Goal: Task Accomplishment & Management: Use online tool/utility

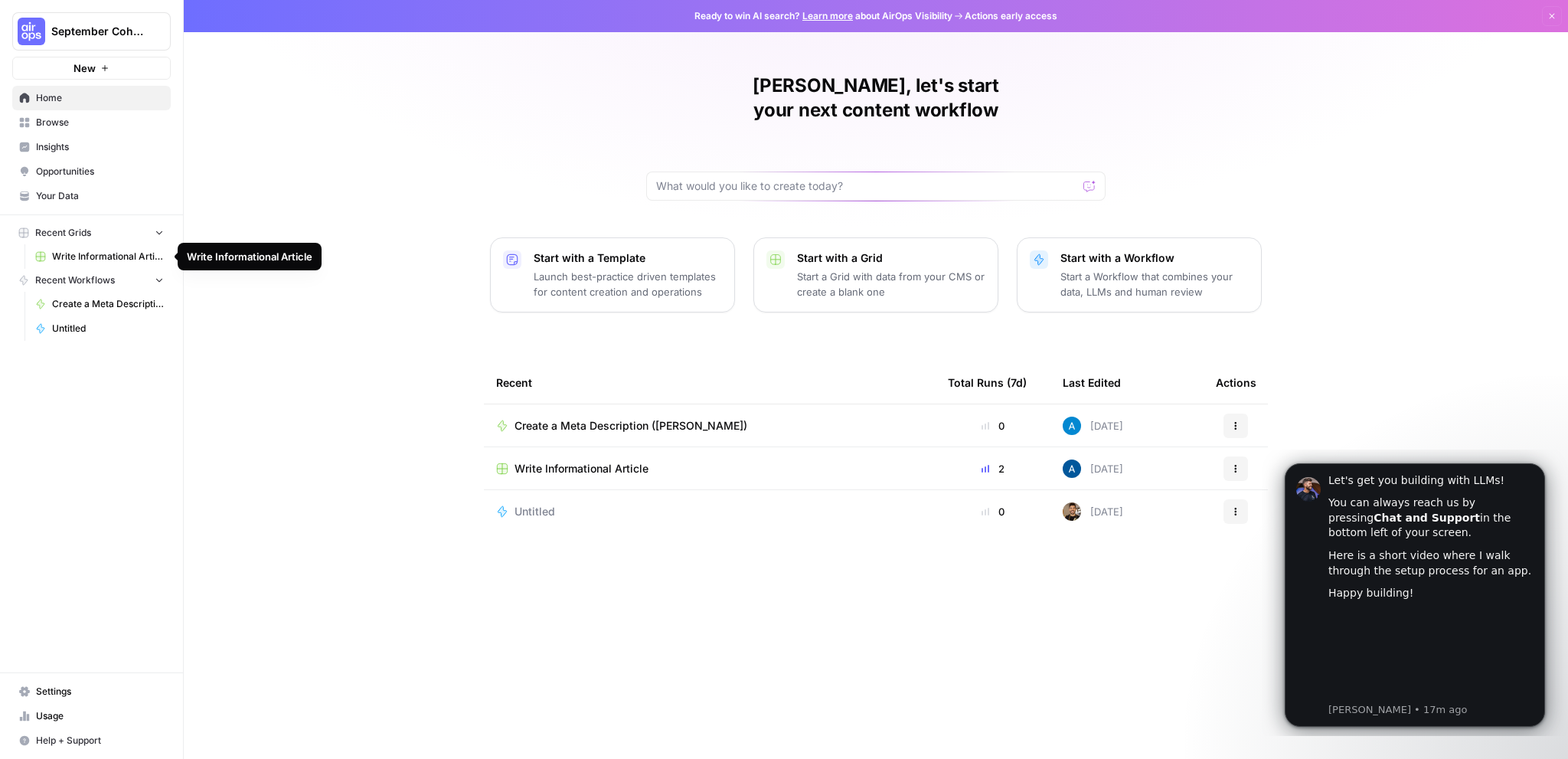
click at [65, 127] on span "Browse" at bounding box center [99, 123] width 128 height 14
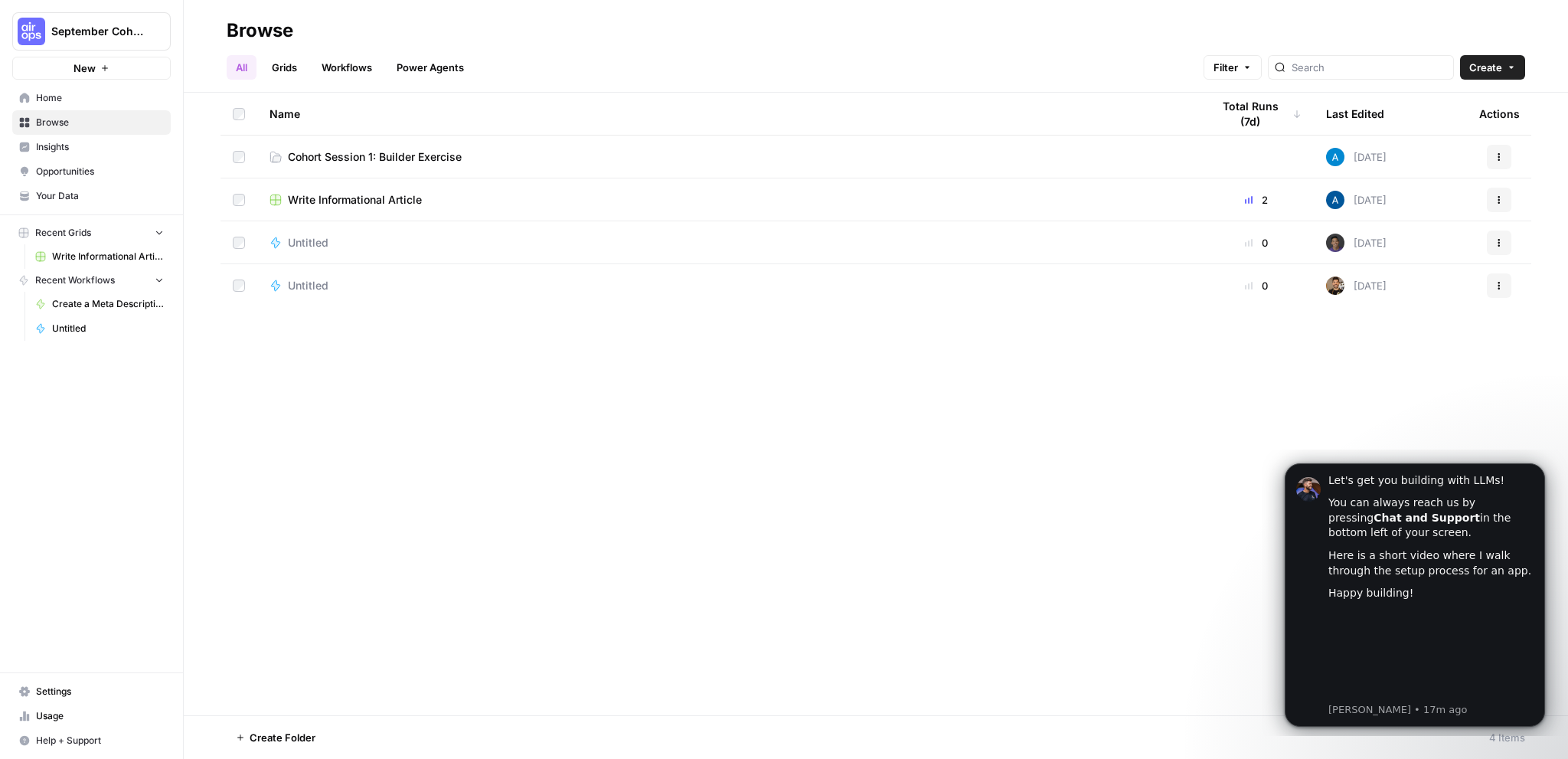
click at [488, 157] on link "Cohort Session 1: Builder Exercise" at bounding box center [727, 157] width 917 height 15
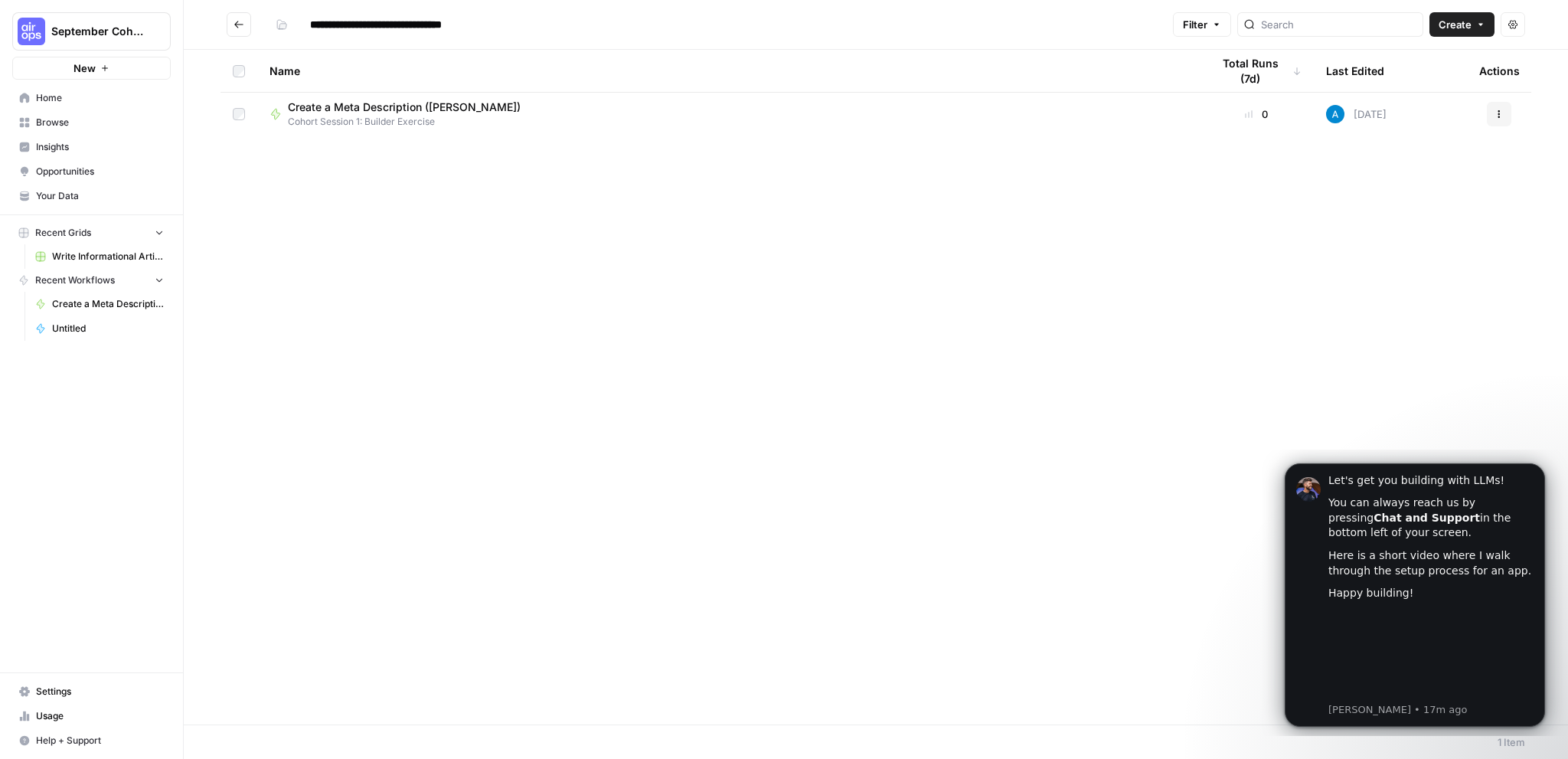
click at [1472, 24] on button "Create" at bounding box center [1461, 25] width 65 height 25
click at [1417, 81] on span "Workflow" at bounding box center [1433, 82] width 86 height 15
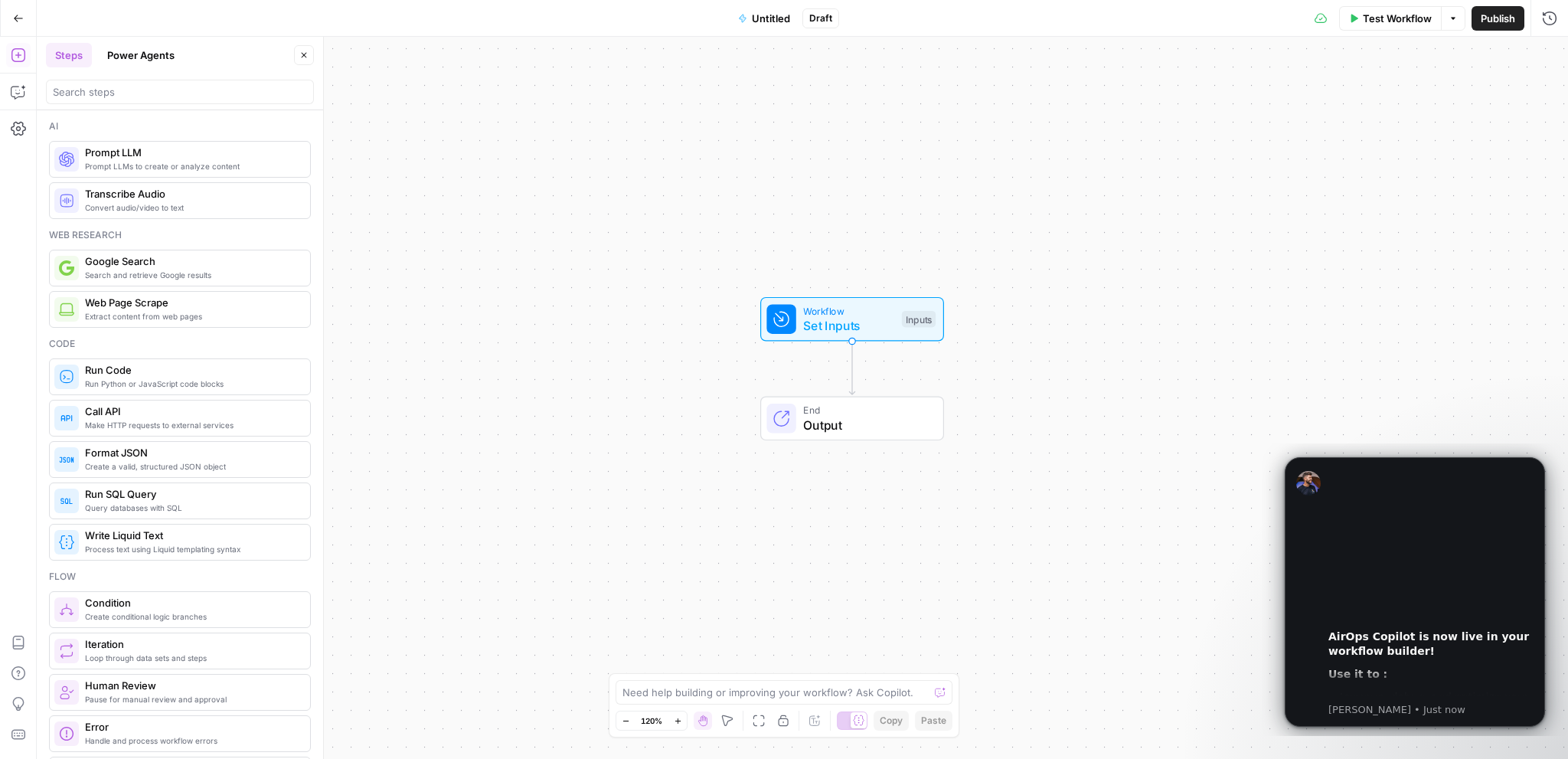
drag, startPoint x: 809, startPoint y: 221, endPoint x: 857, endPoint y: 192, distance: 56.1
click at [857, 192] on div "Workflow Set Inputs Inputs End Output" at bounding box center [802, 397] width 1531 height 722
drag, startPoint x: 597, startPoint y: 370, endPoint x: 575, endPoint y: 348, distance: 31.1
click at [575, 348] on div "Workflow Set Inputs Inputs End Output" at bounding box center [802, 397] width 1531 height 722
click at [884, 343] on div "Workflow Set Inputs Inputs End Output" at bounding box center [802, 397] width 1531 height 722
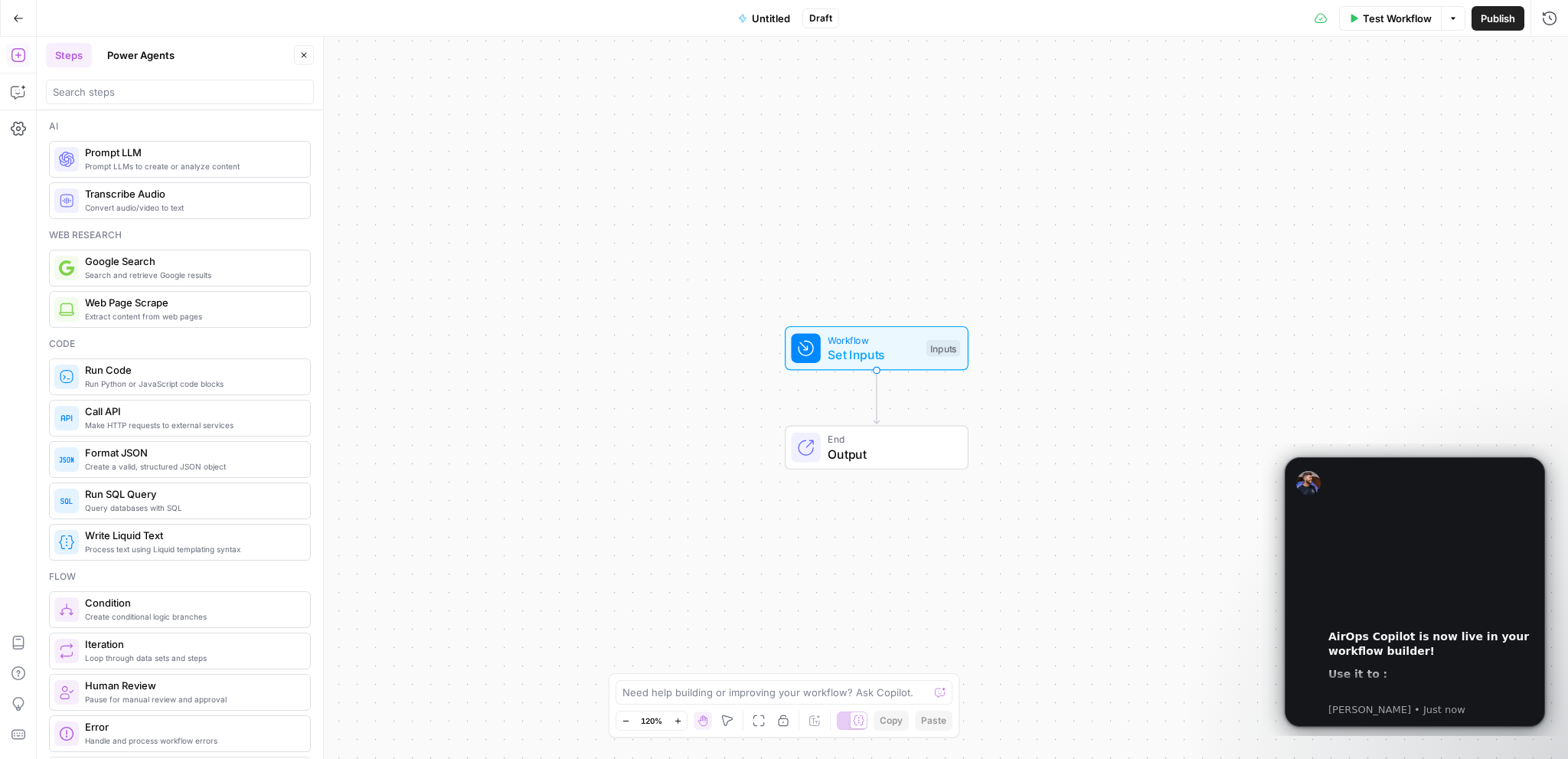
drag, startPoint x: 607, startPoint y: 280, endPoint x: 654, endPoint y: 331, distance: 69.4
click at [654, 331] on div "Workflow Set Inputs Inputs End Output" at bounding box center [802, 397] width 1531 height 722
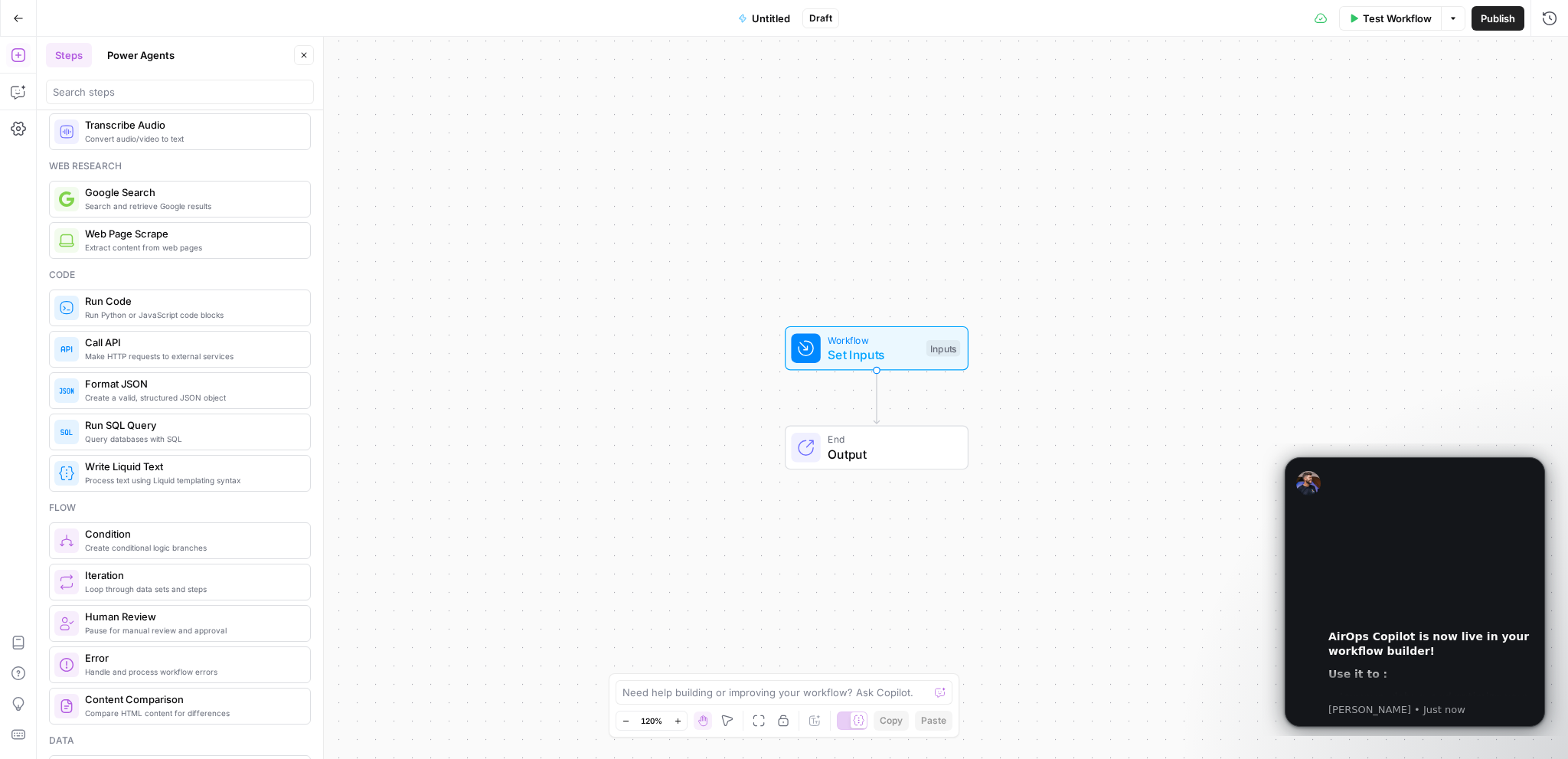
scroll to position [76, 0]
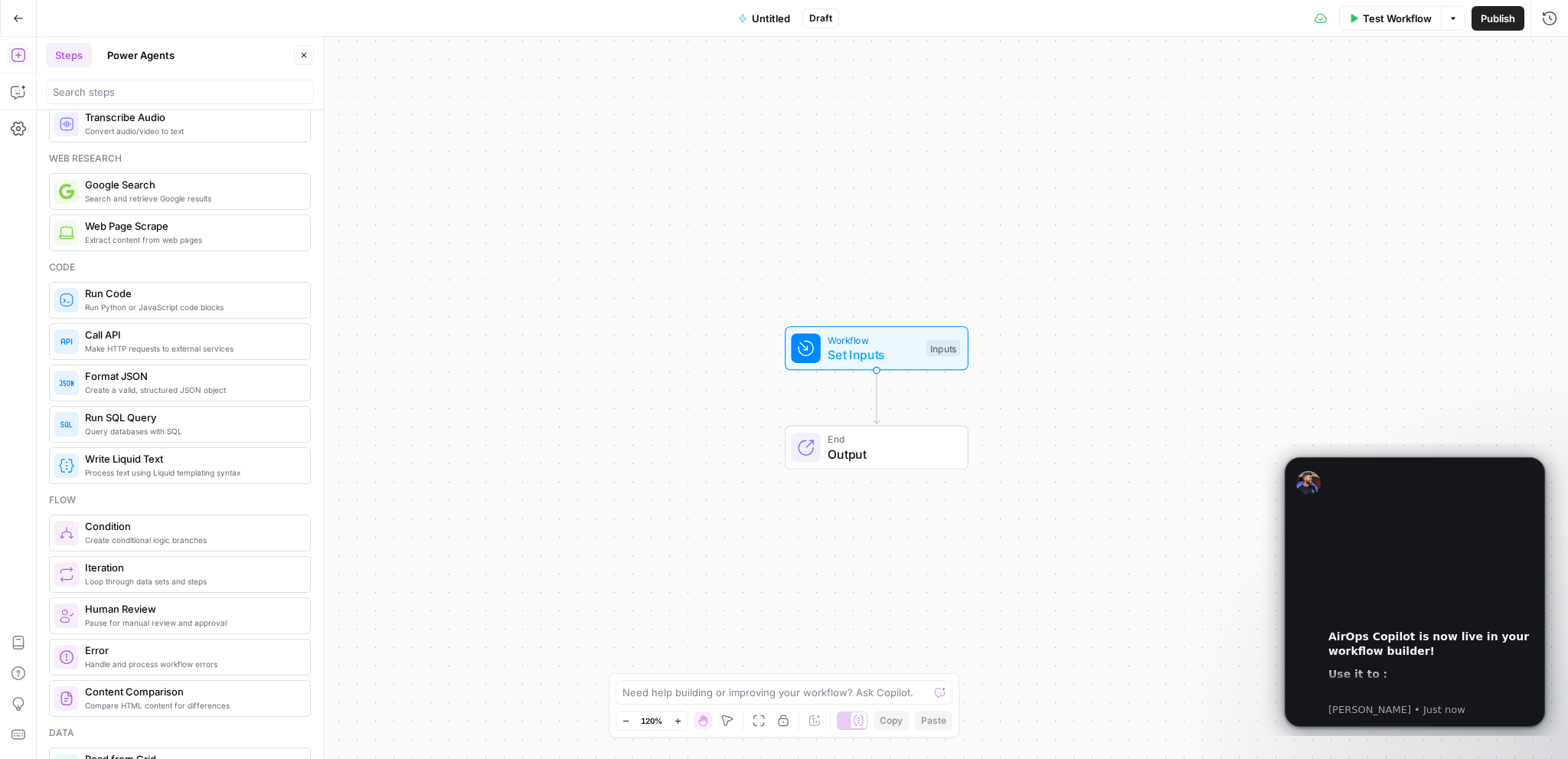
click at [768, 19] on span "Untitled" at bounding box center [770, 18] width 38 height 15
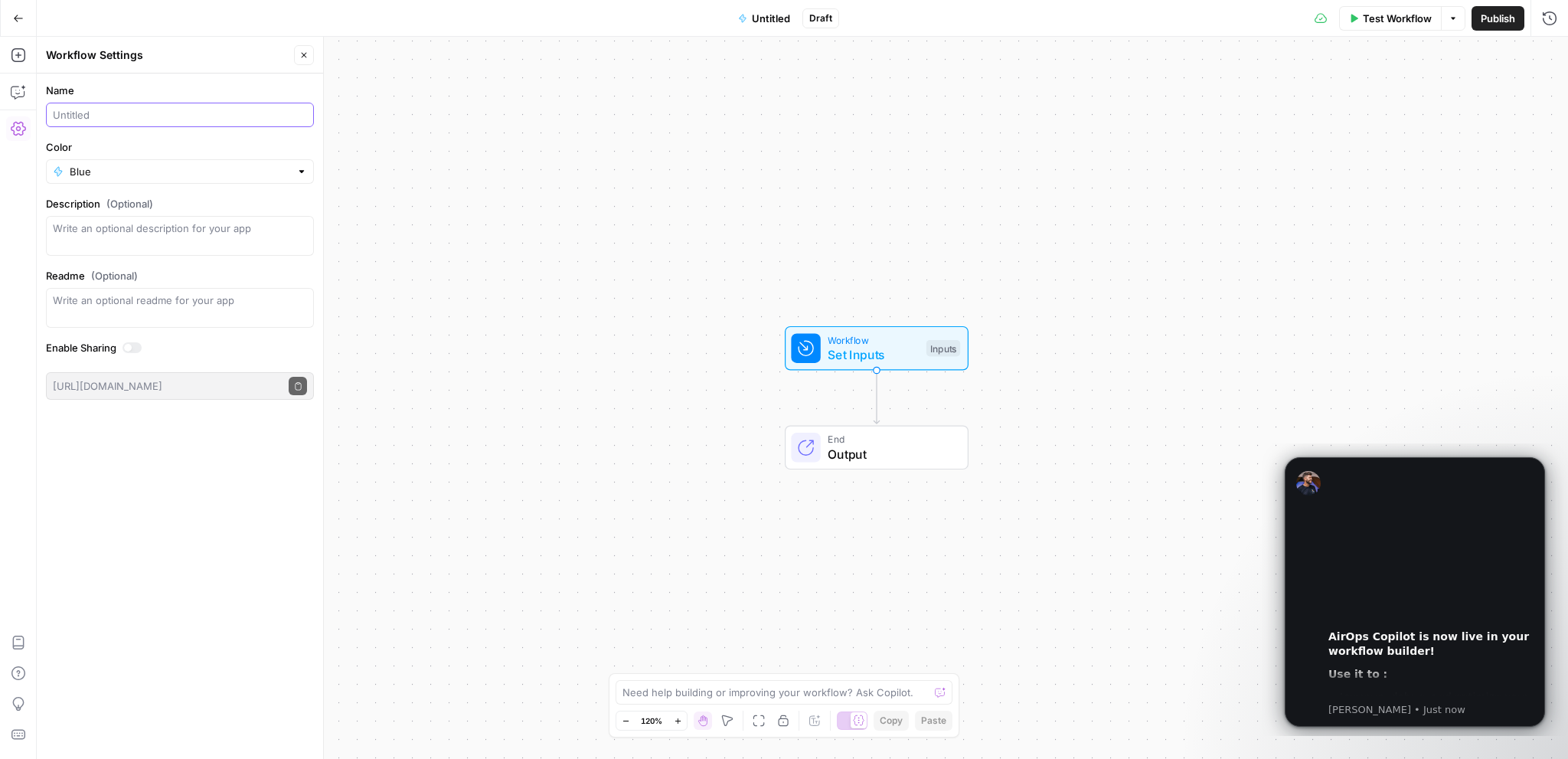
click at [176, 116] on input "Name" at bounding box center [180, 114] width 254 height 15
type input "Create a Meta Description ([PERSON_NAME])"
click at [205, 167] on input "Color" at bounding box center [180, 172] width 220 height 15
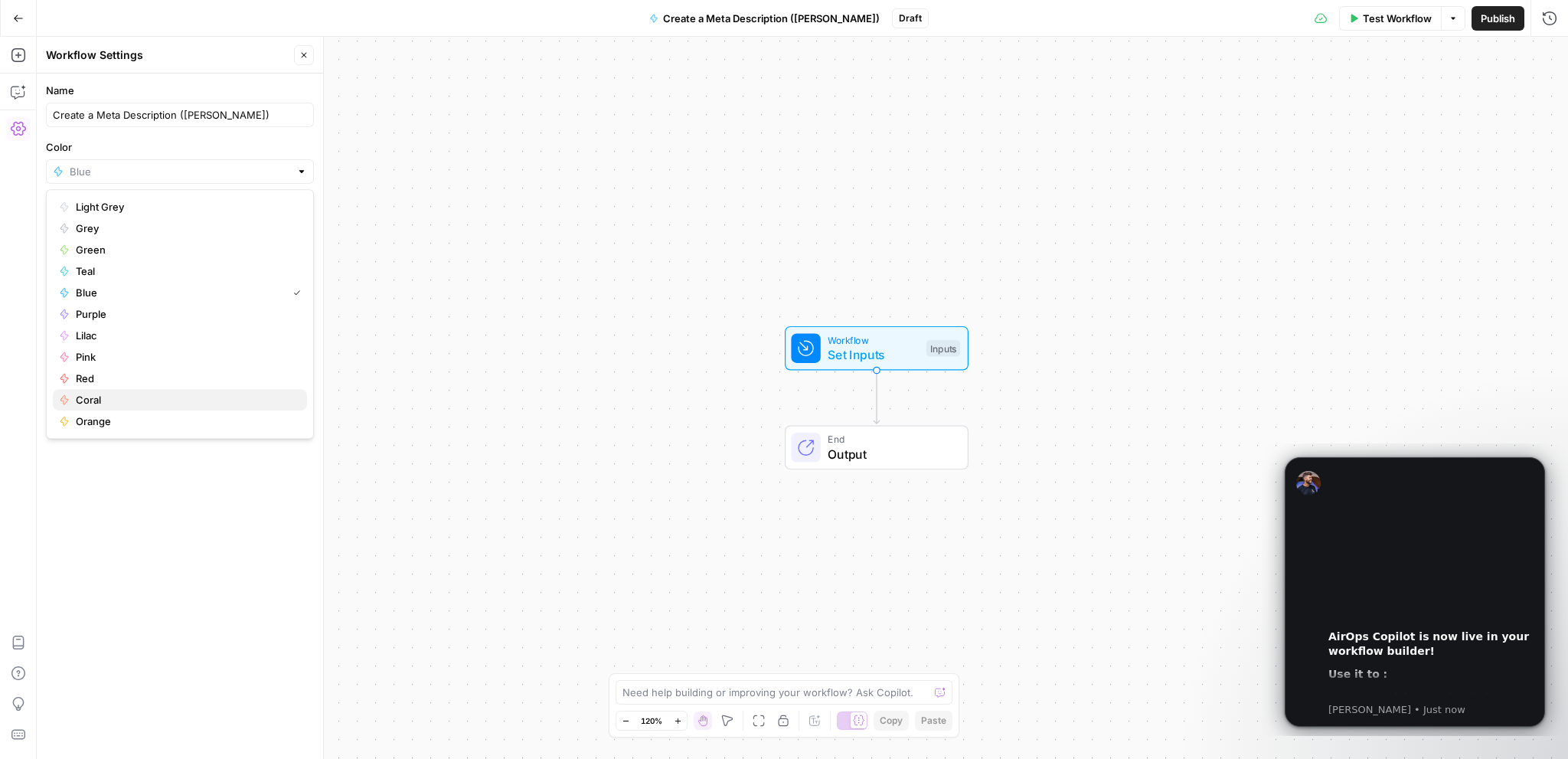
click at [143, 396] on span "Coral" at bounding box center [185, 399] width 219 height 15
type input "Coral"
click at [300, 56] on icon "button" at bounding box center [303, 55] width 9 height 9
click at [875, 346] on span "Set Inputs" at bounding box center [873, 355] width 91 height 18
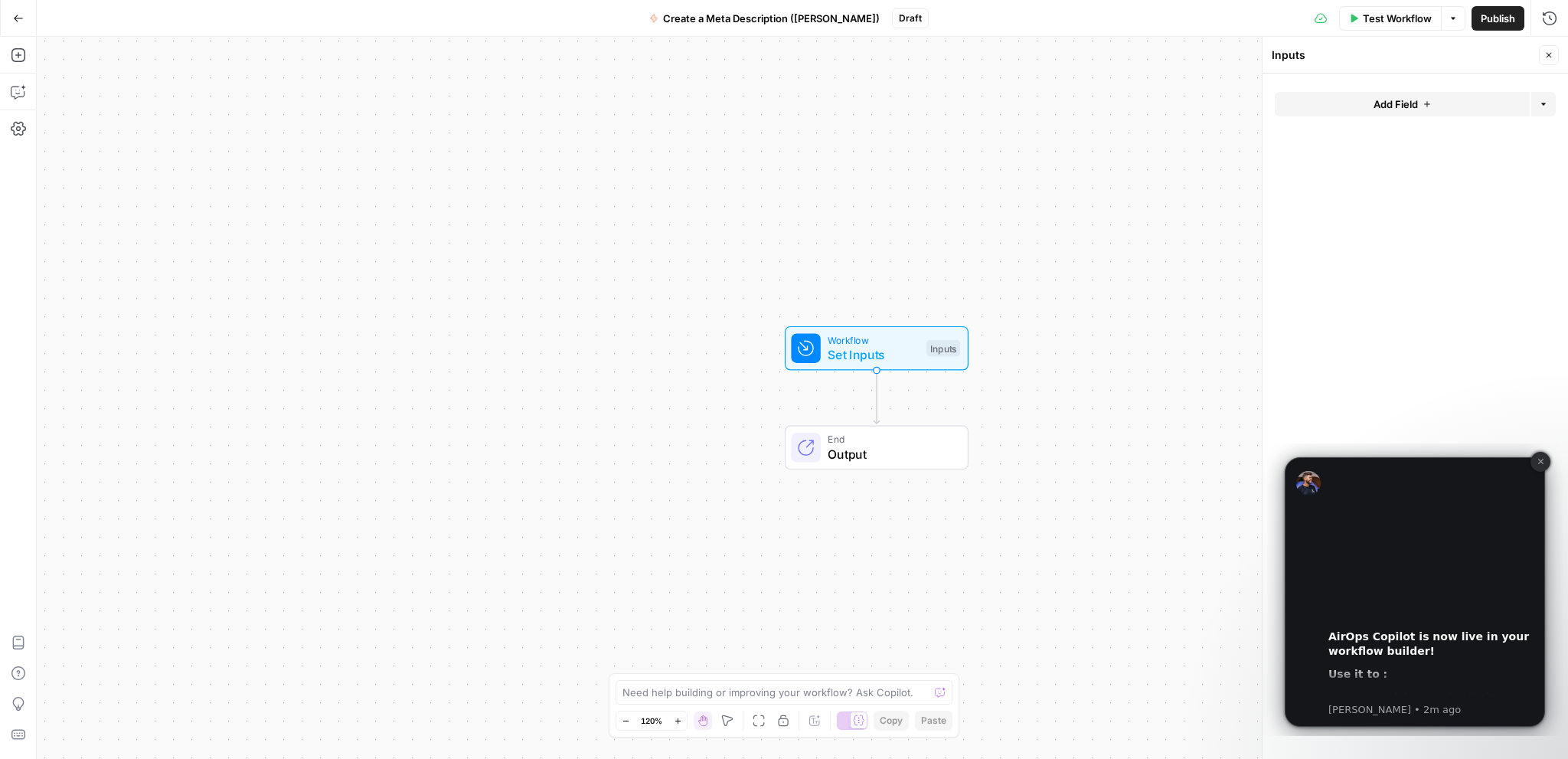
click at [1538, 464] on icon "Dismiss notification" at bounding box center [1541, 462] width 8 height 8
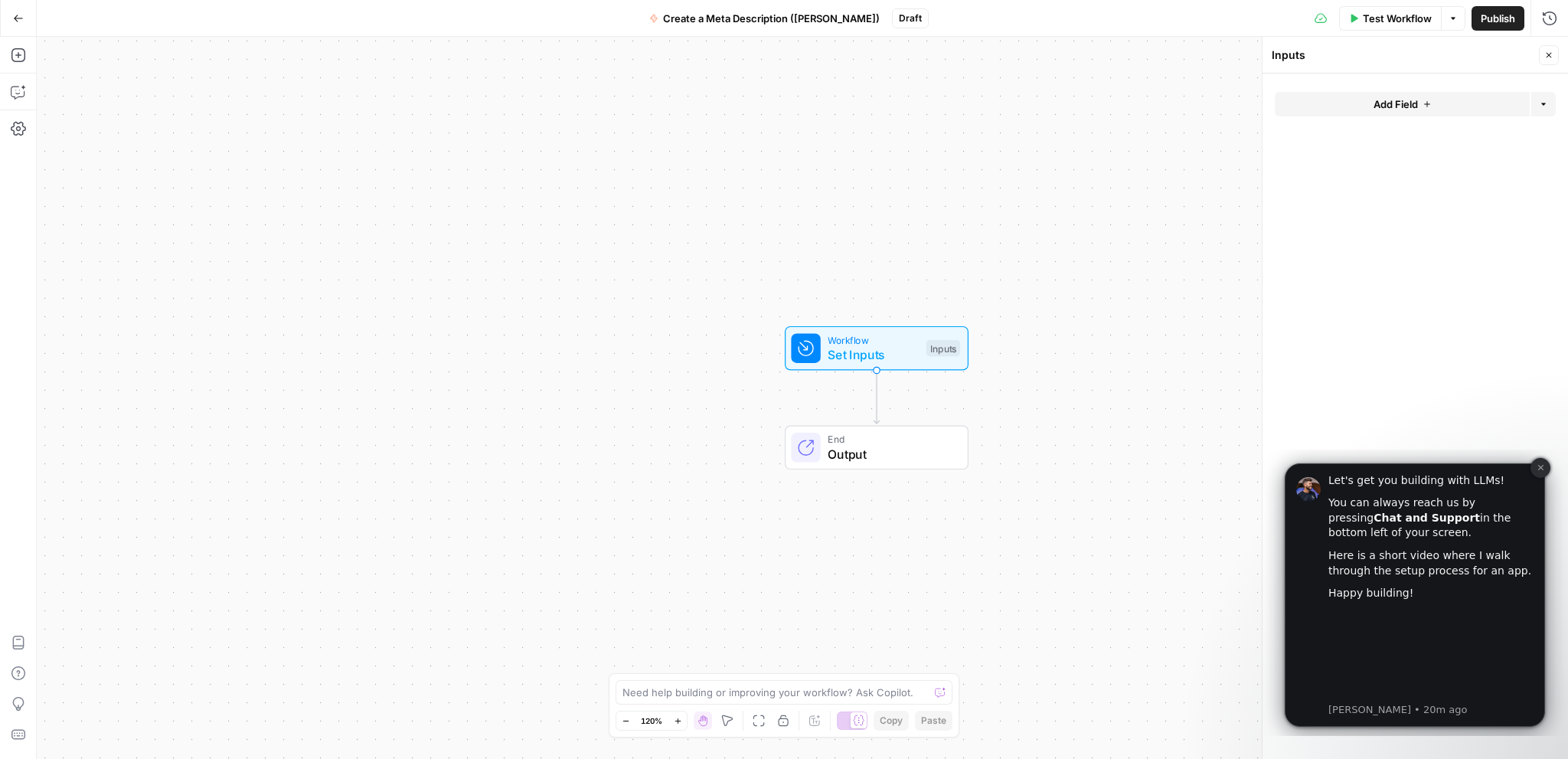
click at [1538, 469] on icon "Dismiss notification" at bounding box center [1540, 467] width 5 height 5
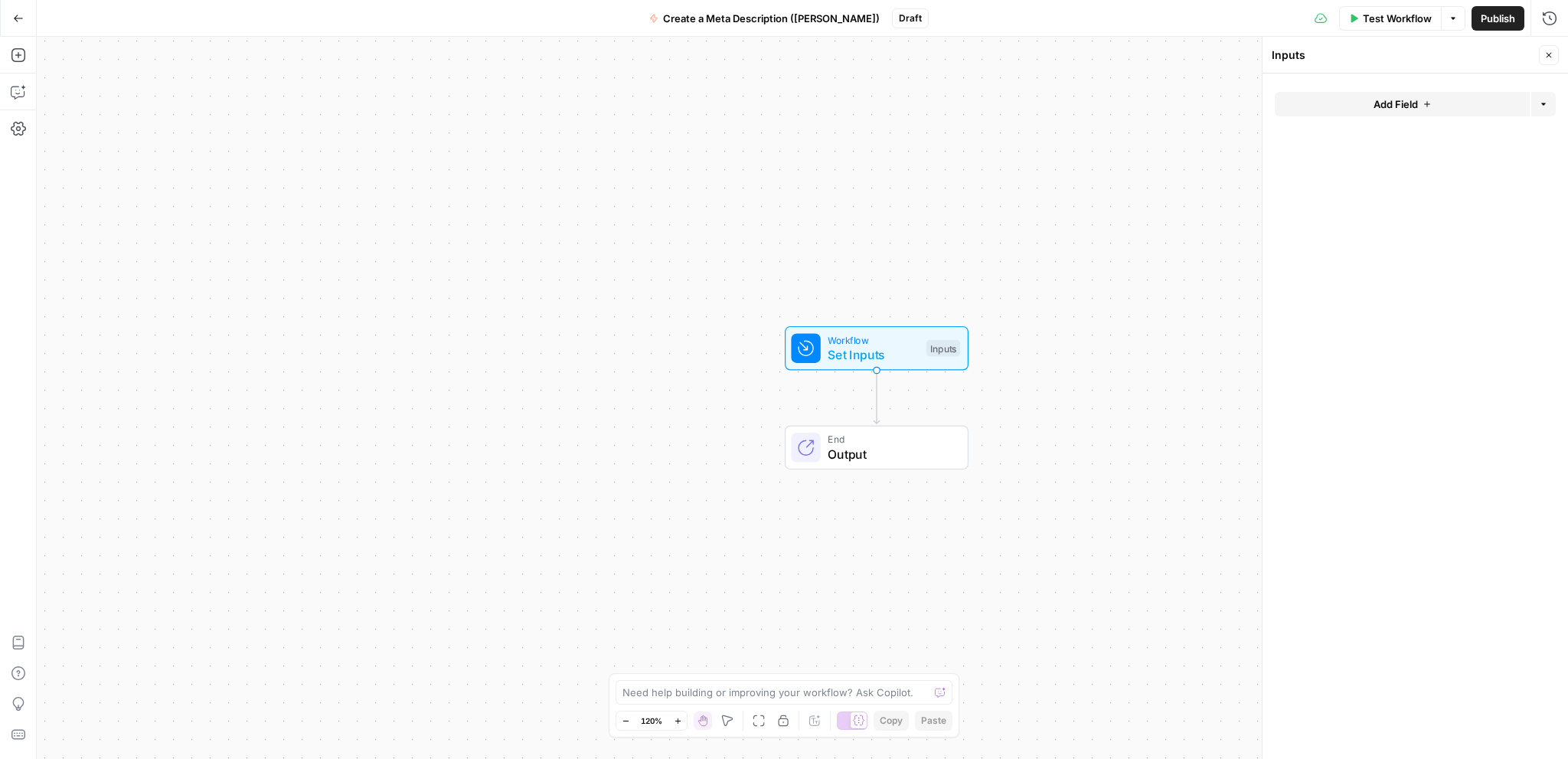
click at [1377, 104] on span "Add Field" at bounding box center [1396, 104] width 45 height 15
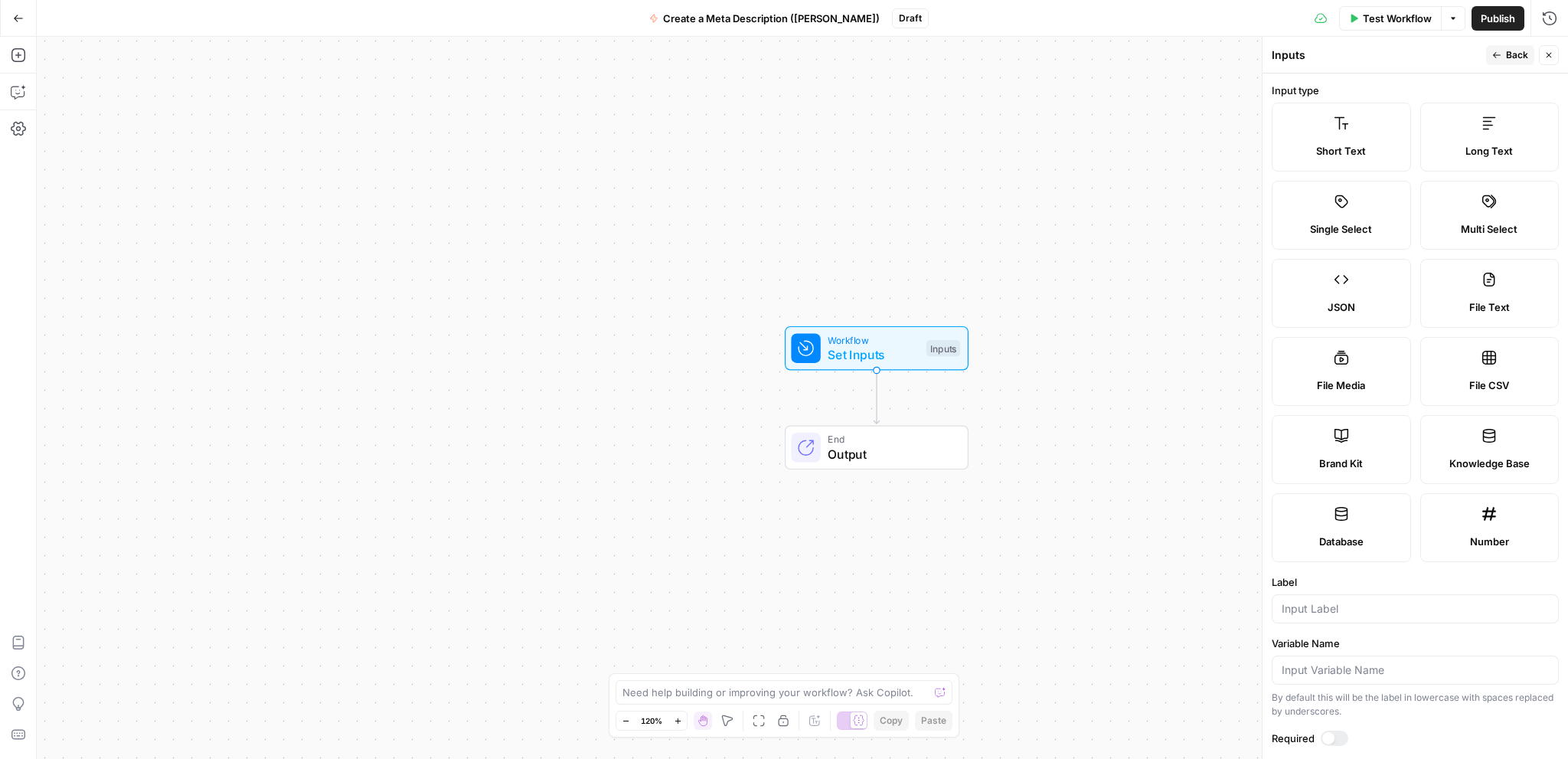
click at [1330, 152] on span "Short Text" at bounding box center [1341, 151] width 50 height 15
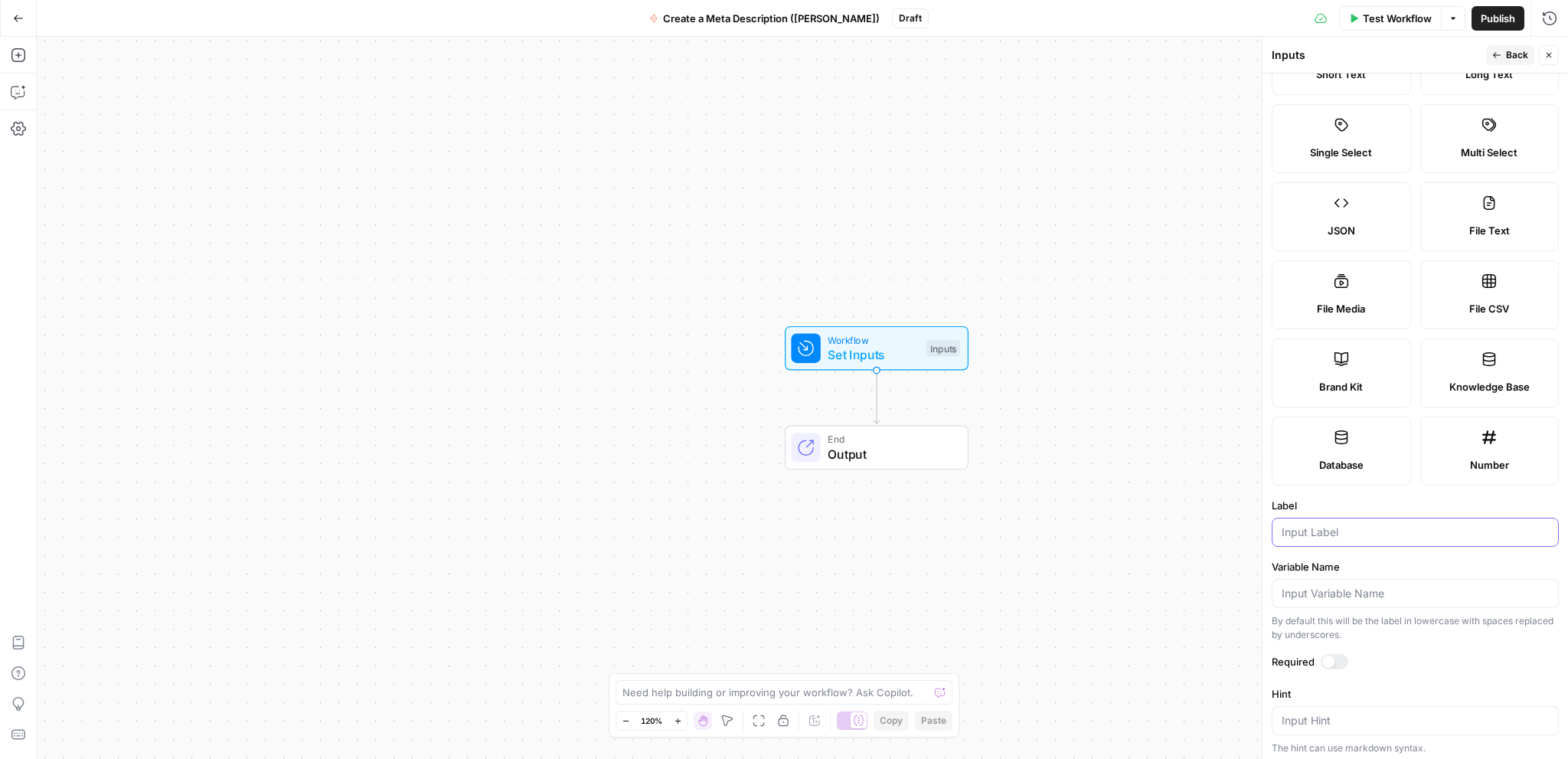
click at [1320, 532] on input "Label" at bounding box center [1415, 532] width 268 height 15
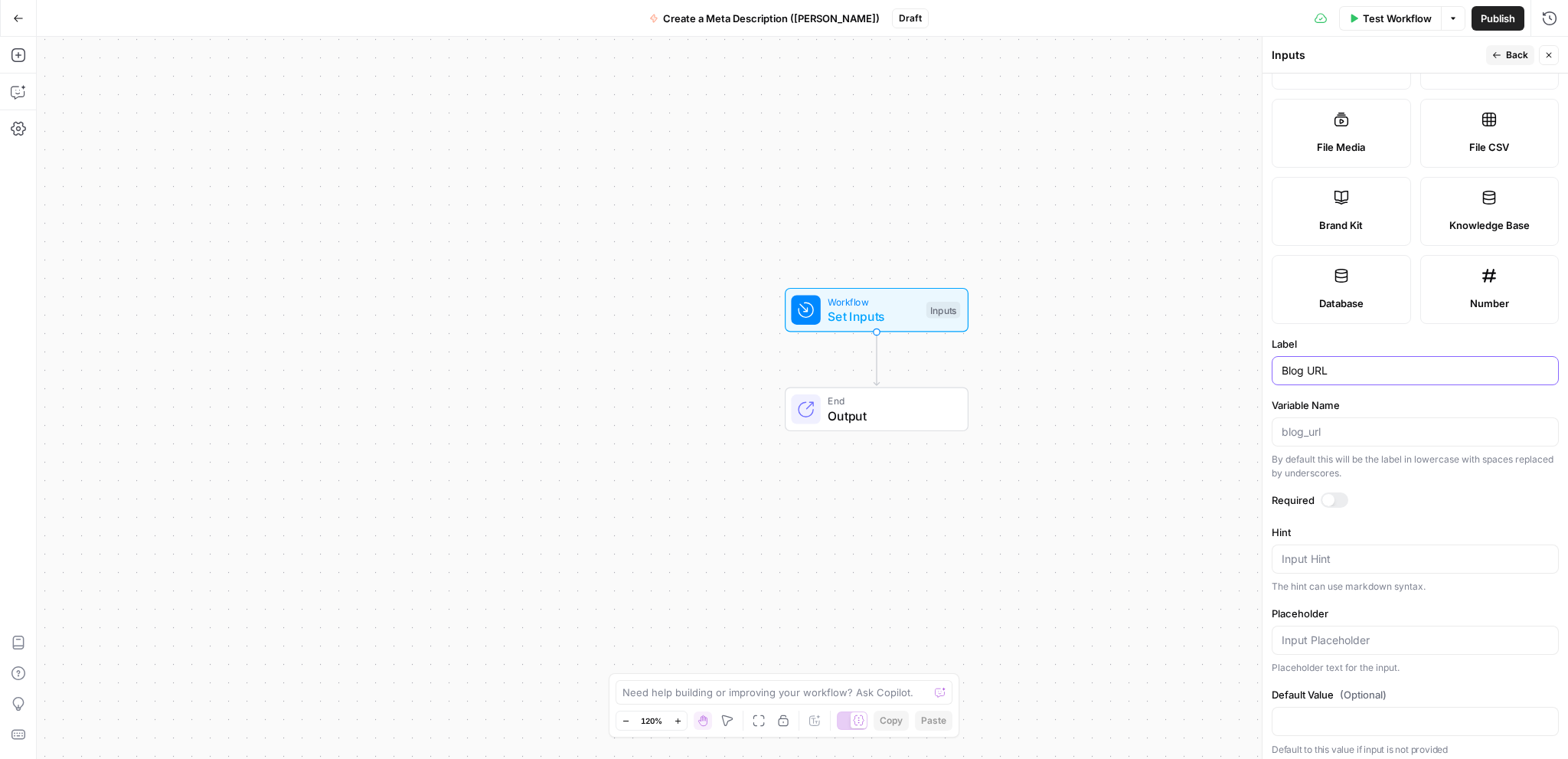
scroll to position [242, 0]
type input "Blog URL"
click at [1329, 490] on div at bounding box center [1328, 496] width 12 height 12
click at [1500, 56] on icon "button" at bounding box center [1496, 55] width 9 height 9
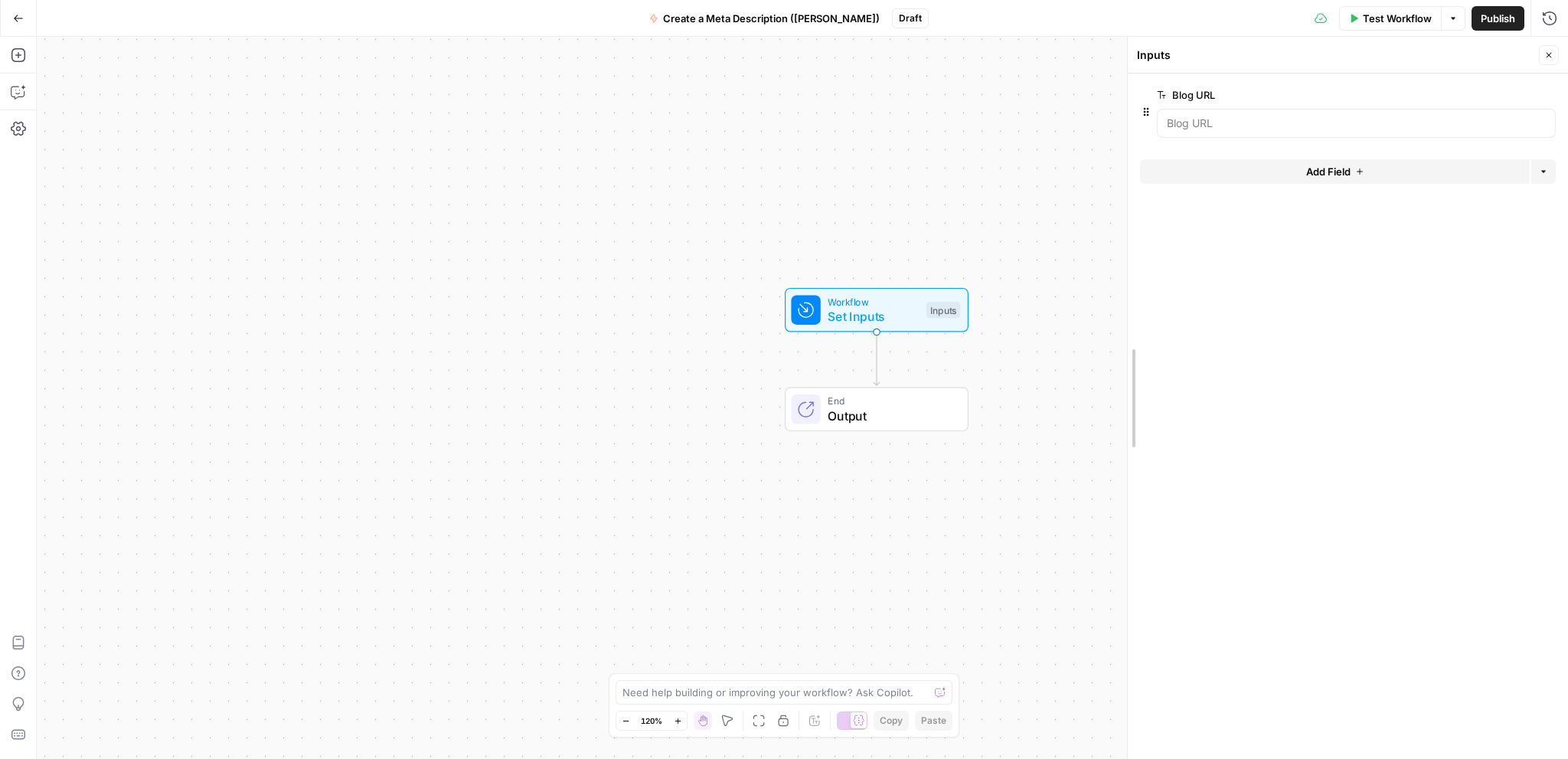
drag, startPoint x: 1262, startPoint y: 287, endPoint x: 1119, endPoint y: 293, distance: 143.1
click at [1553, 51] on button "Close" at bounding box center [1548, 56] width 20 height 20
click at [876, 308] on span "Set Inputs" at bounding box center [873, 317] width 91 height 18
click at [880, 309] on span "Set Inputs" at bounding box center [875, 317] width 91 height 18
click at [1545, 52] on icon "button" at bounding box center [1548, 55] width 9 height 9
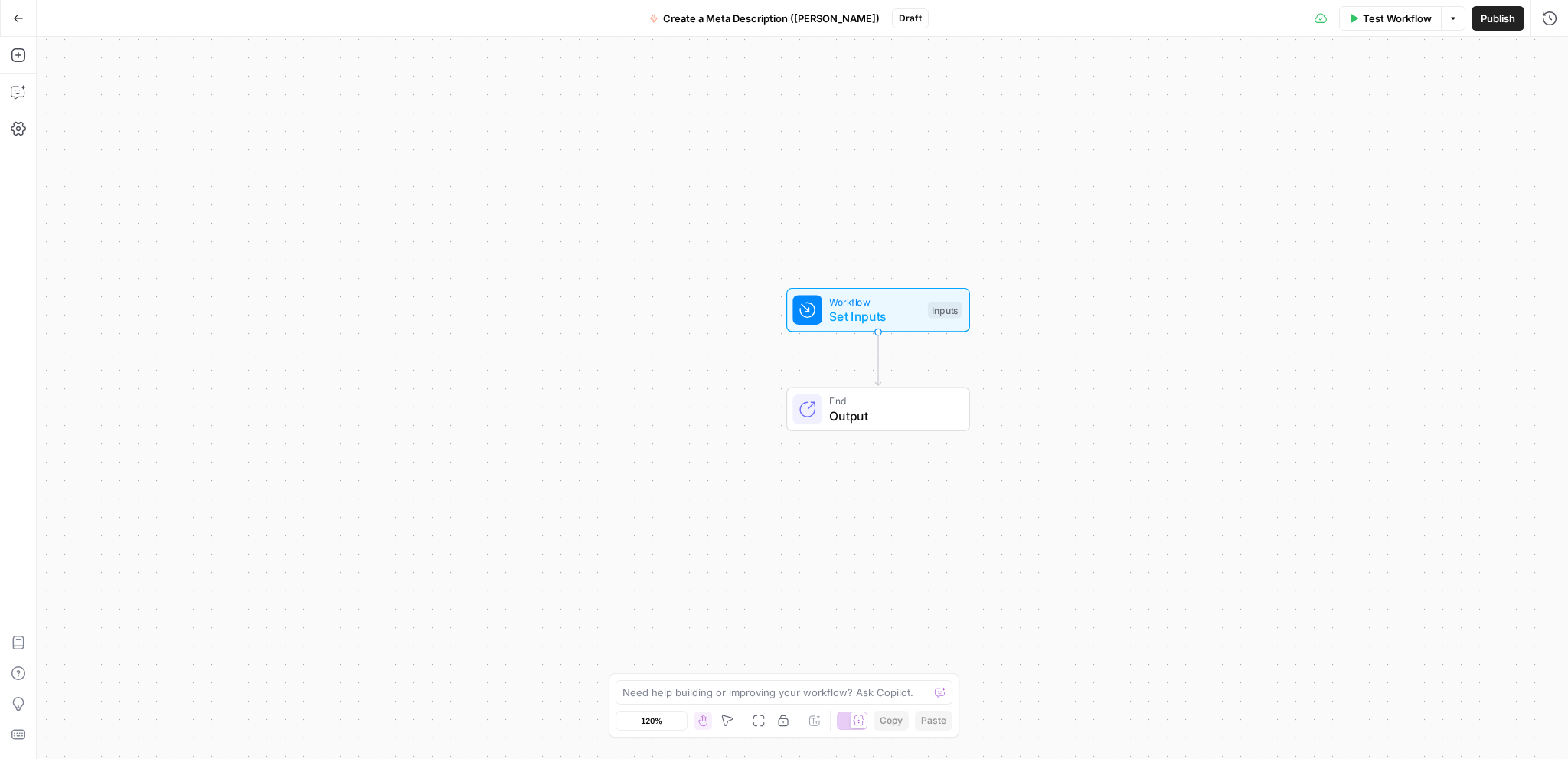
click at [1384, 22] on span "Test Workflow" at bounding box center [1397, 18] width 69 height 15
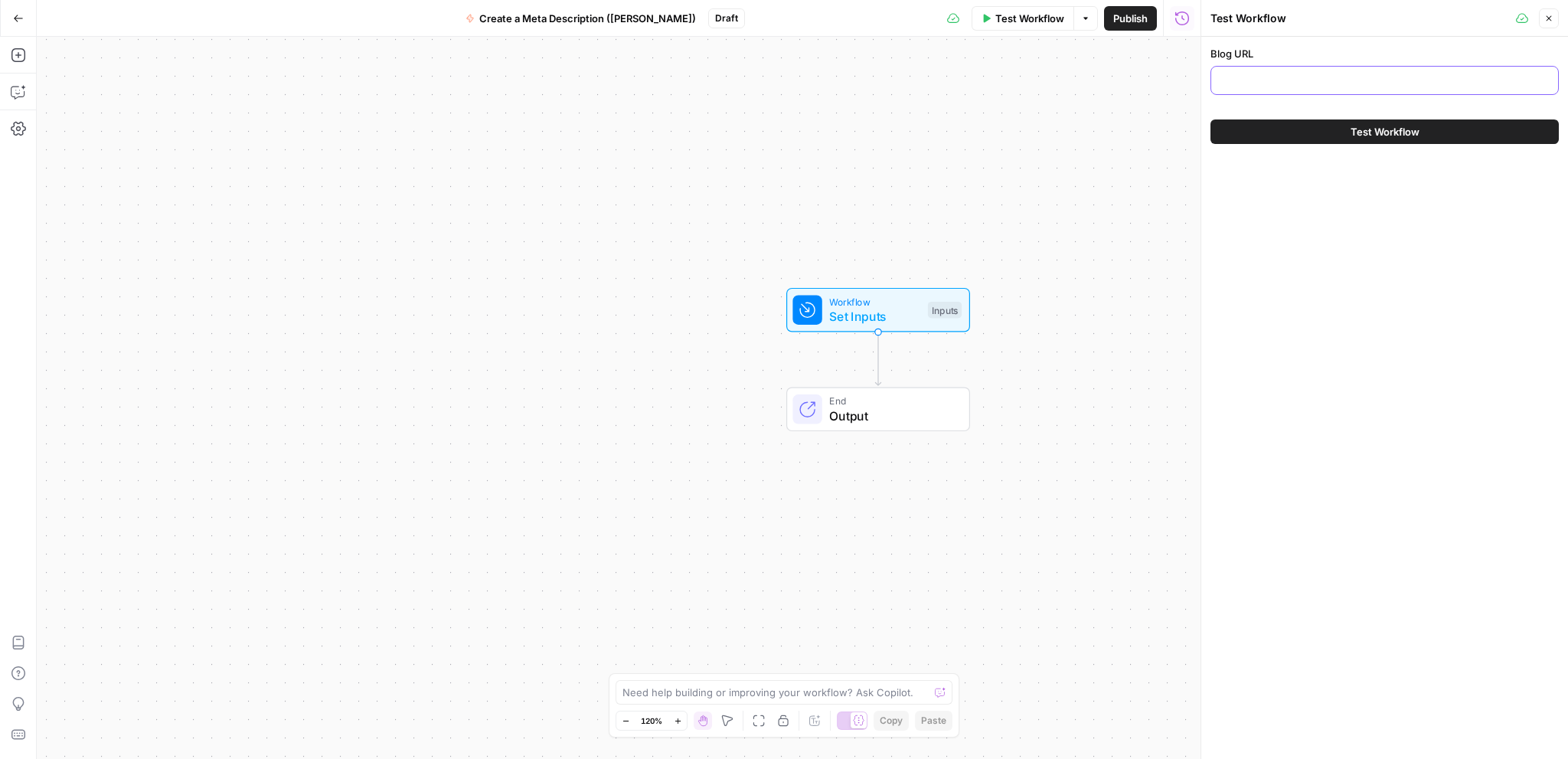
click at [1223, 75] on input "Blog URL" at bounding box center [1384, 80] width 328 height 15
paste input "[URL][DOMAIN_NAME]"
type input "[URL][DOMAIN_NAME]"
click at [1553, 15] on button "Close" at bounding box center [1548, 18] width 20 height 20
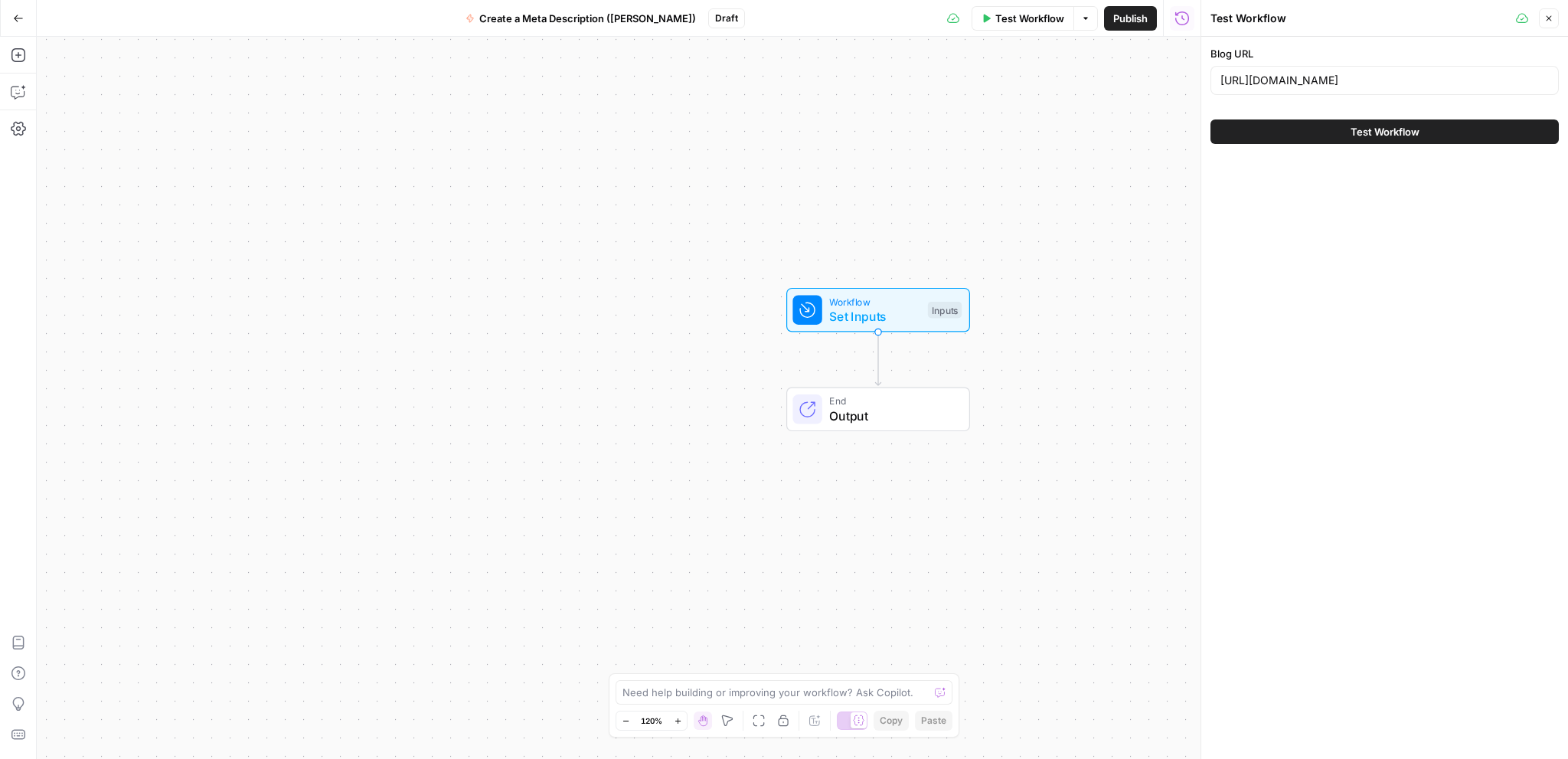
scroll to position [0, 0]
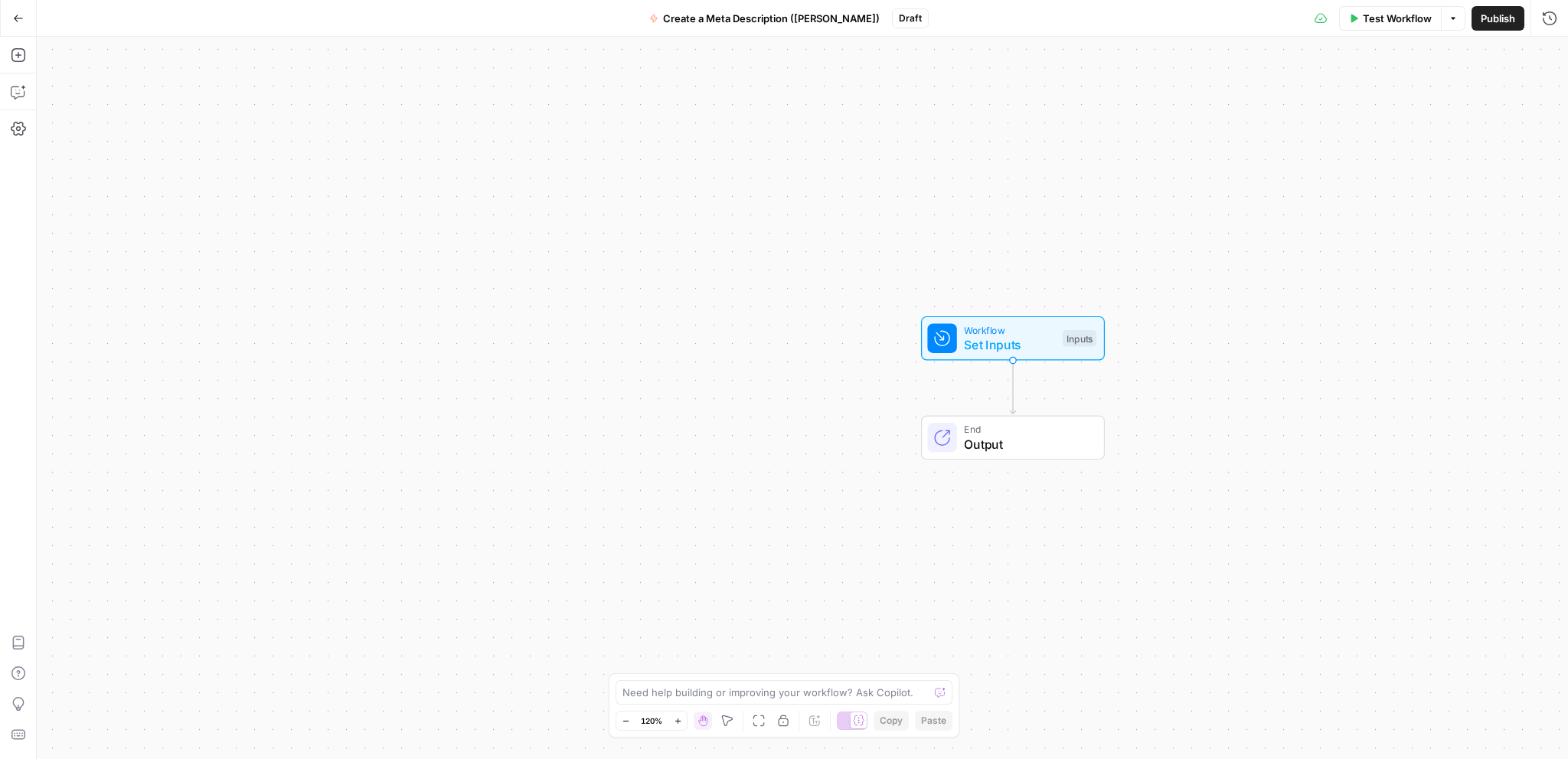
drag, startPoint x: 1033, startPoint y: 398, endPoint x: 1178, endPoint y: 418, distance: 146.4
click at [1178, 418] on div "Workflow Set Inputs Inputs End Output" at bounding box center [802, 397] width 1531 height 722
click at [20, 61] on icon "button" at bounding box center [17, 55] width 14 height 14
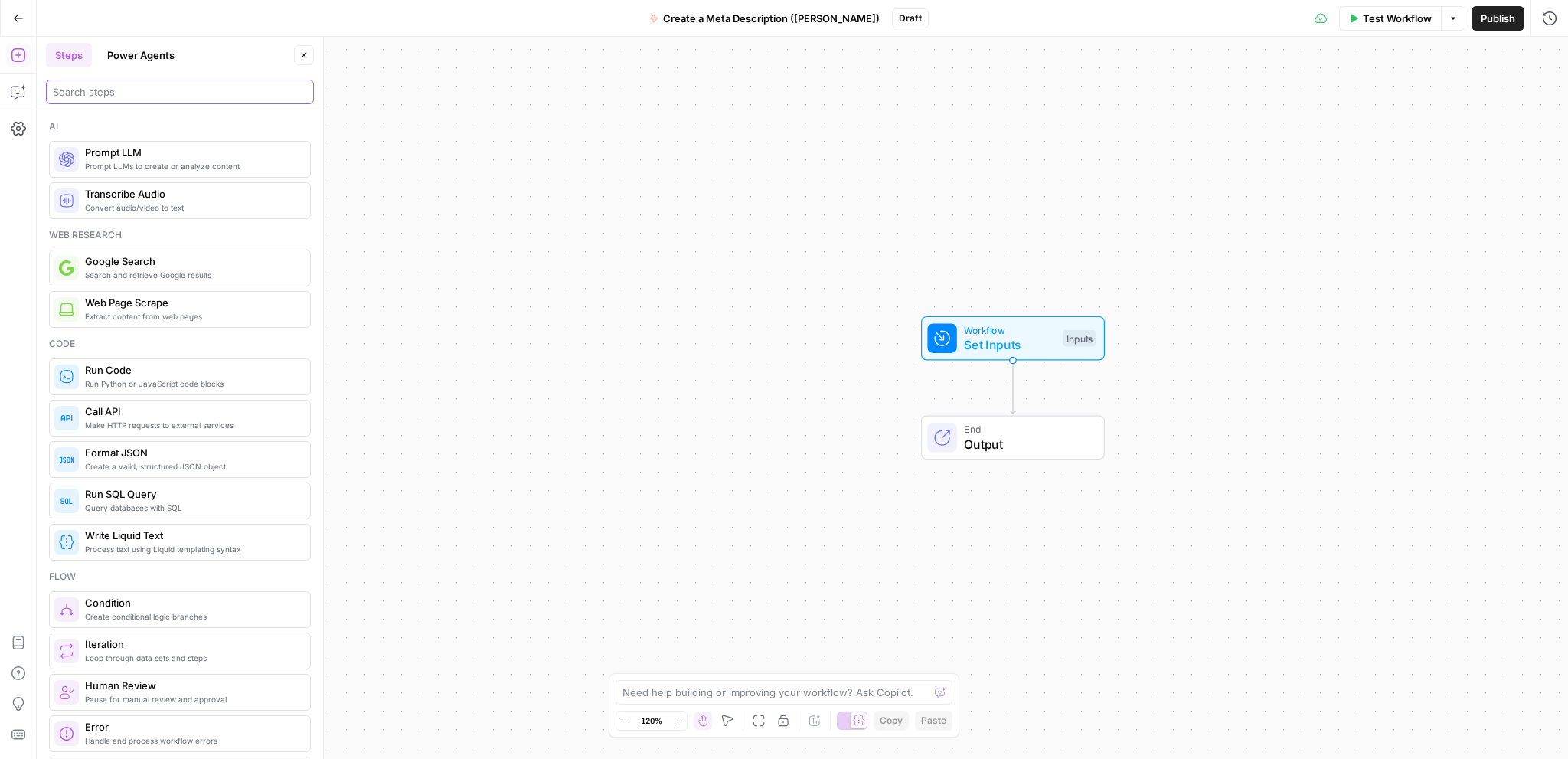
click at [123, 94] on input "search" at bounding box center [180, 92] width 254 height 15
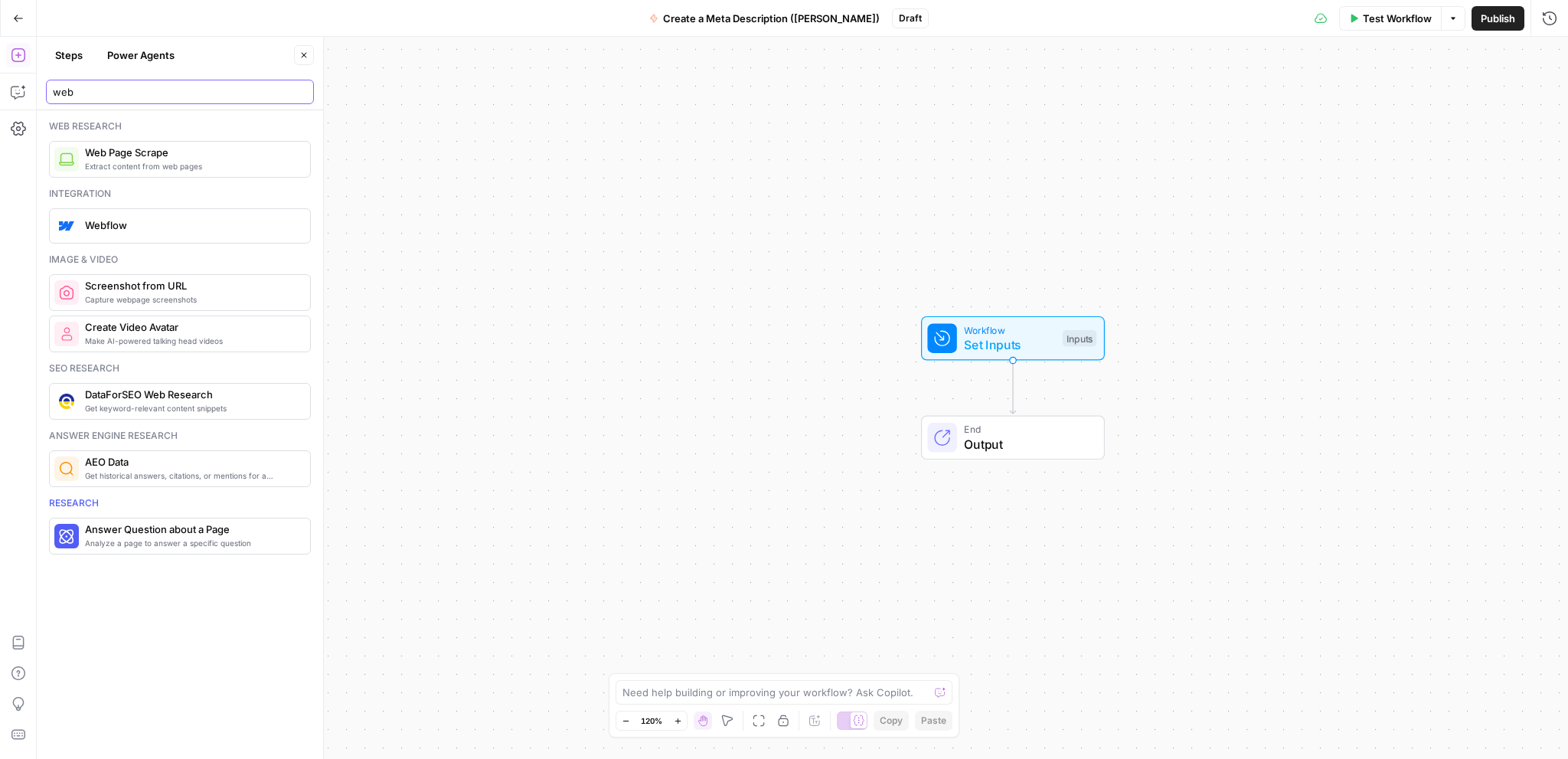
type input "web"
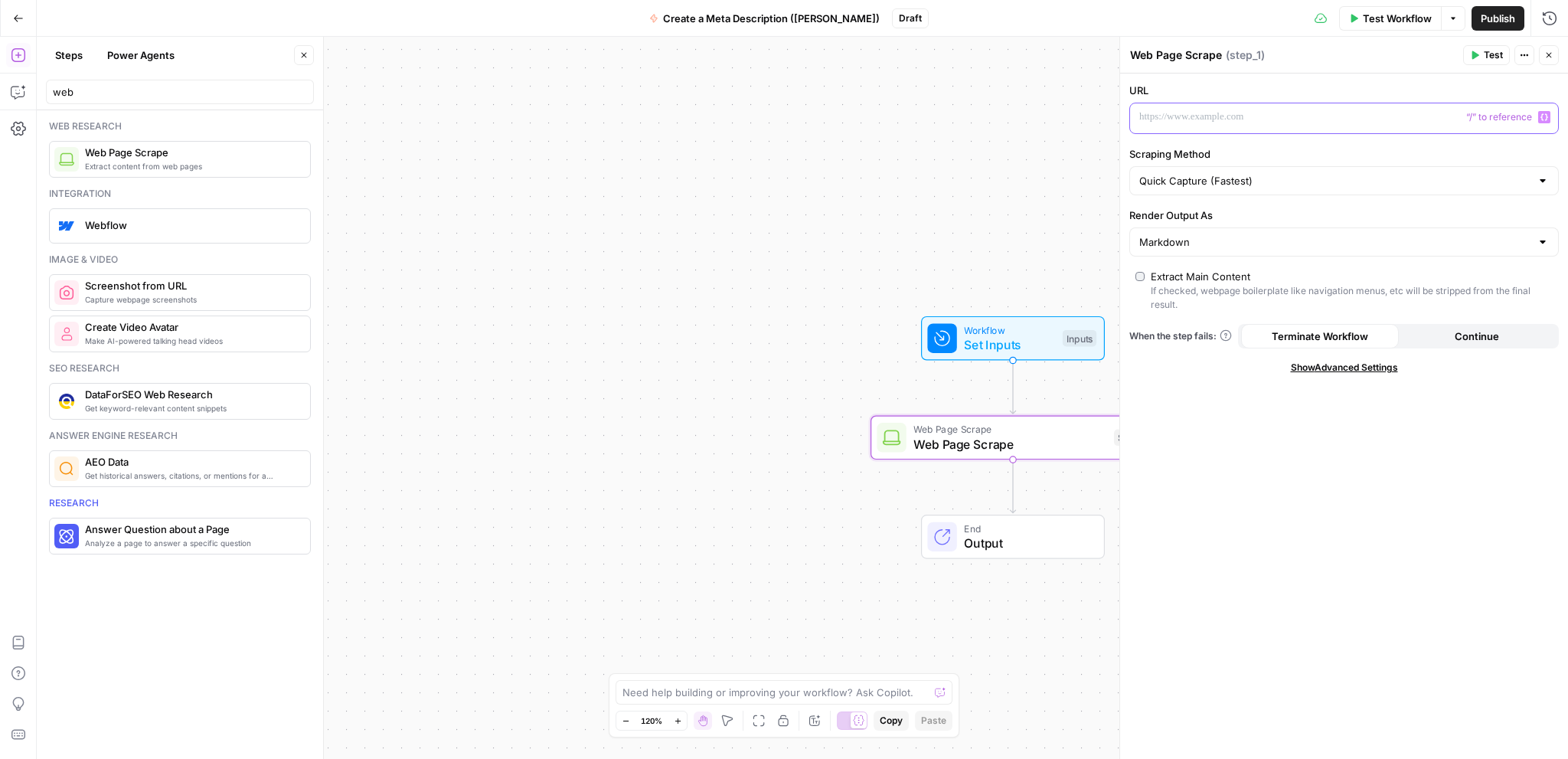
click at [1237, 114] on p at bounding box center [1331, 117] width 385 height 15
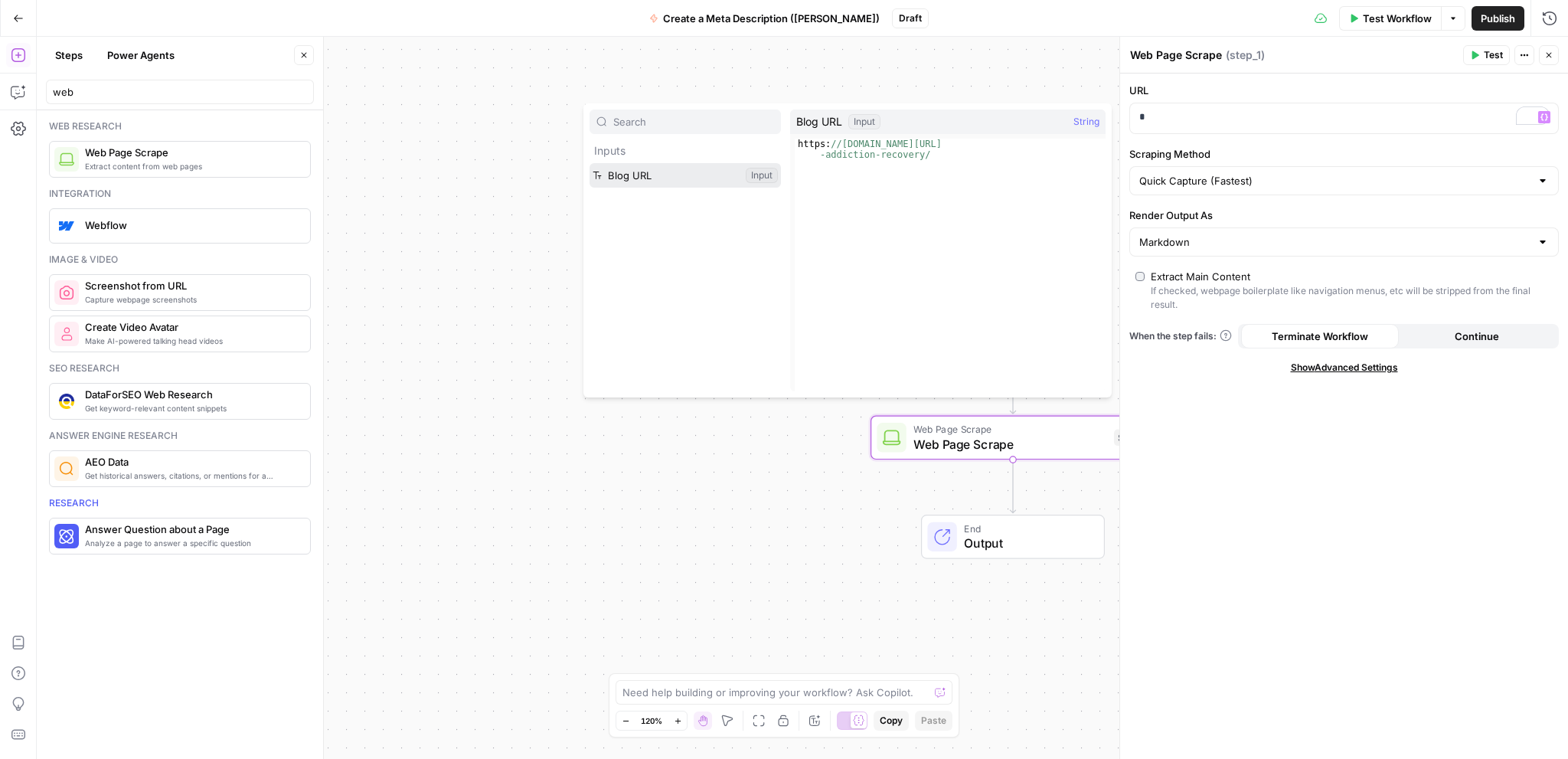
click at [673, 167] on button "Select variable Blog URL" at bounding box center [685, 176] width 191 height 25
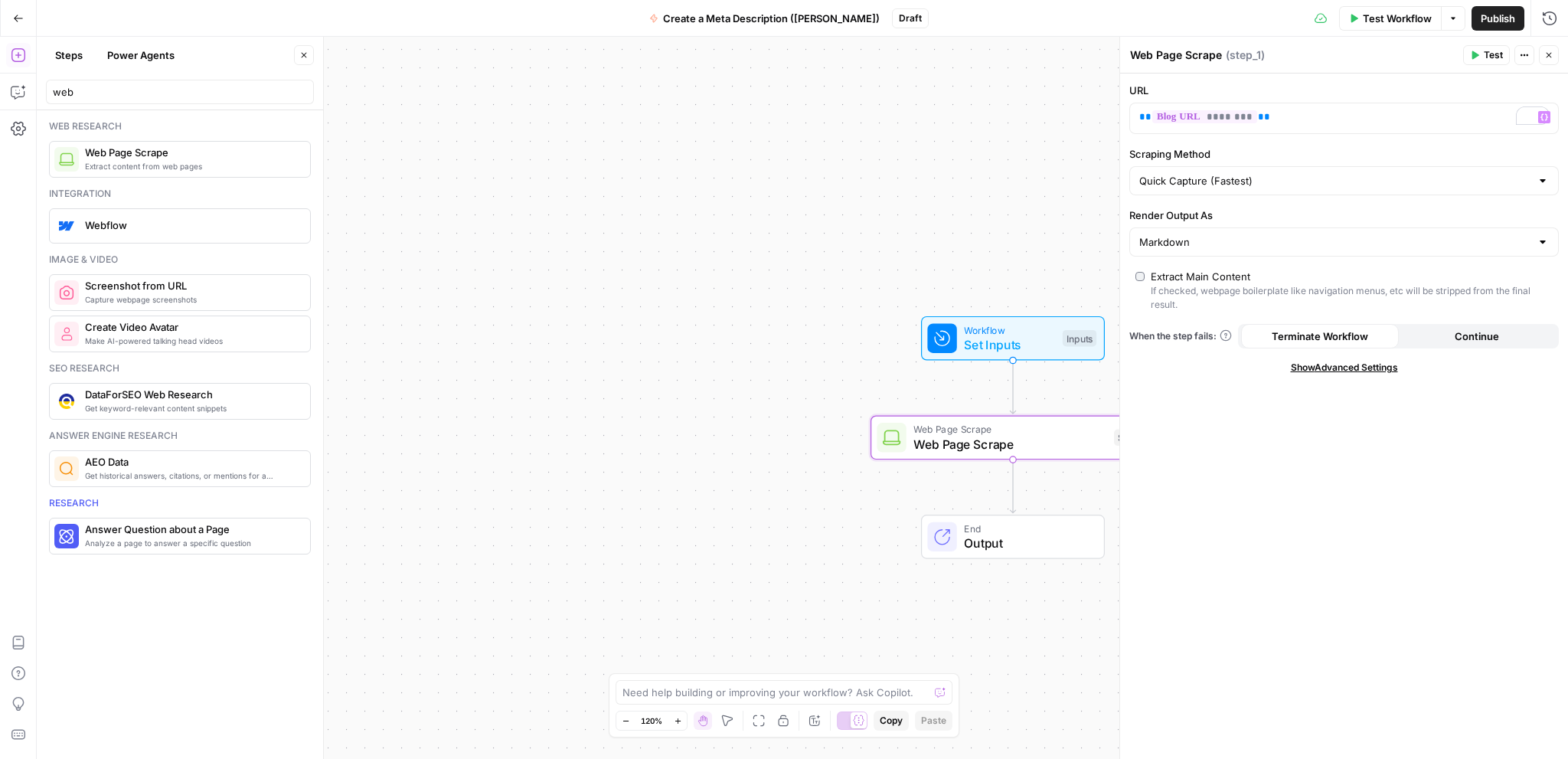
drag, startPoint x: 1281, startPoint y: 319, endPoint x: 1295, endPoint y: 494, distance: 175.6
drag, startPoint x: 1295, startPoint y: 494, endPoint x: 1301, endPoint y: 538, distance: 44.4
click at [1301, 538] on div "URL ** ******** ** Variables Menu Scraping Method Quick Capture (Fastest) Rende…" at bounding box center [1344, 416] width 448 height 685
click at [1315, 336] on span "Terminate Workflow" at bounding box center [1320, 336] width 96 height 15
click at [1547, 56] on icon "button" at bounding box center [1548, 55] width 9 height 9
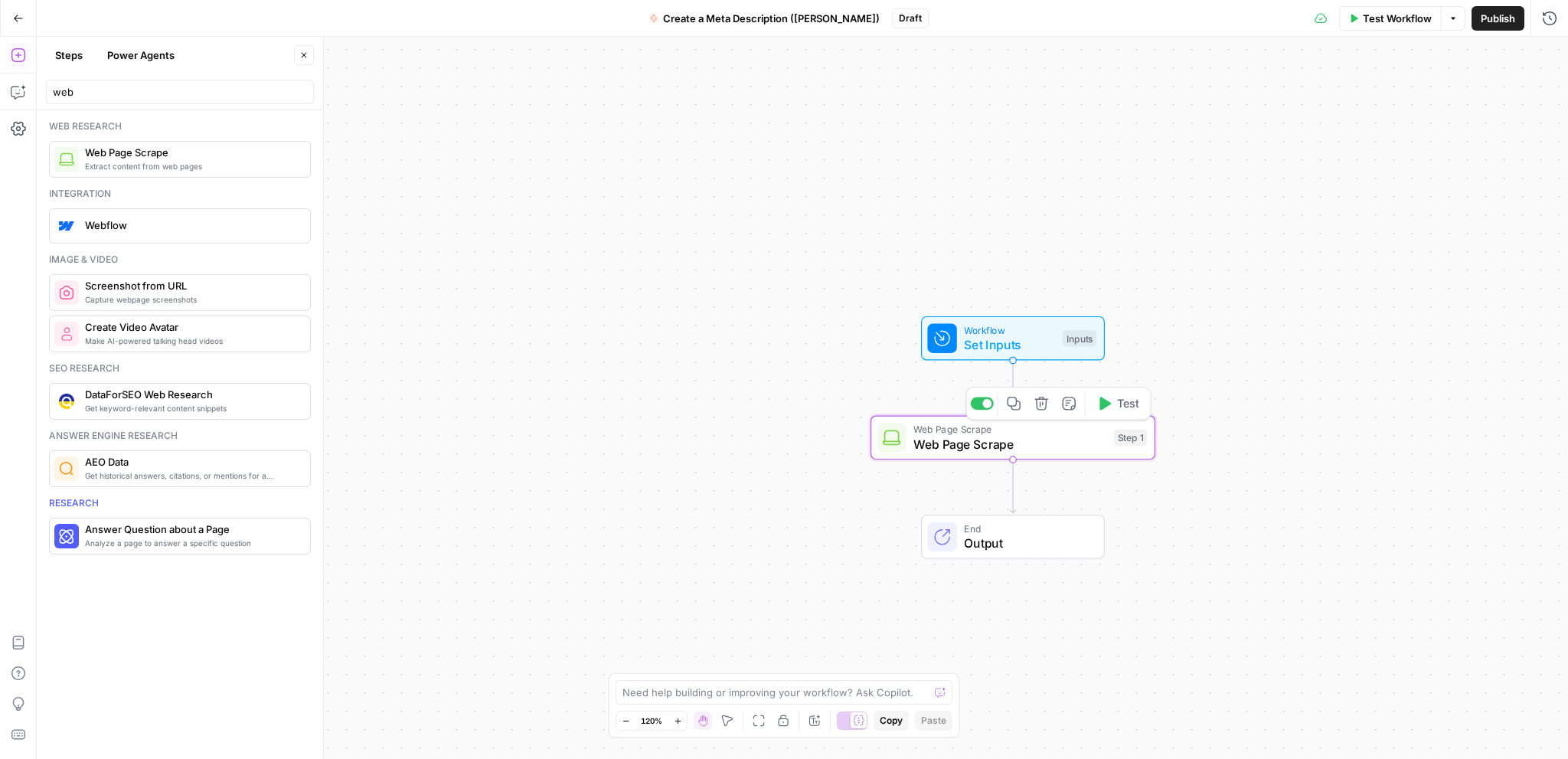
click at [1035, 447] on span "Web Page Scrape" at bounding box center [1009, 444] width 193 height 18
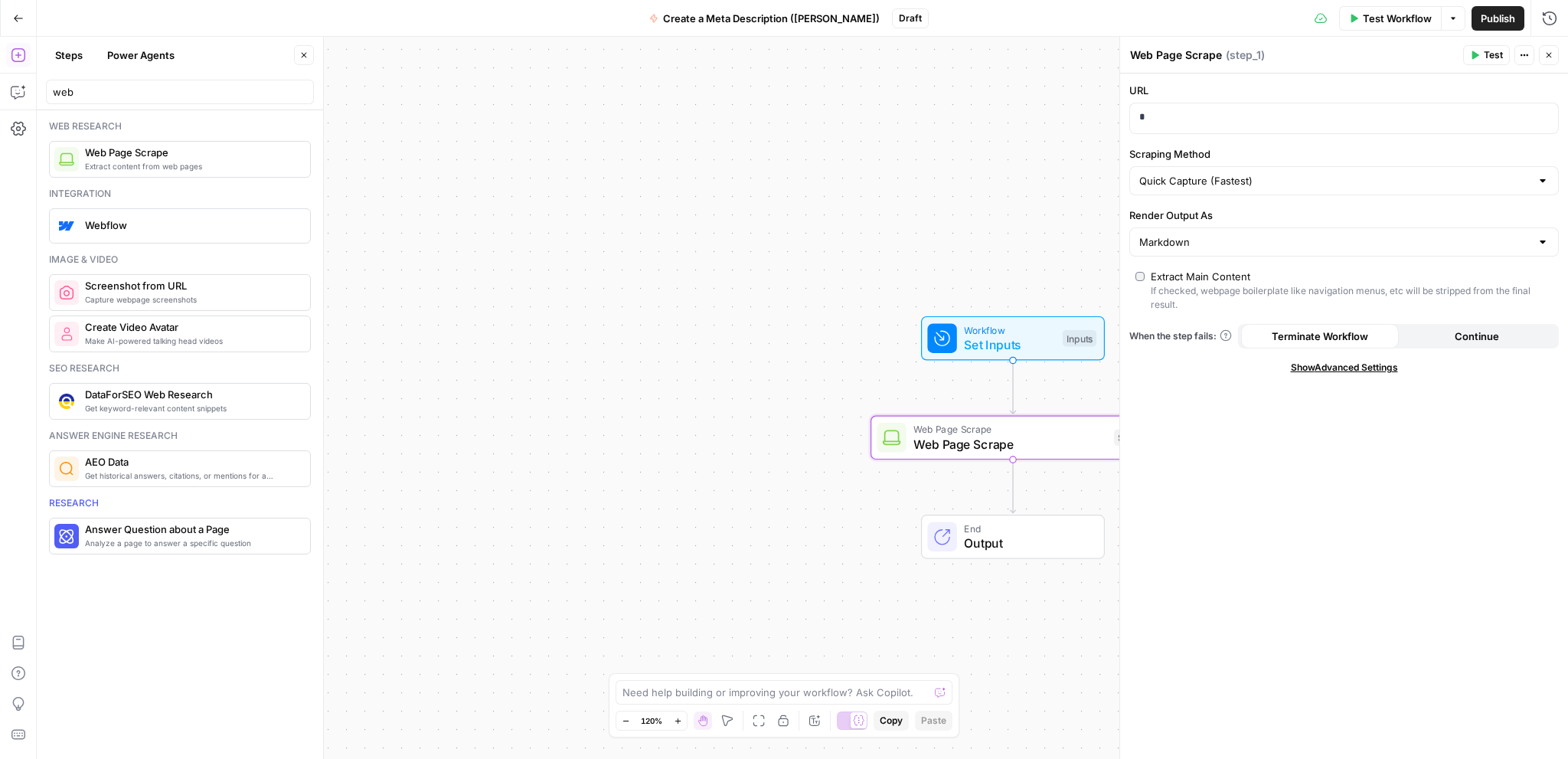
click at [1555, 52] on button "Close" at bounding box center [1548, 56] width 20 height 20
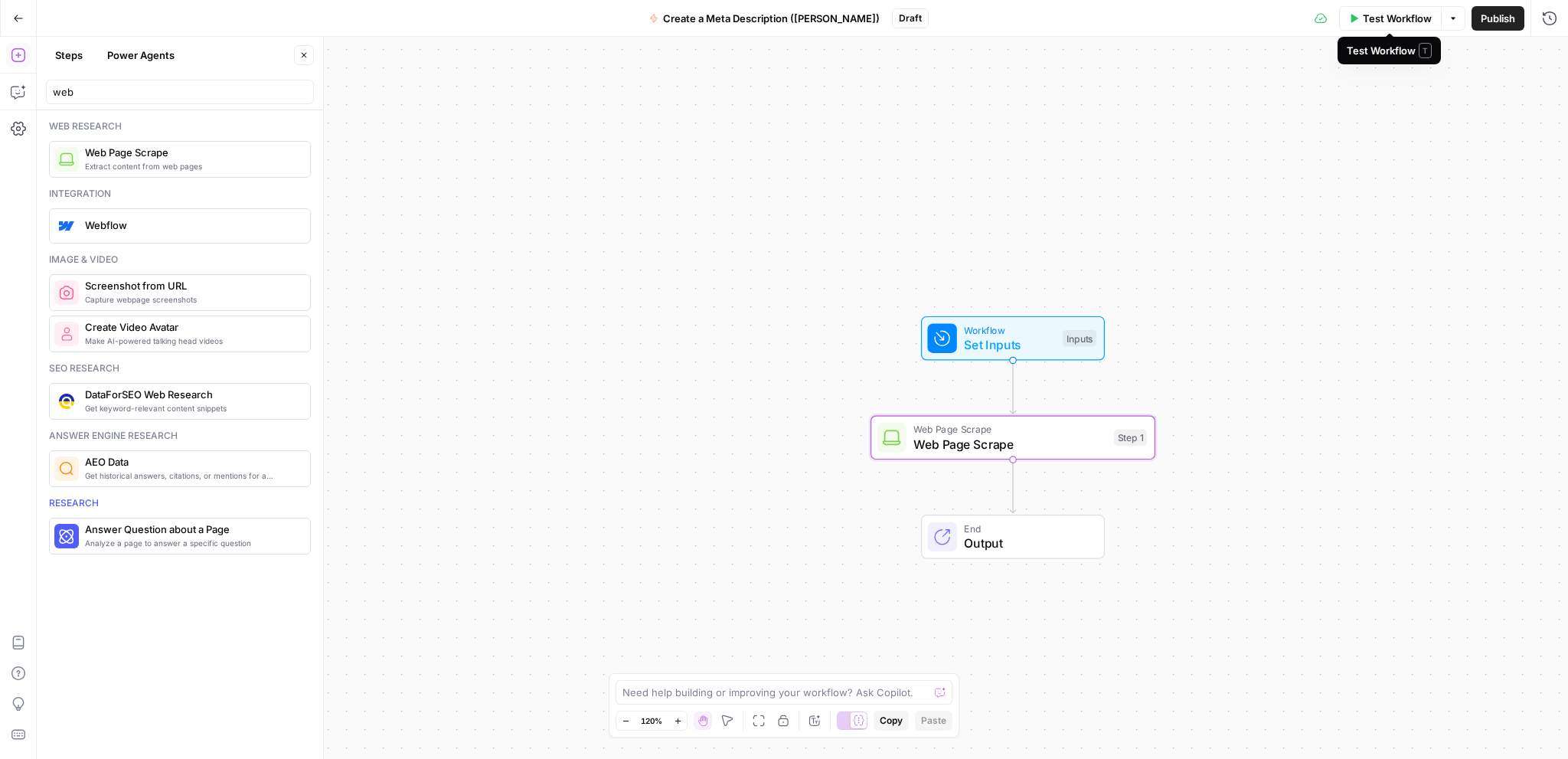
click at [1394, 25] on span "Test Workflow" at bounding box center [1397, 18] width 69 height 15
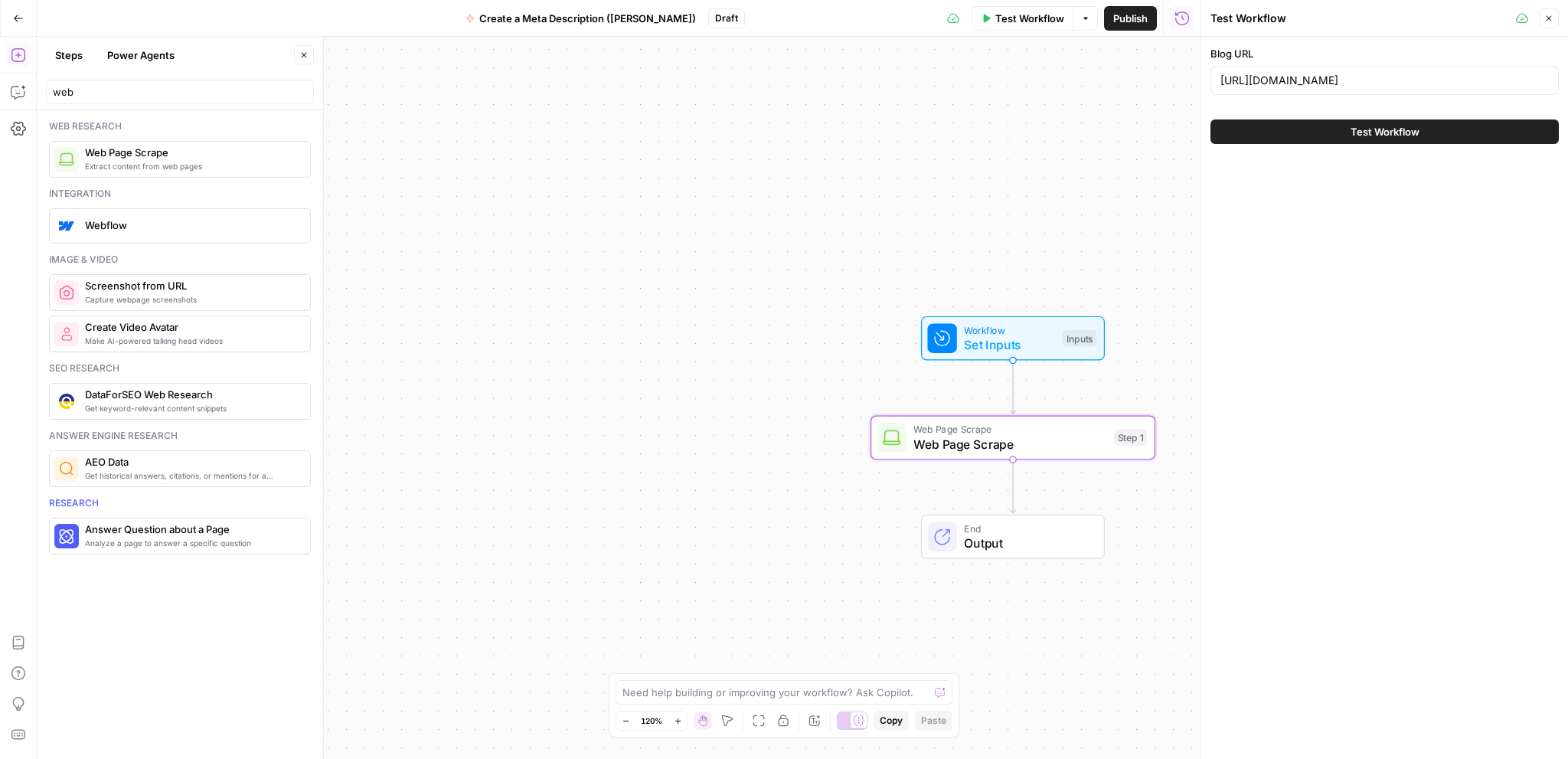
click at [1351, 128] on span "Test Workflow" at bounding box center [1384, 132] width 69 height 15
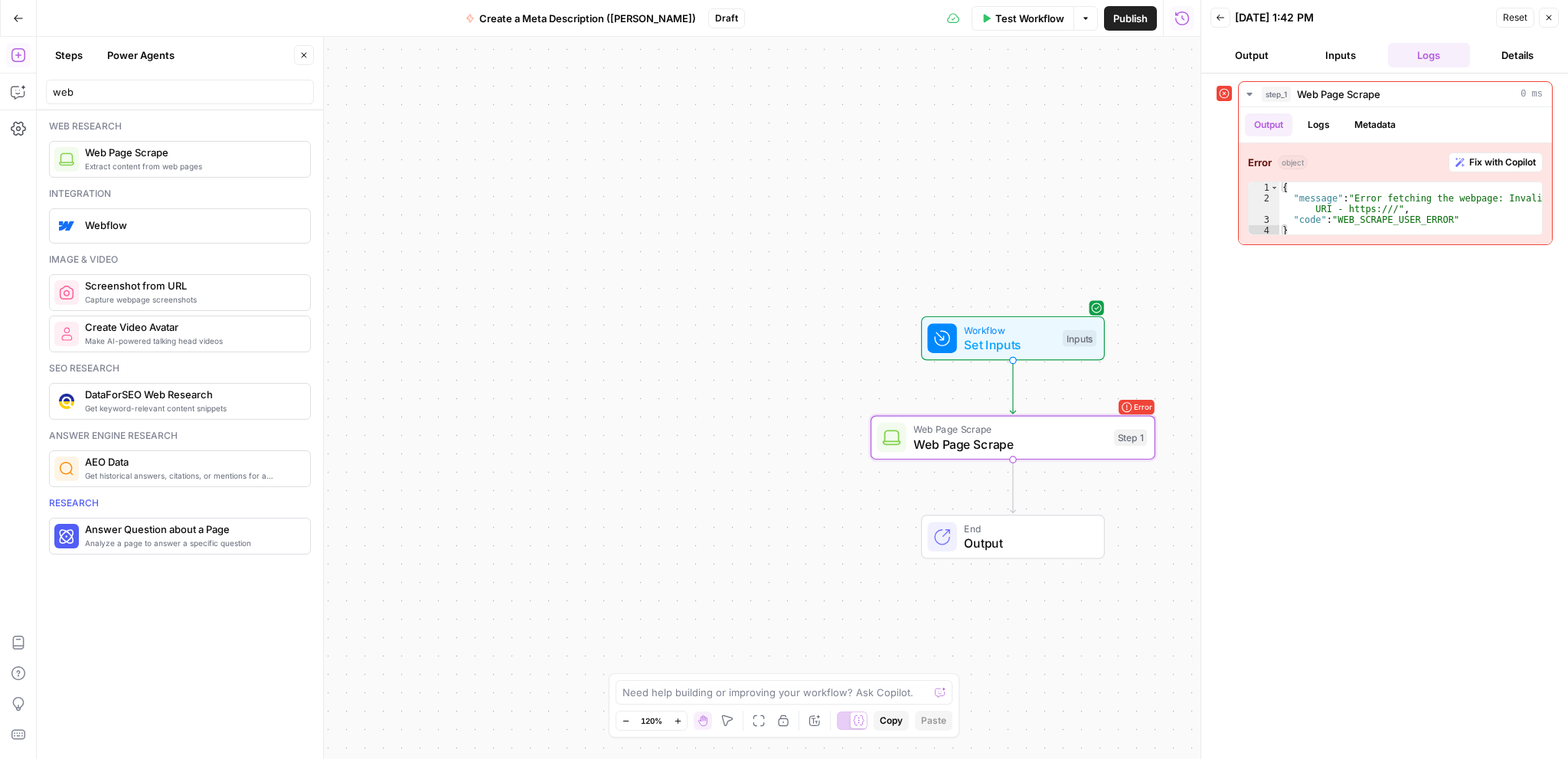
click at [1341, 51] on button "Inputs" at bounding box center [1340, 56] width 83 height 25
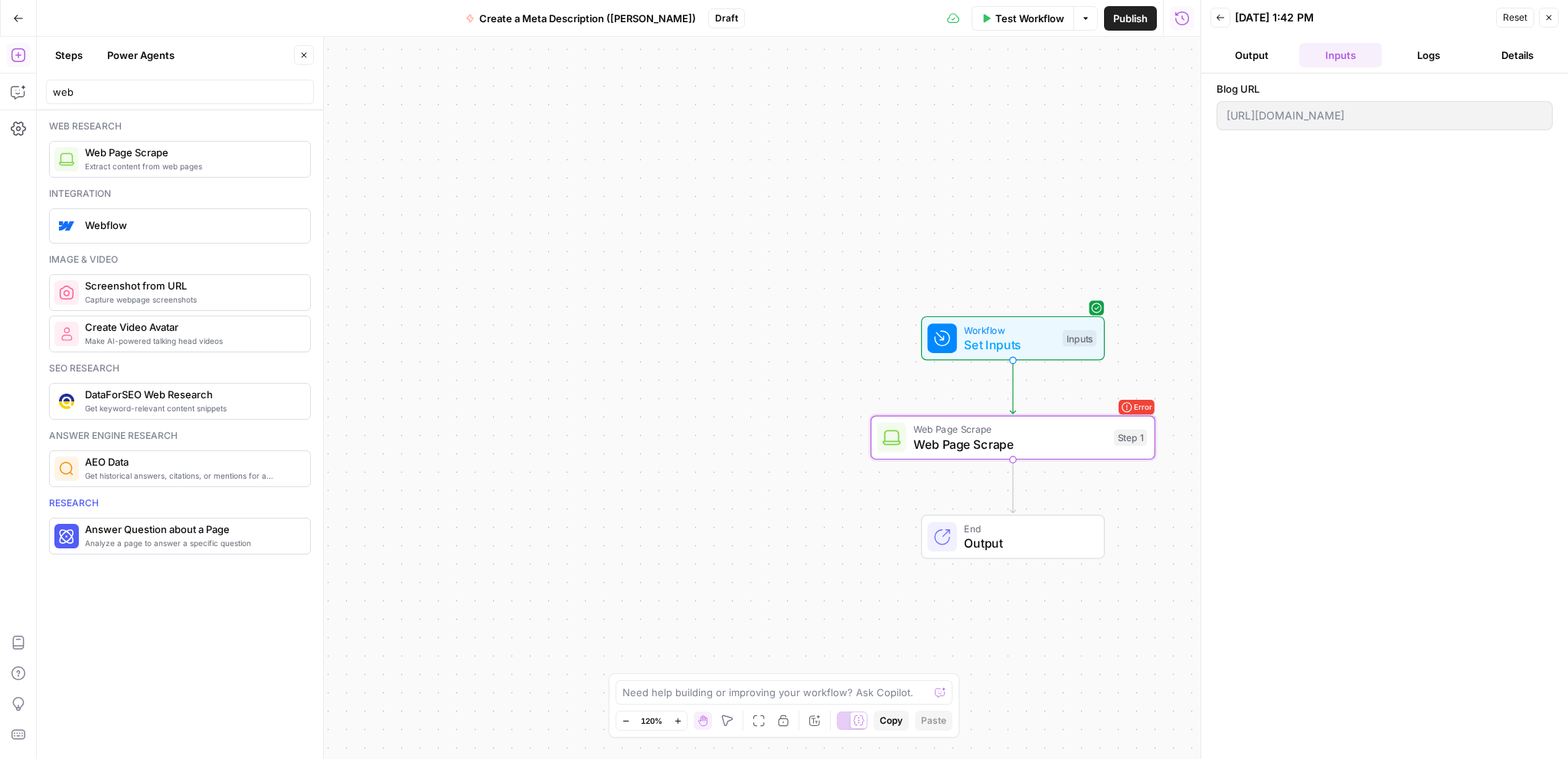
click at [1427, 54] on button "Logs" at bounding box center [1429, 56] width 83 height 25
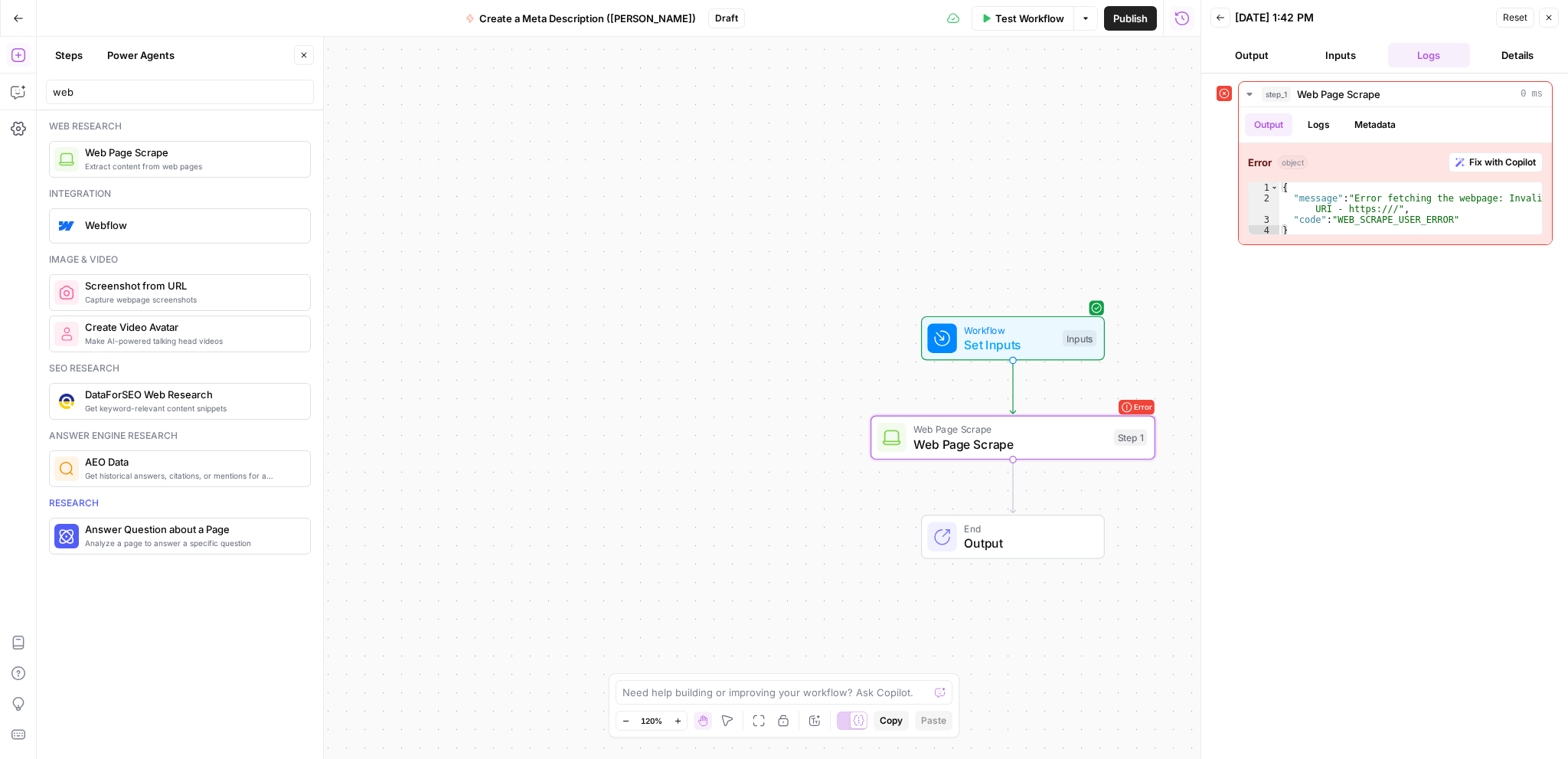
click at [1335, 51] on button "Inputs" at bounding box center [1340, 56] width 83 height 25
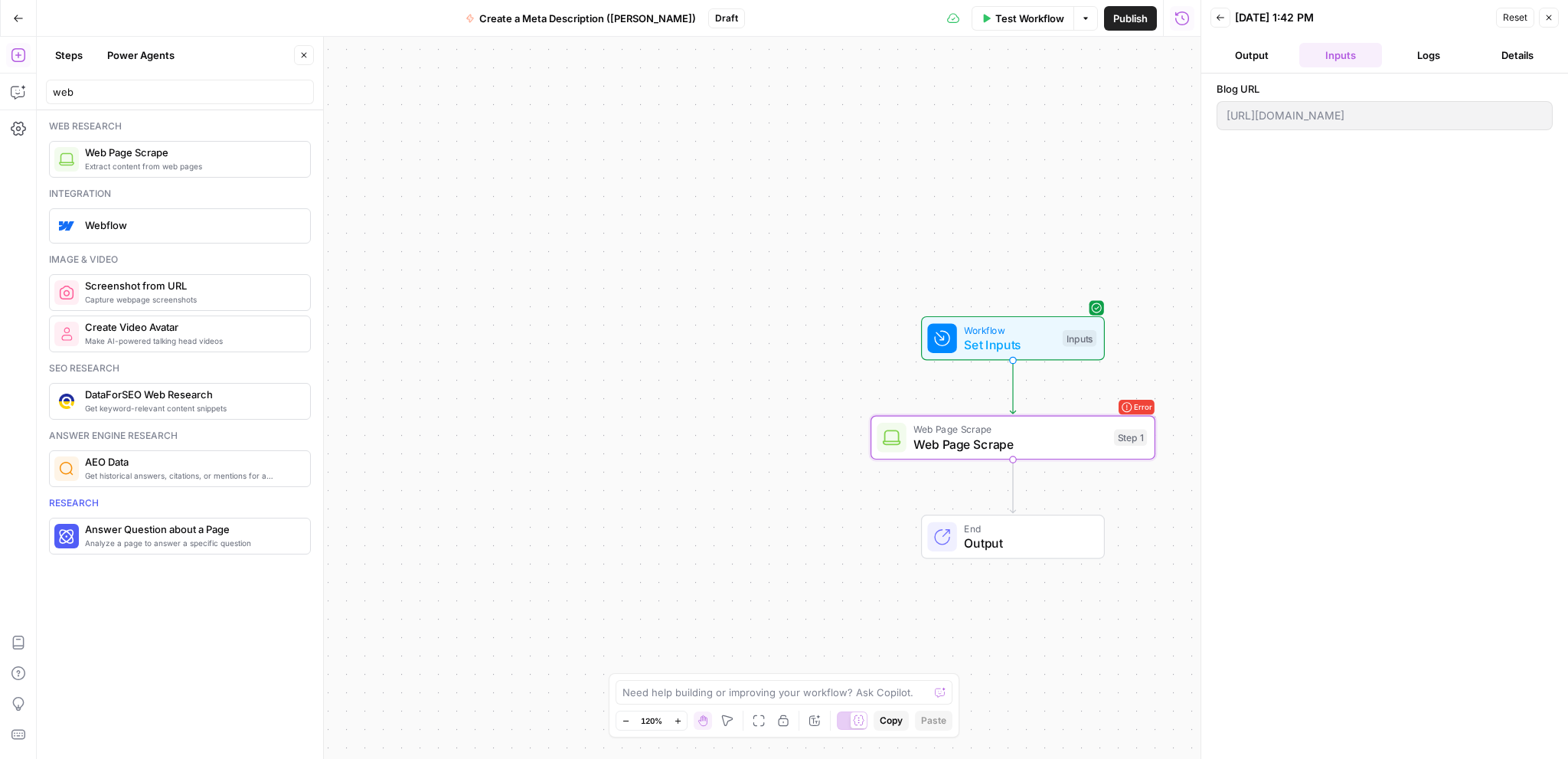
click at [1034, 336] on span "Set Inputs" at bounding box center [1009, 345] width 91 height 18
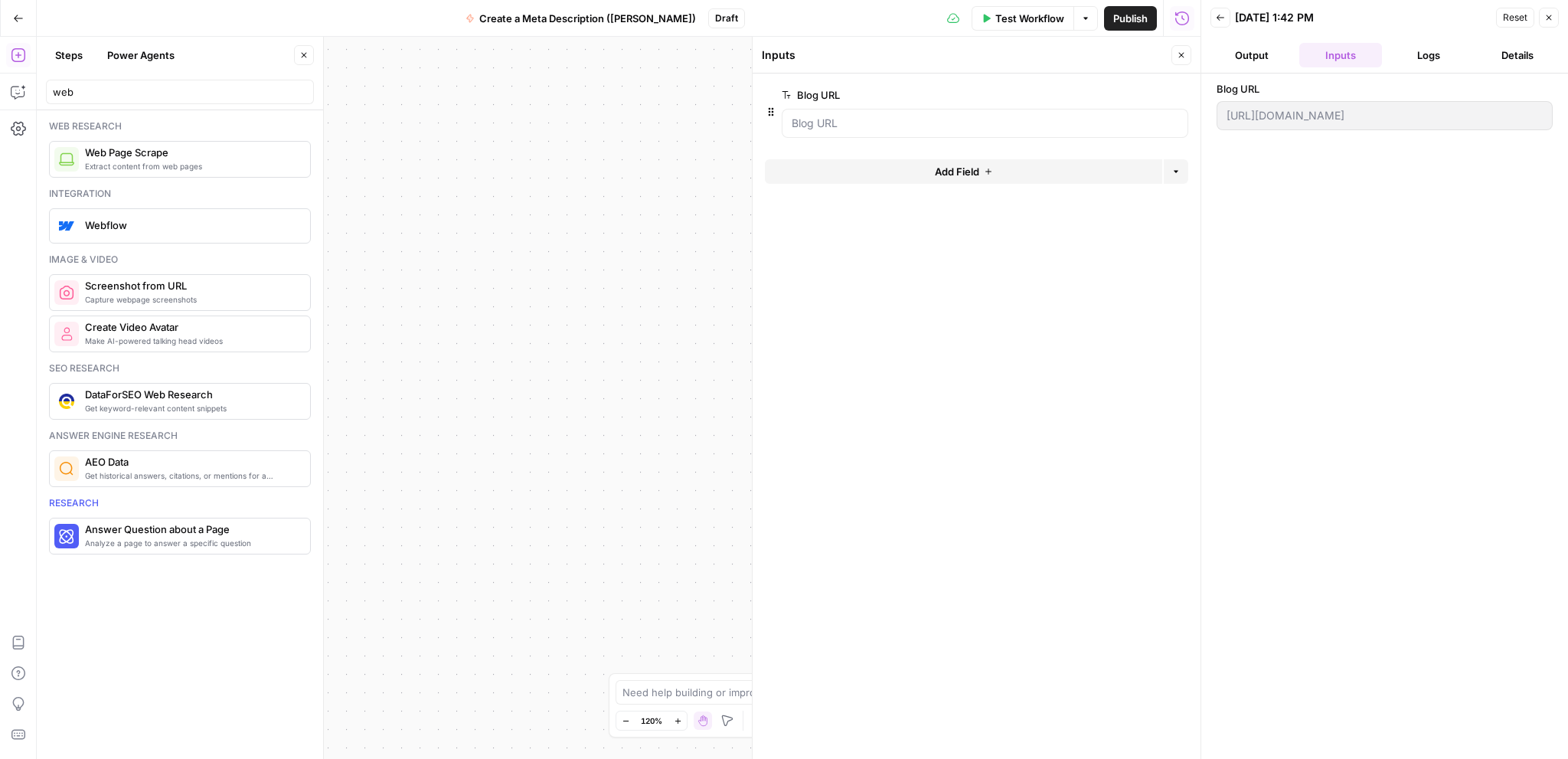
click at [1249, 49] on button "Output" at bounding box center [1252, 56] width 83 height 25
click at [1225, 15] on button "Back" at bounding box center [1220, 17] width 20 height 20
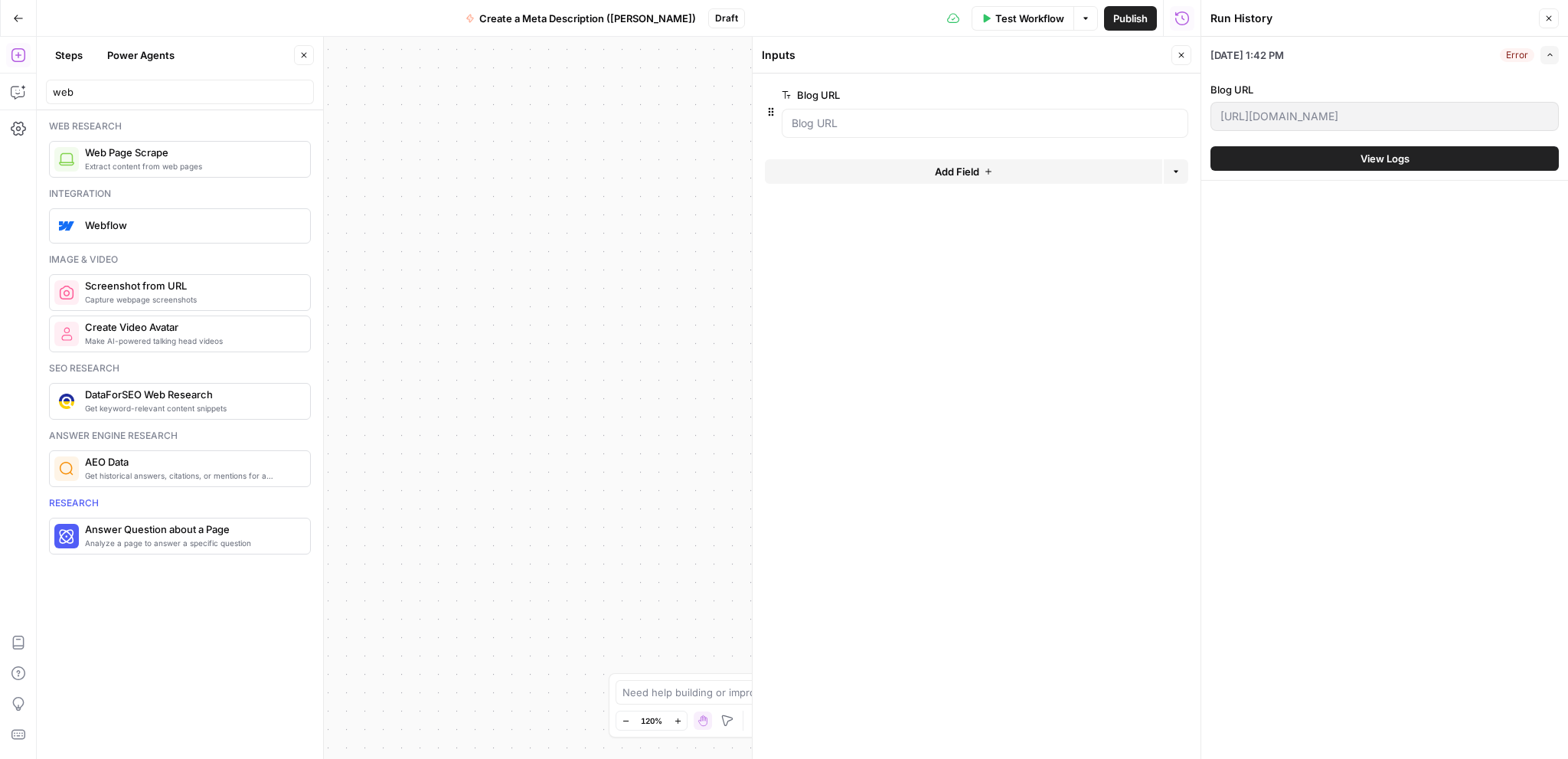
click at [1549, 12] on button "Close" at bounding box center [1548, 18] width 20 height 20
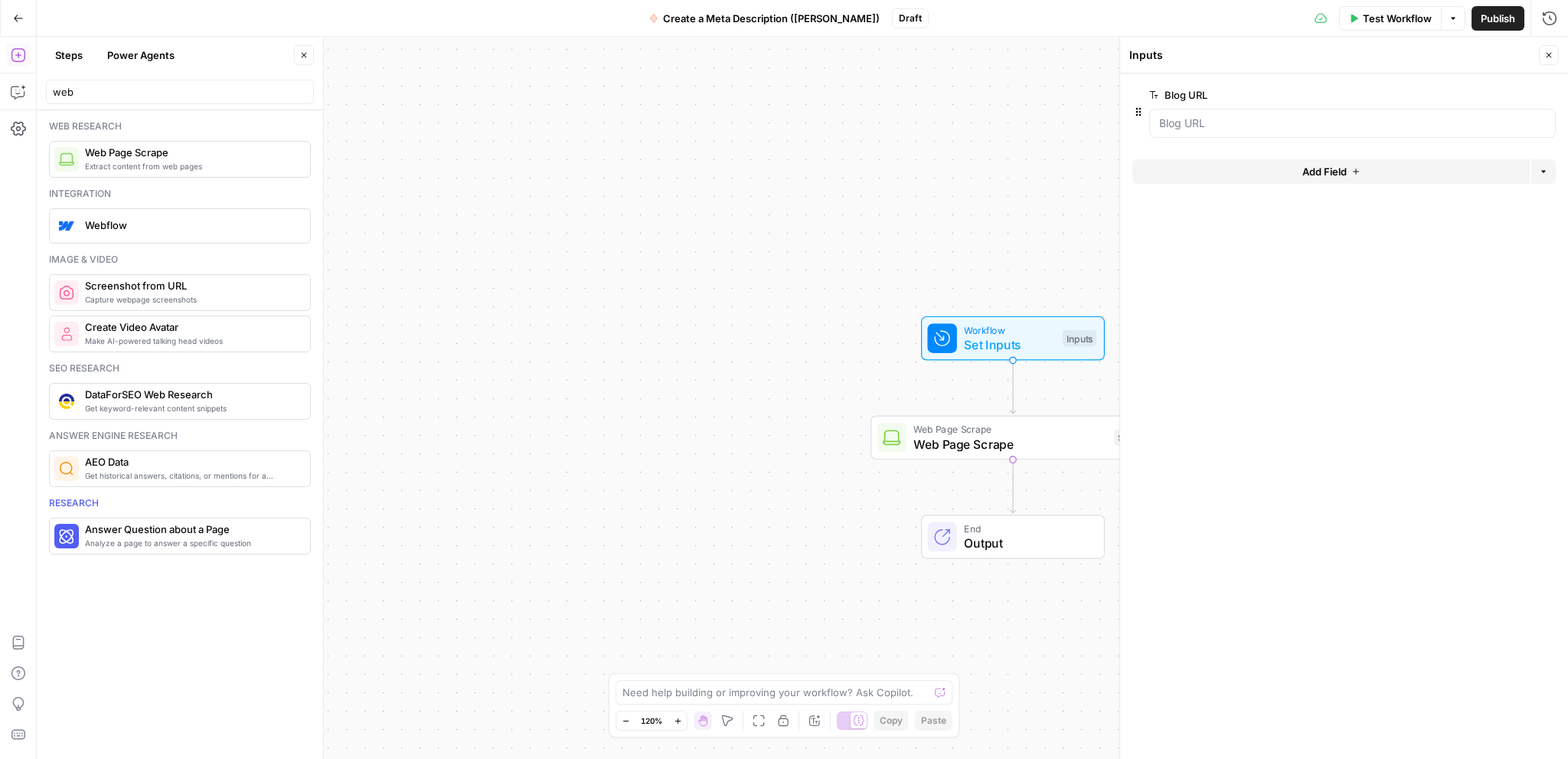
click at [1387, 12] on span "Test Workflow" at bounding box center [1397, 18] width 69 height 15
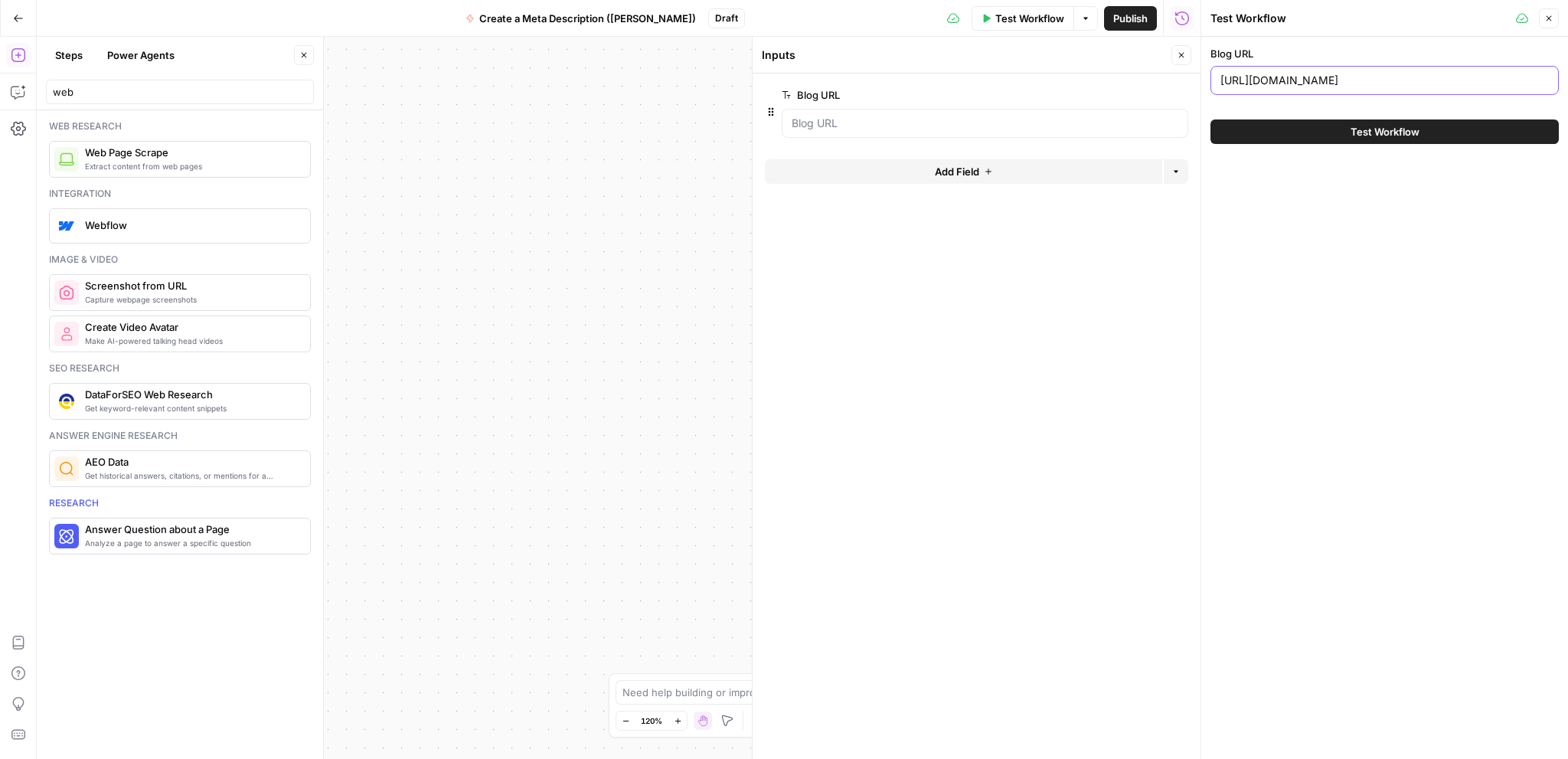
drag, startPoint x: 1179, startPoint y: 75, endPoint x: 1257, endPoint y: 86, distance: 78.8
click at [1257, 86] on input "[URL][DOMAIN_NAME]" at bounding box center [1384, 80] width 328 height 15
drag, startPoint x: 1477, startPoint y: 76, endPoint x: 1599, endPoint y: 77, distance: 122.0
click at [1567, 77] on html "September Cohort New Home Browse Insights Opportunities Your Data Recent Grids …" at bounding box center [784, 380] width 1568 height 759
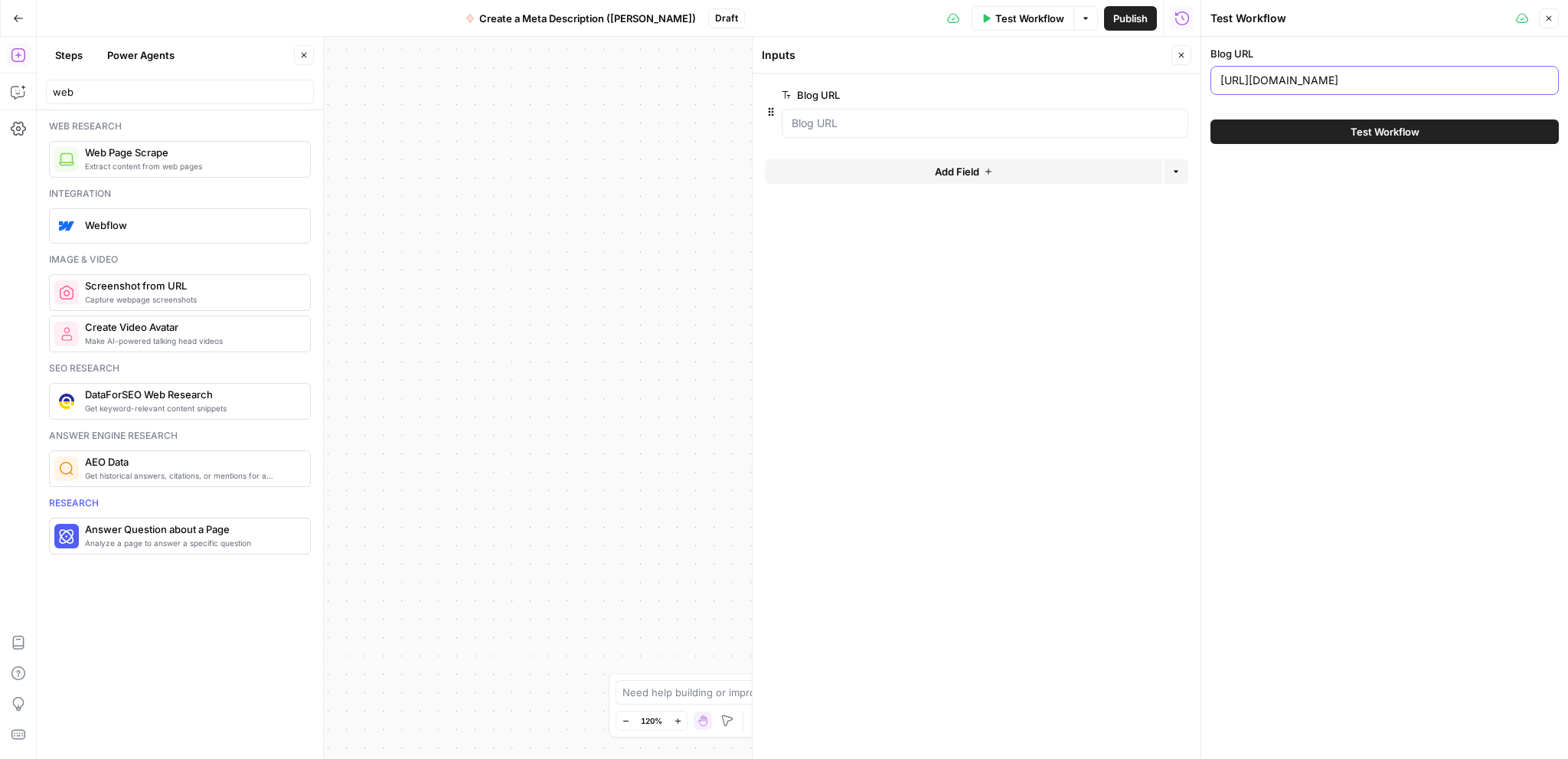
click at [1397, 85] on input "[URL][DOMAIN_NAME]" at bounding box center [1384, 80] width 328 height 15
drag, startPoint x: 1329, startPoint y: 80, endPoint x: 1204, endPoint y: 95, distance: 125.9
click at [1204, 95] on div "Test Workflow Close Blog URL [URL][DOMAIN_NAME] Test Workflow" at bounding box center [1384, 380] width 368 height 759
click at [1267, 91] on div "[URL][DOMAIN_NAME]" at bounding box center [1384, 80] width 348 height 29
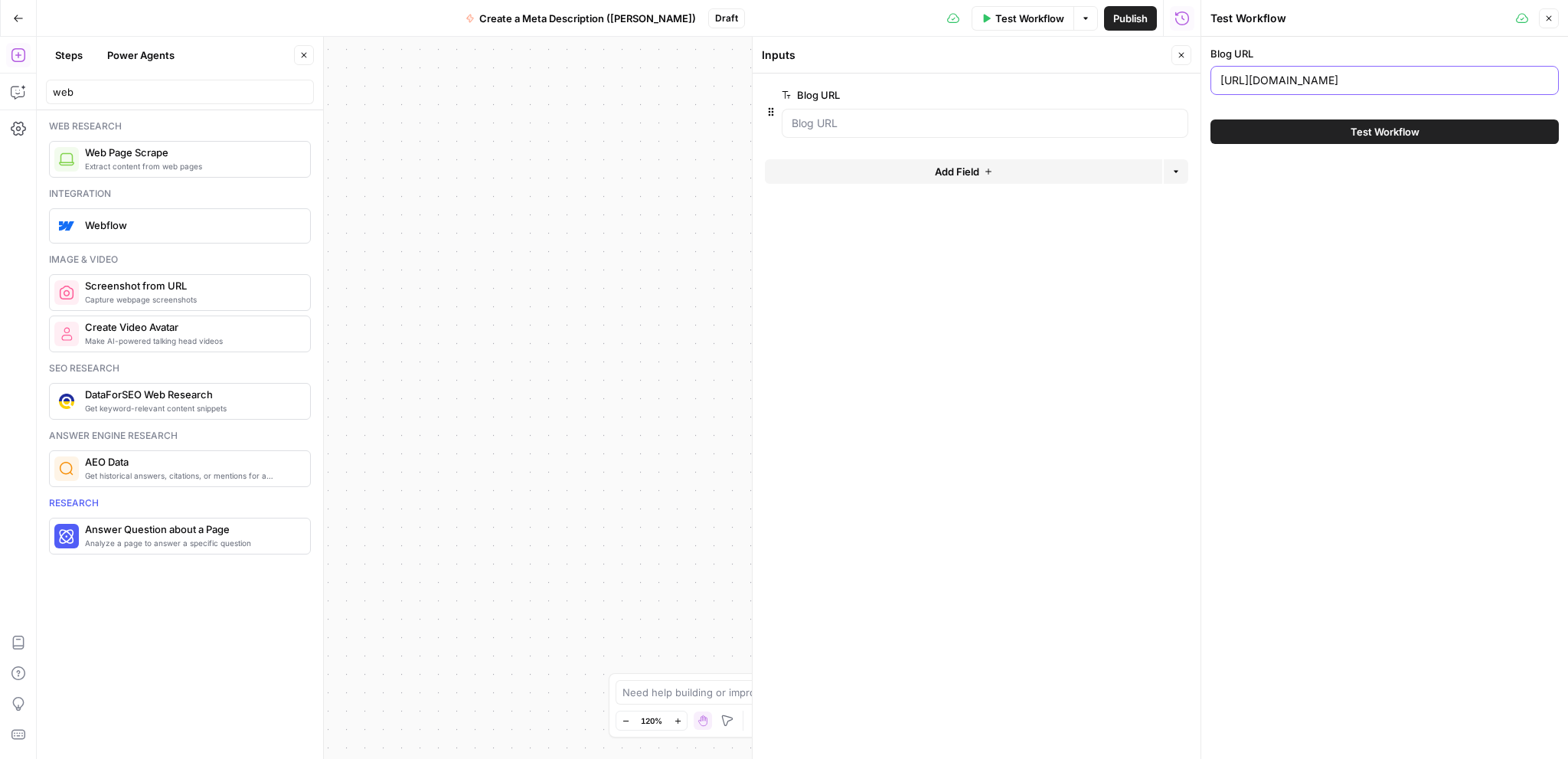
click at [1233, 86] on input "[URL][DOMAIN_NAME]" at bounding box center [1384, 80] width 328 height 15
drag, startPoint x: 1236, startPoint y: 87, endPoint x: 1176, endPoint y: 91, distance: 60.1
click at [1170, 91] on body "September Cohort New Home Browse Insights Opportunities Your Data Recent Grids …" at bounding box center [784, 380] width 1568 height 759
click at [1300, 79] on input "[URL][DOMAIN_NAME]" at bounding box center [1384, 80] width 328 height 15
click at [1183, 49] on button "Close" at bounding box center [1181, 56] width 20 height 20
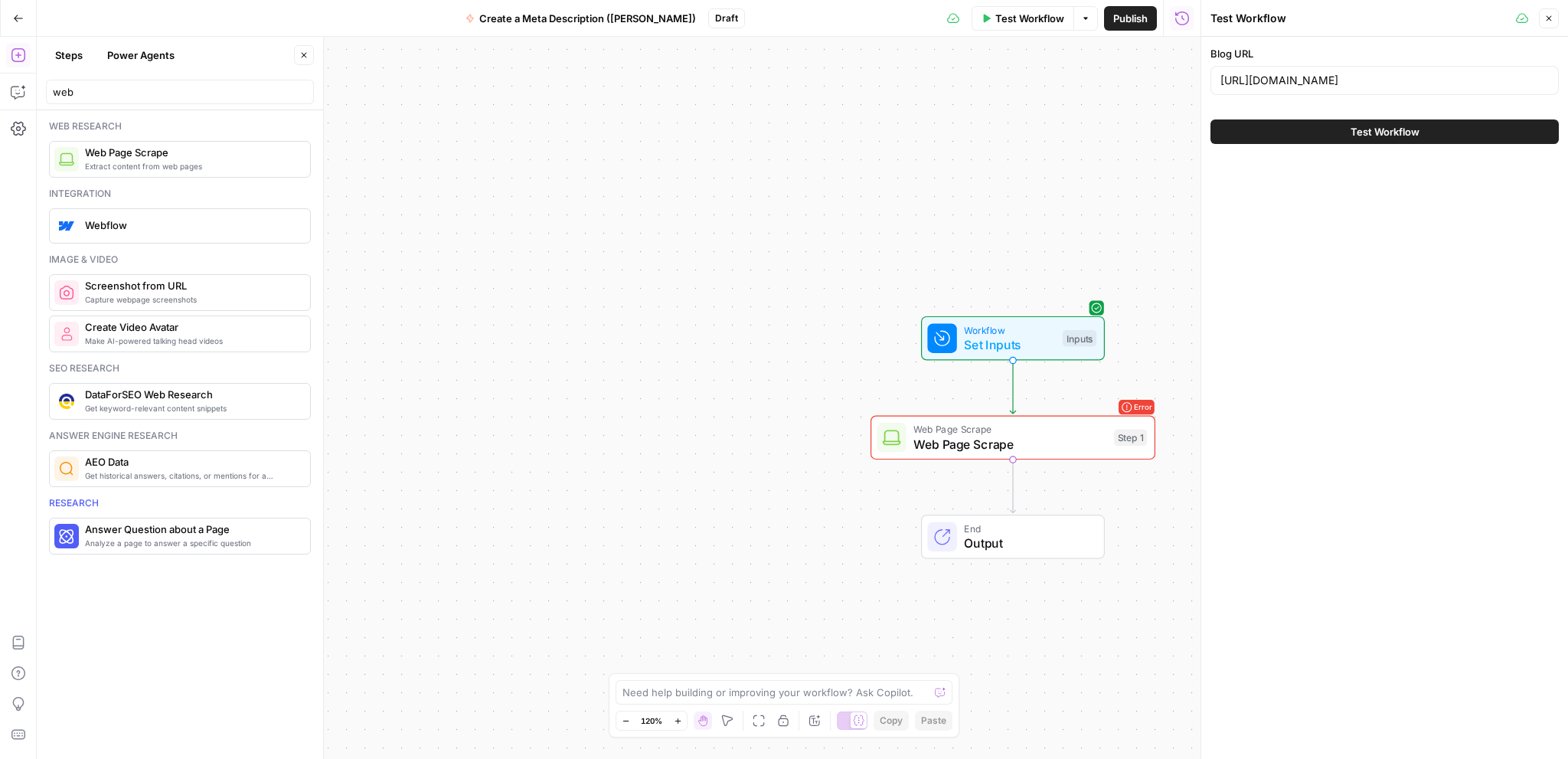
click at [1083, 449] on span "Web Page Scrape" at bounding box center [1009, 444] width 193 height 18
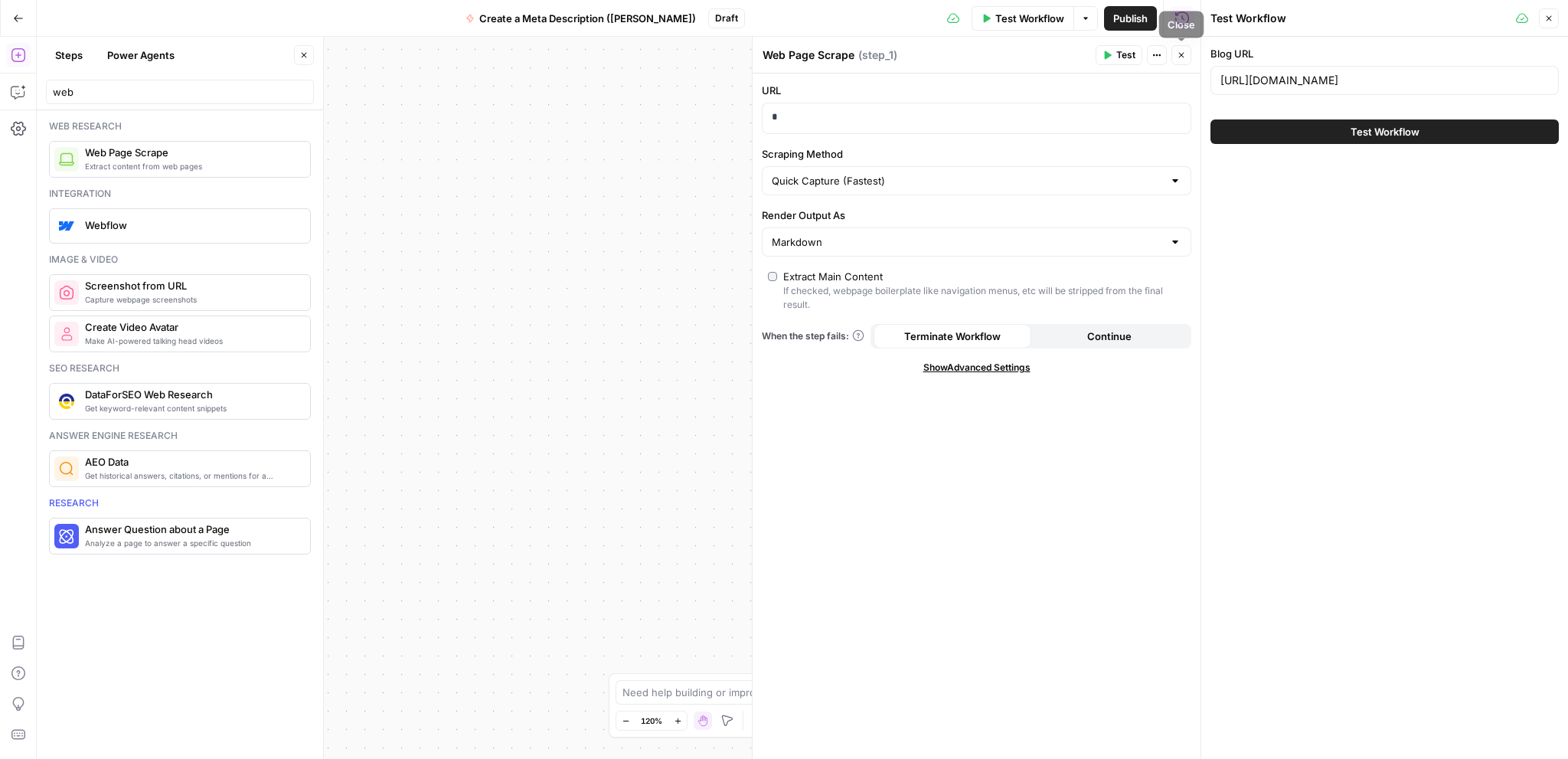
click at [1182, 59] on icon "button" at bounding box center [1180, 55] width 9 height 9
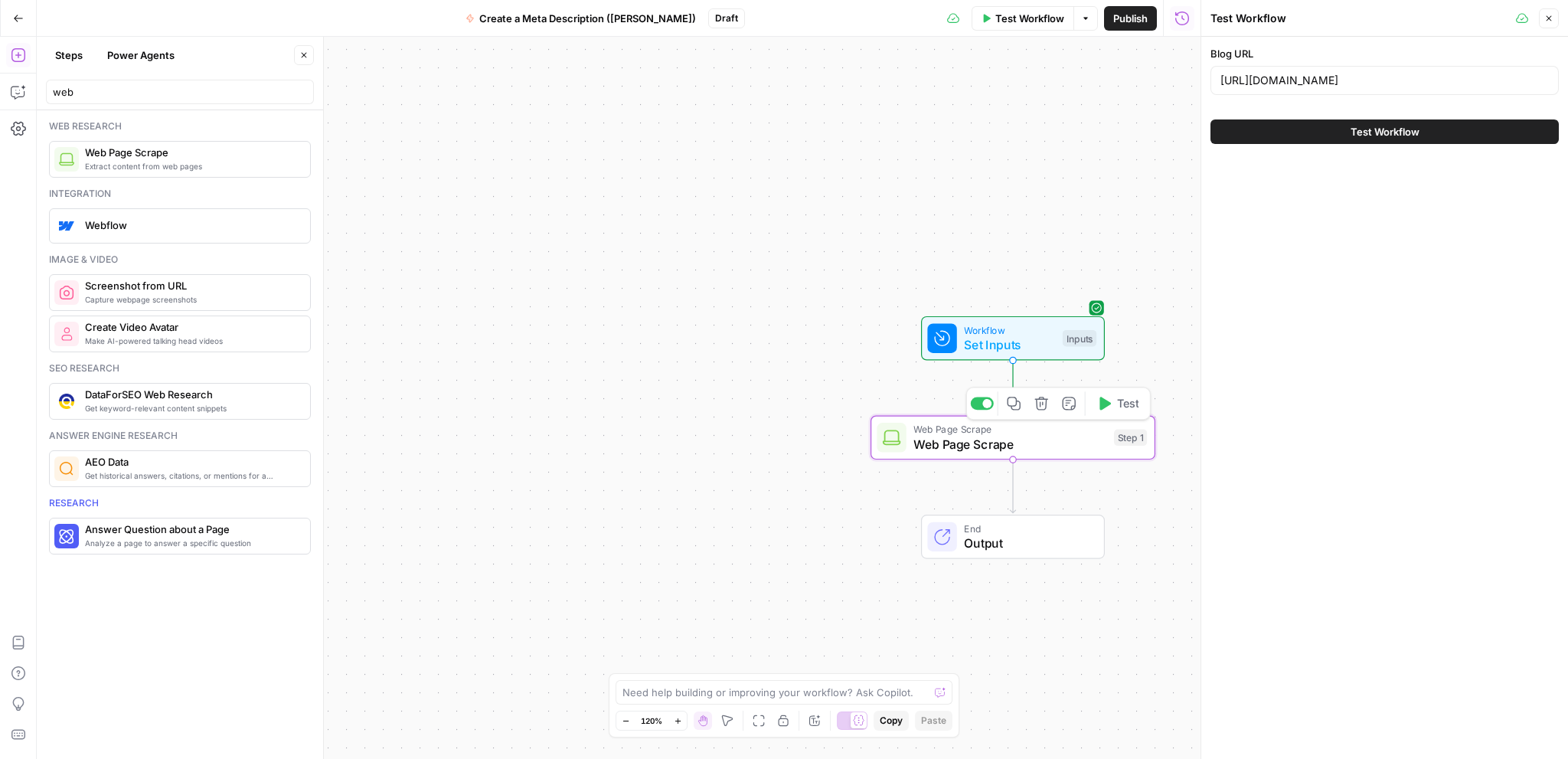
click at [1056, 446] on span "Web Page Scrape" at bounding box center [1009, 444] width 193 height 18
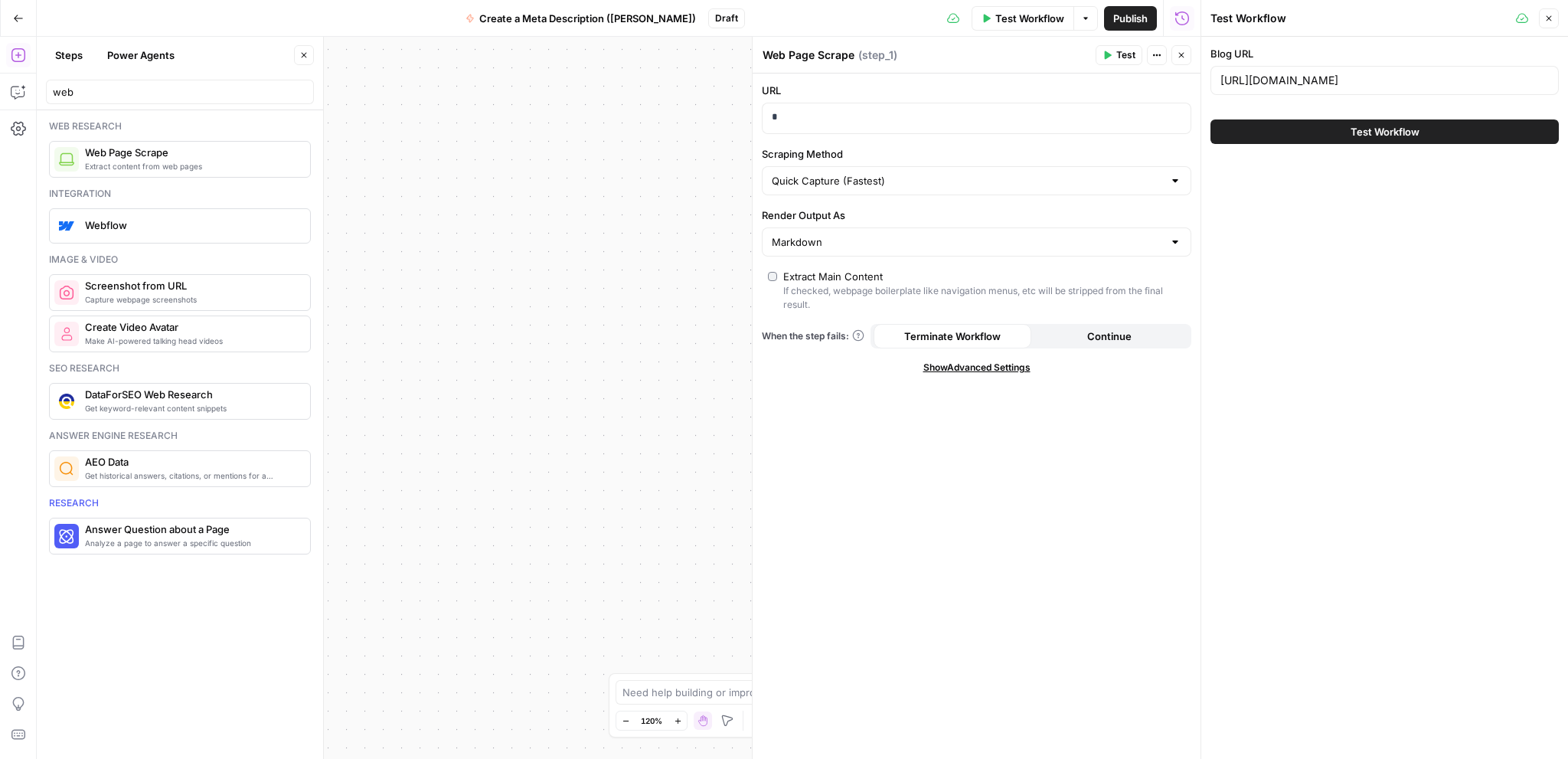
click at [1546, 18] on icon "button" at bounding box center [1548, 18] width 9 height 9
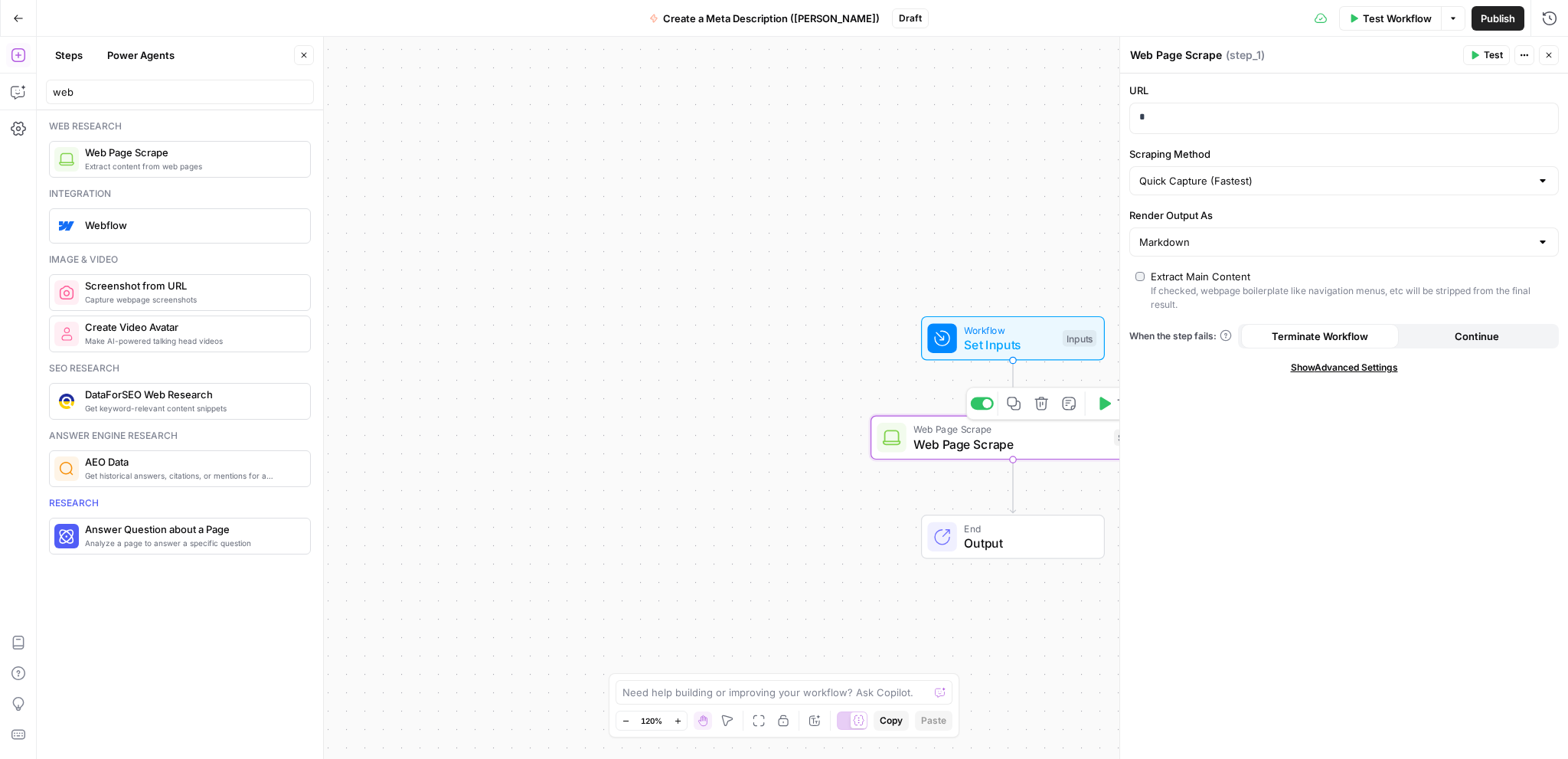
click at [1064, 452] on div "Web Page Scrape Web Page Scrape Step 1 Copy step Delete step Add Note Test" at bounding box center [1013, 438] width 285 height 45
click at [1547, 55] on icon "button" at bounding box center [1548, 55] width 9 height 9
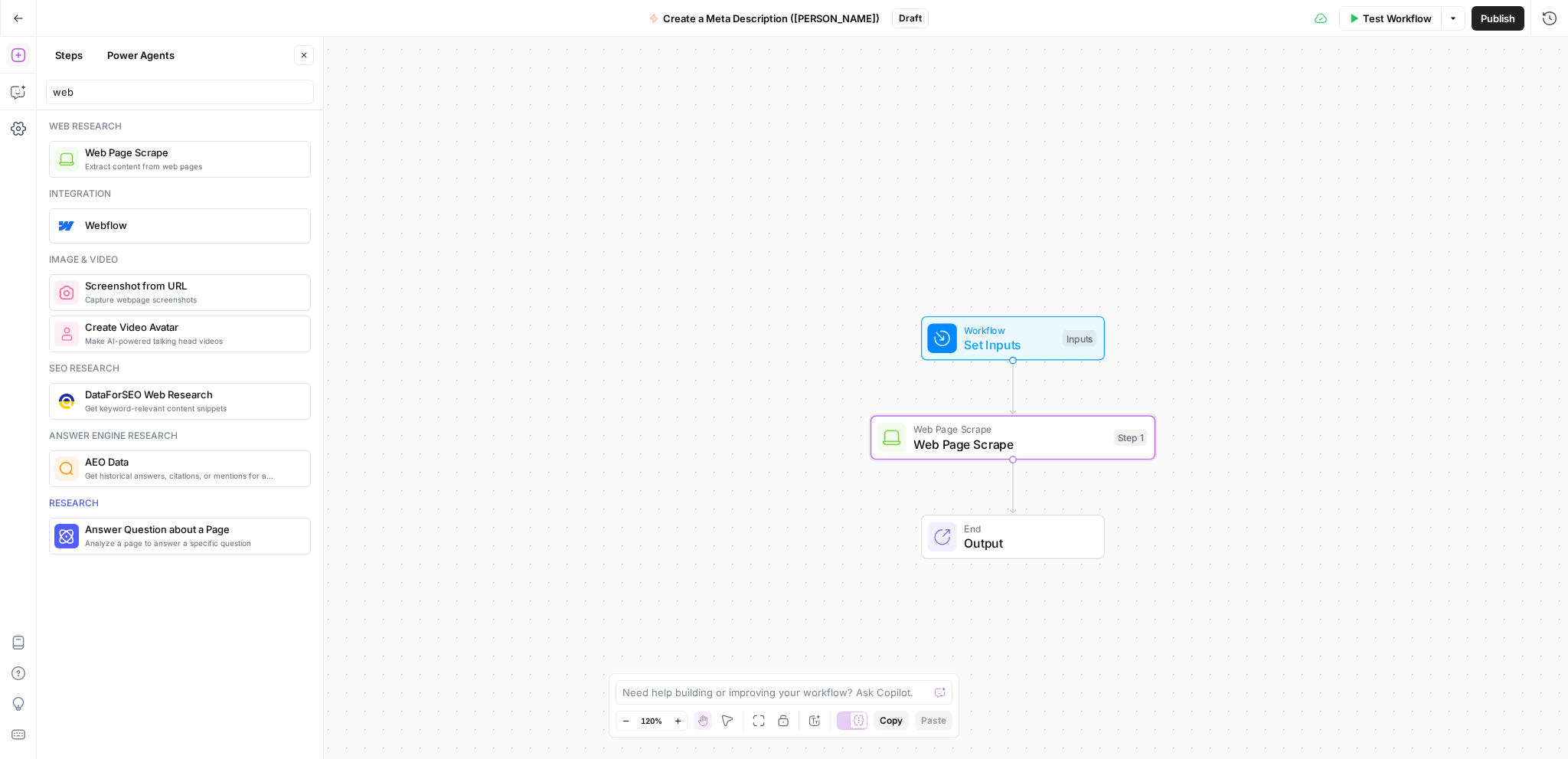
click at [1392, 14] on span "Test Workflow" at bounding box center [1397, 18] width 69 height 15
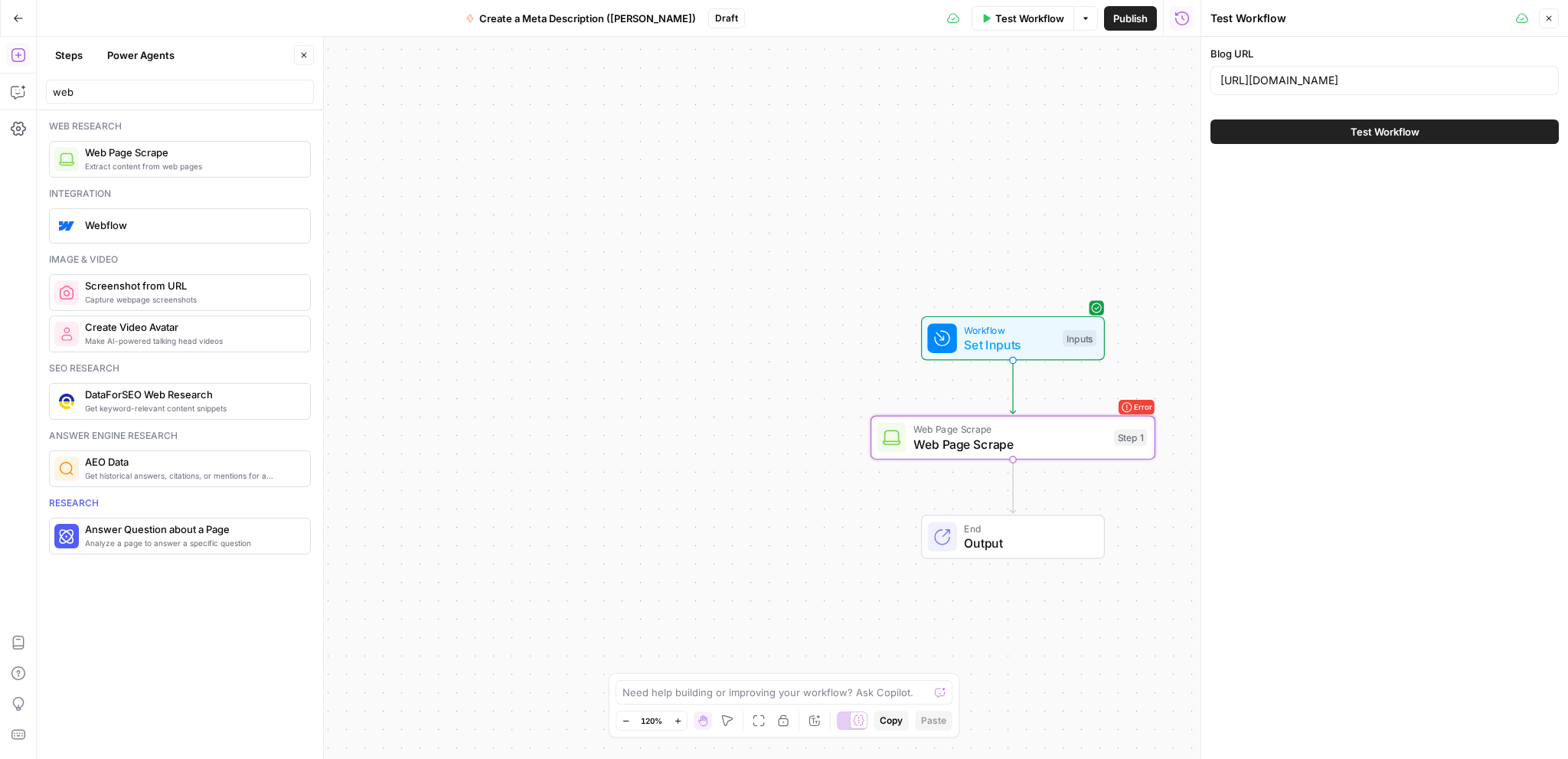
click at [1337, 136] on button "Test Workflow" at bounding box center [1384, 132] width 348 height 25
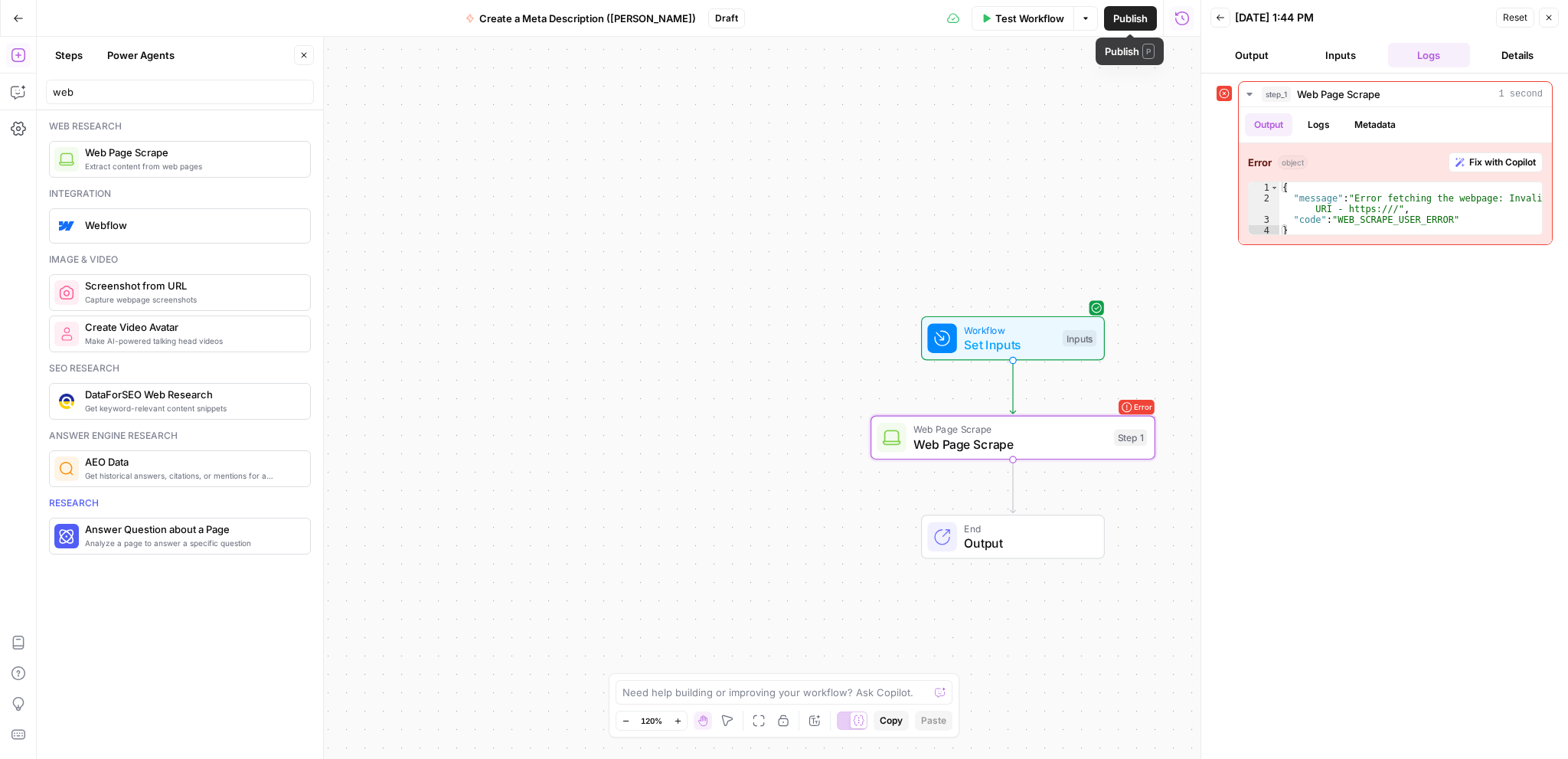
click at [1025, 16] on span "Test Workflow" at bounding box center [1029, 18] width 69 height 15
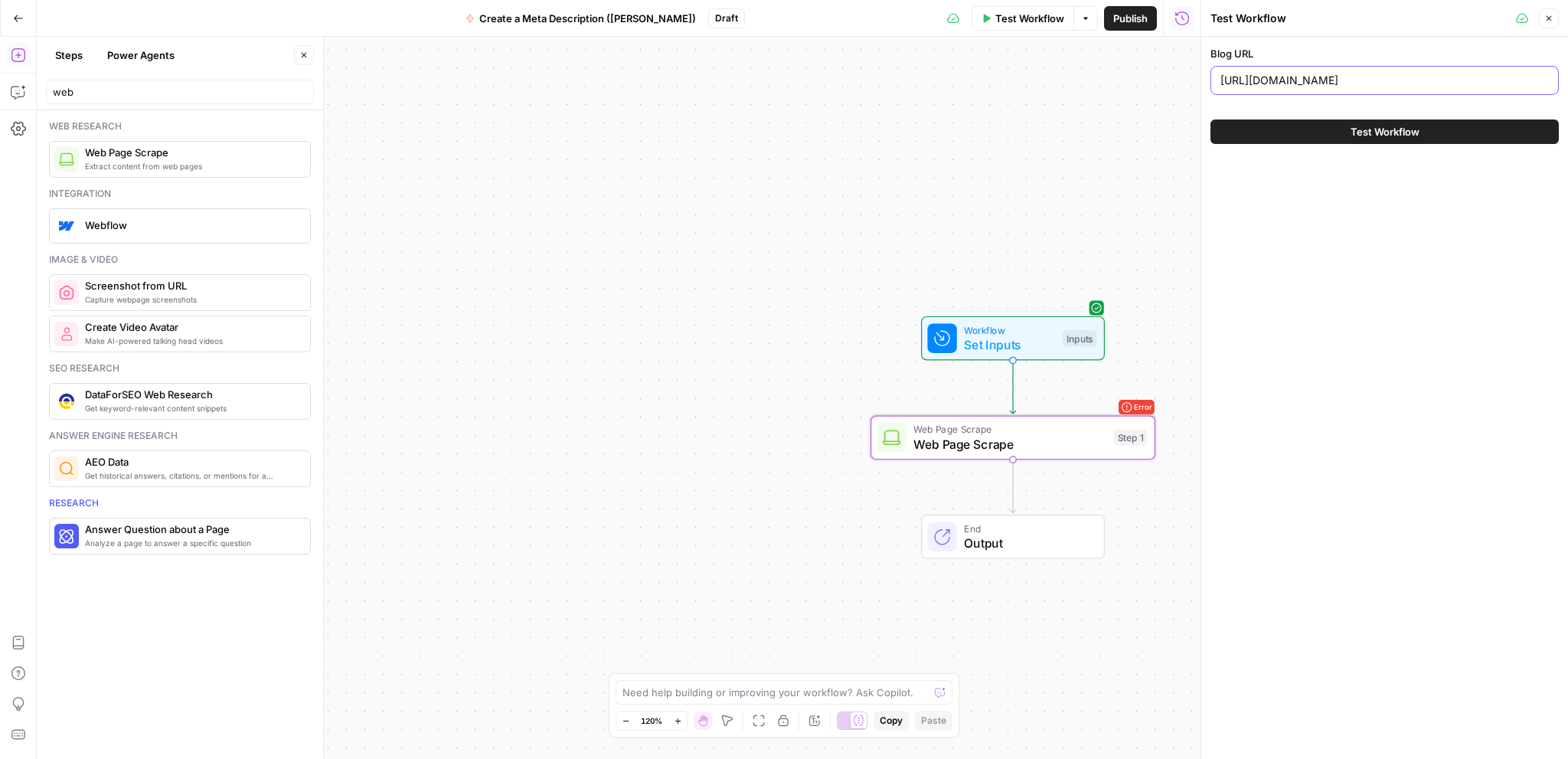
click at [1310, 82] on input "[URL][DOMAIN_NAME]" at bounding box center [1384, 80] width 328 height 15
click at [1310, 82] on input "[URL][DOMAIN_NAME]" at bounding box center [1384, 80] width 328 height 15
click at [1309, 82] on input "[URL][DOMAIN_NAME]" at bounding box center [1384, 80] width 328 height 15
click at [1347, 129] on button "Test Workflow" at bounding box center [1384, 132] width 348 height 25
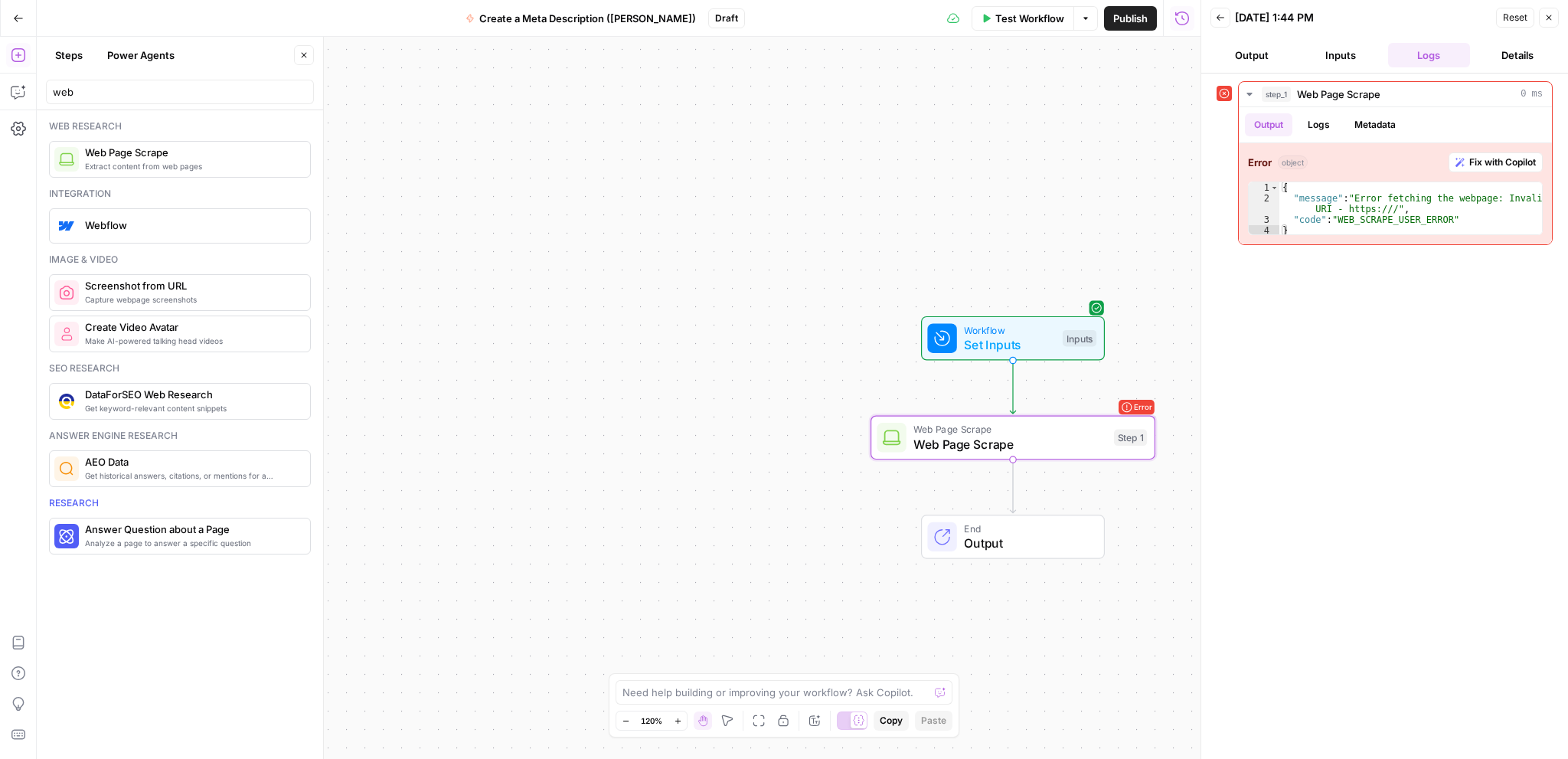
click at [1007, 23] on span "Test Workflow" at bounding box center [1029, 18] width 69 height 15
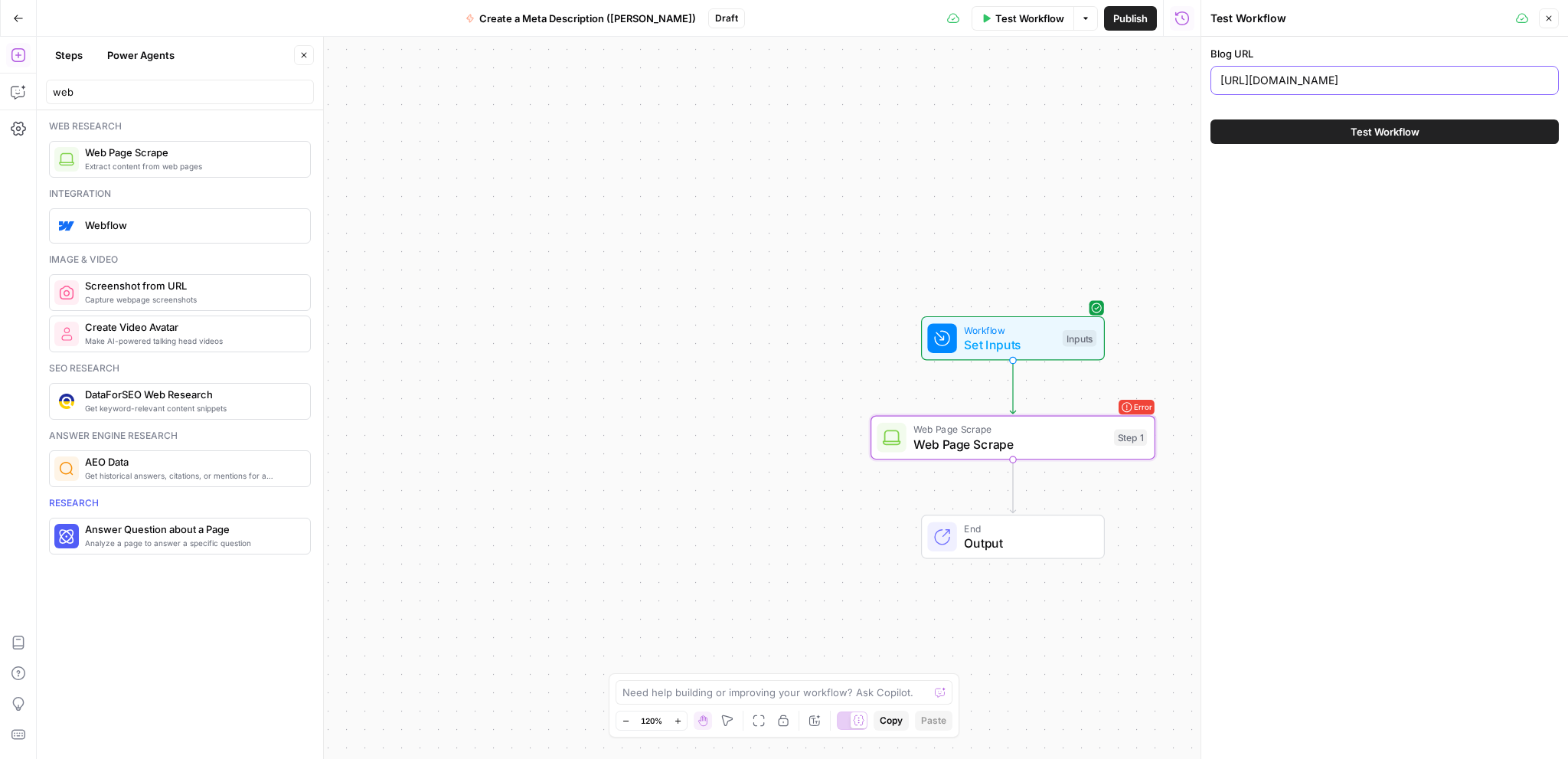
click at [1372, 81] on input "[URL][DOMAIN_NAME]" at bounding box center [1384, 80] width 328 height 15
paste input "[DOMAIN_NAME][URL]"
type input "[URL][DOMAIN_NAME]"
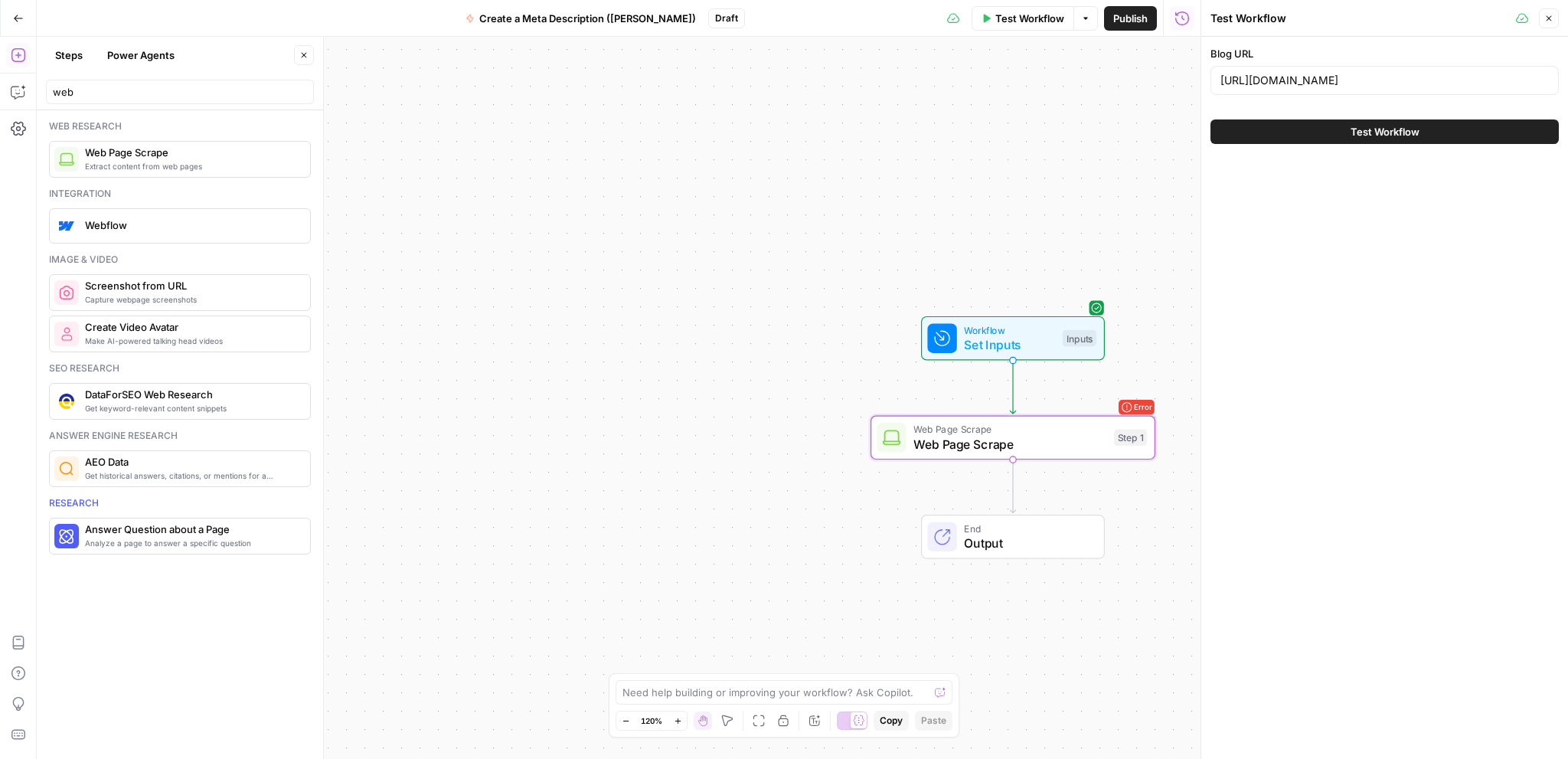
click at [1399, 131] on span "Test Workflow" at bounding box center [1384, 132] width 69 height 15
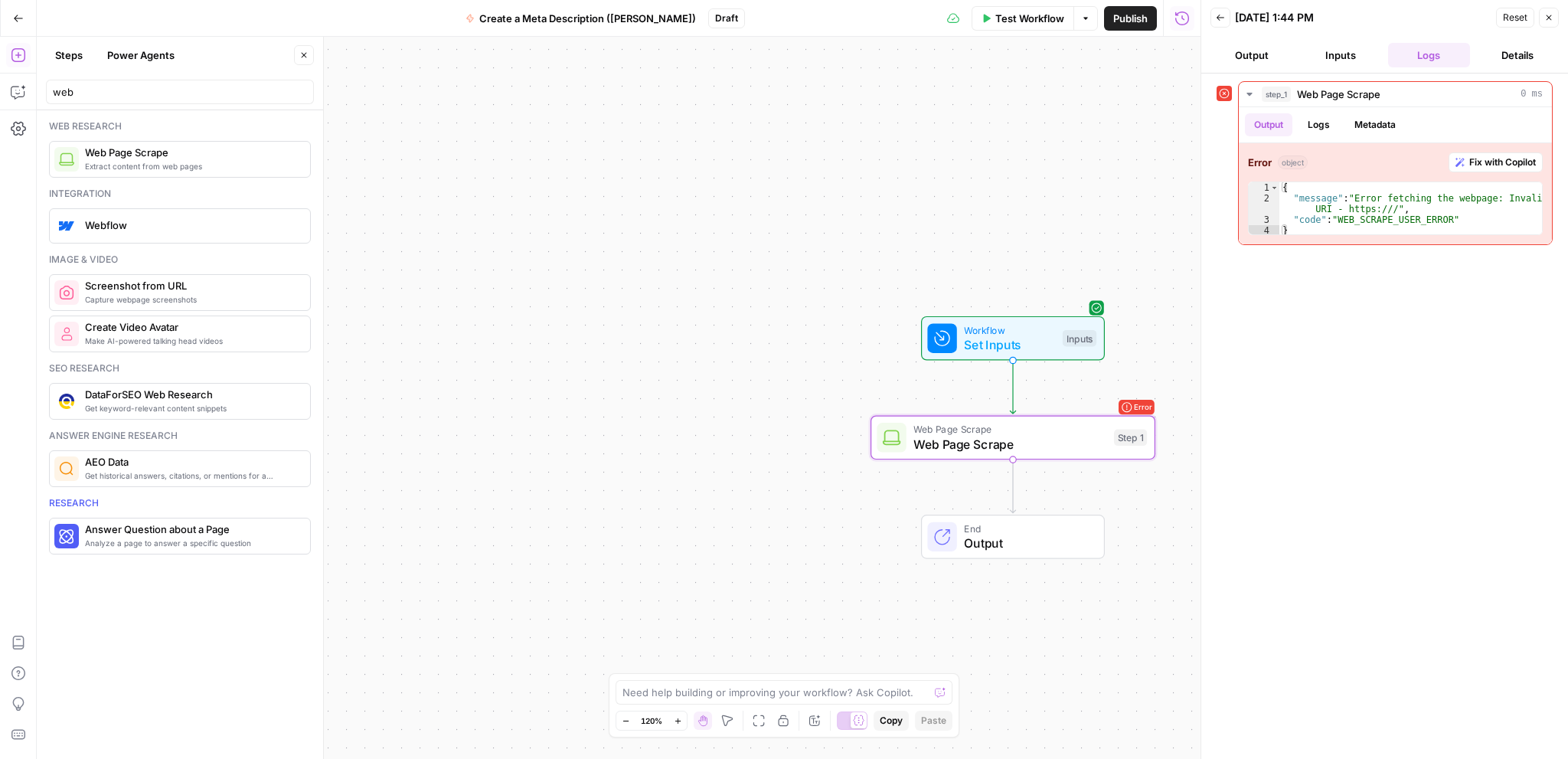
click at [1246, 48] on button "Output" at bounding box center [1252, 56] width 83 height 25
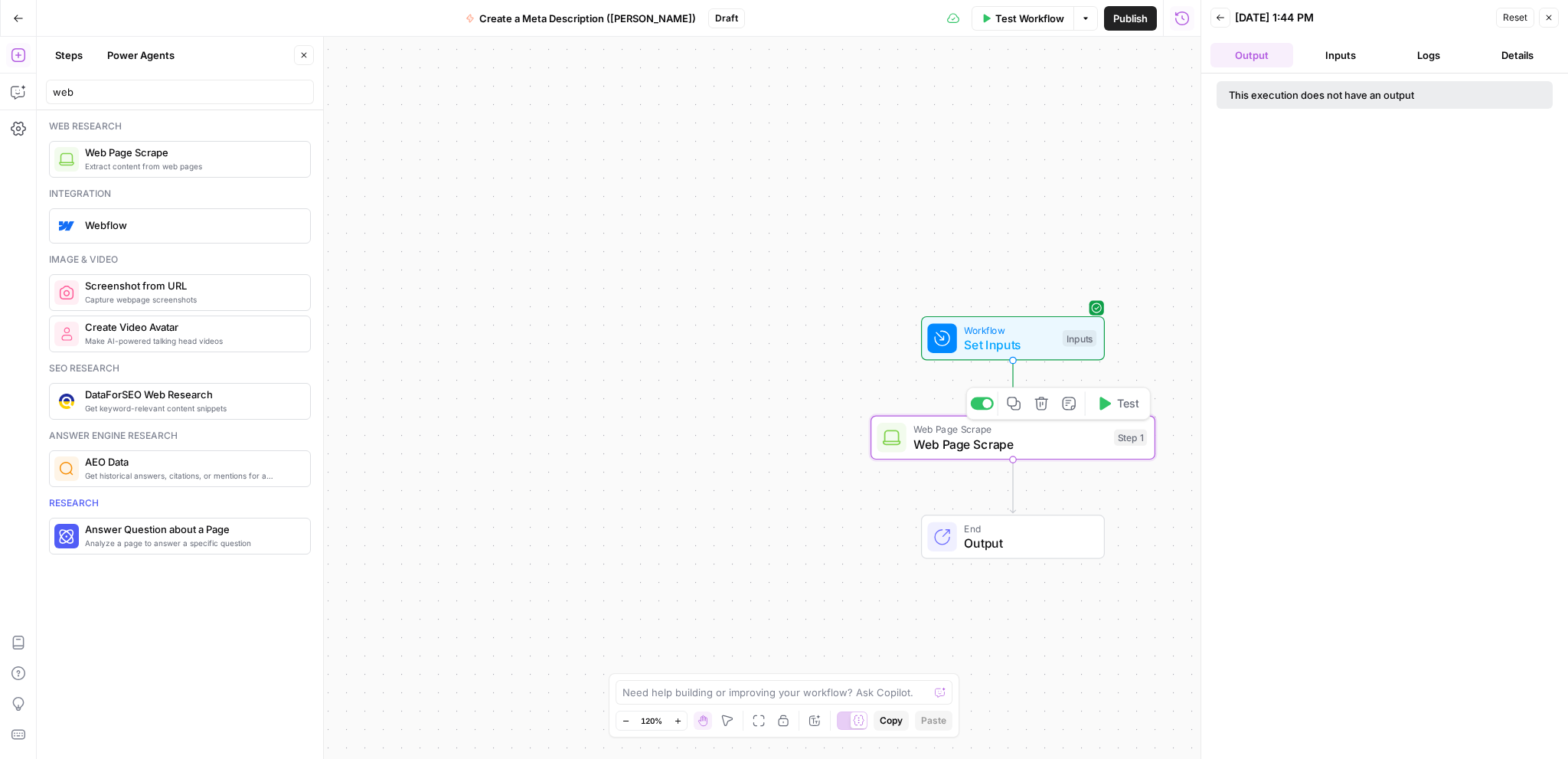
click at [1069, 452] on span "Web Page Scrape" at bounding box center [1009, 444] width 193 height 18
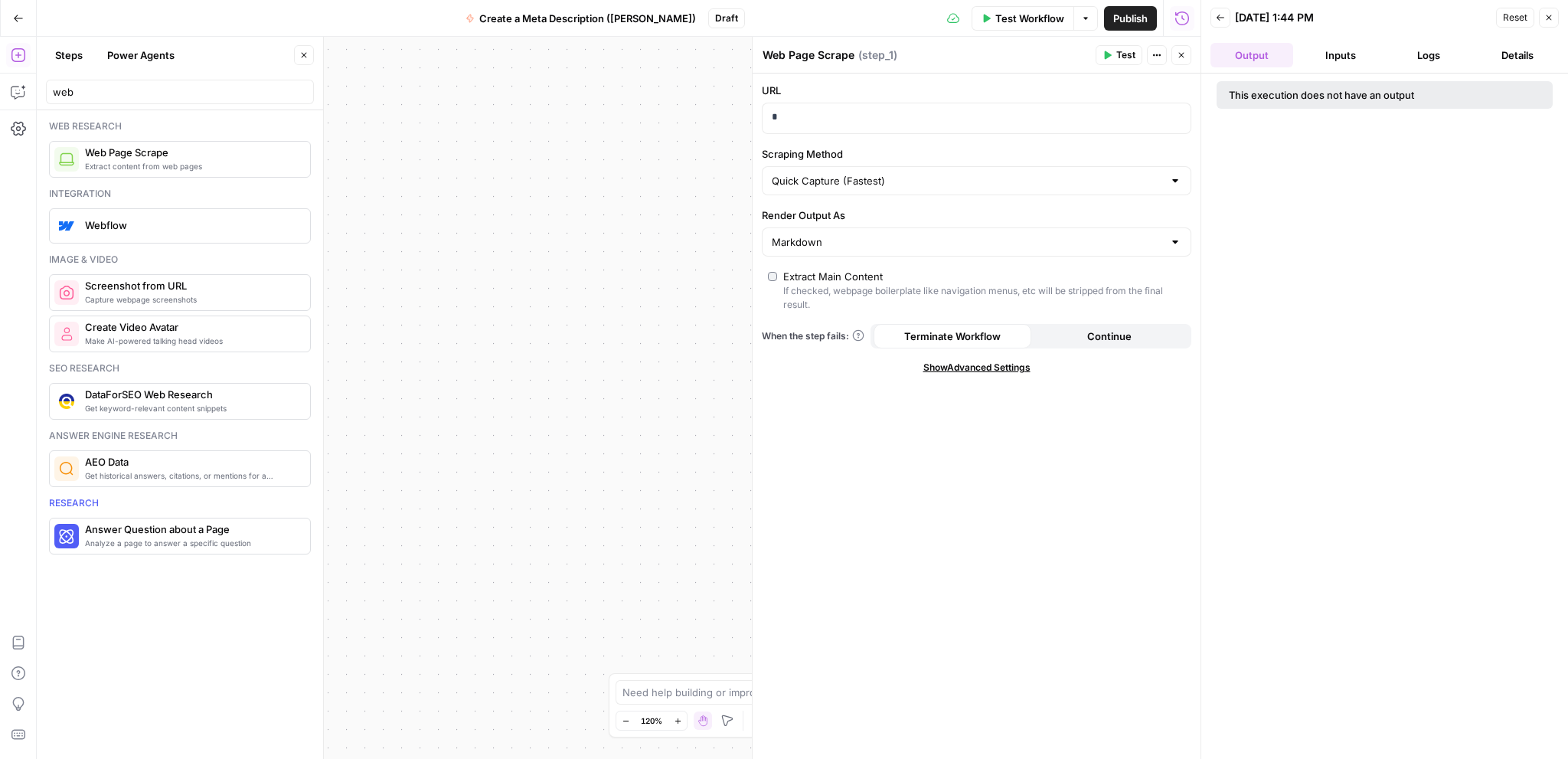
click at [1427, 48] on button "Logs" at bounding box center [1429, 56] width 83 height 25
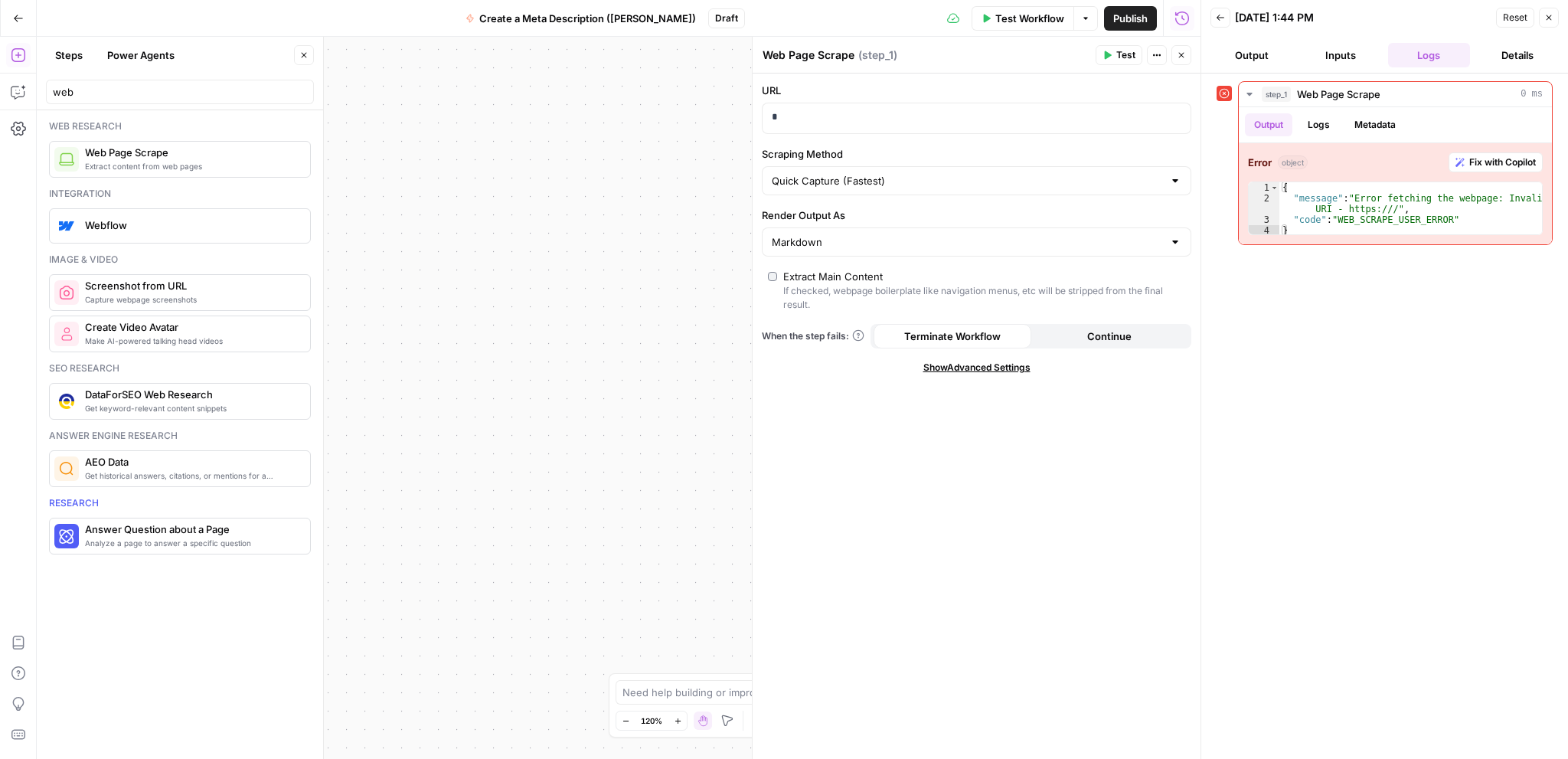
click at [1180, 51] on icon "button" at bounding box center [1180, 55] width 9 height 9
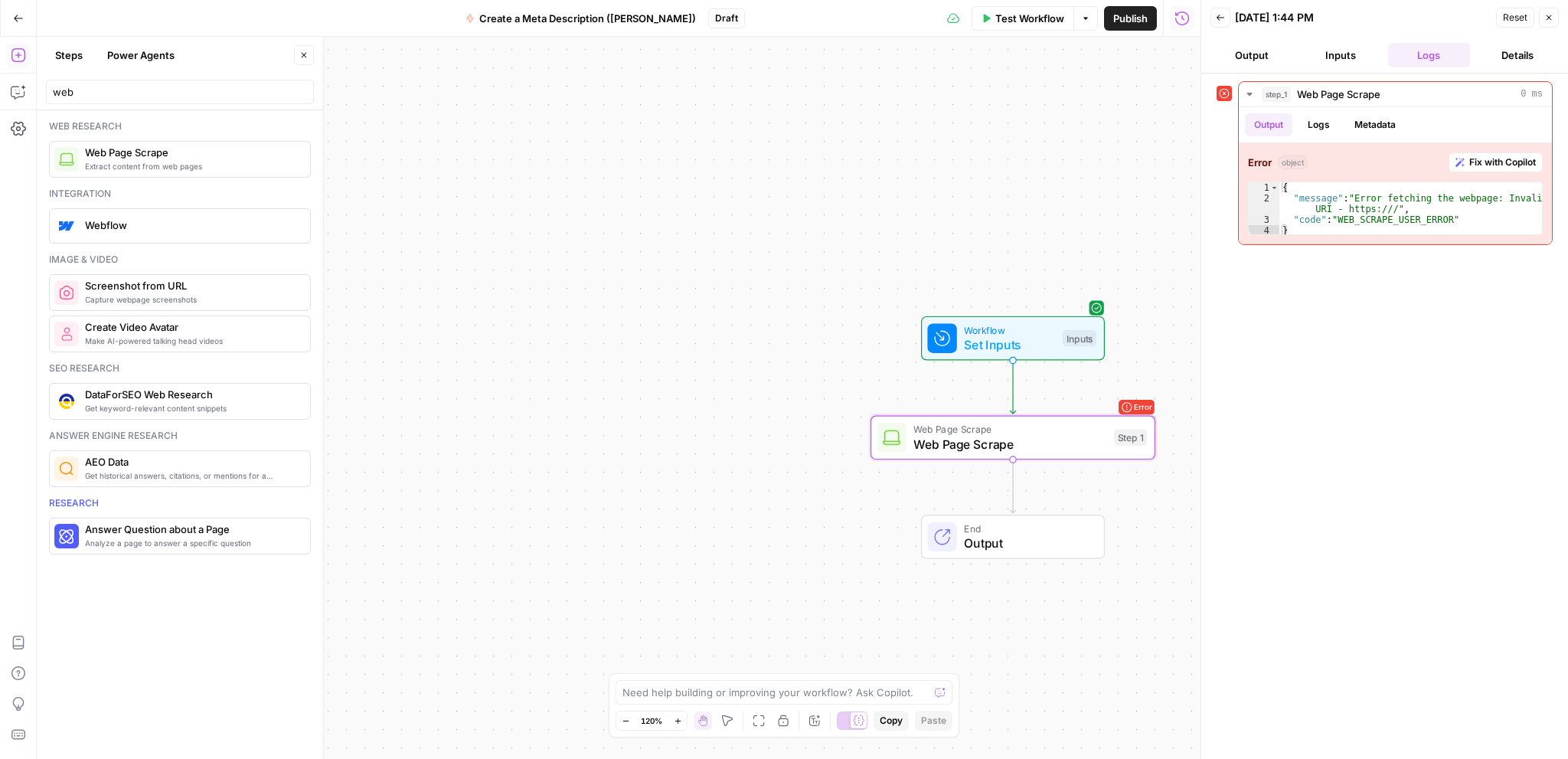
click at [1546, 18] on icon "button" at bounding box center [1548, 17] width 9 height 9
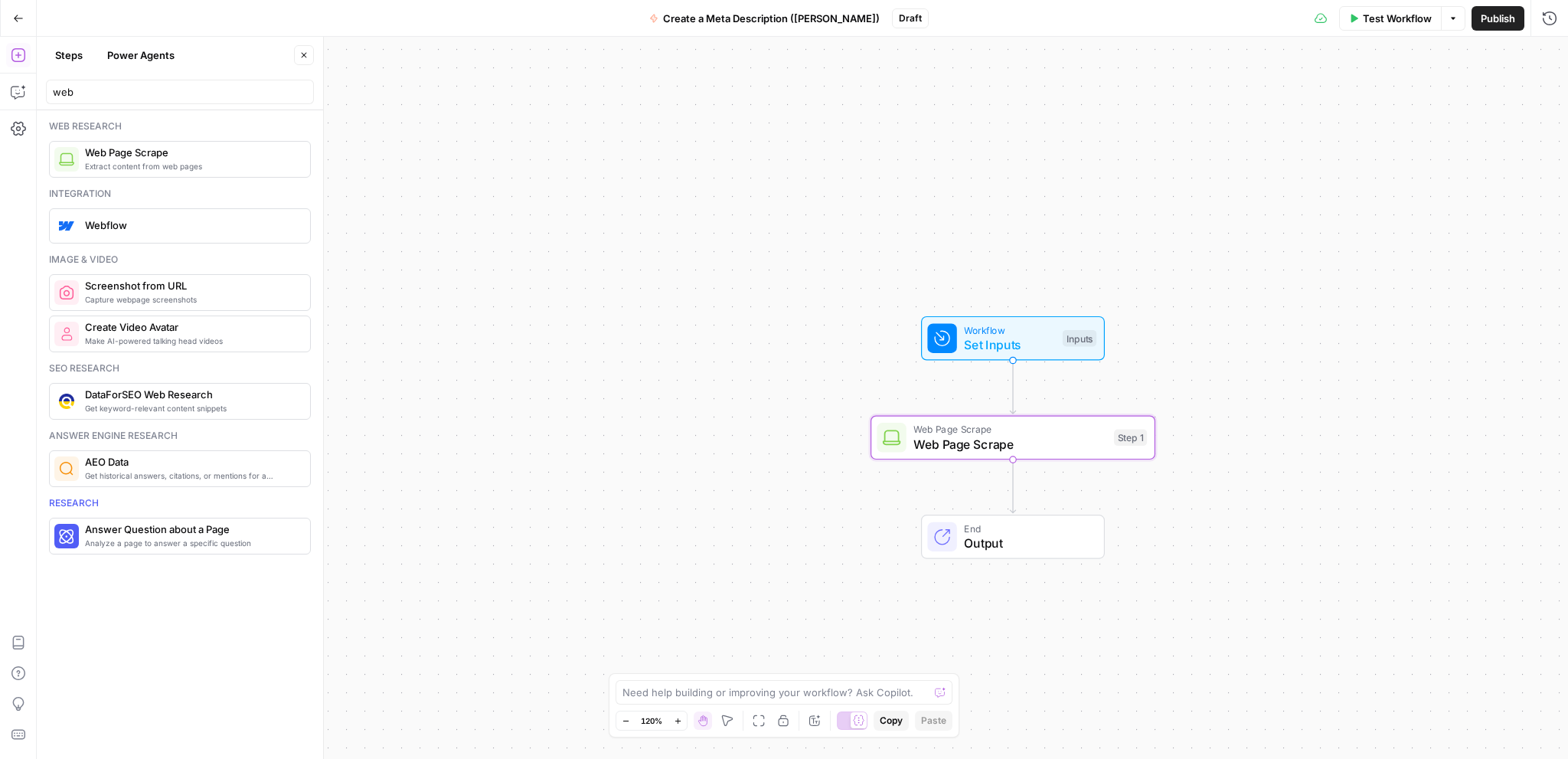
click at [1393, 22] on span "Test Workflow" at bounding box center [1397, 18] width 69 height 15
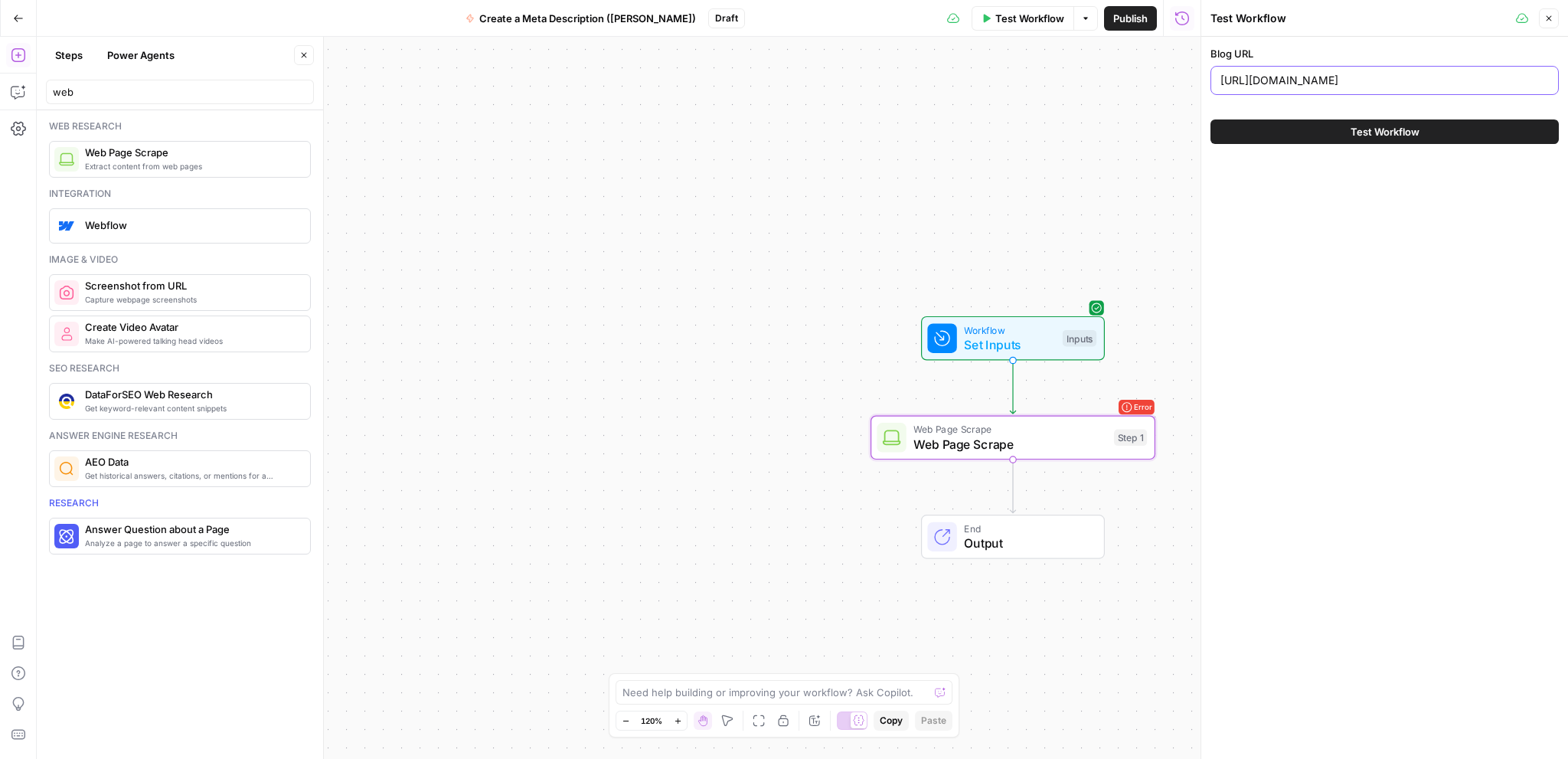
click at [1353, 75] on input "[URL][DOMAIN_NAME]" at bounding box center [1384, 80] width 328 height 15
paste input "[DOMAIN_NAME][URL]"
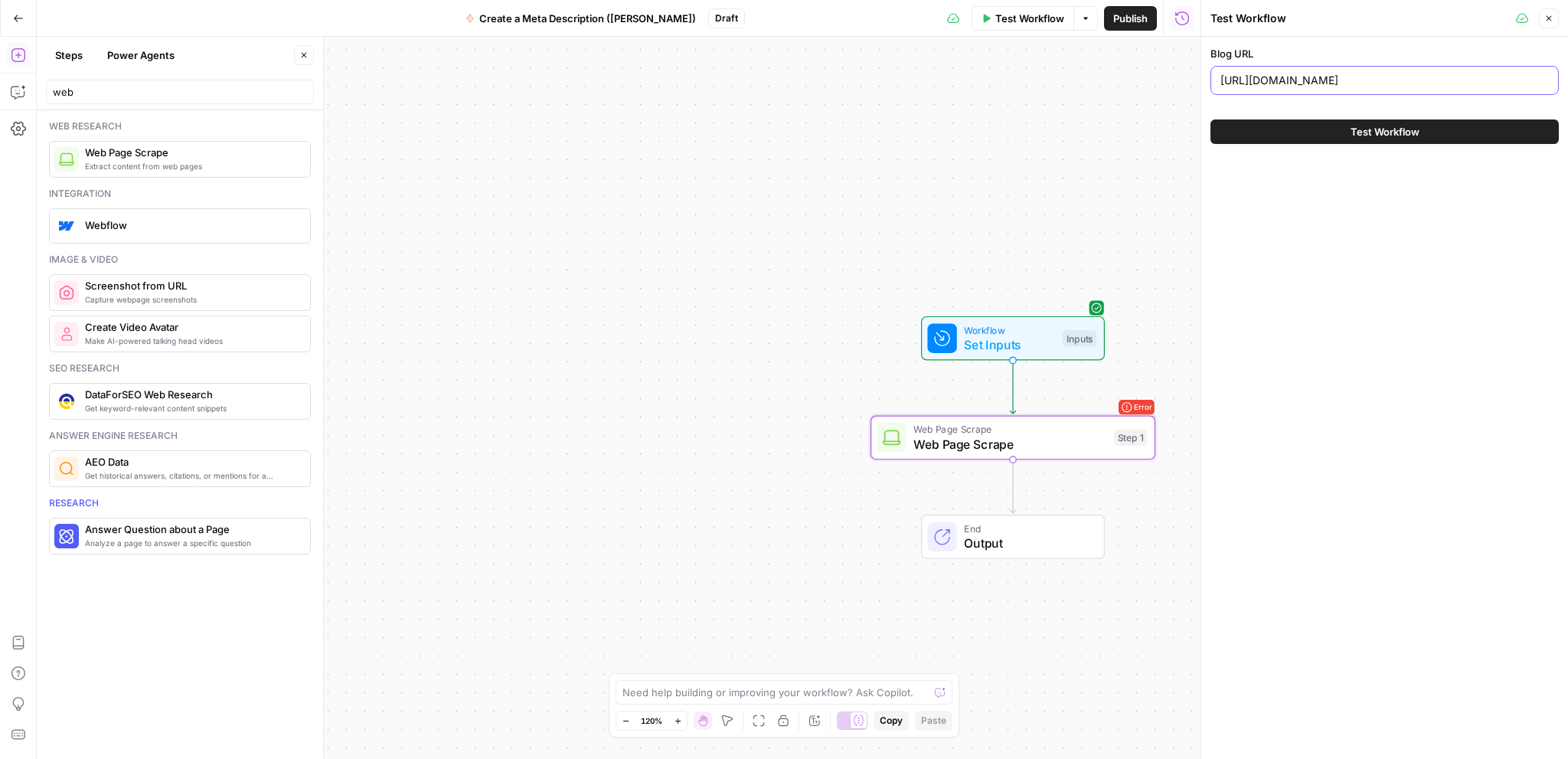
type input "[URL][DOMAIN_NAME]"
click at [1548, 16] on icon "button" at bounding box center [1548, 18] width 9 height 9
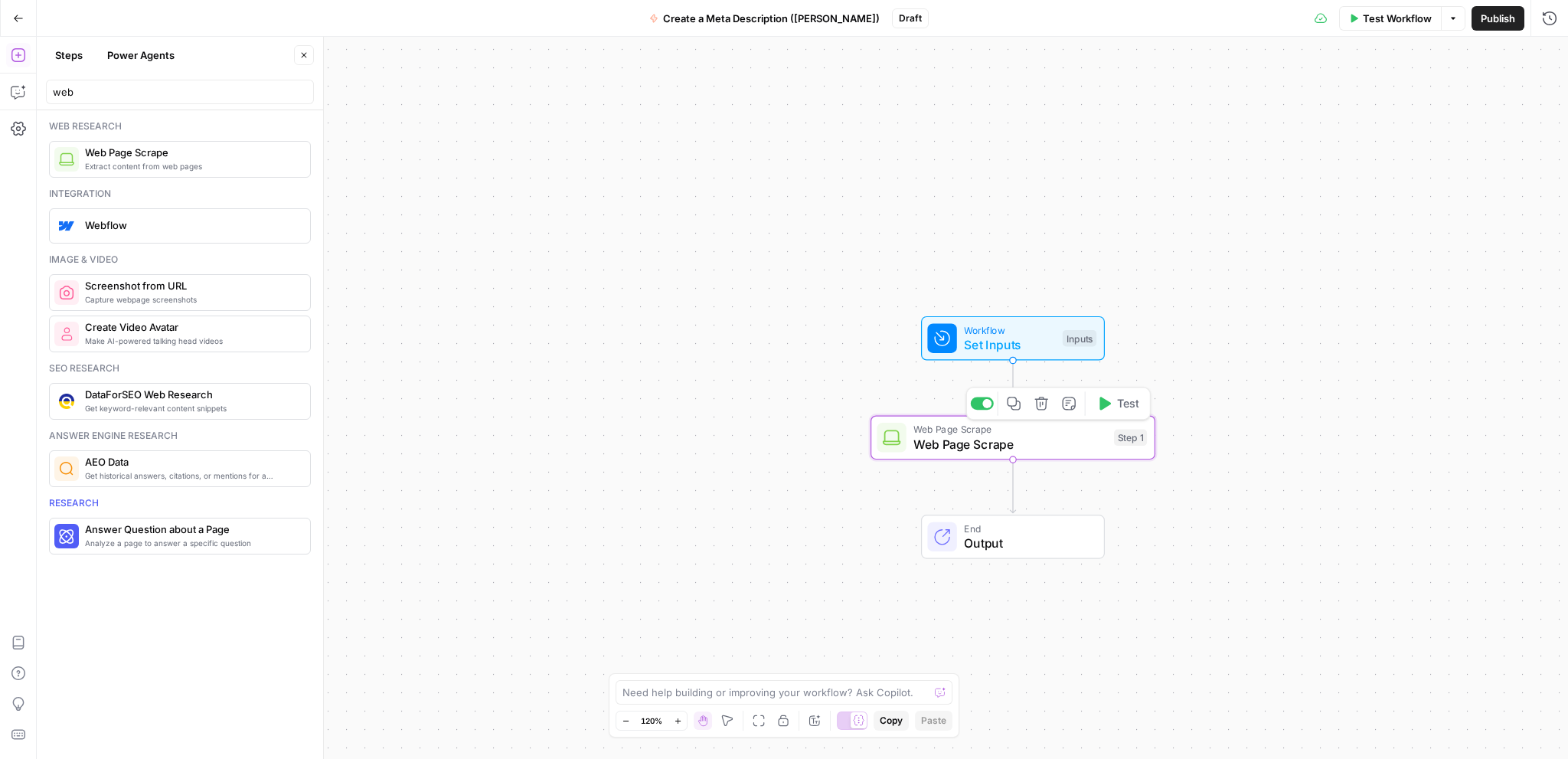
click at [1016, 451] on span "Web Page Scrape" at bounding box center [1009, 444] width 193 height 18
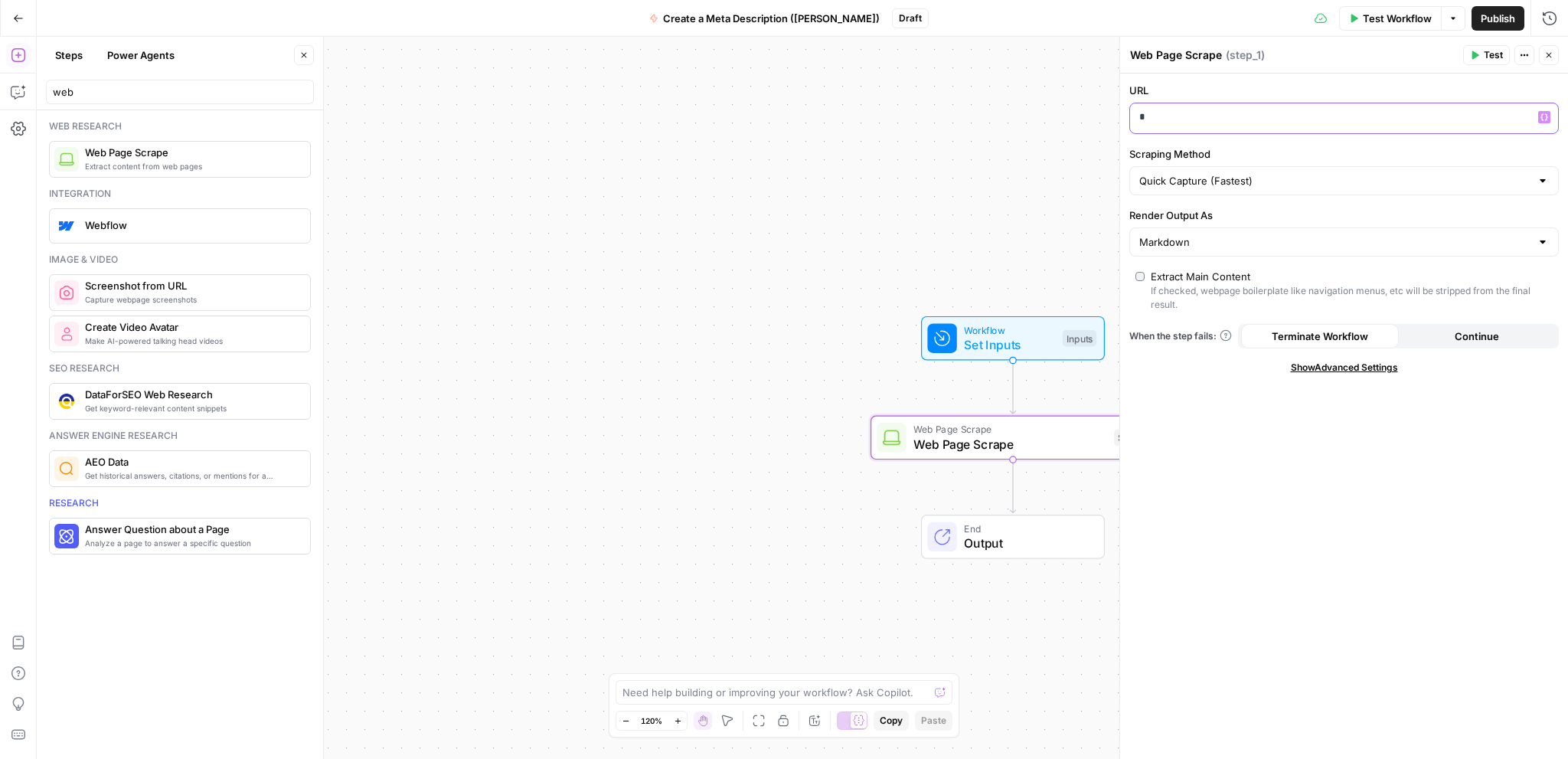
click at [1258, 111] on p "*" at bounding box center [1344, 117] width 410 height 15
click at [1544, 115] on icon "button" at bounding box center [1543, 117] width 7 height 7
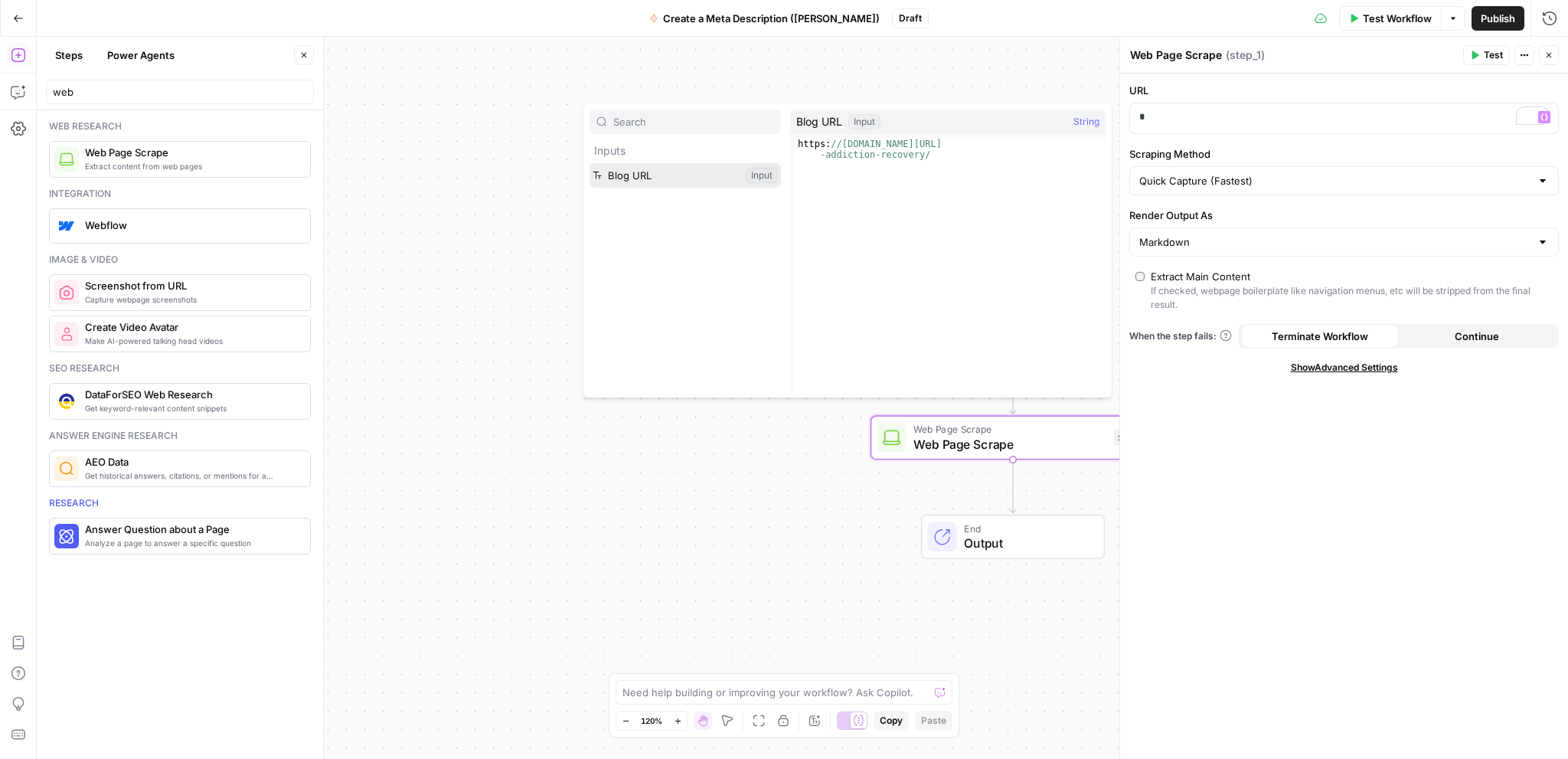
click at [673, 176] on button "Select variable Blog URL" at bounding box center [685, 176] width 191 height 25
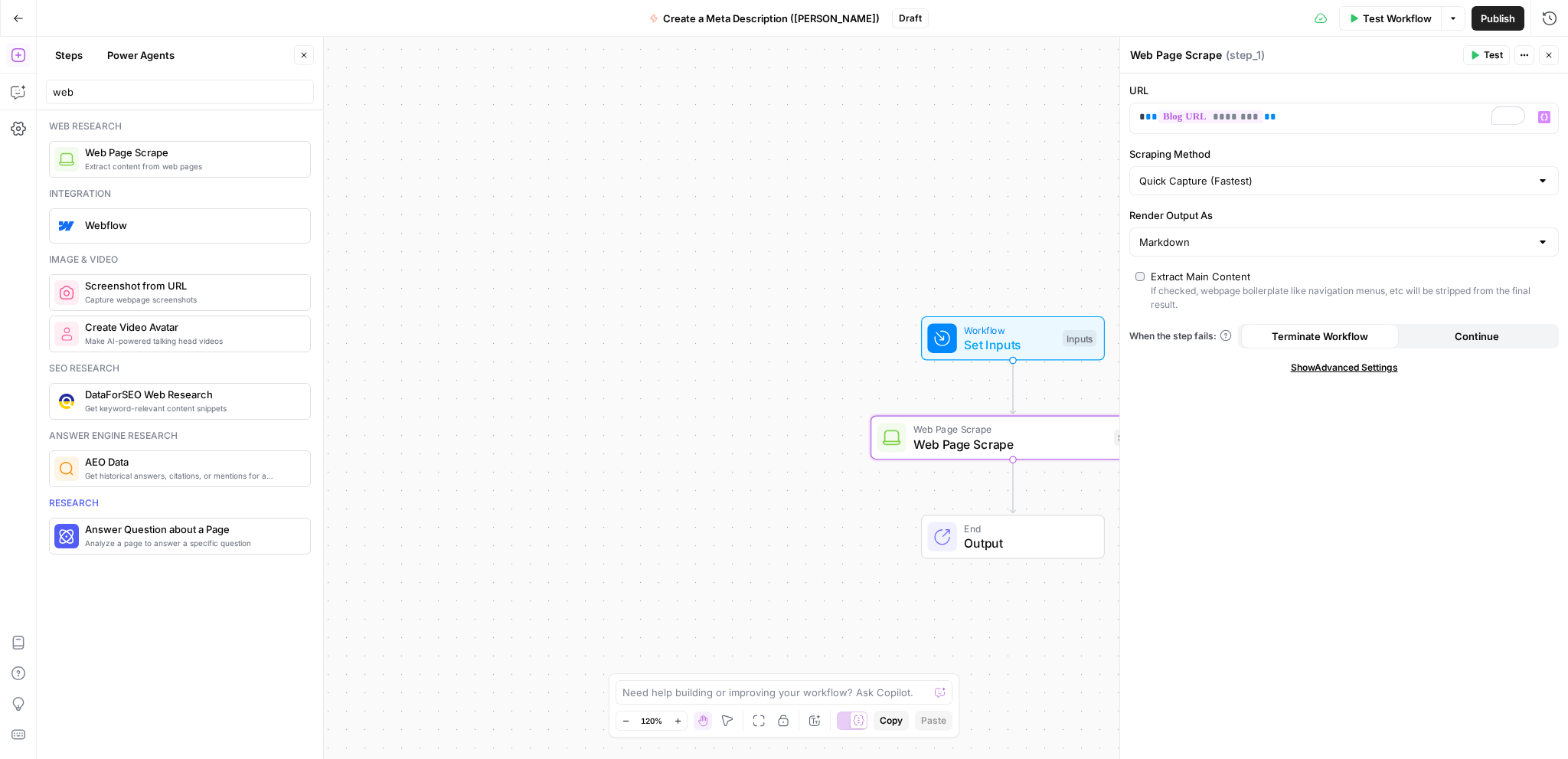
click at [1488, 56] on span "Test" at bounding box center [1493, 55] width 19 height 14
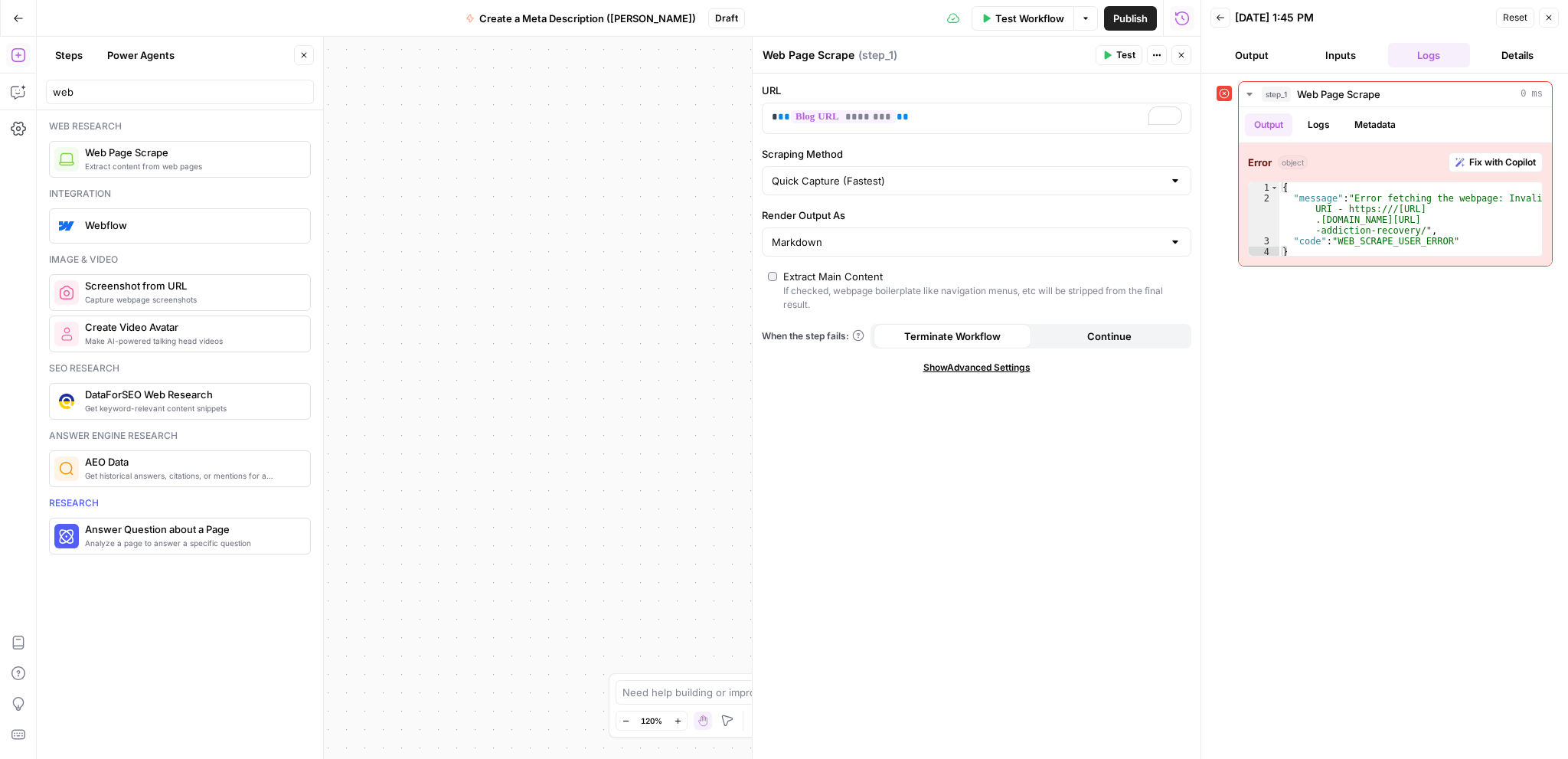
click at [1252, 51] on button "Output" at bounding box center [1252, 56] width 83 height 25
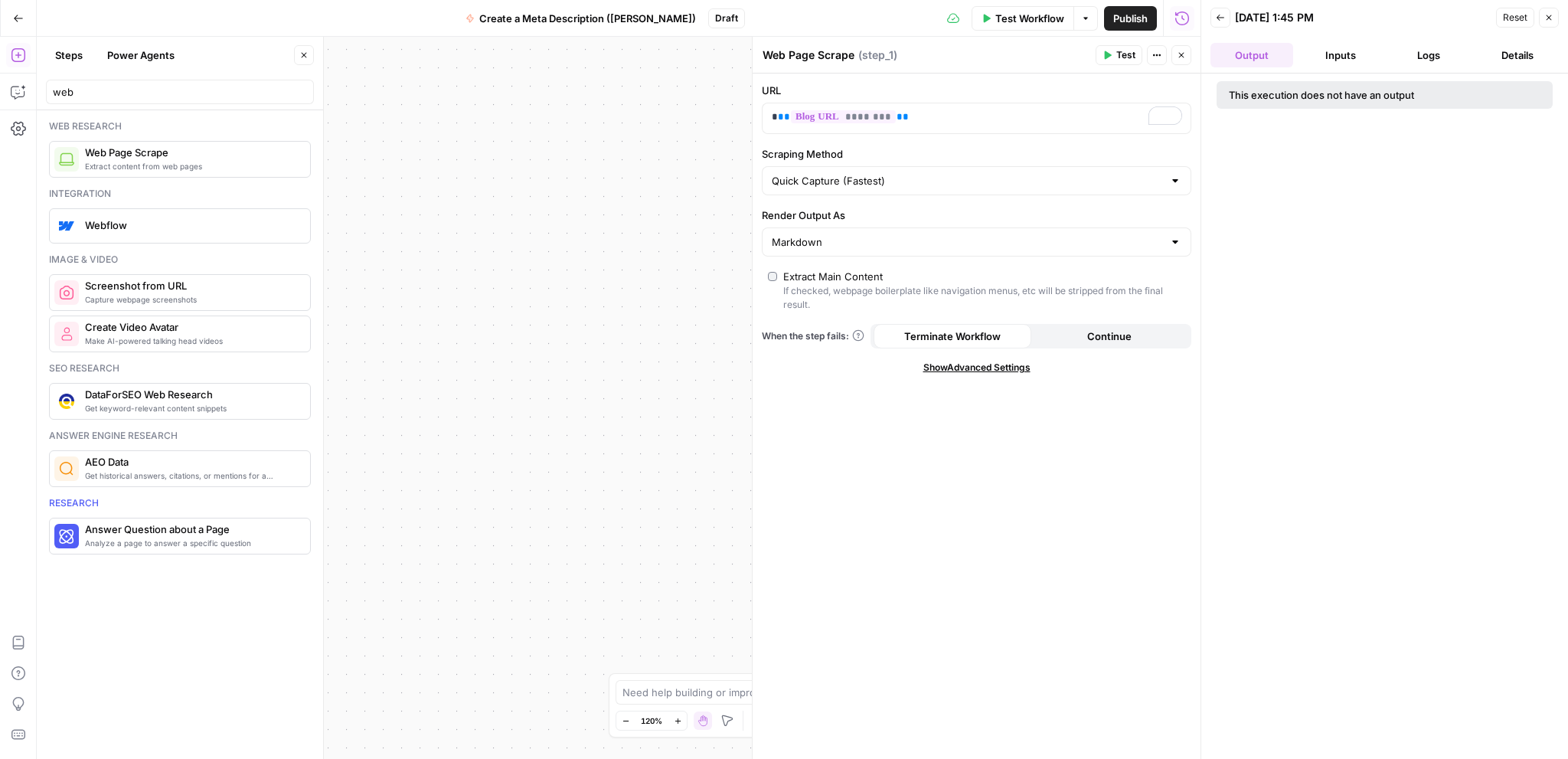
click at [1013, 15] on span "Test Workflow" at bounding box center [1029, 18] width 69 height 15
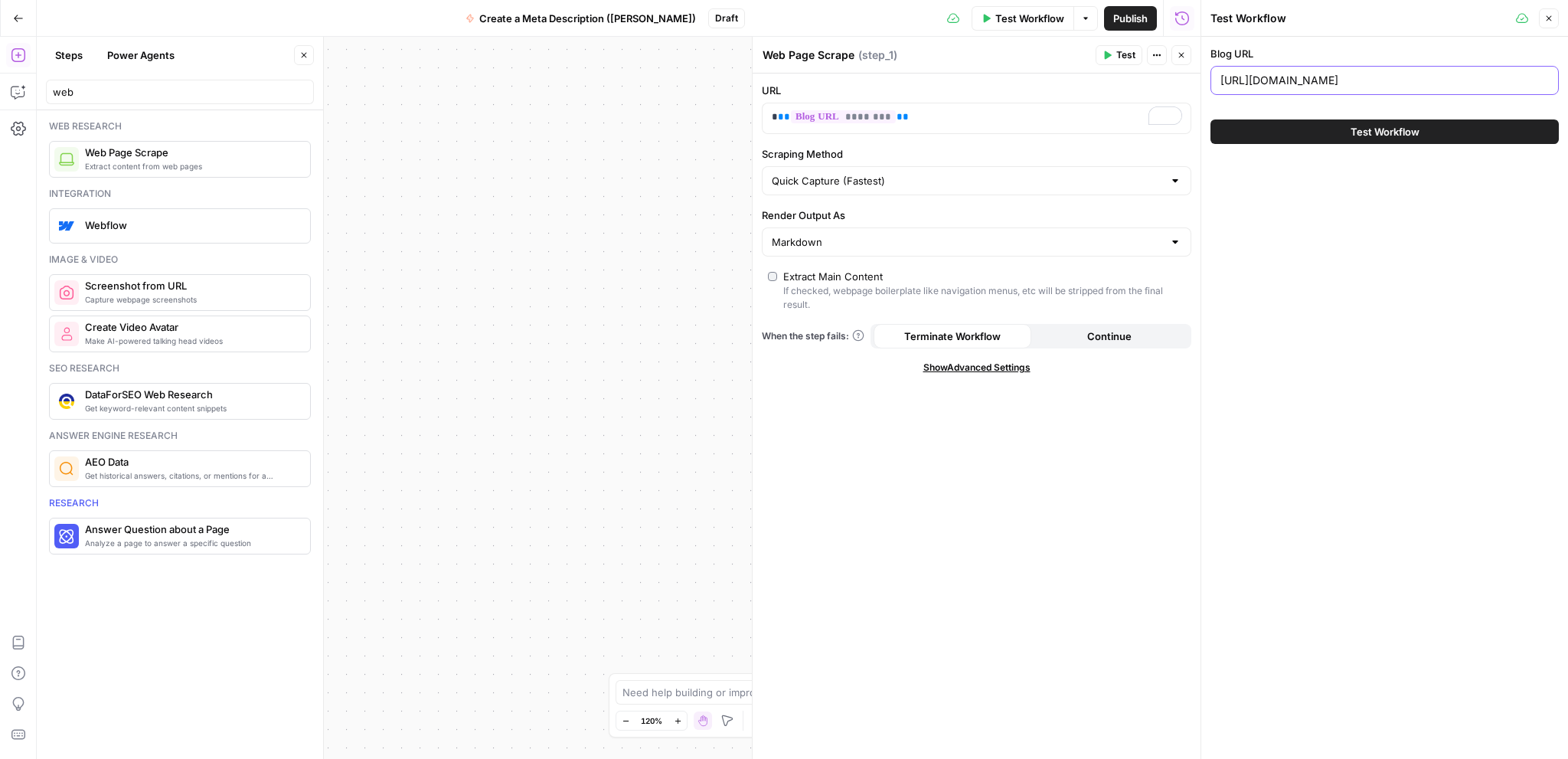
click at [1350, 75] on input "[URL][DOMAIN_NAME]" at bounding box center [1384, 80] width 328 height 15
paste input "[DOMAIN_NAME][URL]"
type input "[URL][DOMAIN_NAME]"
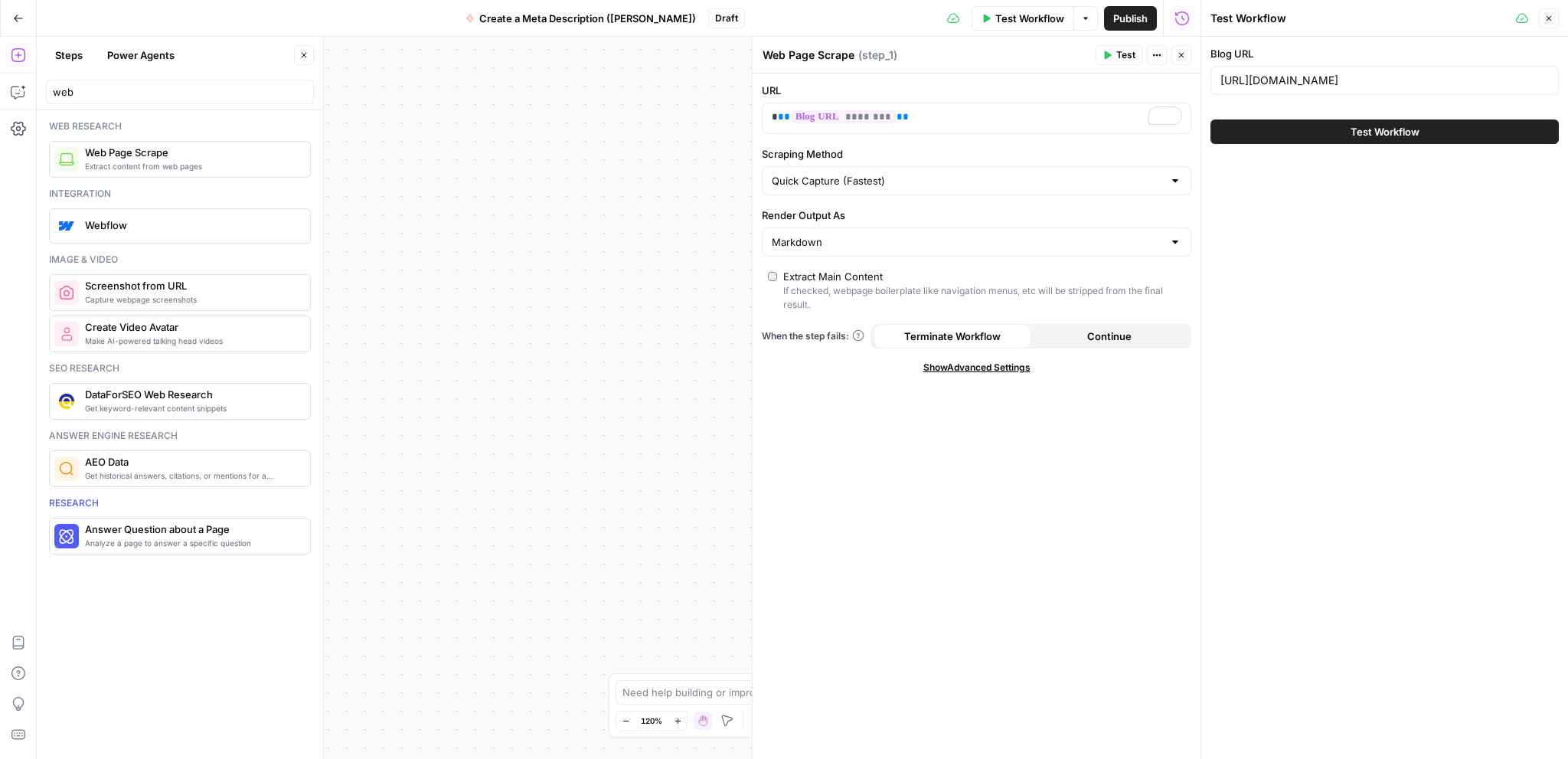
click at [1549, 17] on icon "button" at bounding box center [1549, 18] width 5 height 5
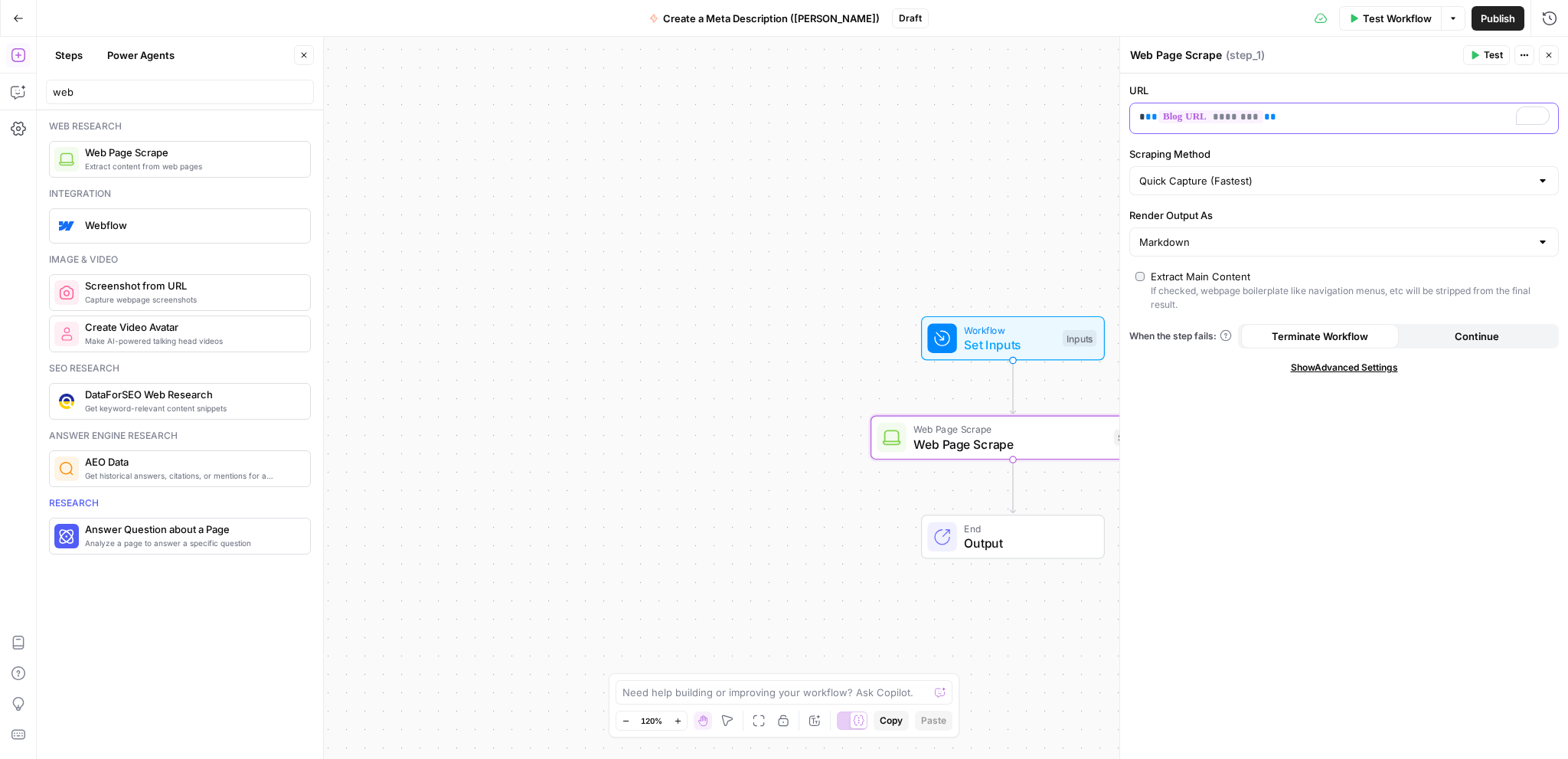
click at [1281, 116] on p "* ** ******** **" at bounding box center [1344, 117] width 410 height 15
drag, startPoint x: 1213, startPoint y: 118, endPoint x: 1060, endPoint y: 118, distance: 153.0
click at [1060, 118] on body "September Cohort New Home Browse Insights Opportunities Your Data Recent Grids …" at bounding box center [784, 380] width 1568 height 759
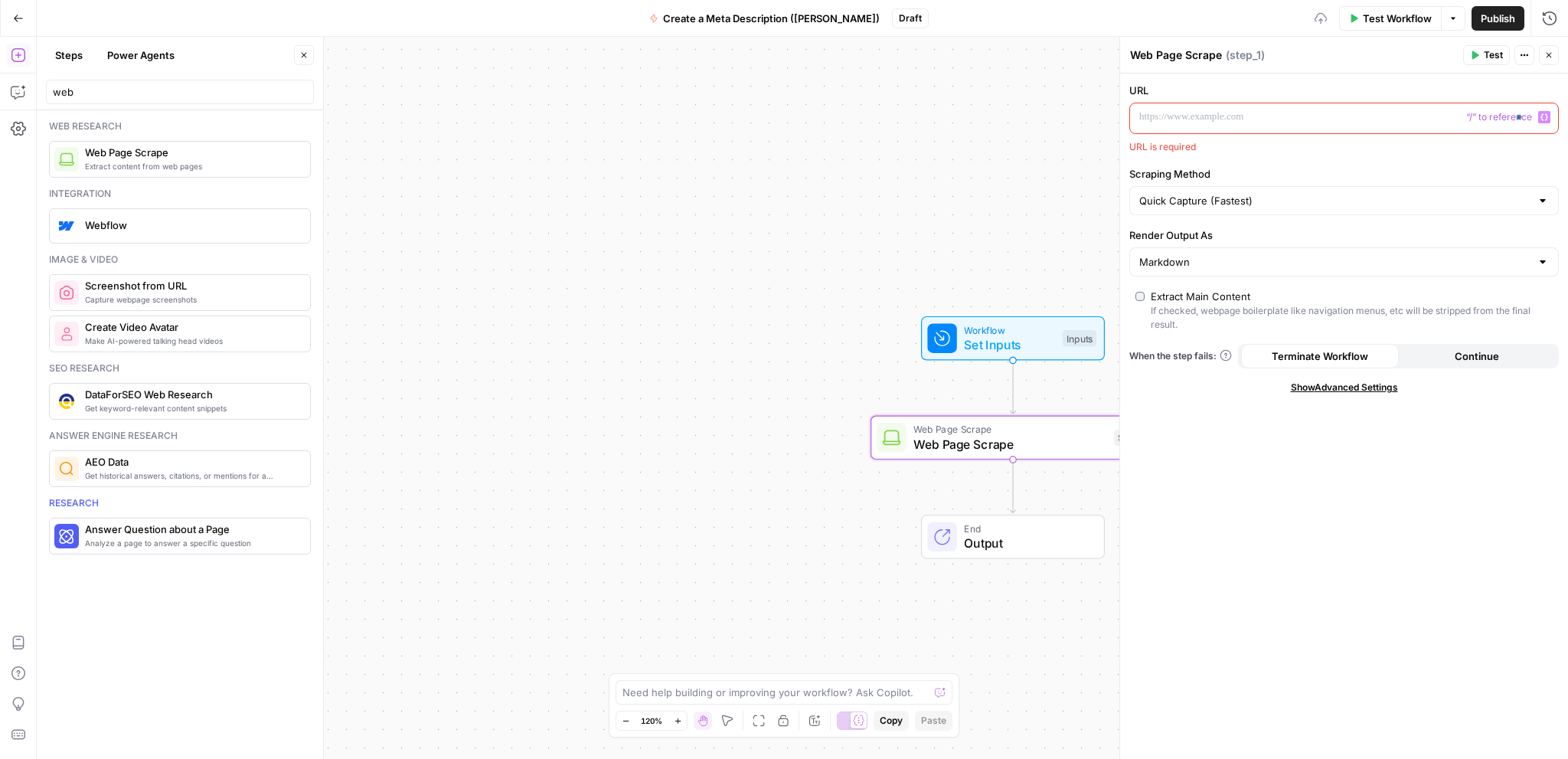
click at [1543, 116] on icon "button" at bounding box center [1543, 117] width 7 height 7
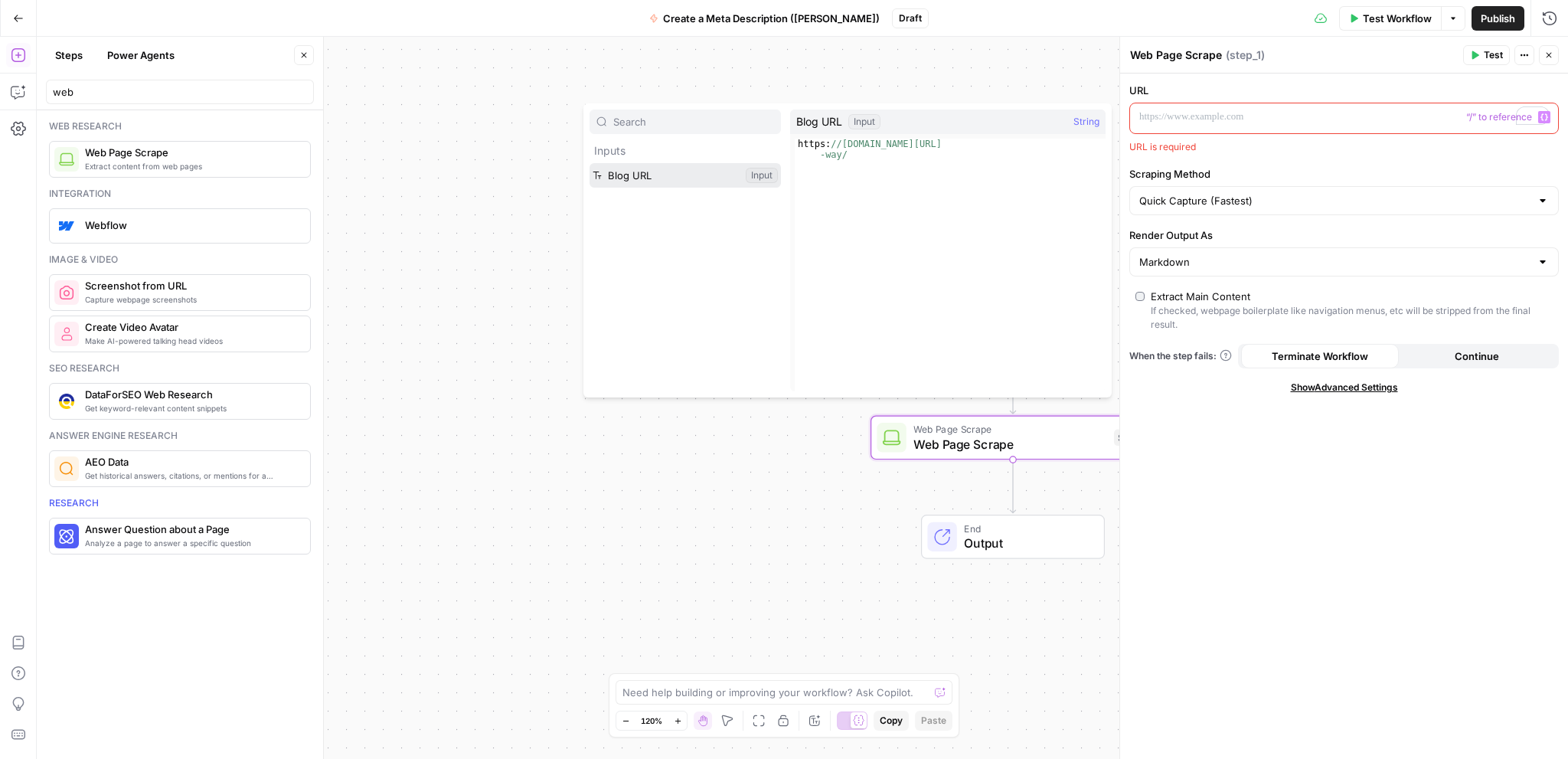
click at [648, 181] on button "Select variable Blog URL" at bounding box center [685, 176] width 191 height 25
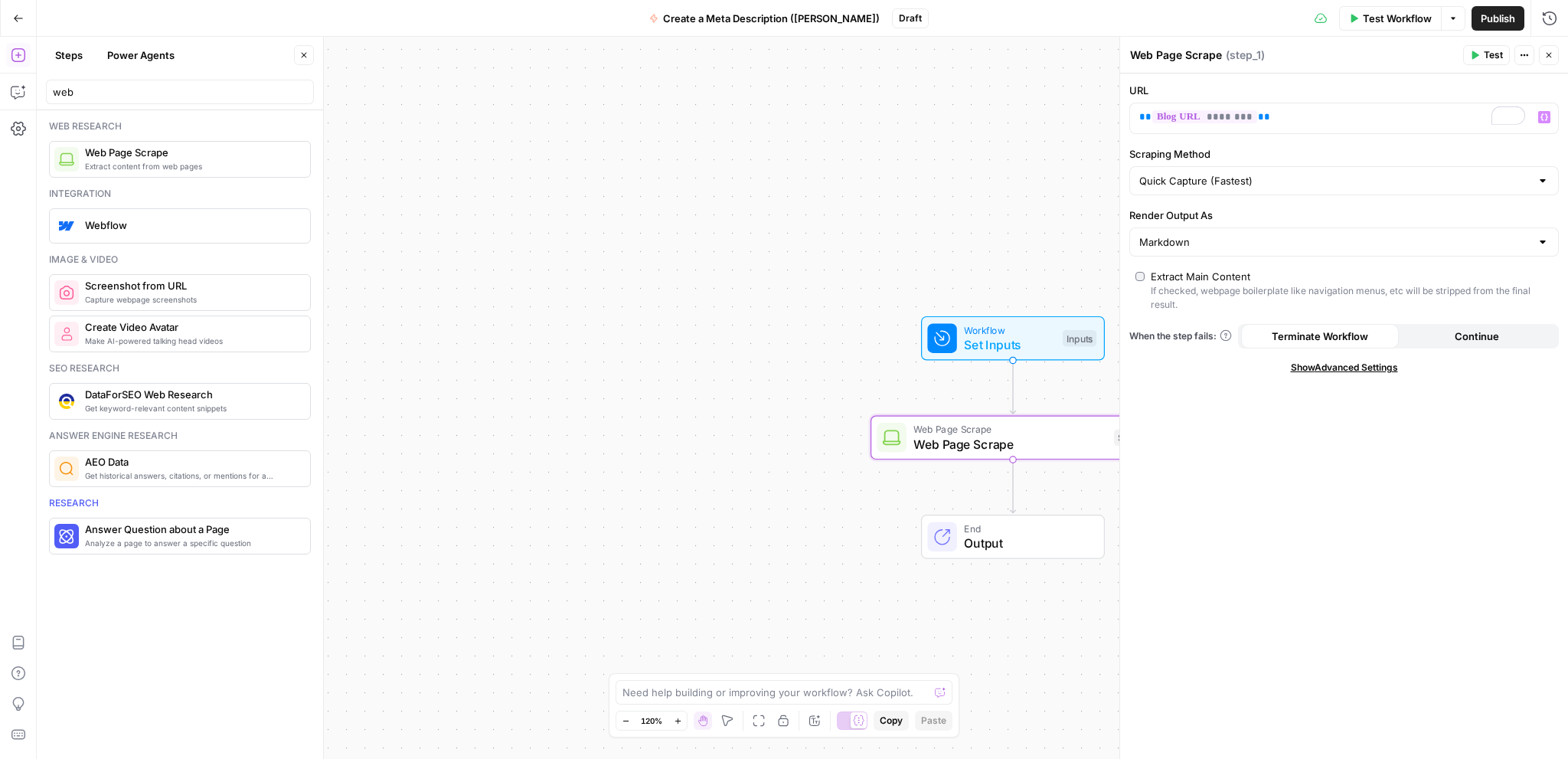
click at [1553, 56] on button "Close" at bounding box center [1548, 56] width 20 height 20
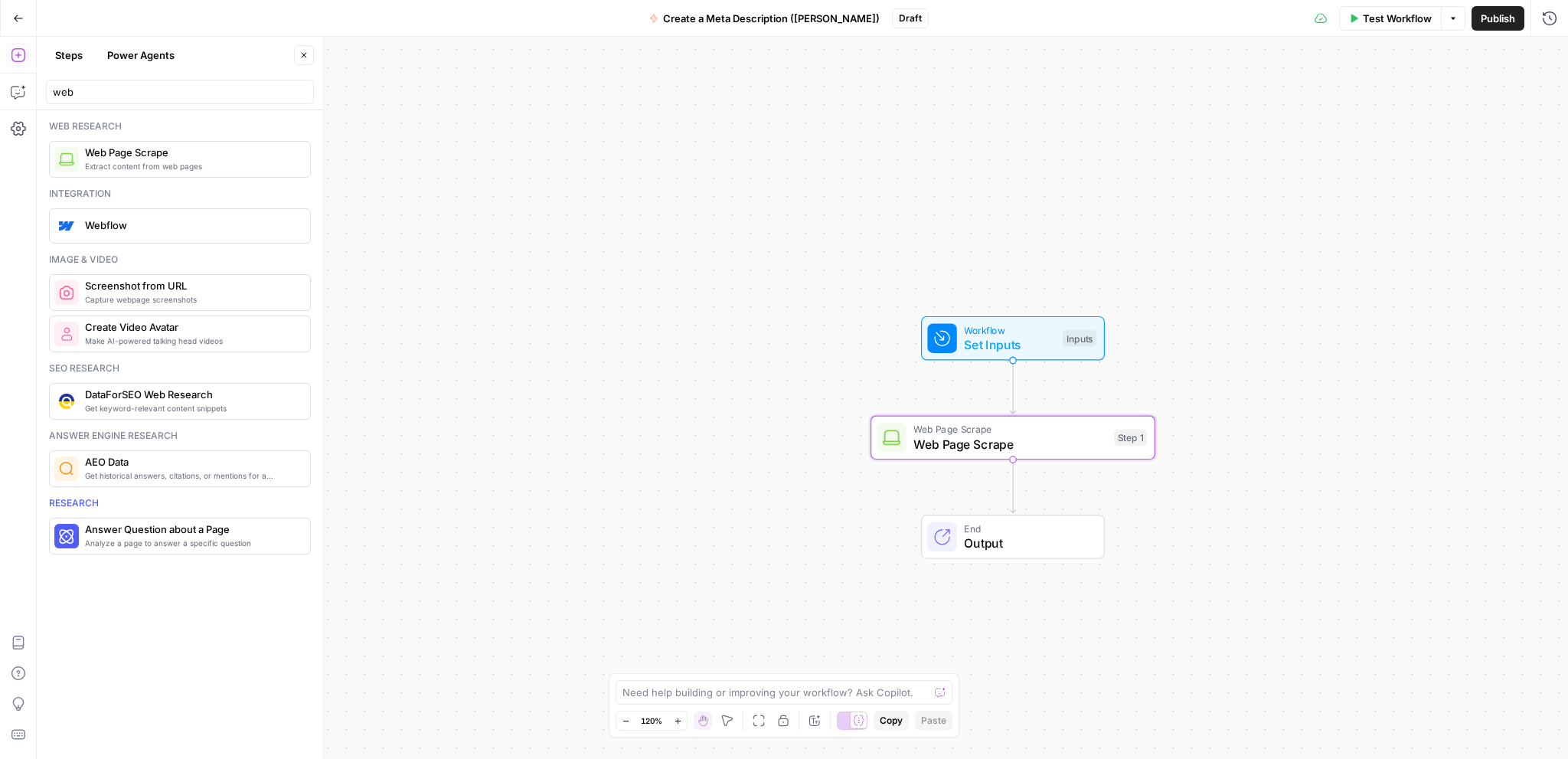
click at [1356, 24] on button "Test Workflow" at bounding box center [1390, 18] width 103 height 25
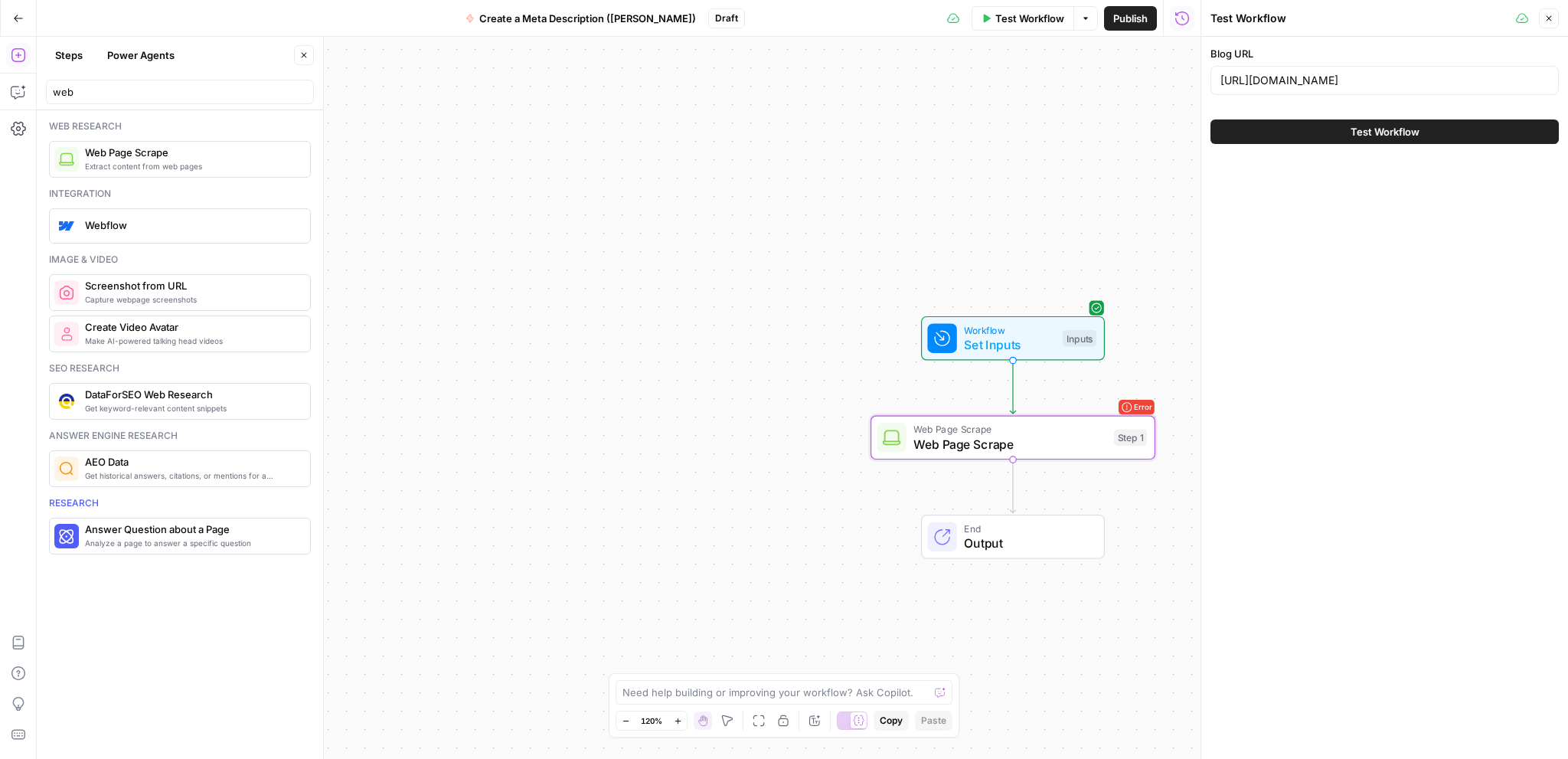
click at [1398, 131] on span "Test Workflow" at bounding box center [1384, 132] width 69 height 15
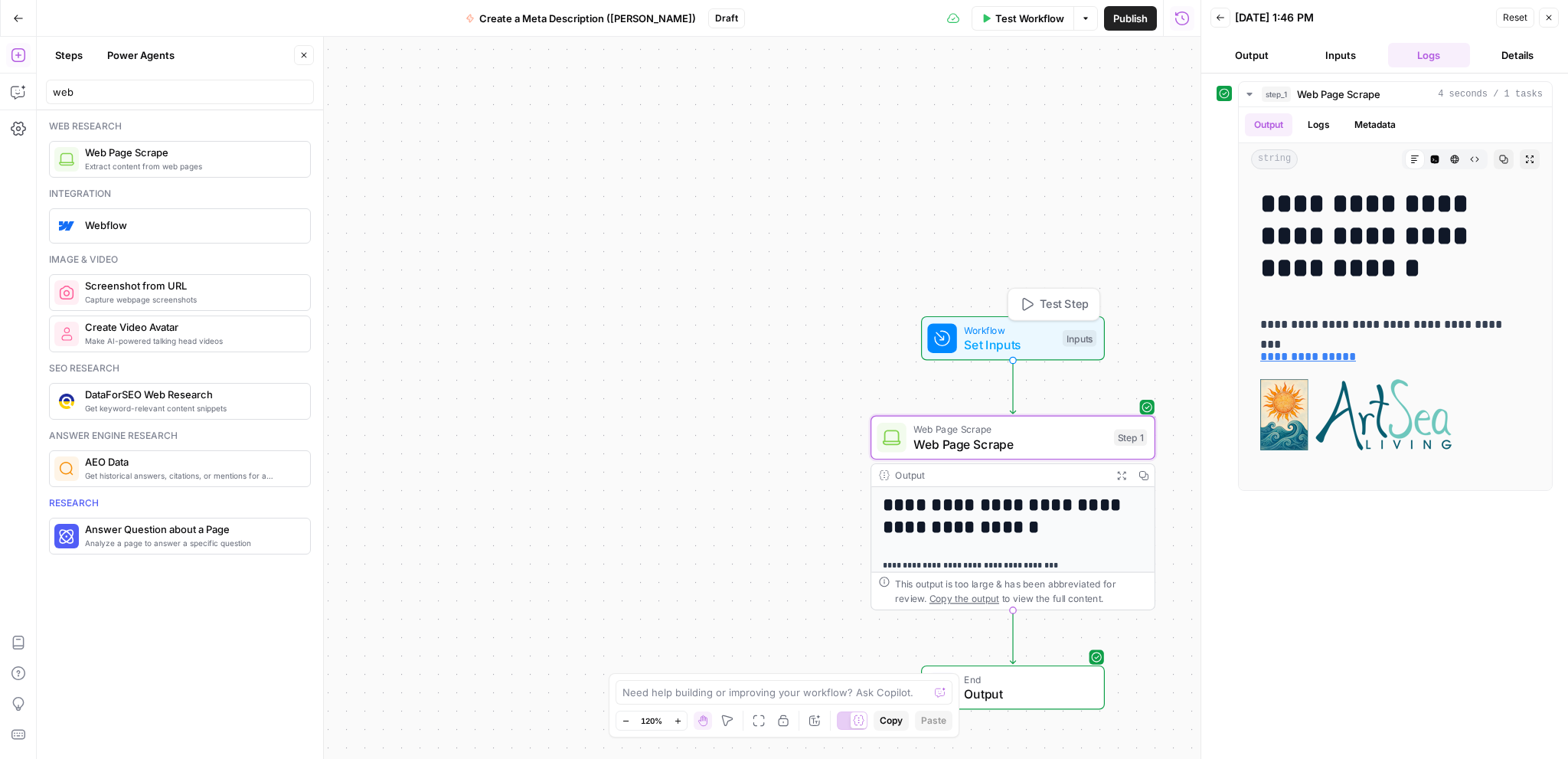
click at [1010, 338] on span "Set Inputs" at bounding box center [1009, 345] width 91 height 18
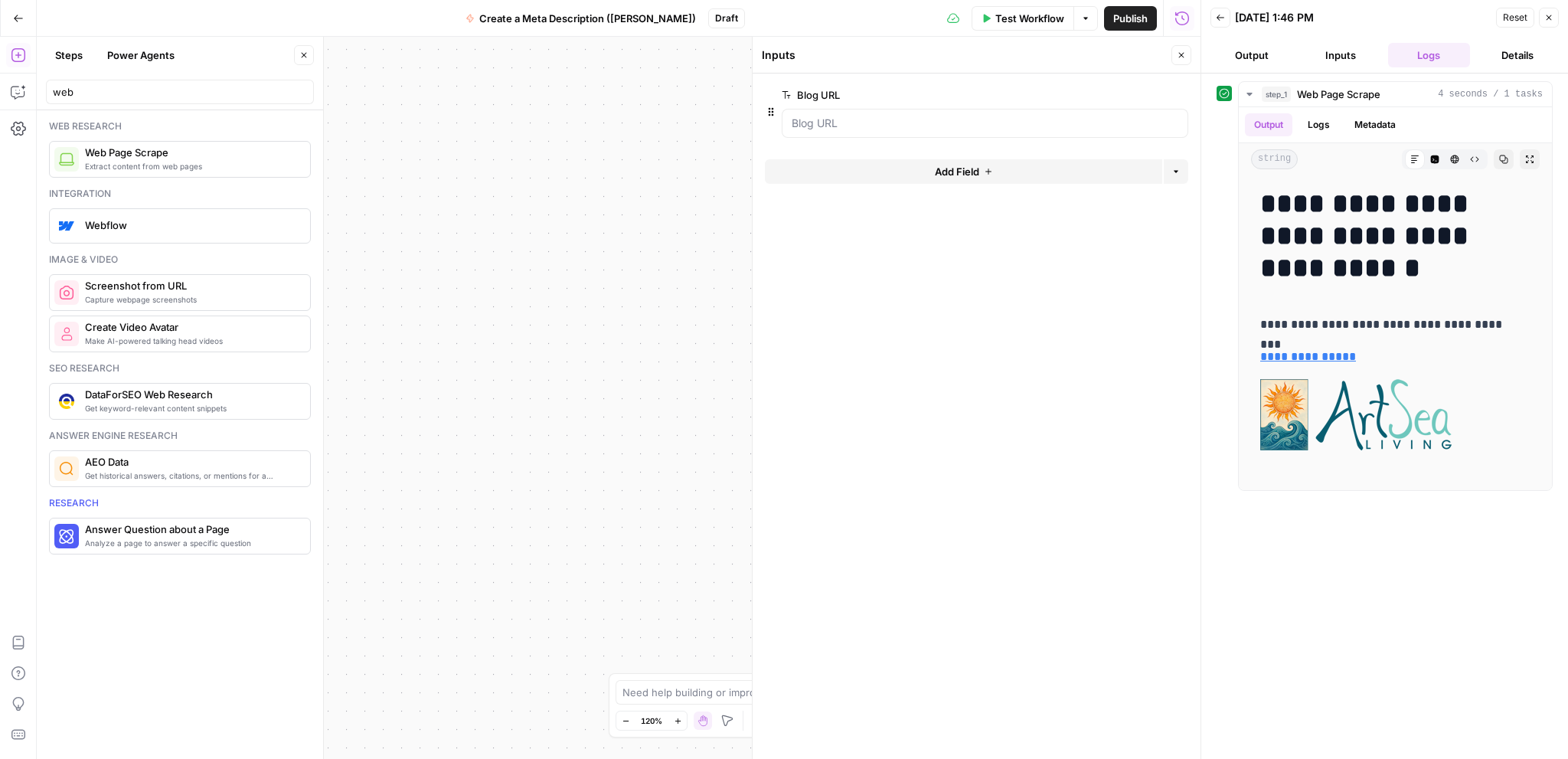
click at [727, 109] on div "**********" at bounding box center [618, 397] width 1164 height 722
click at [1256, 57] on button "Output" at bounding box center [1252, 56] width 83 height 25
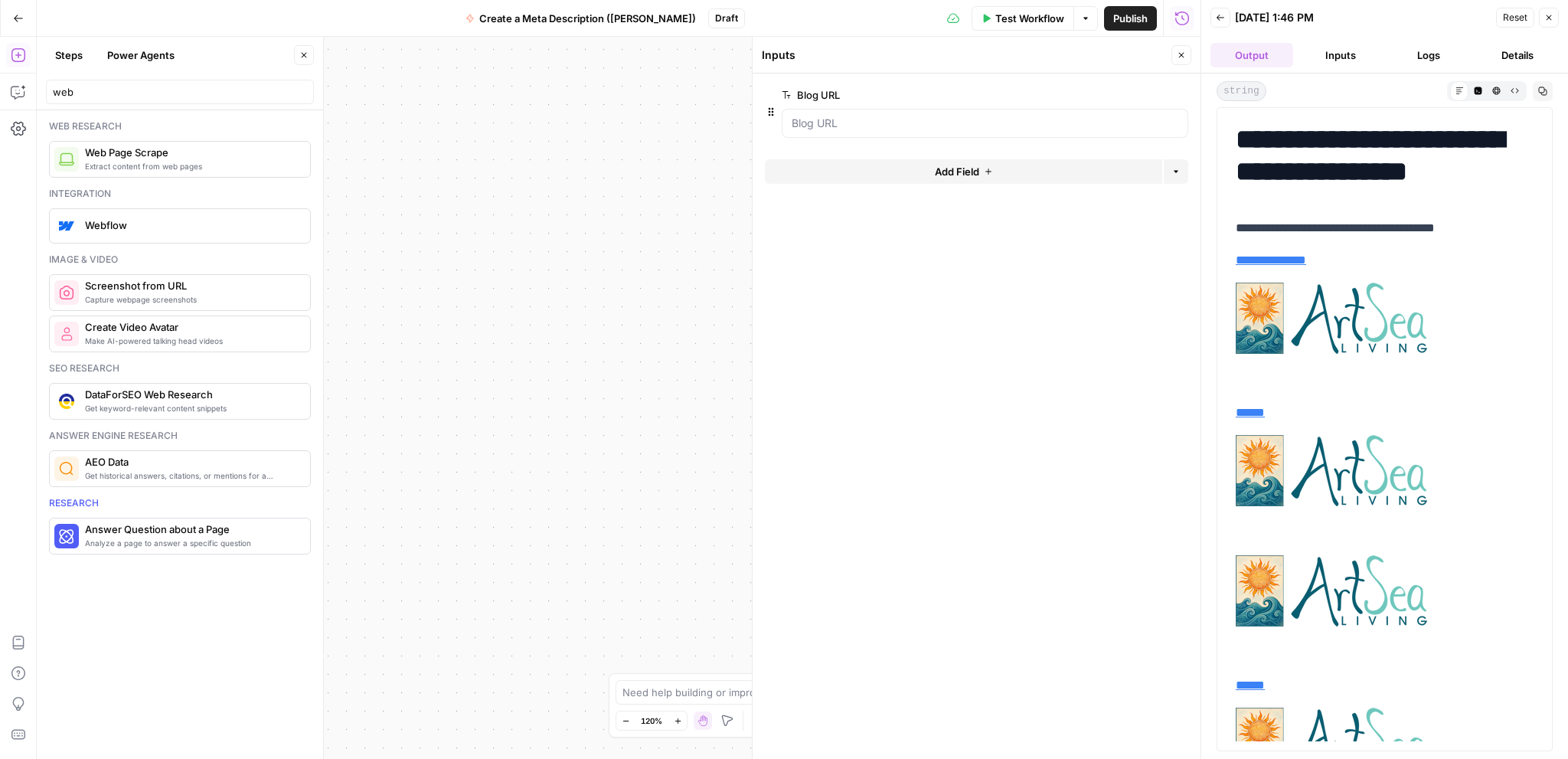
click at [1182, 55] on icon "button" at bounding box center [1181, 56] width 5 height 5
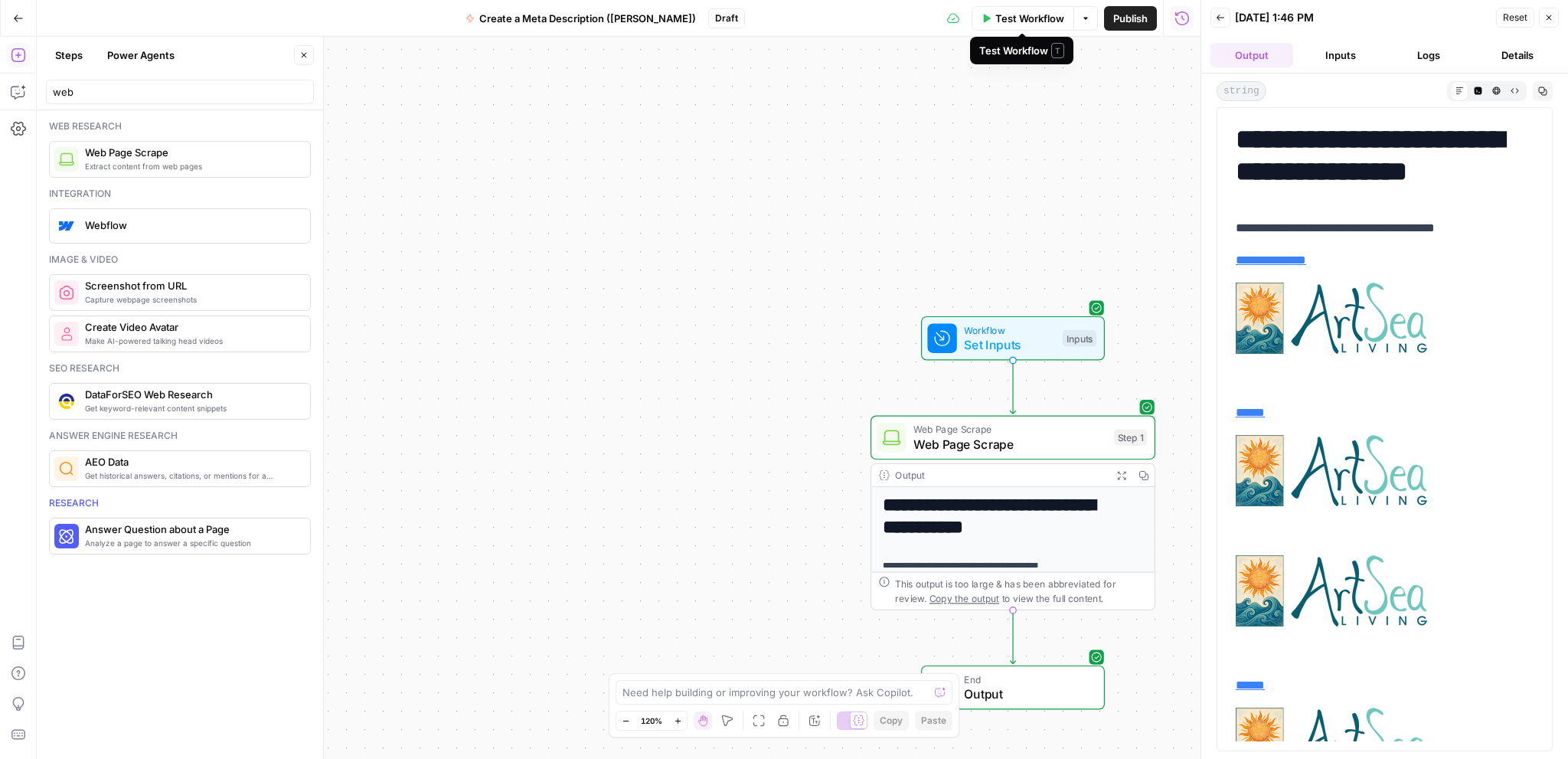
click at [1049, 20] on span "Test Workflow" at bounding box center [1029, 18] width 69 height 15
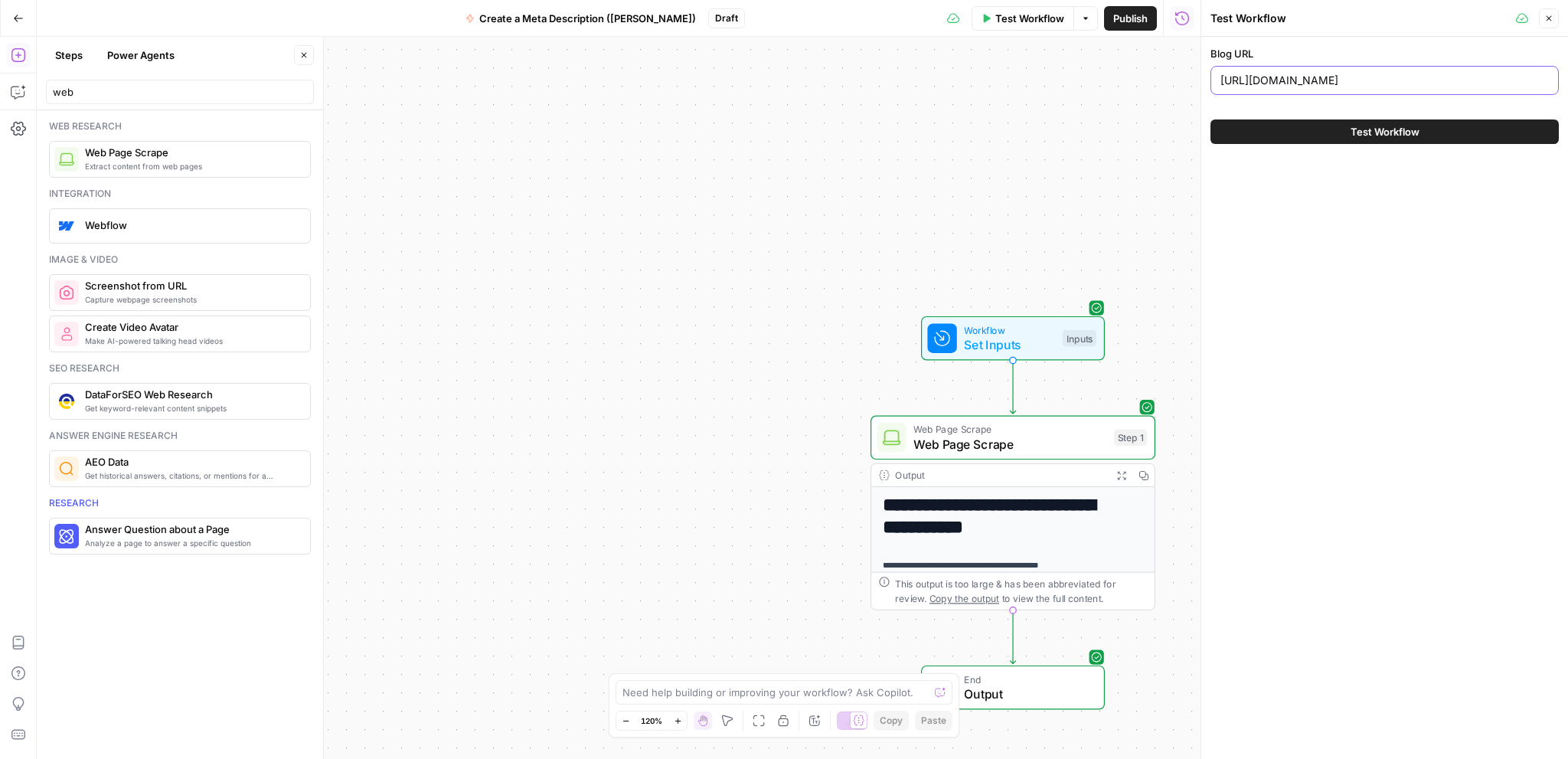
click at [1371, 75] on input "[URL][DOMAIN_NAME]" at bounding box center [1384, 80] width 328 height 15
click at [1369, 75] on input "[URL][DOMAIN_NAME]" at bounding box center [1384, 80] width 328 height 15
click at [1368, 75] on input "[URL][DOMAIN_NAME]" at bounding box center [1384, 80] width 328 height 15
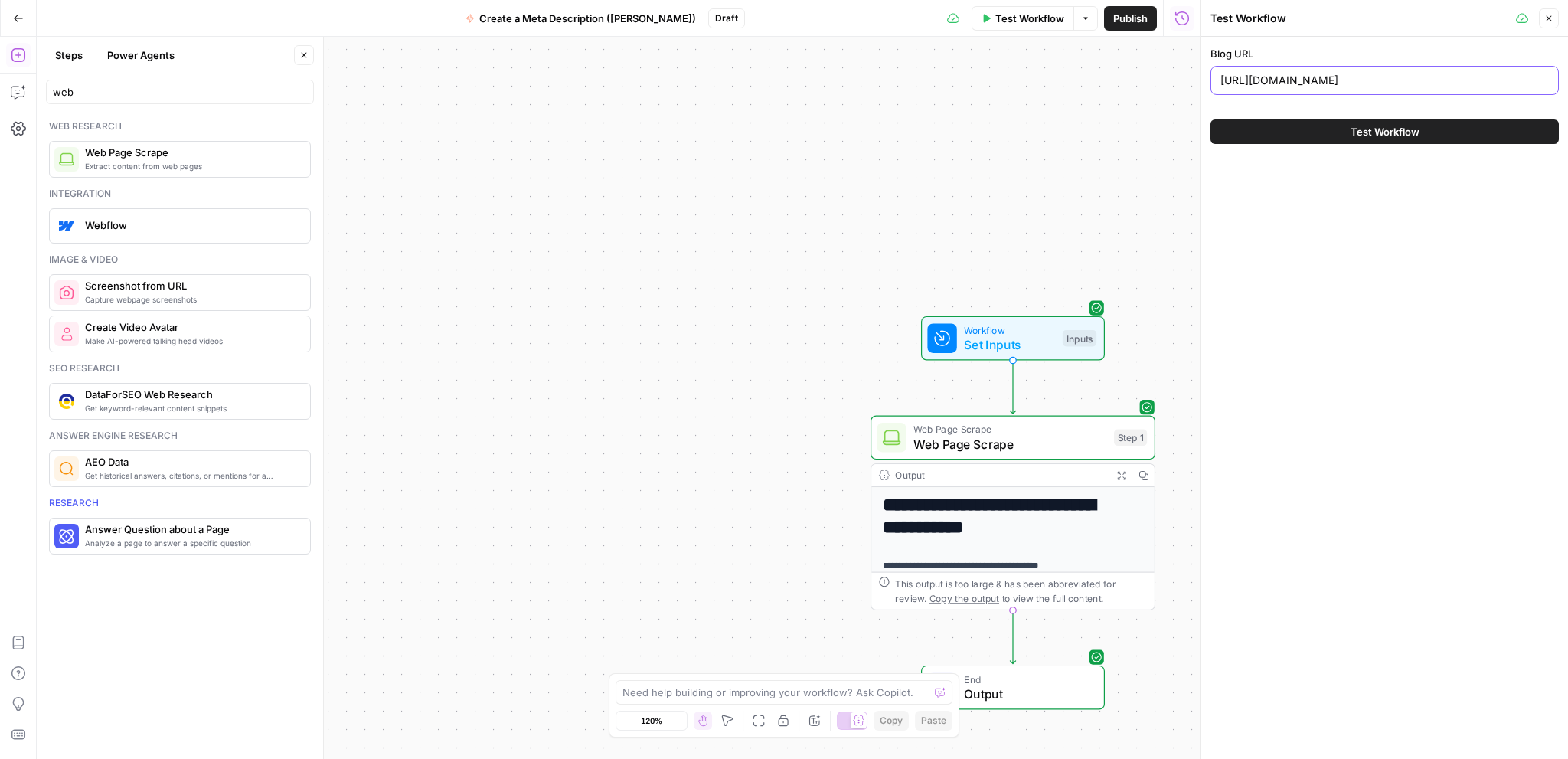
click at [1368, 75] on input "[URL][DOMAIN_NAME]" at bounding box center [1384, 80] width 328 height 15
paste input "[DOMAIN_NAME][URL]"
type input "[URL][DOMAIN_NAME]"
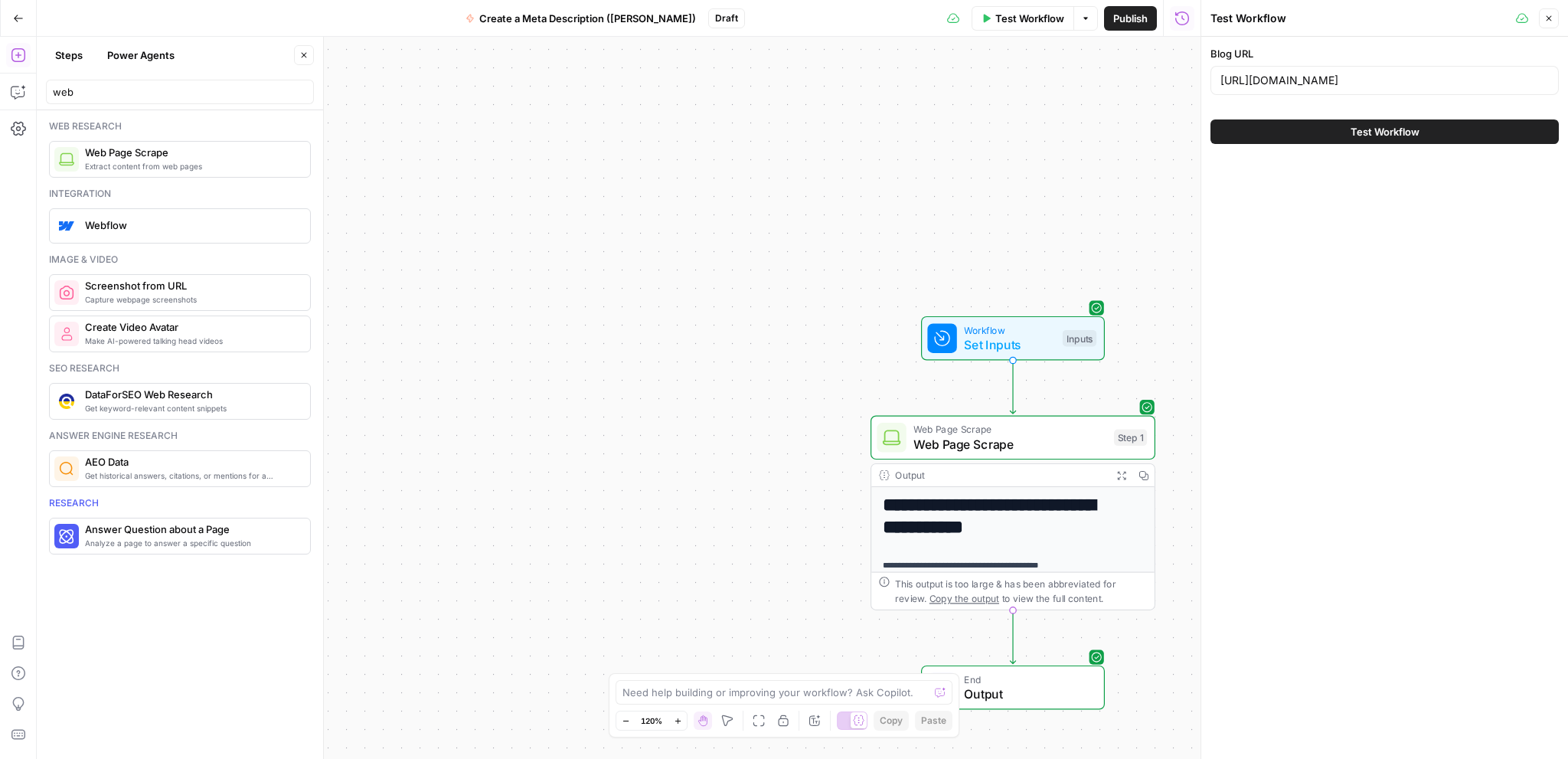
click at [1549, 17] on icon "button" at bounding box center [1549, 18] width 5 height 5
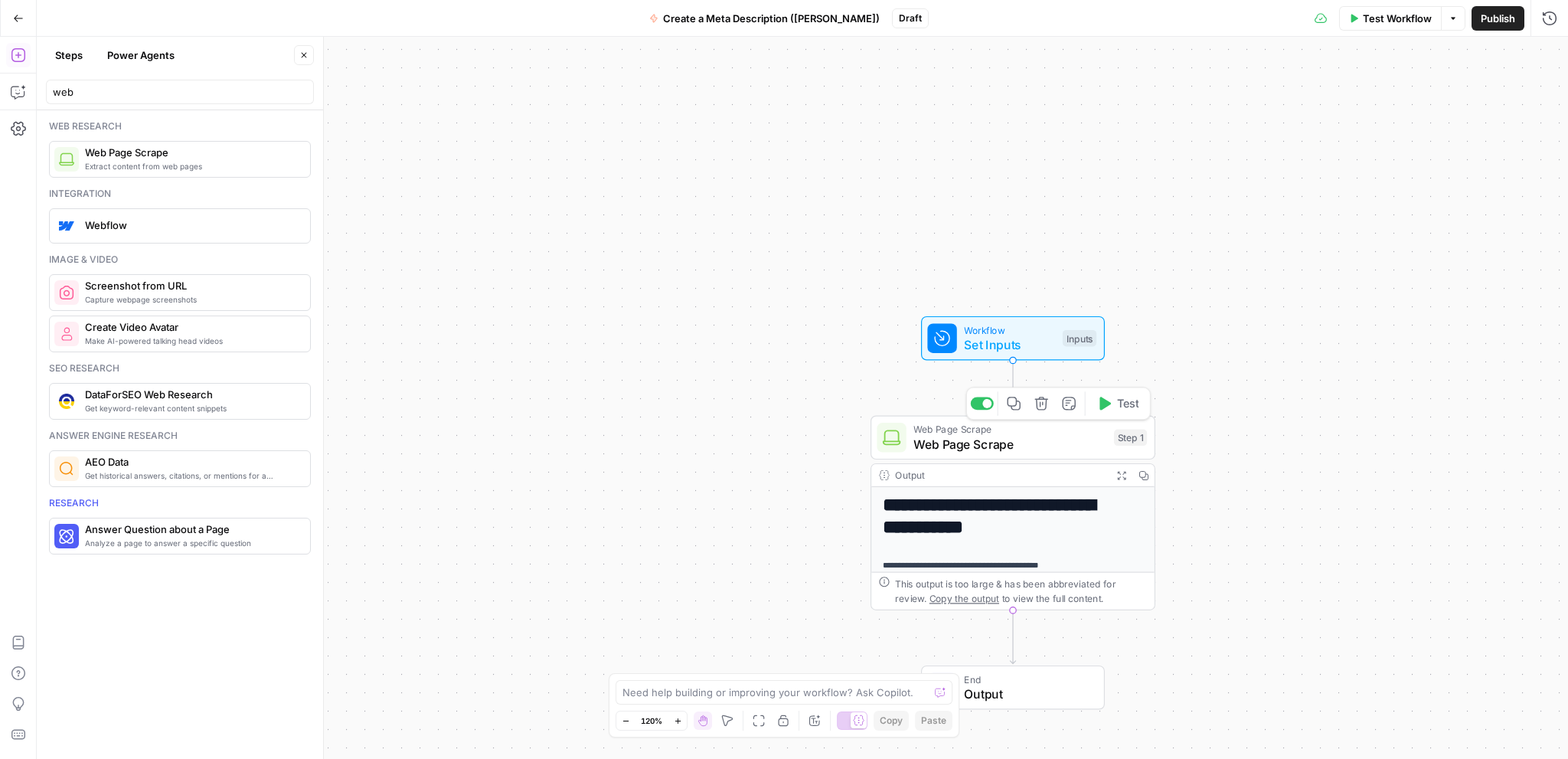
click at [1033, 448] on span "Web Page Scrape" at bounding box center [1009, 444] width 193 height 18
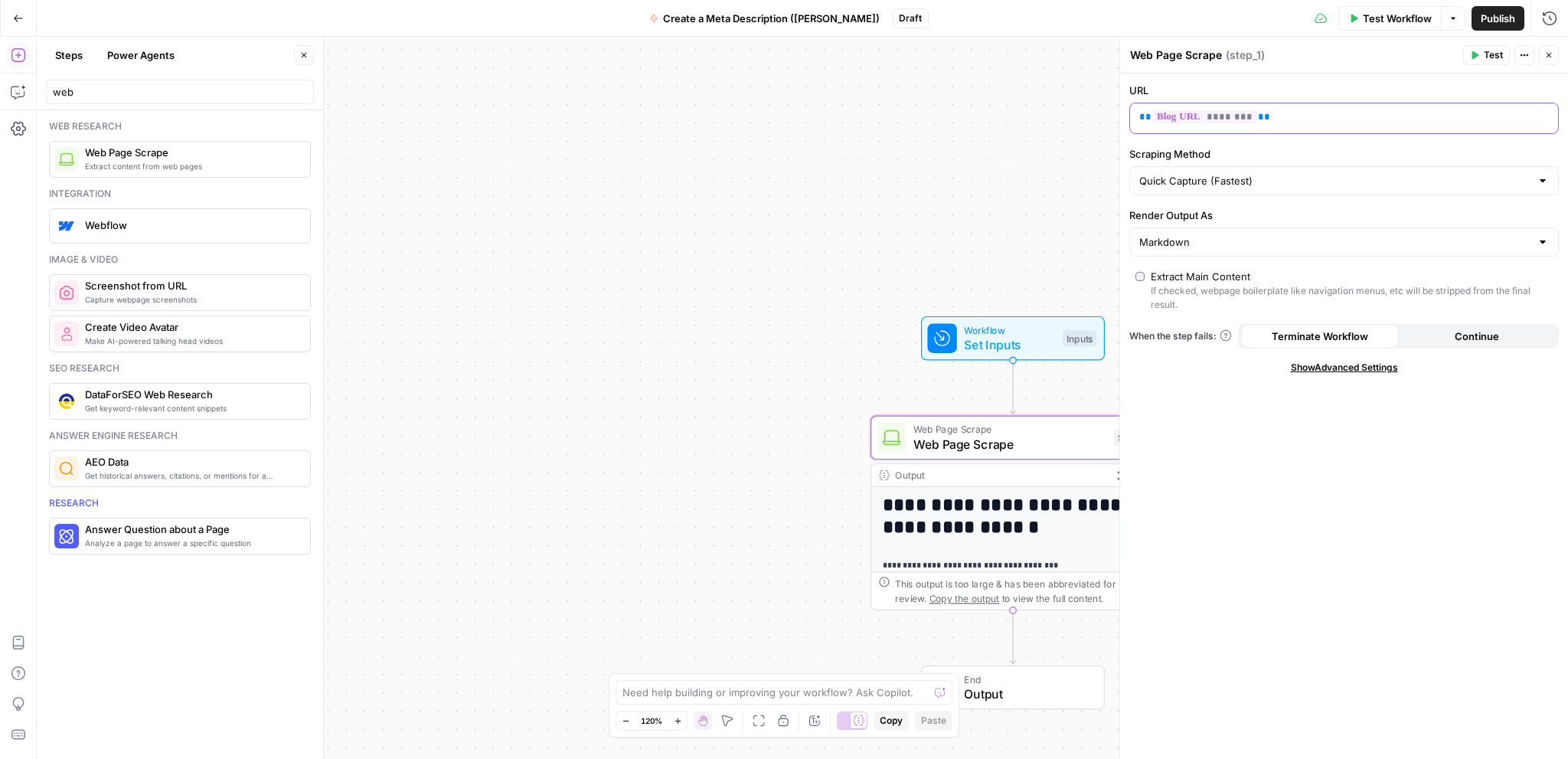
click at [1279, 116] on p "** ******** **" at bounding box center [1331, 117] width 385 height 15
drag, startPoint x: 1246, startPoint y: 116, endPoint x: 1122, endPoint y: 109, distance: 124.2
click at [1058, 113] on body "**********" at bounding box center [784, 380] width 1568 height 759
drag, startPoint x: 1209, startPoint y: 113, endPoint x: 1111, endPoint y: 121, distance: 98.3
click at [1111, 121] on body "**********" at bounding box center [784, 380] width 1568 height 759
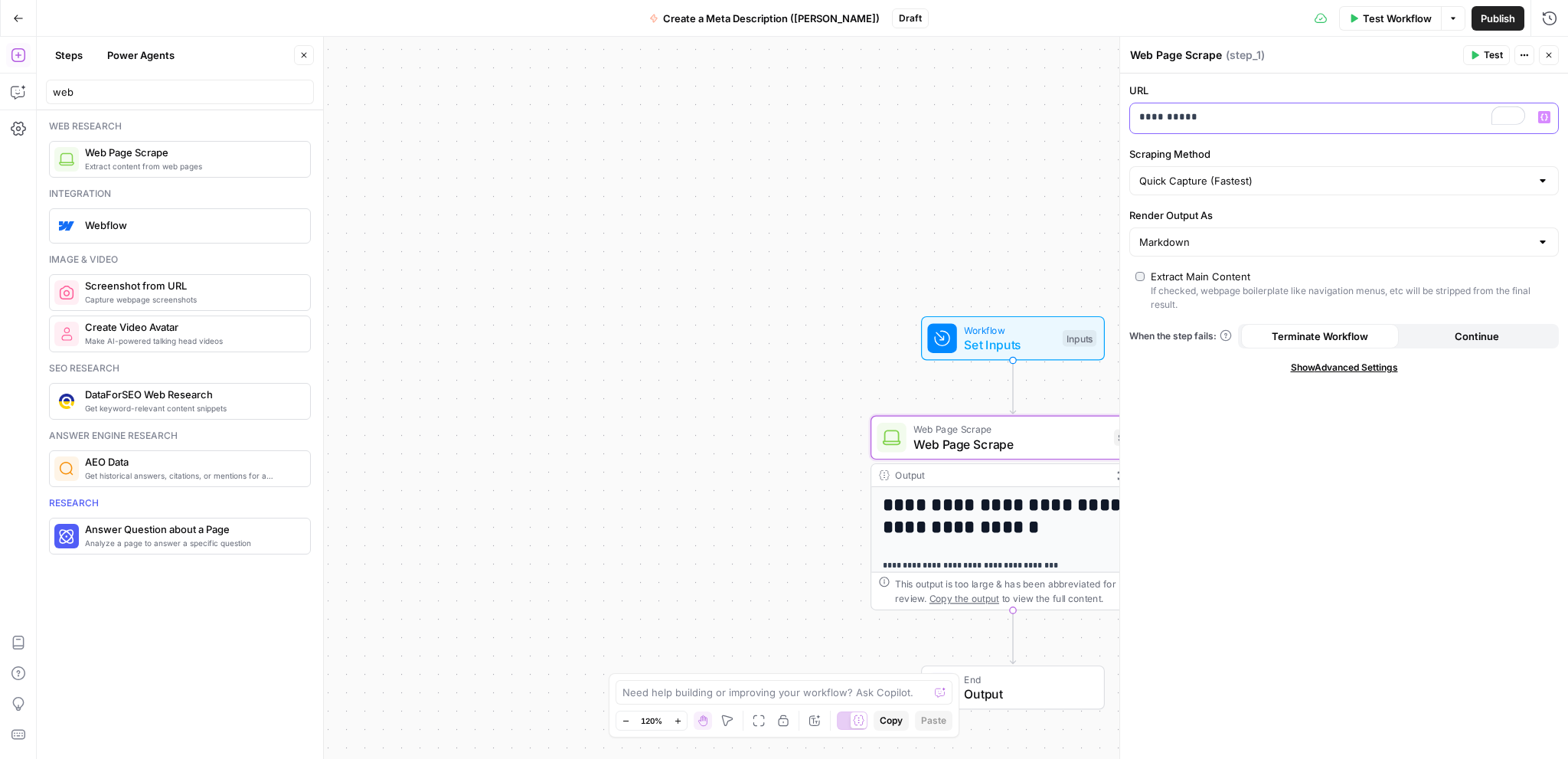
click at [1192, 122] on p "**********" at bounding box center [1332, 117] width 386 height 15
click at [1193, 121] on p "**********" at bounding box center [1332, 117] width 386 height 15
click at [1193, 120] on p "**********" at bounding box center [1332, 117] width 386 height 15
click at [1193, 118] on p "**********" at bounding box center [1332, 117] width 386 height 15
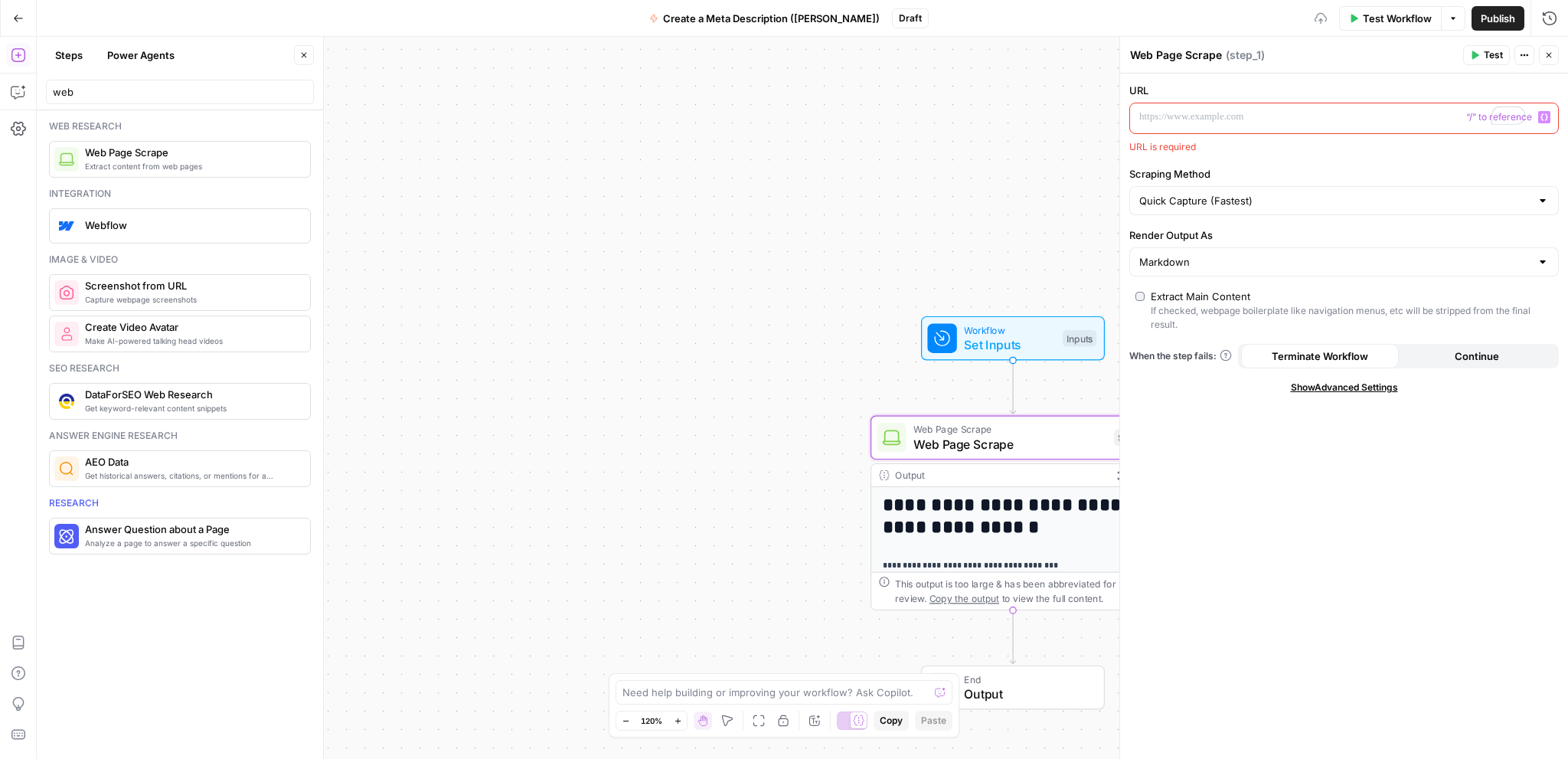
click at [1543, 116] on icon "button" at bounding box center [1543, 117] width 7 height 7
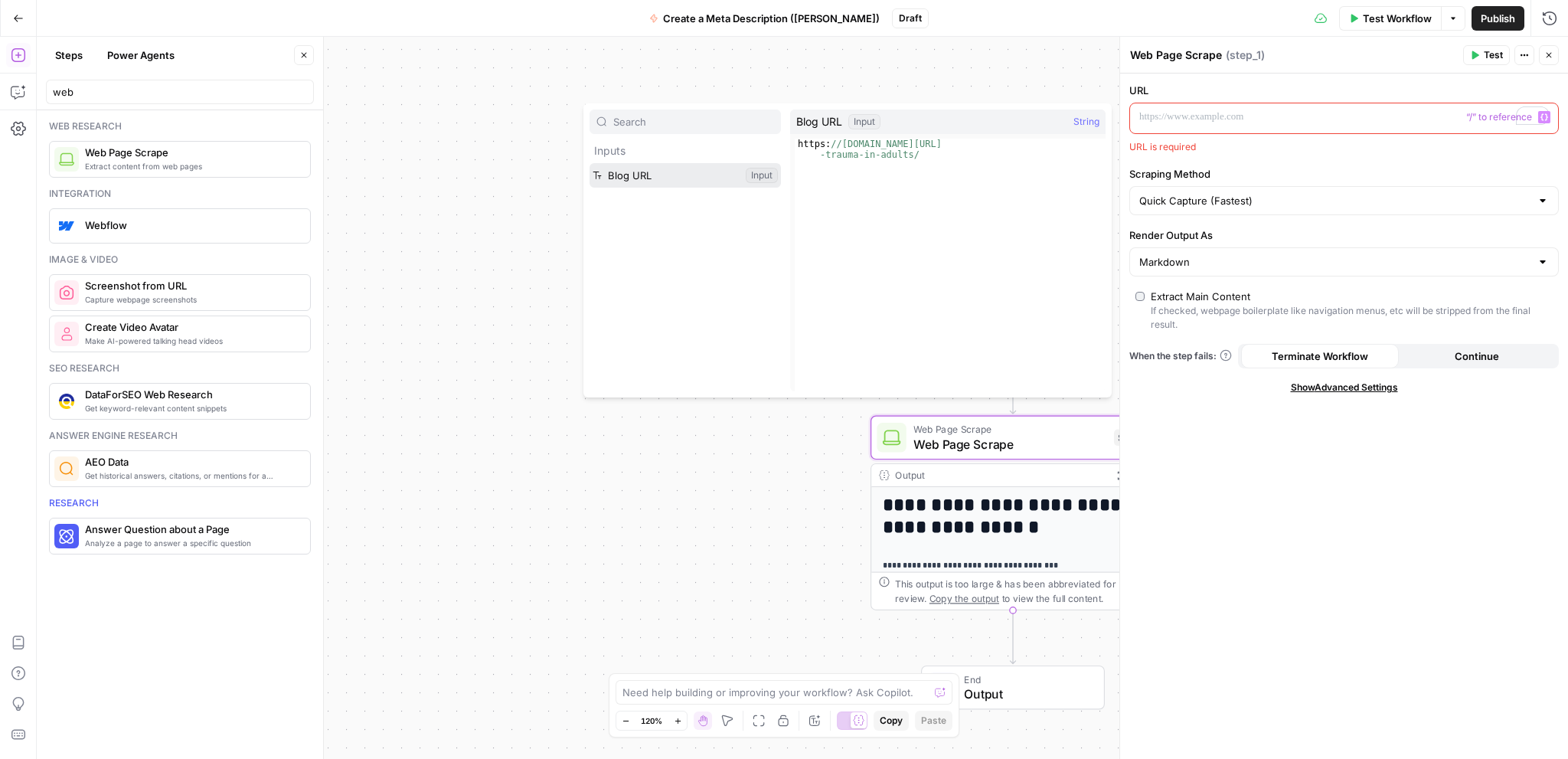
click at [690, 171] on button "Select variable Blog URL" at bounding box center [685, 176] width 191 height 25
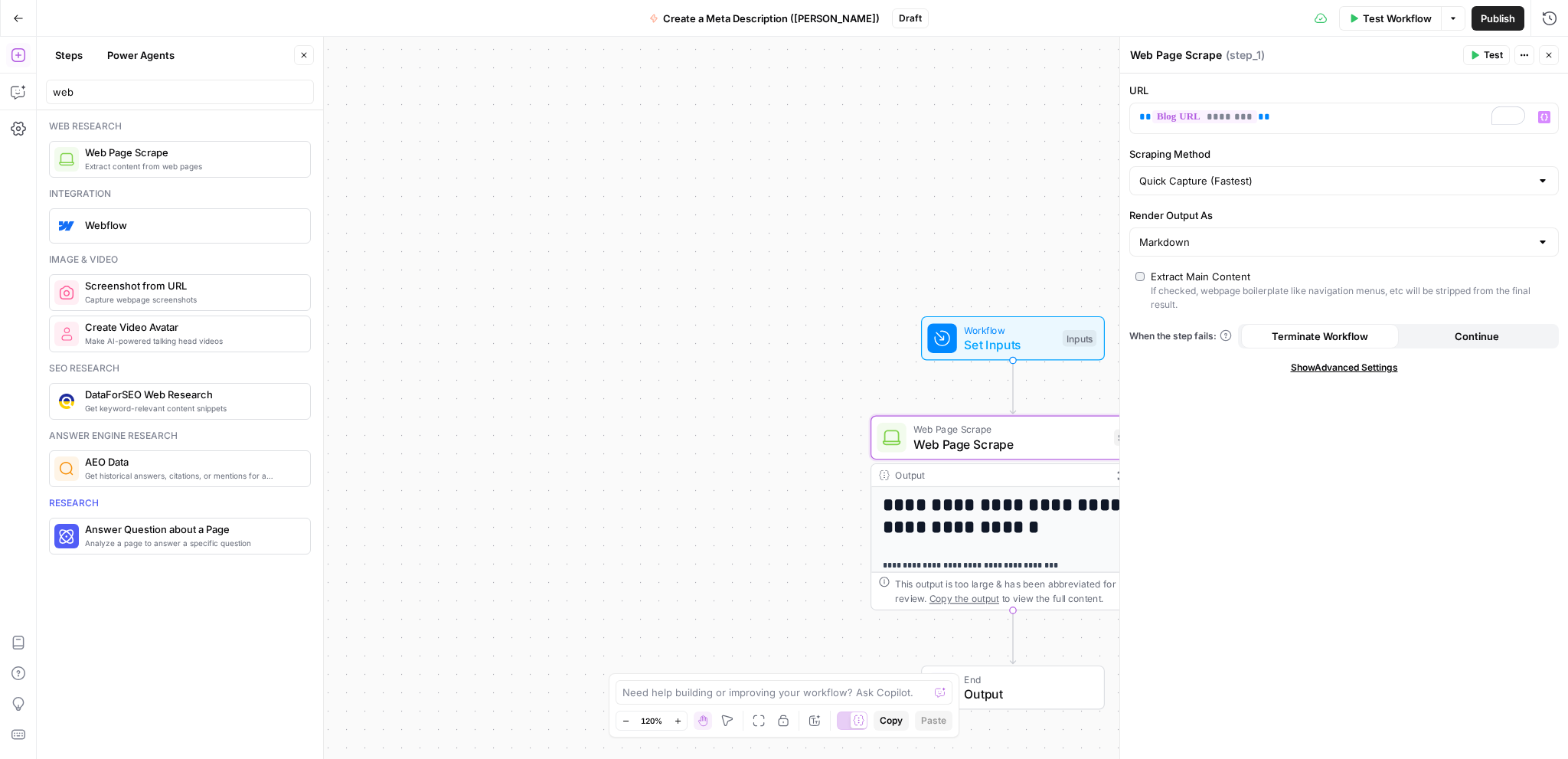
click at [1482, 57] on button "Test" at bounding box center [1486, 56] width 46 height 20
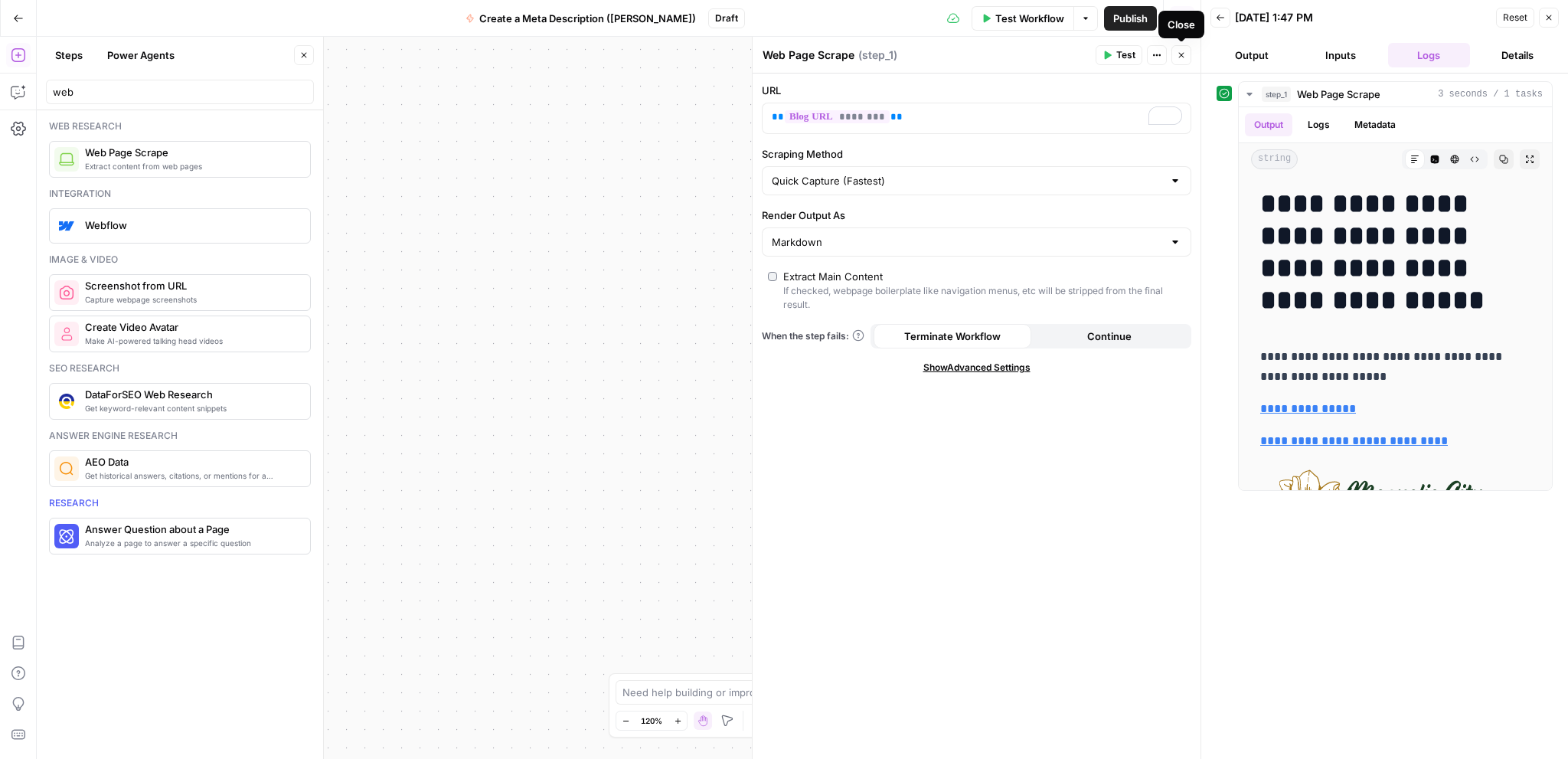
click at [1182, 56] on icon "button" at bounding box center [1181, 56] width 5 height 5
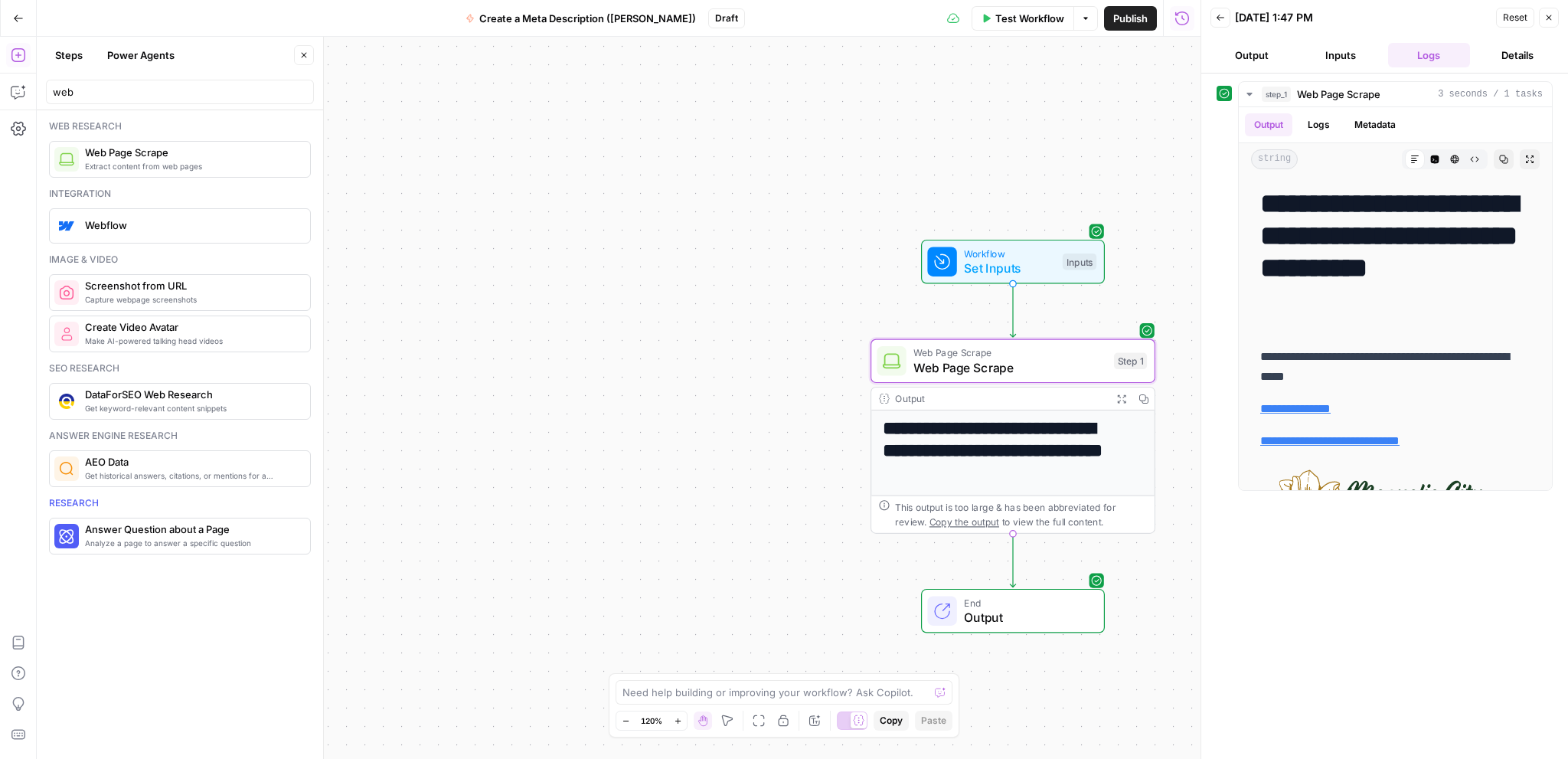
click at [1251, 50] on button "Output" at bounding box center [1252, 56] width 83 height 25
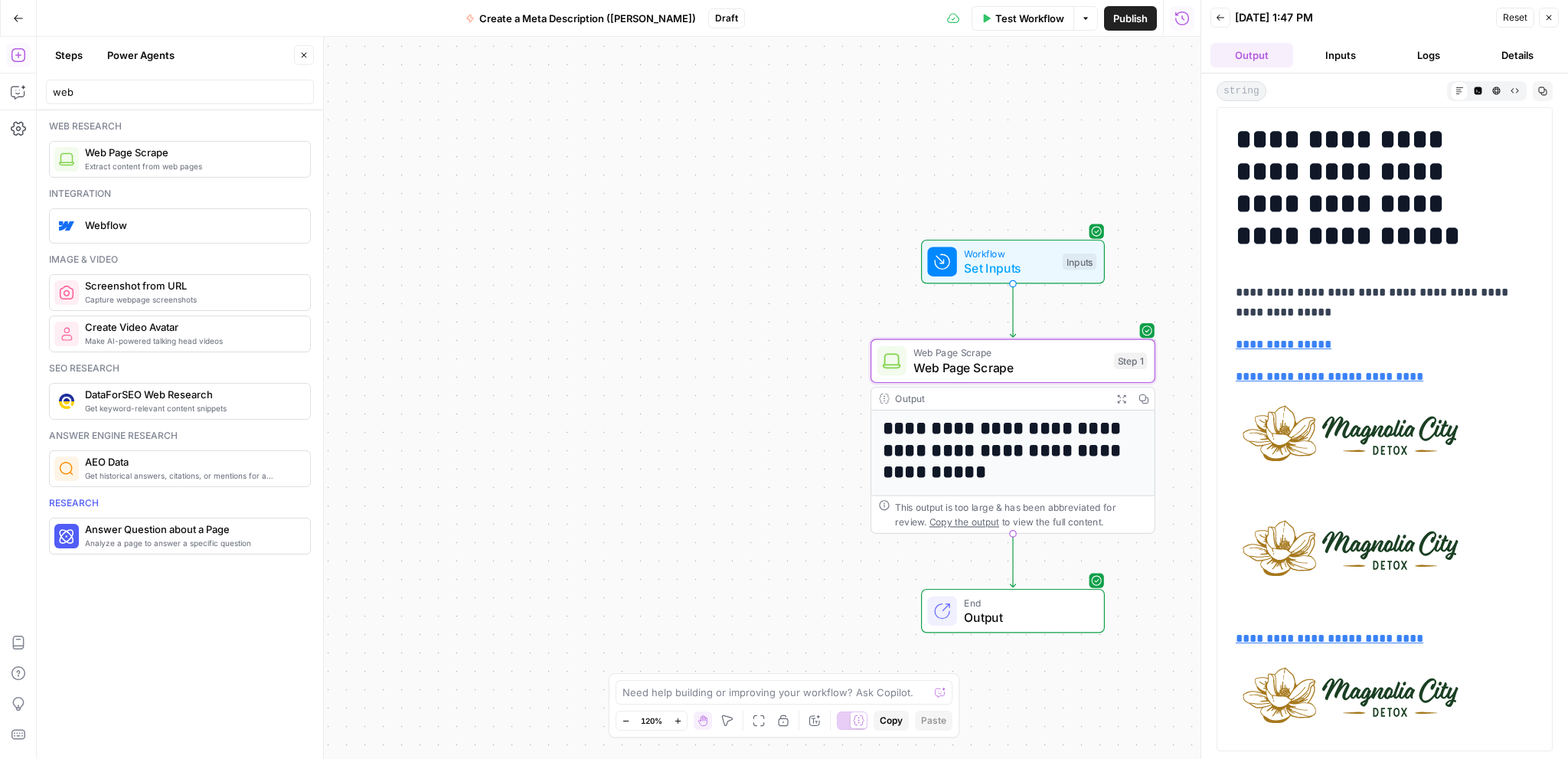
click at [1337, 49] on button "Inputs" at bounding box center [1340, 56] width 83 height 25
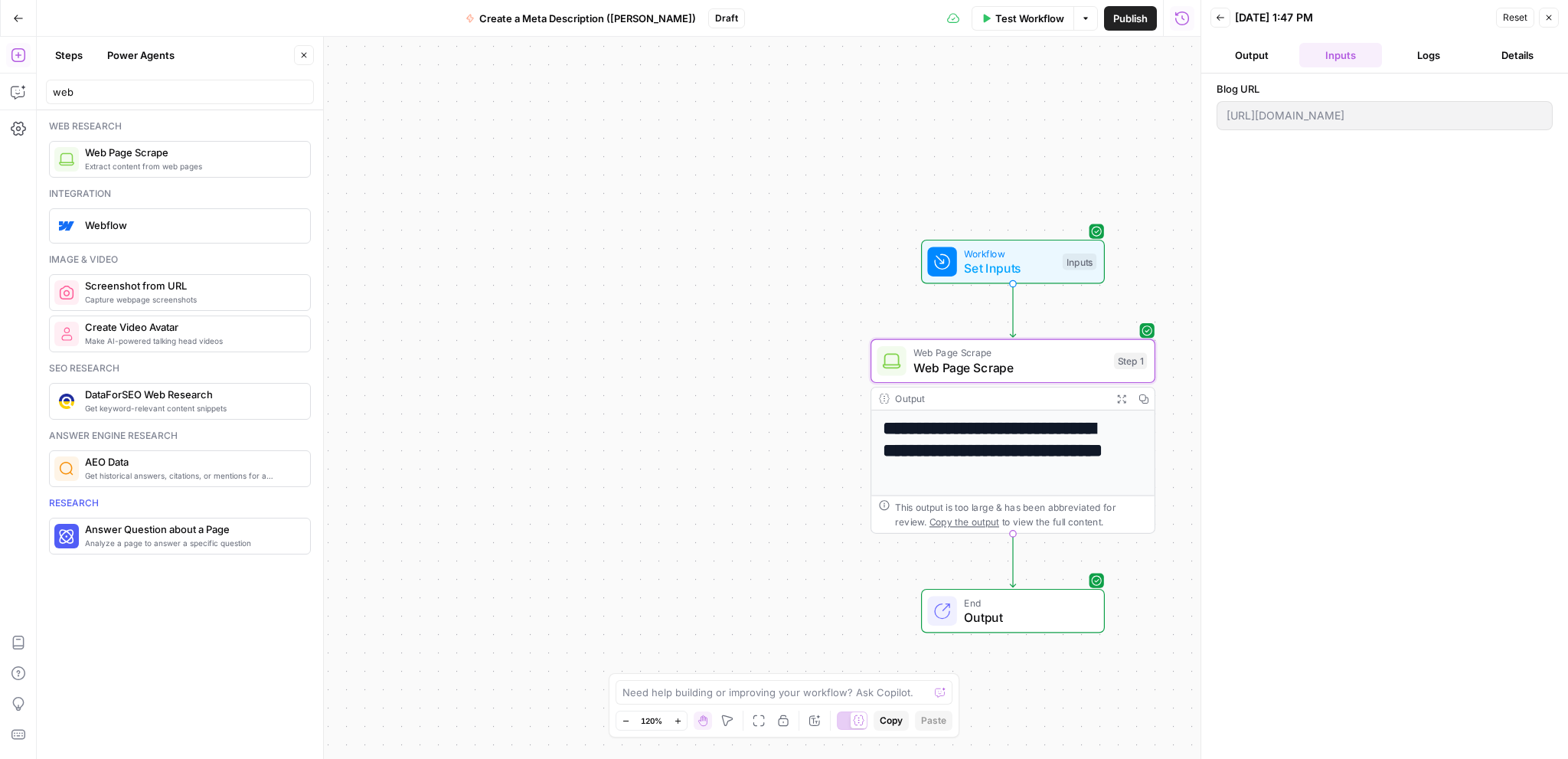
click at [1411, 55] on button "Logs" at bounding box center [1429, 56] width 83 height 25
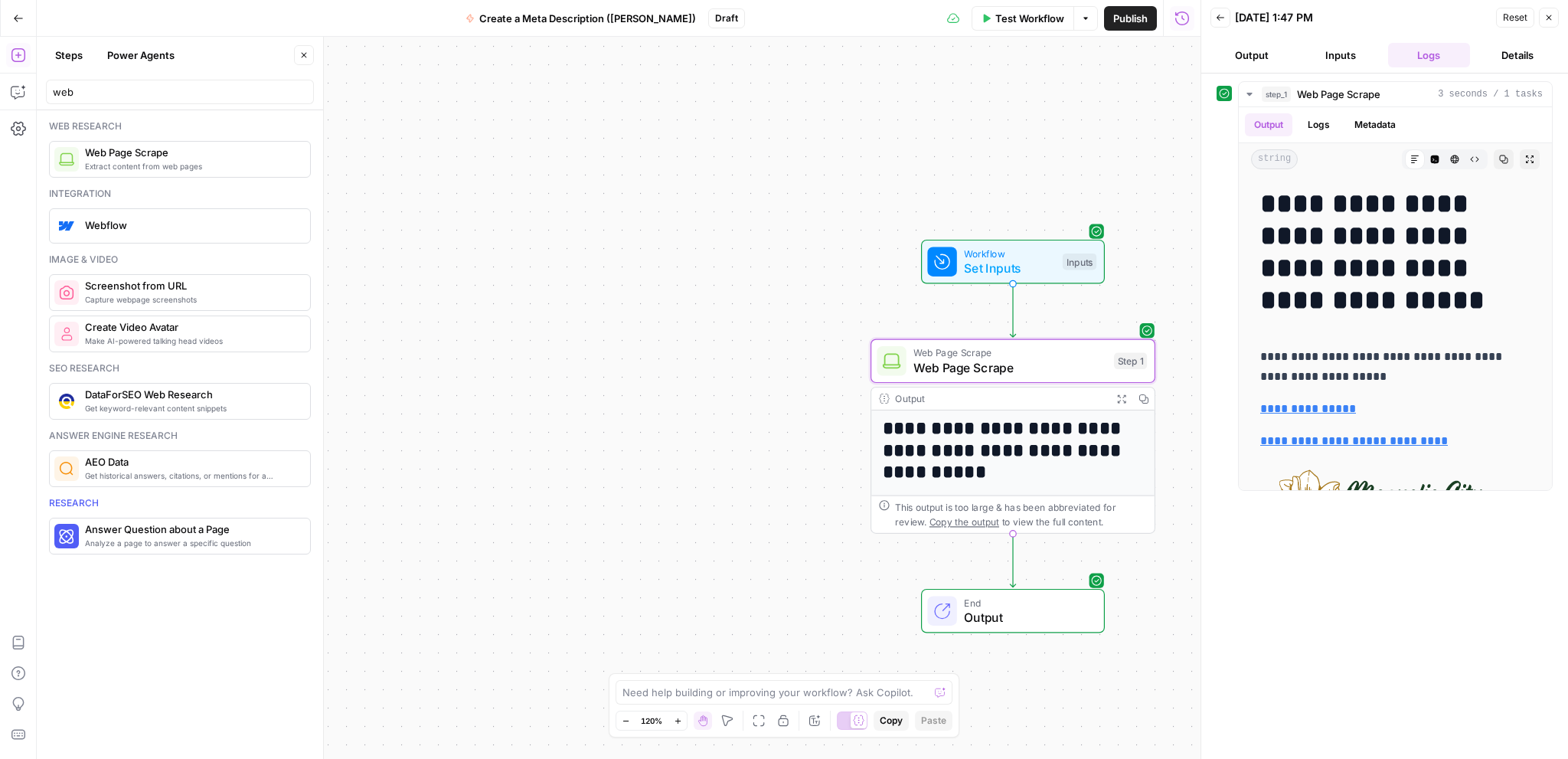
click at [713, 447] on div "**********" at bounding box center [618, 397] width 1164 height 722
click at [1025, 254] on span "Workflow" at bounding box center [1009, 254] width 91 height 15
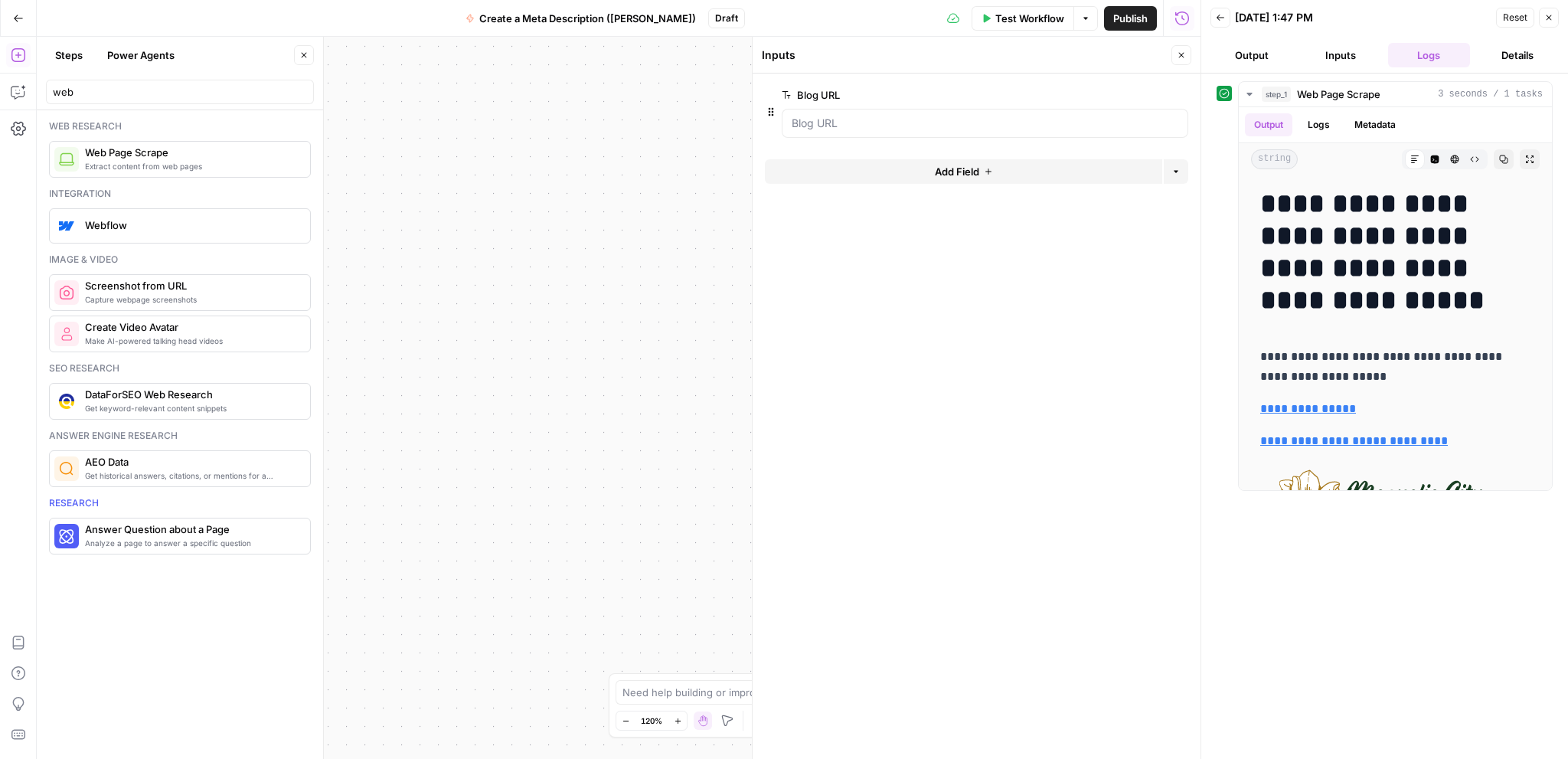
click at [1182, 56] on icon "button" at bounding box center [1181, 56] width 5 height 5
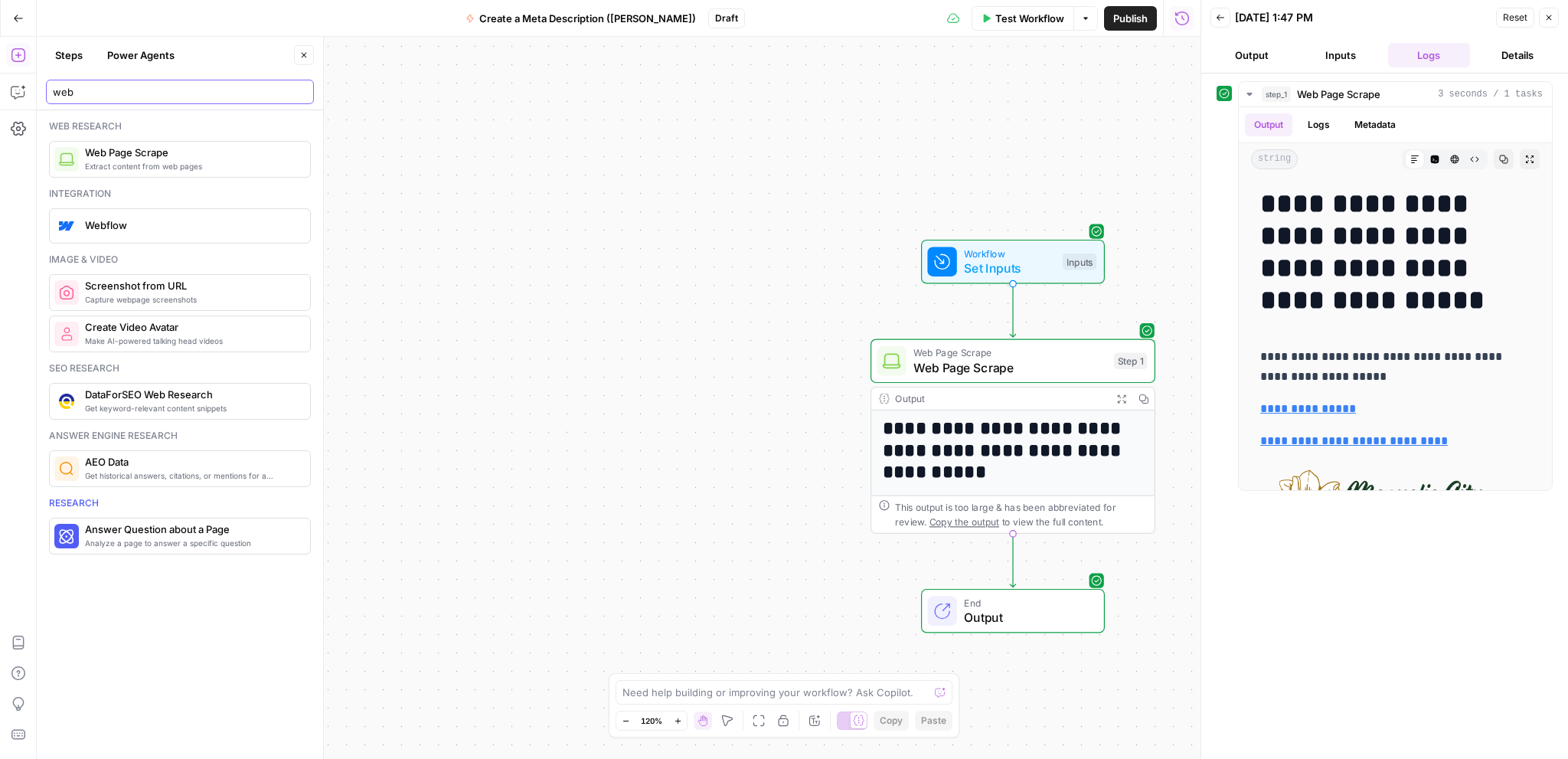
click at [205, 94] on input "web" at bounding box center [180, 92] width 254 height 15
click at [204, 94] on input "web" at bounding box center [180, 92] width 254 height 15
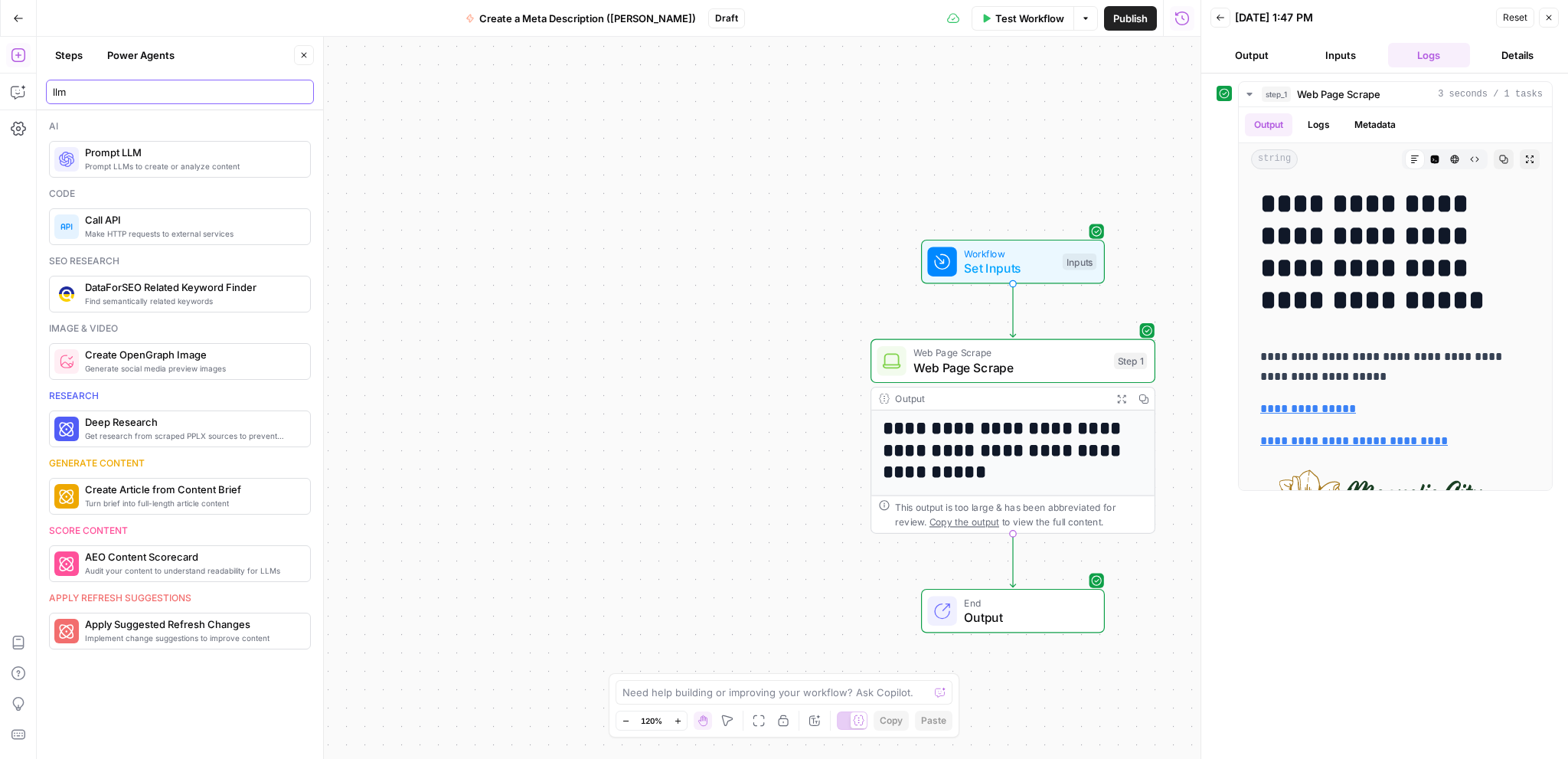
type input "llm"
click at [162, 158] on span "Prompt LLM" at bounding box center [191, 152] width 213 height 15
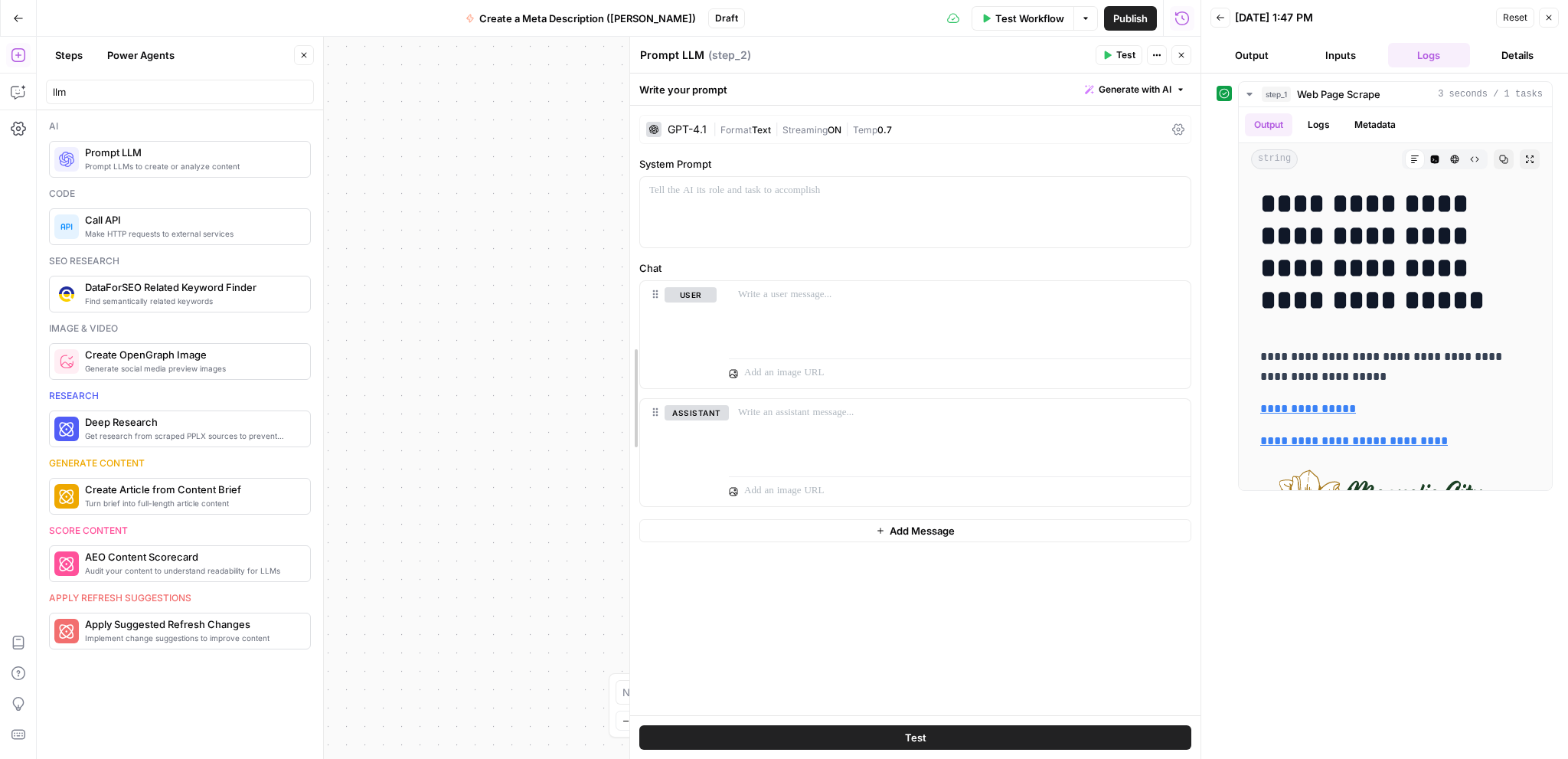
drag, startPoint x: 753, startPoint y: 225, endPoint x: 630, endPoint y: 240, distance: 123.9
click at [664, 131] on div "GPT-4.1" at bounding box center [676, 129] width 60 height 15
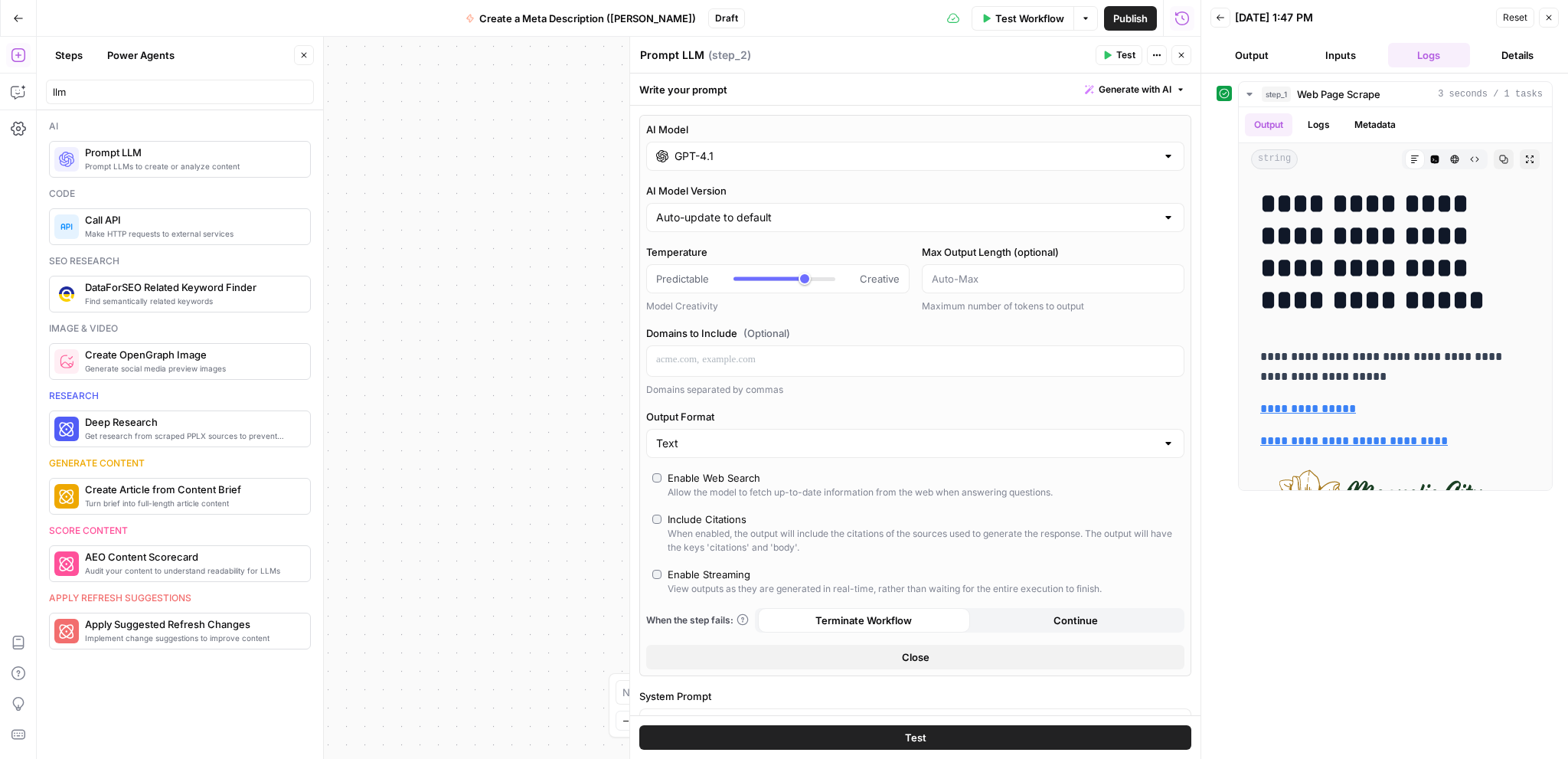
click at [756, 150] on input "GPT-4.1" at bounding box center [914, 156] width 481 height 15
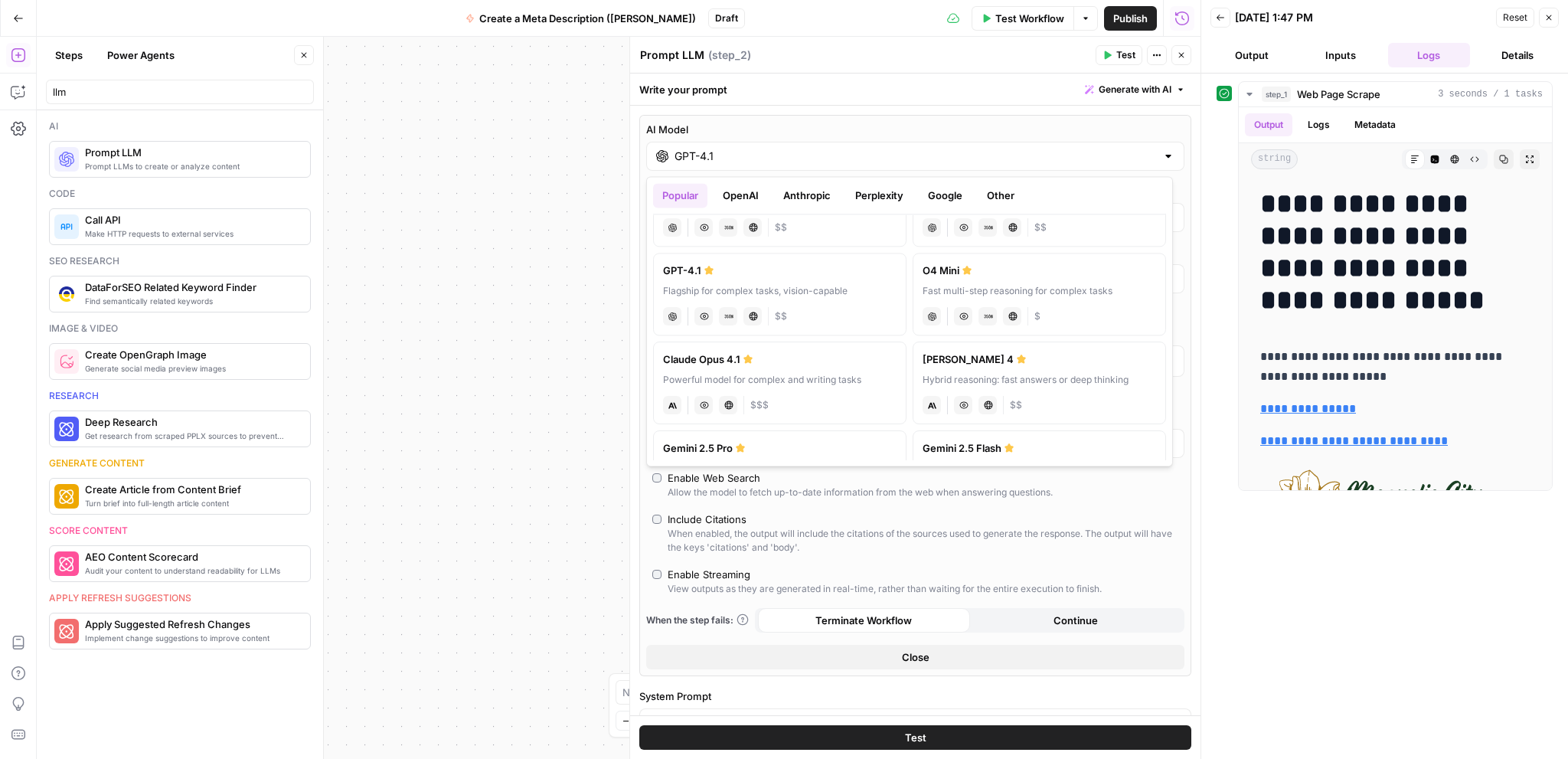
scroll to position [76, 0]
click at [1108, 374] on div "Hybrid reasoning: fast answers or deep thinking" at bounding box center [1040, 374] width 234 height 14
type input "[PERSON_NAME] 4"
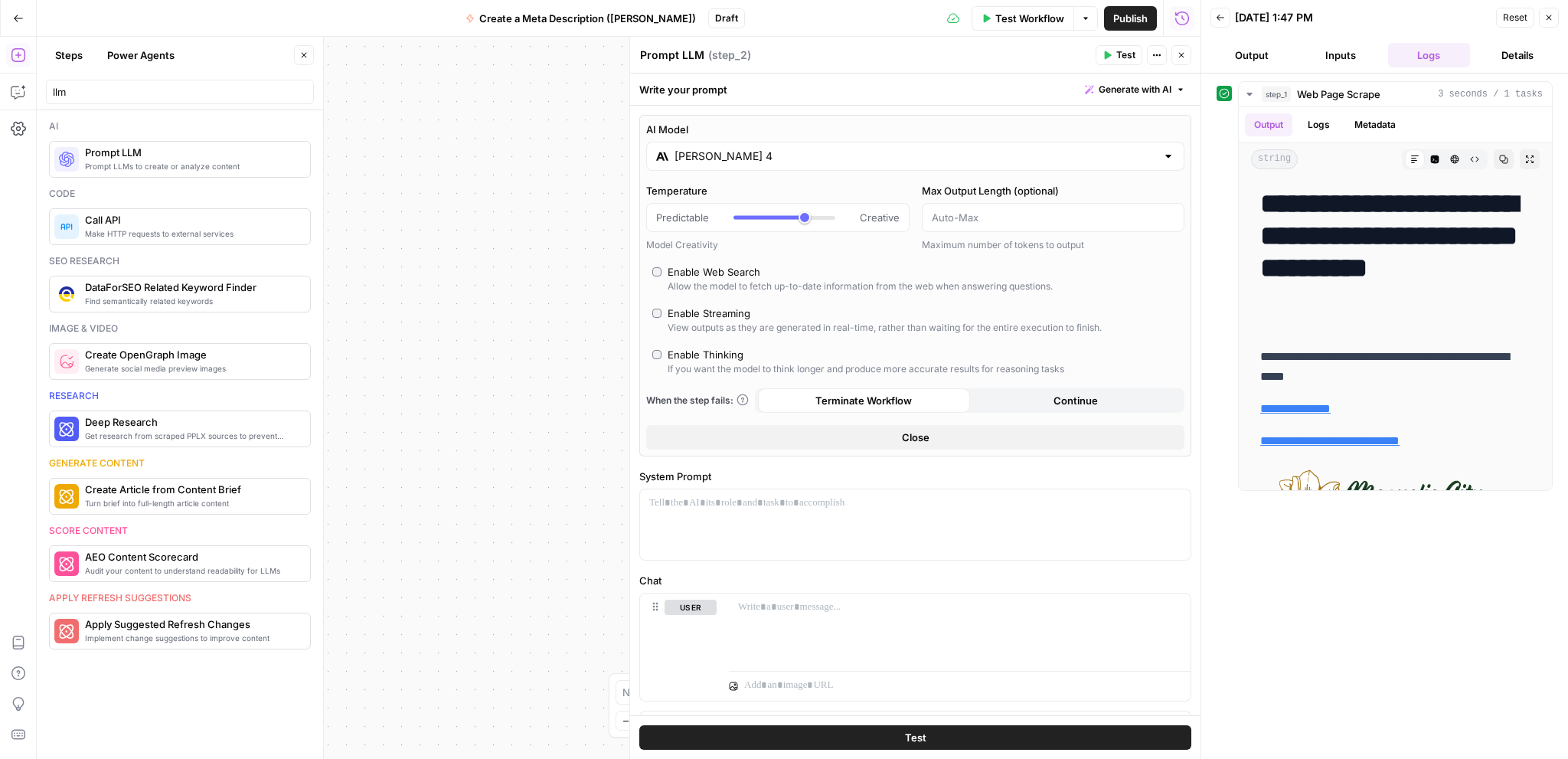
click at [933, 442] on button "Close" at bounding box center [915, 438] width 538 height 25
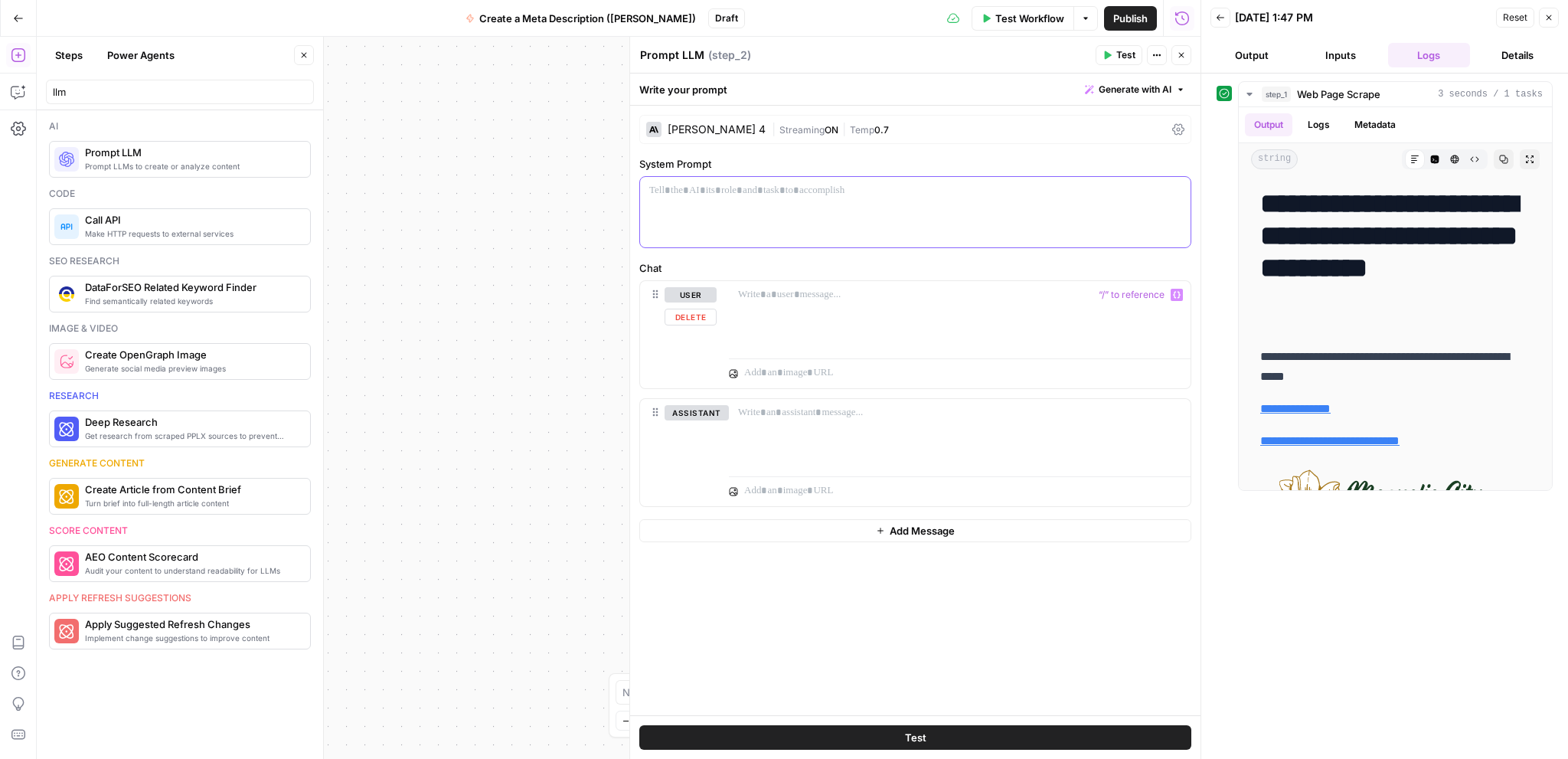
click at [779, 205] on div at bounding box center [915, 211] width 550 height 70
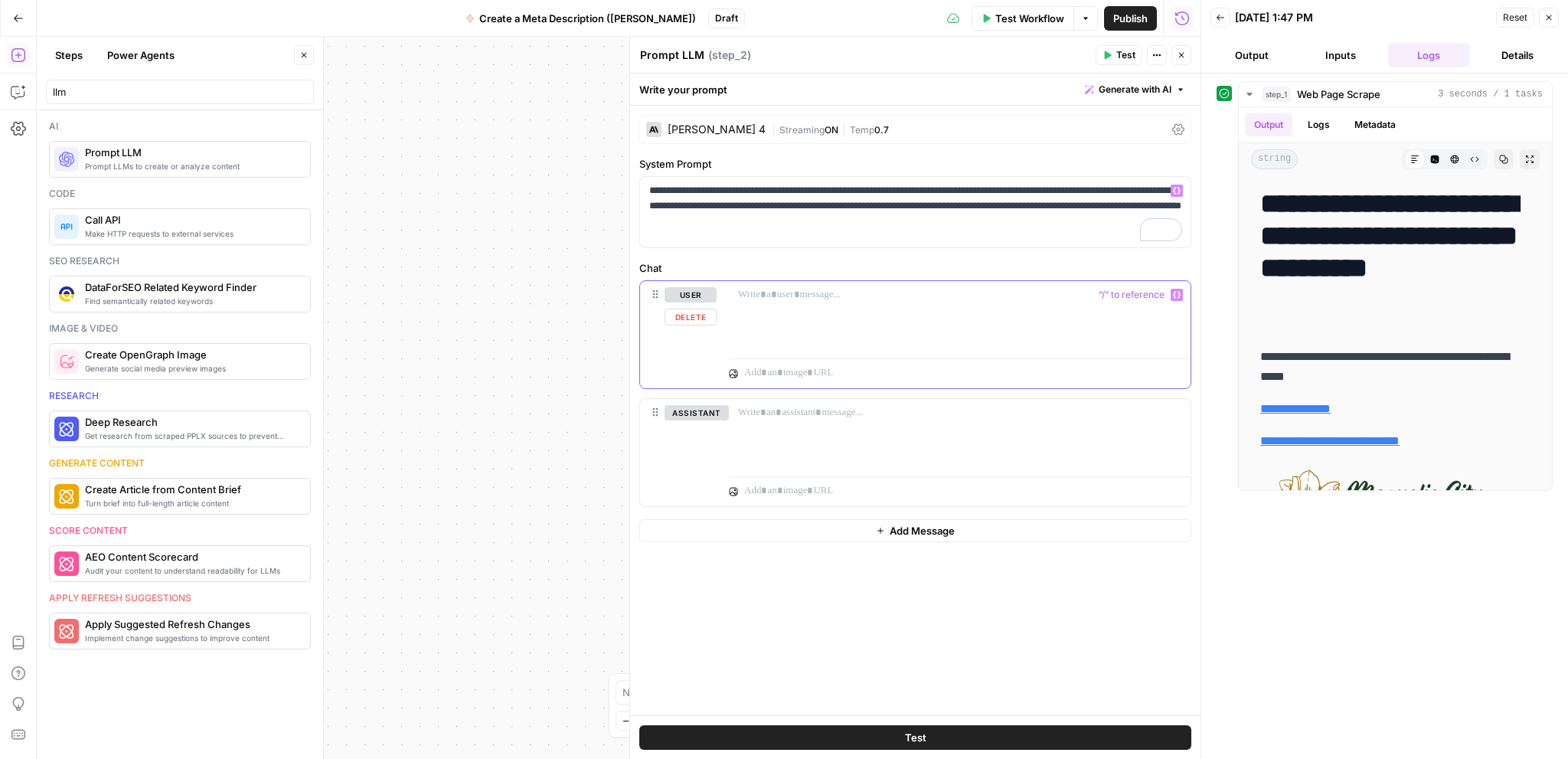
click at [834, 296] on p at bounding box center [959, 295] width 443 height 15
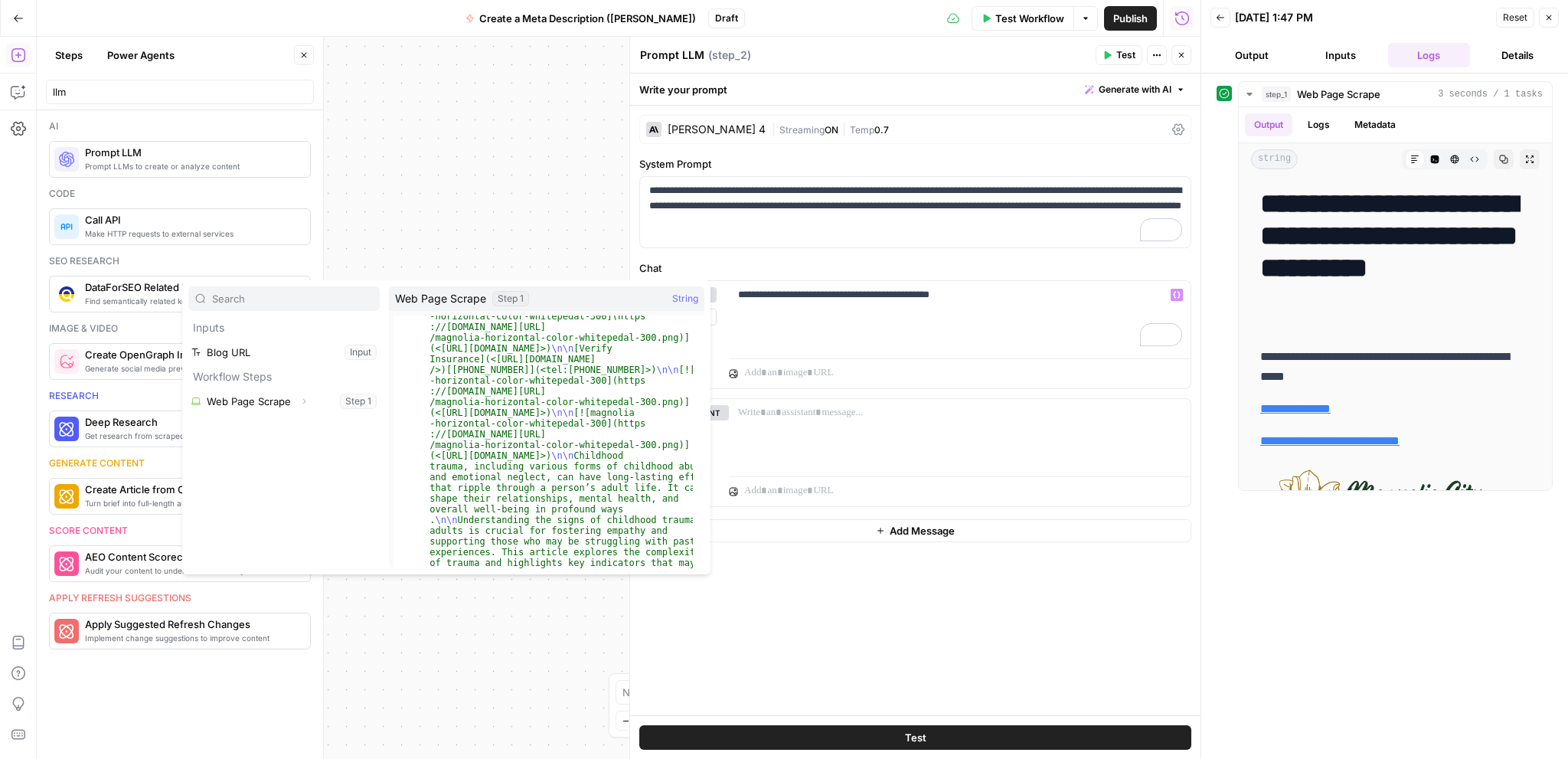
scroll to position [0, 0]
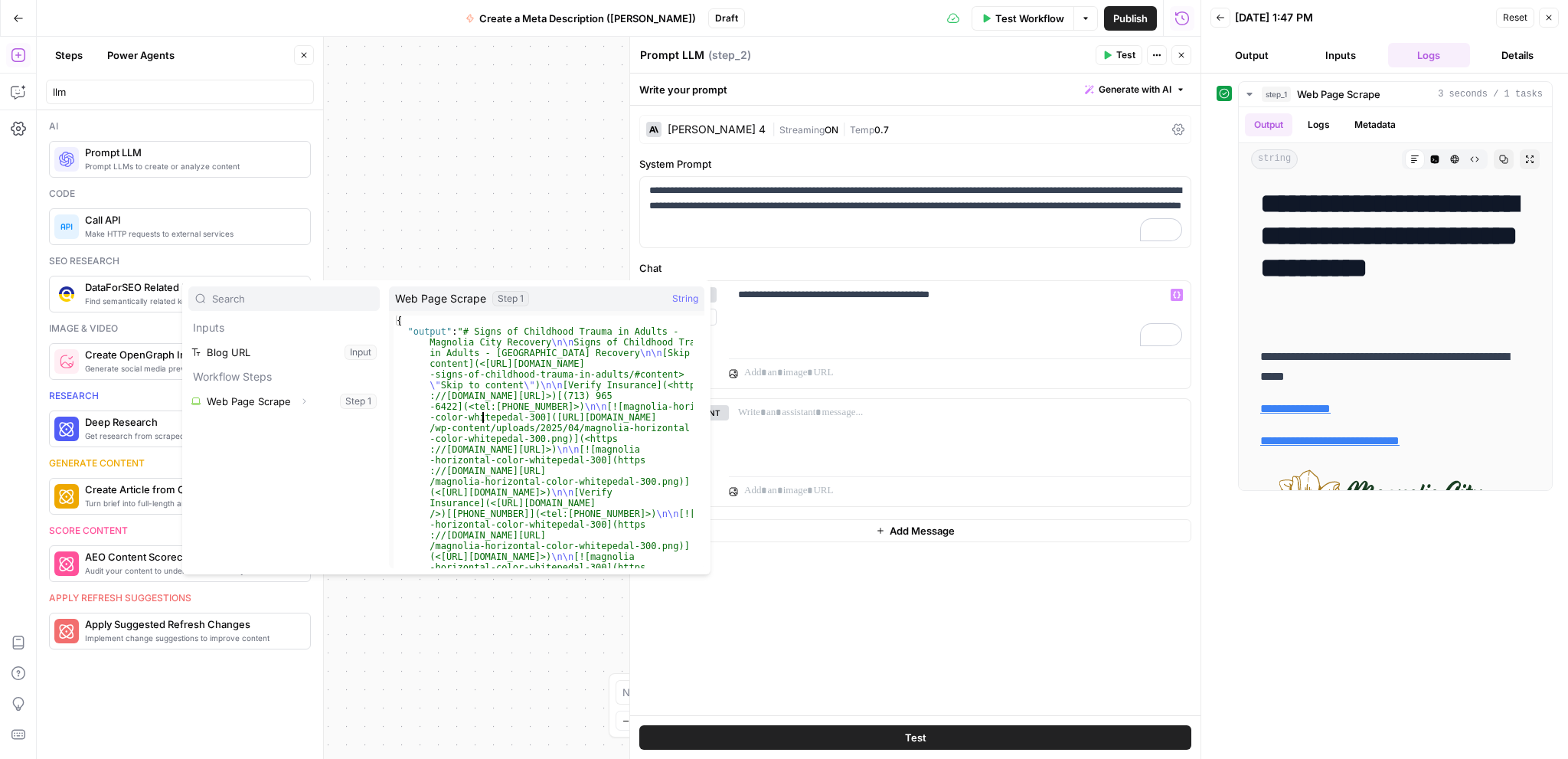
click at [280, 404] on button "Select variable Web Page Scrape" at bounding box center [283, 401] width 191 height 25
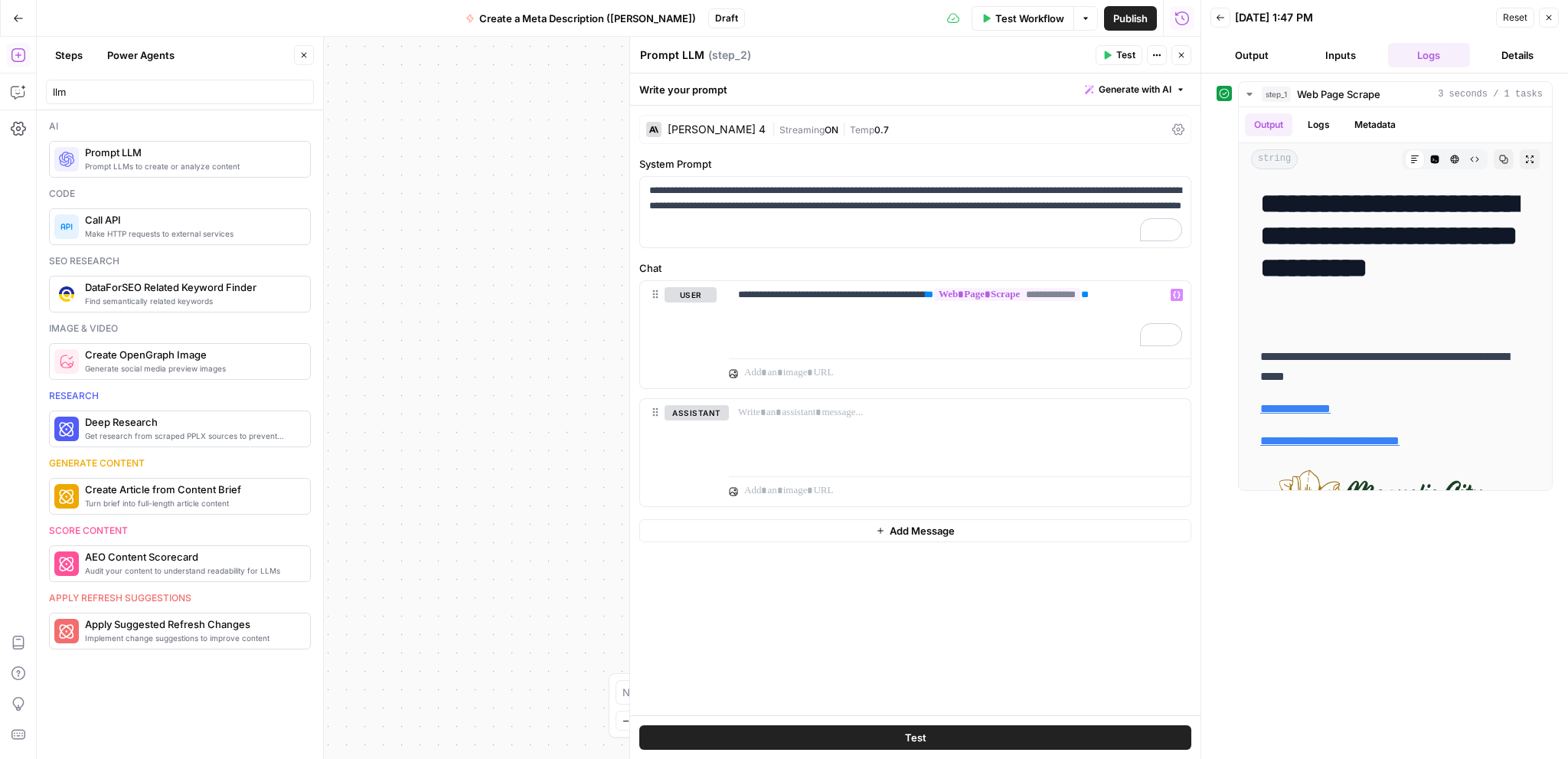
click at [1118, 57] on span "Test" at bounding box center [1125, 55] width 19 height 14
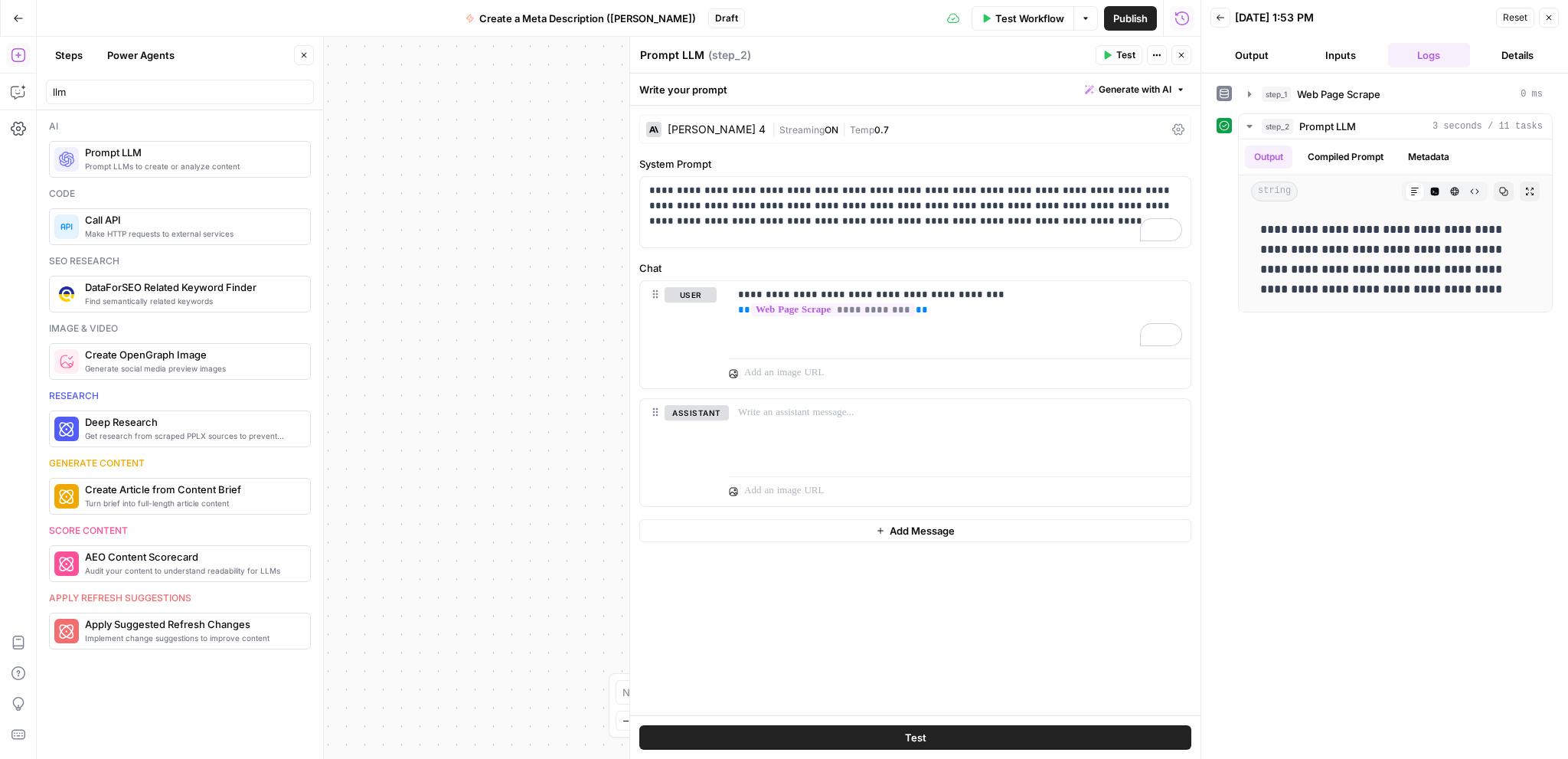
click at [1011, 16] on span "Test Workflow" at bounding box center [1029, 18] width 69 height 15
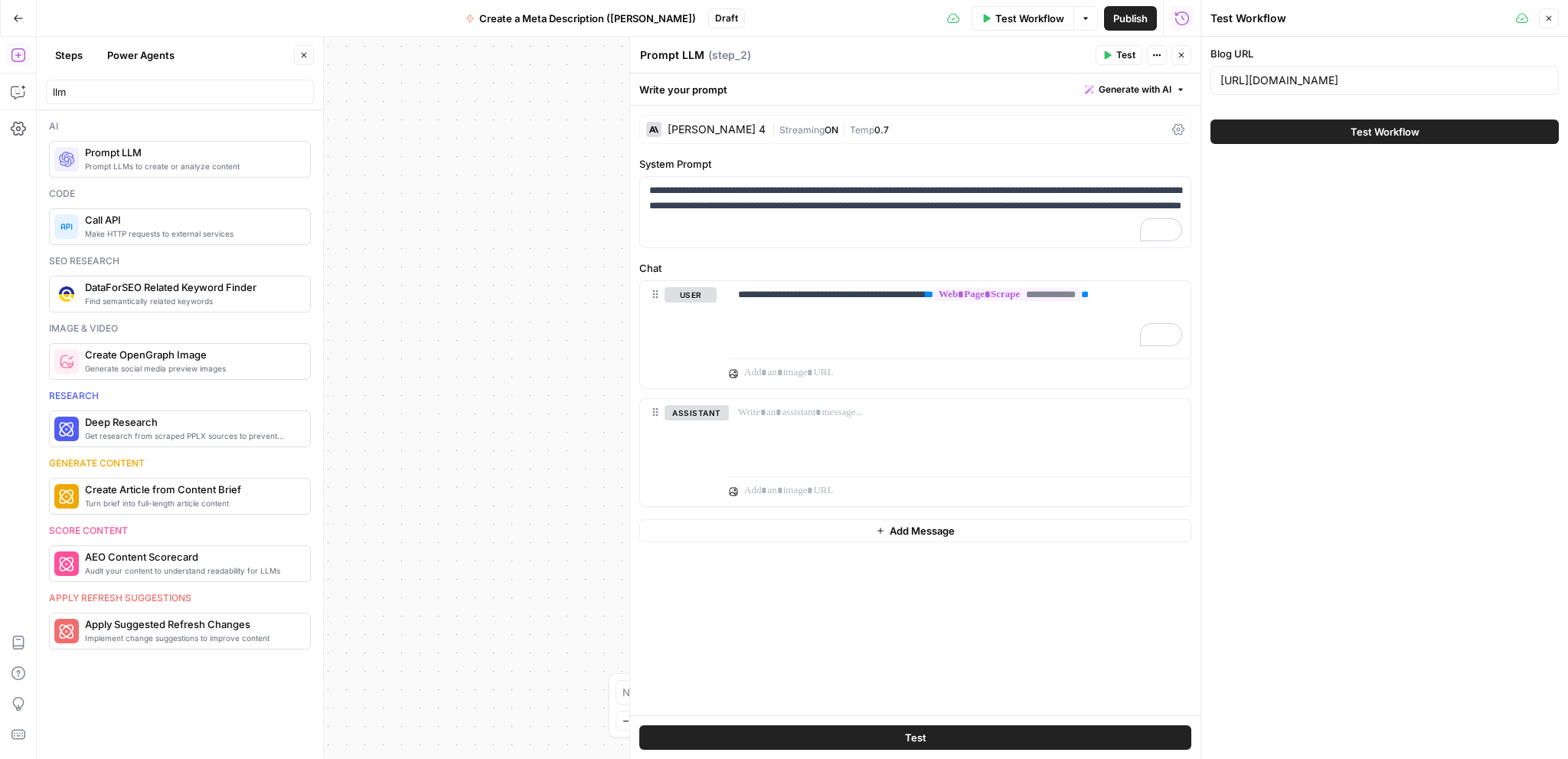
click at [1300, 137] on button "Test Workflow" at bounding box center [1384, 132] width 348 height 25
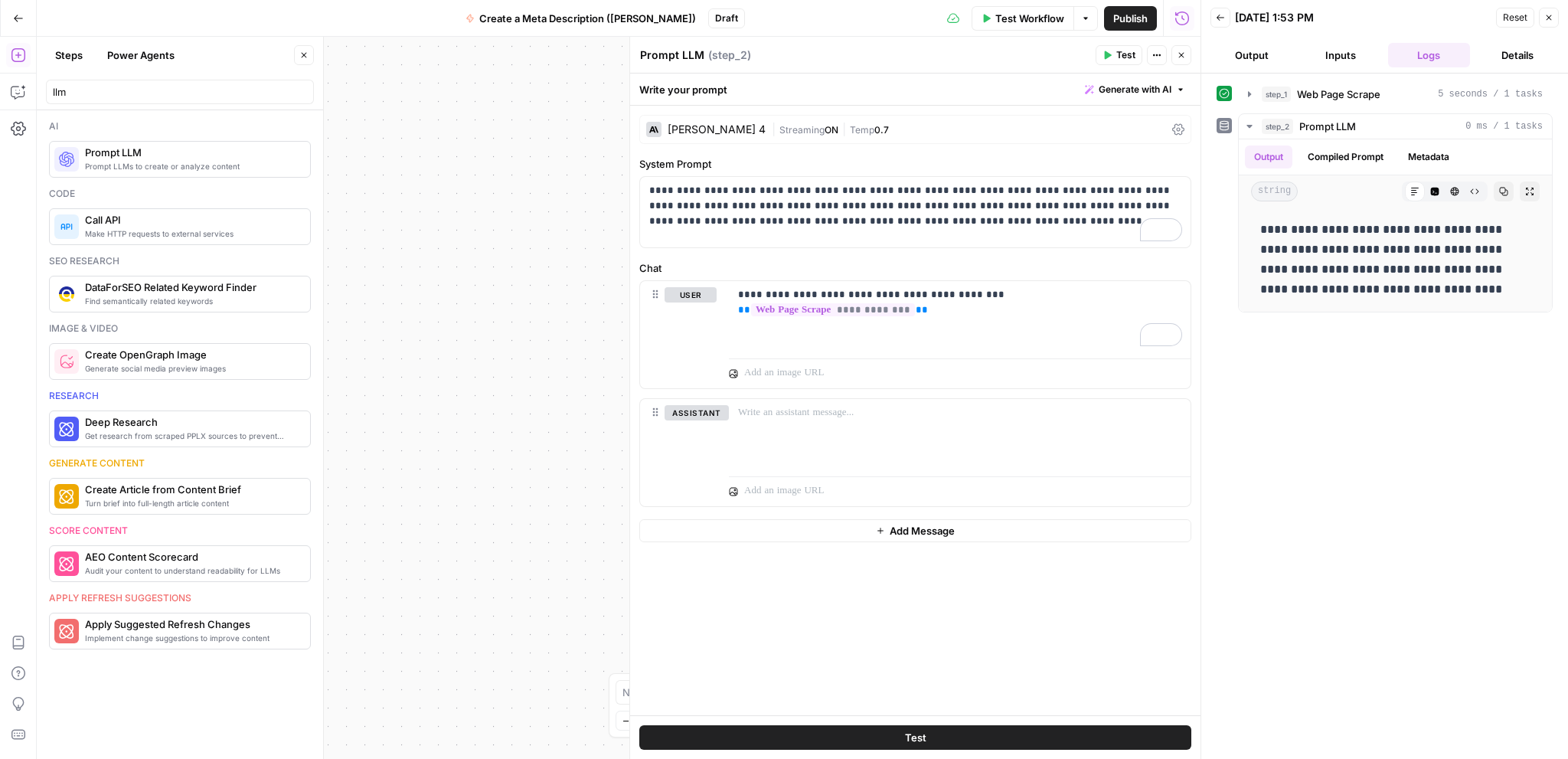
click at [1184, 52] on icon "button" at bounding box center [1180, 55] width 9 height 9
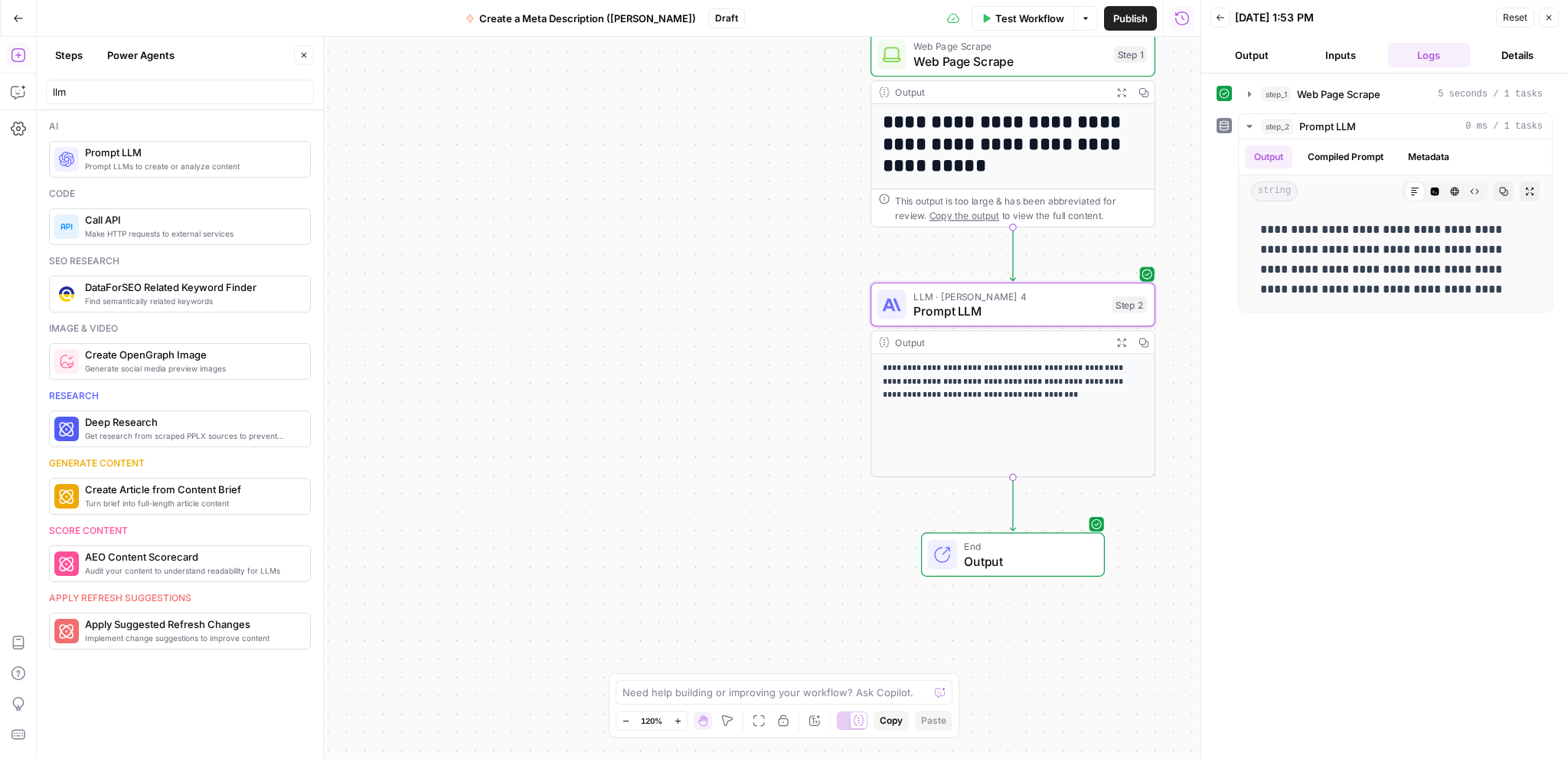
click at [1544, 21] on icon "button" at bounding box center [1548, 17] width 9 height 9
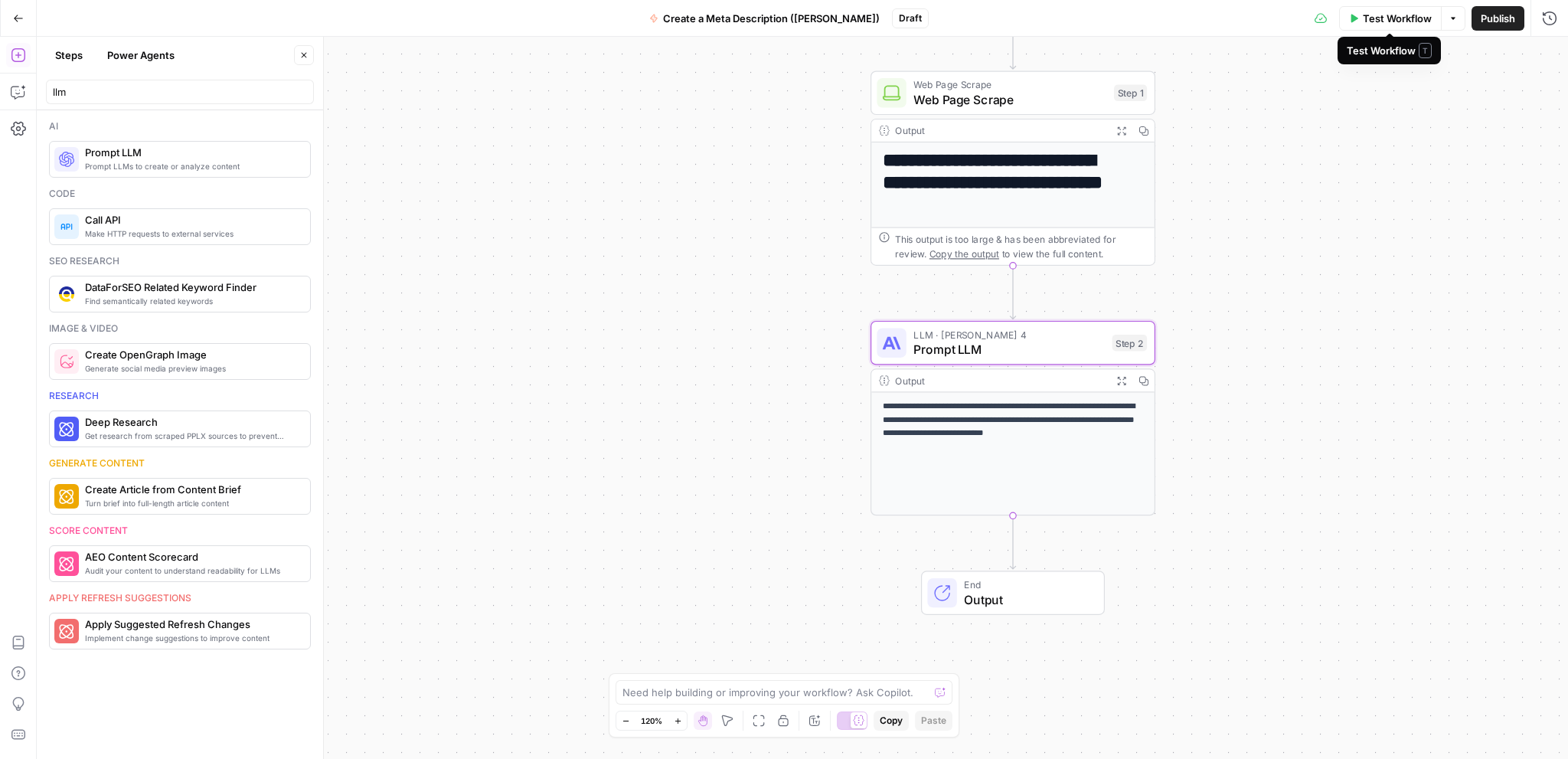
click at [1376, 22] on span "Test Workflow" at bounding box center [1397, 18] width 69 height 15
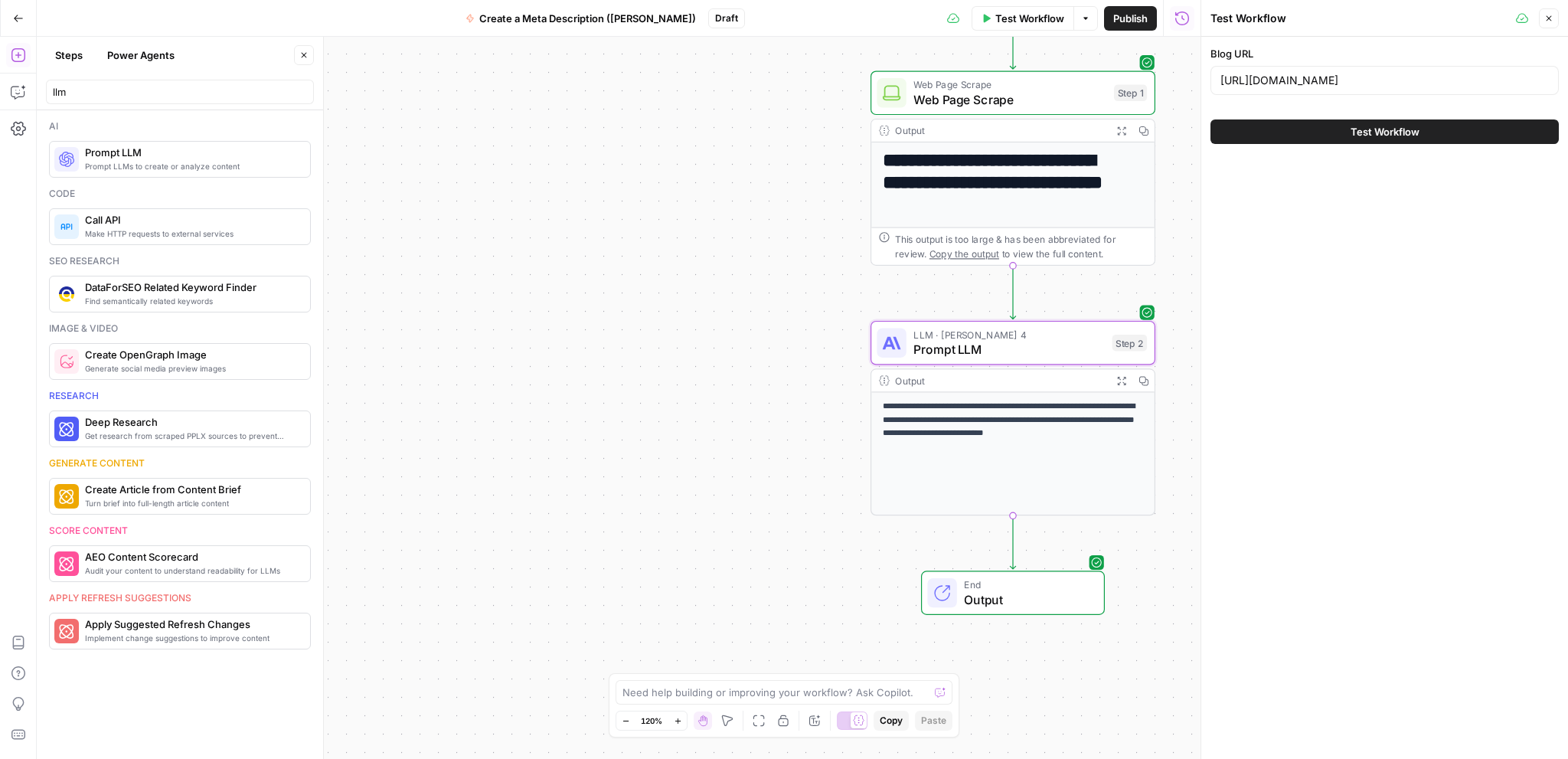
click at [1438, 125] on button "Test Workflow" at bounding box center [1384, 132] width 348 height 25
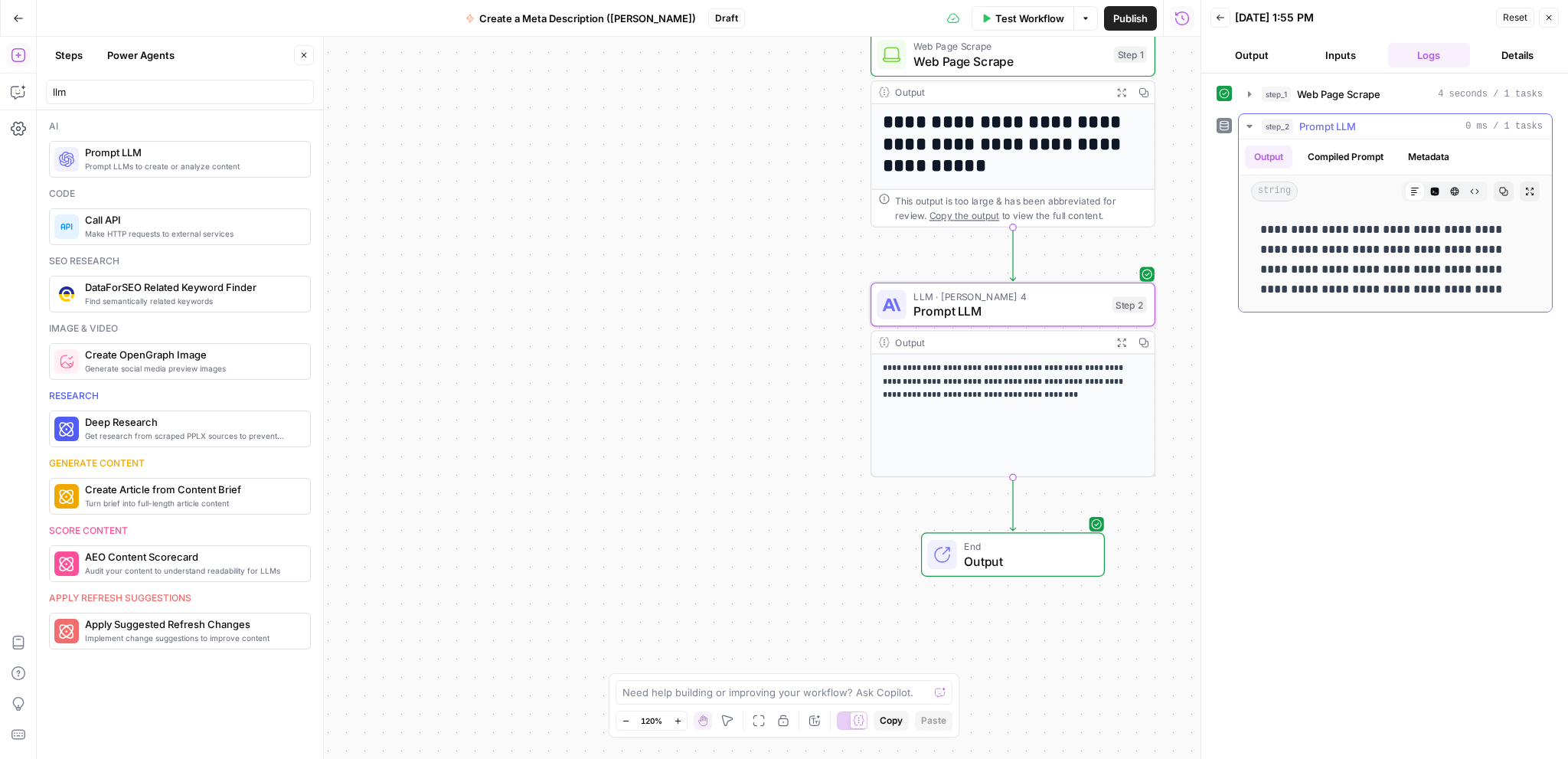
click at [1252, 123] on icon "button" at bounding box center [1249, 126] width 12 height 12
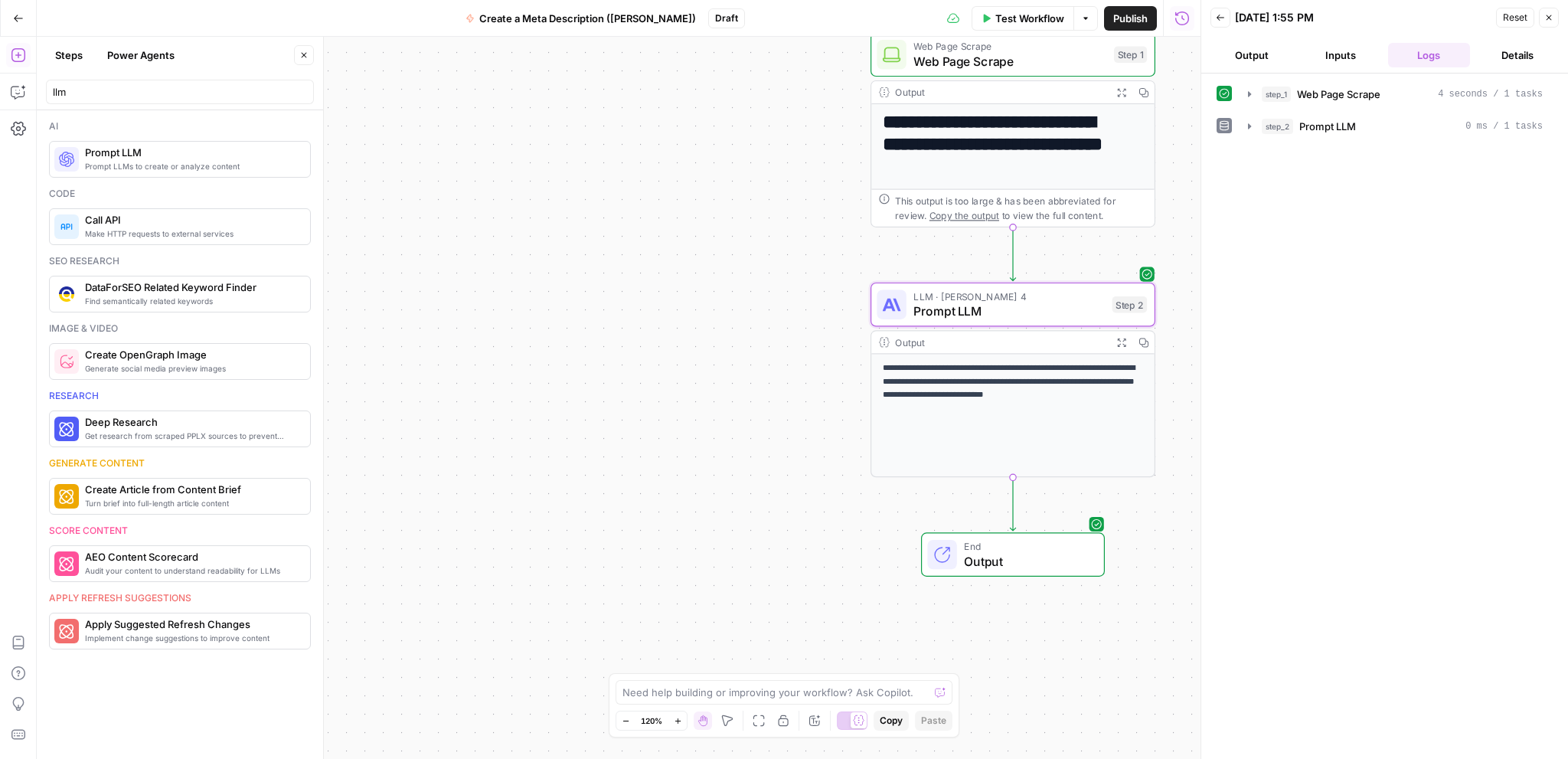
click at [1252, 99] on icon "button" at bounding box center [1249, 94] width 12 height 12
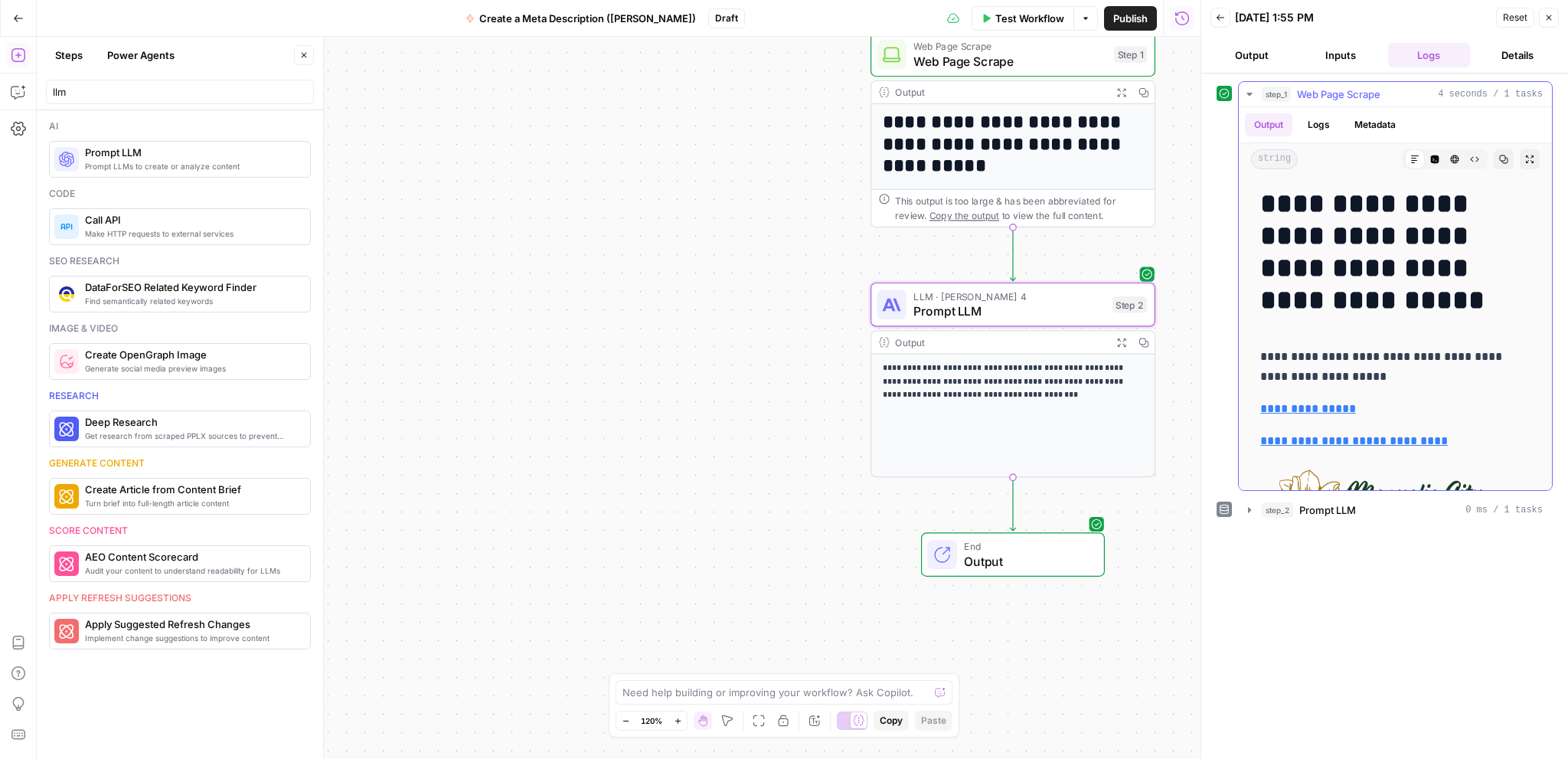
click at [1252, 99] on icon "button" at bounding box center [1249, 94] width 12 height 12
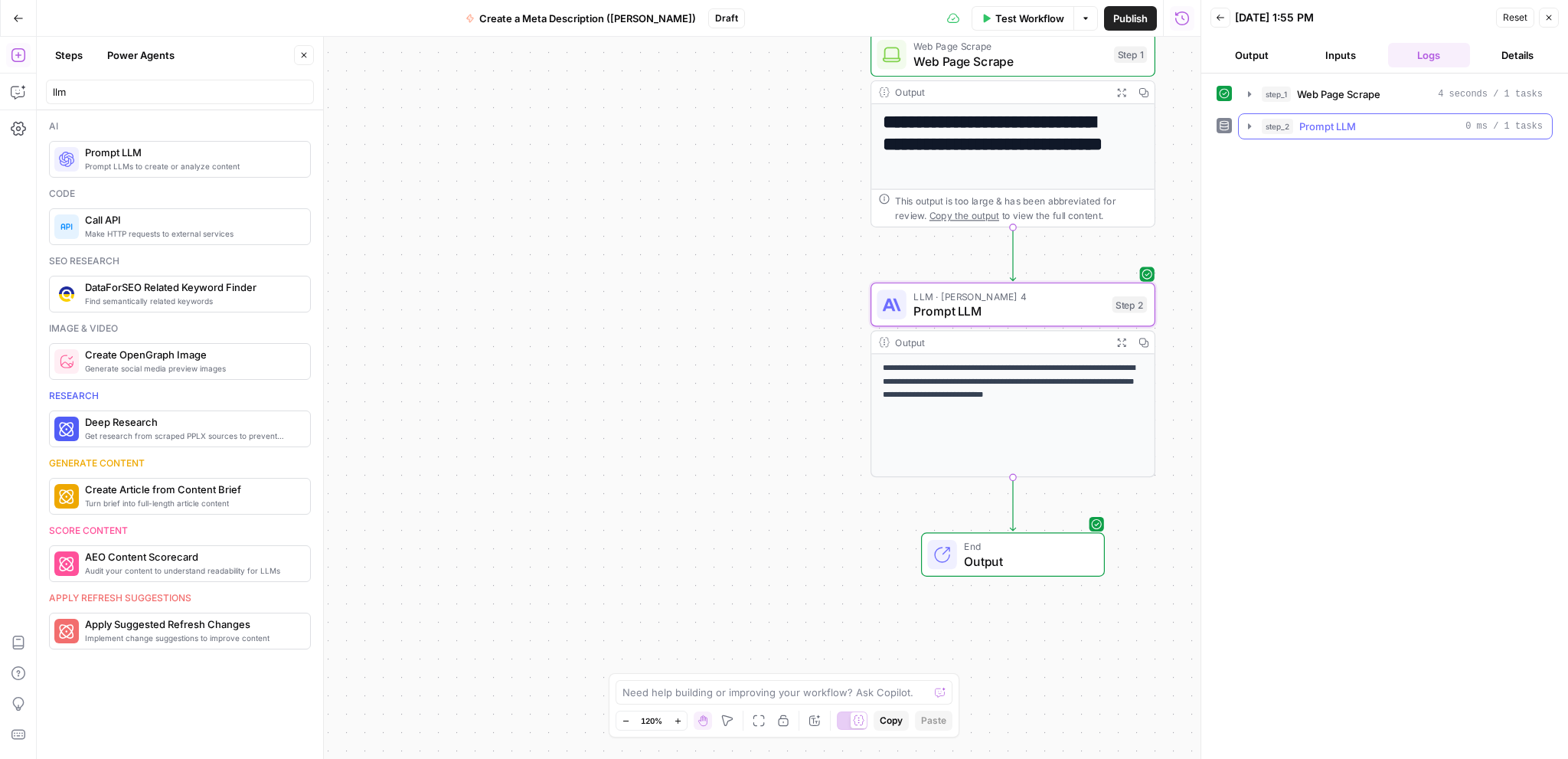
click at [1247, 125] on icon "button" at bounding box center [1249, 126] width 3 height 5
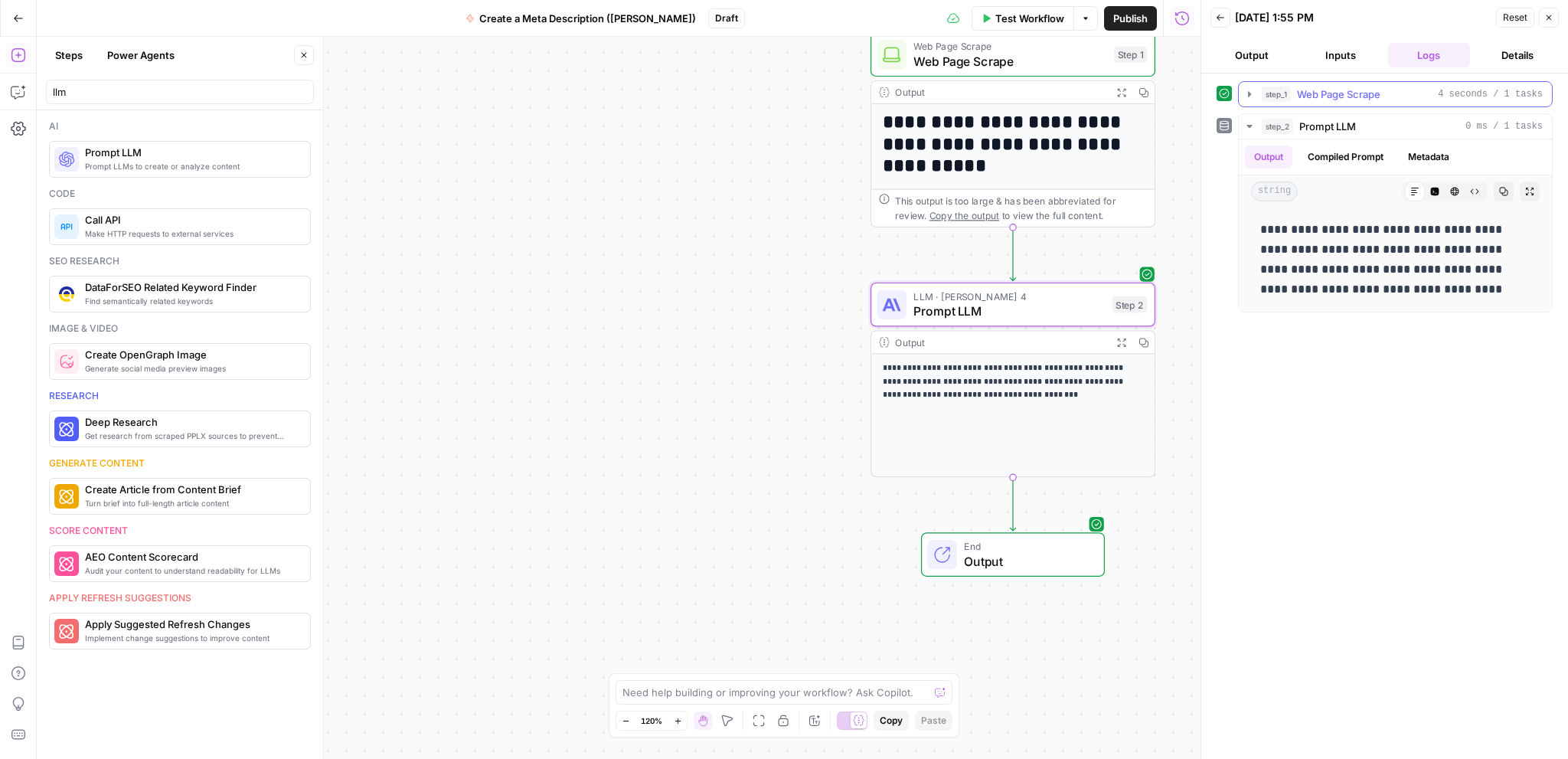
click at [1350, 98] on span "Web Page Scrape" at bounding box center [1338, 94] width 84 height 15
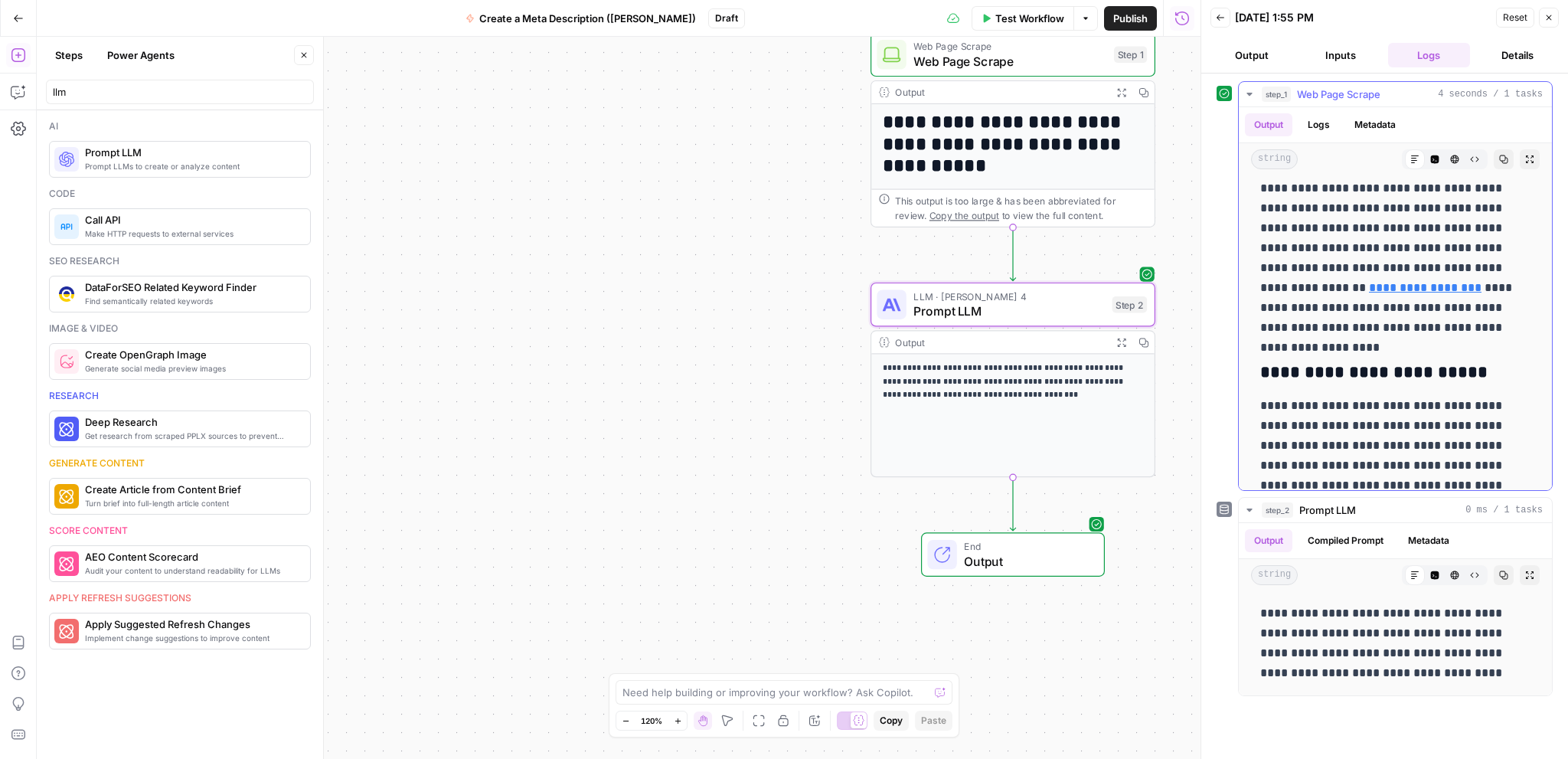
scroll to position [1685, 0]
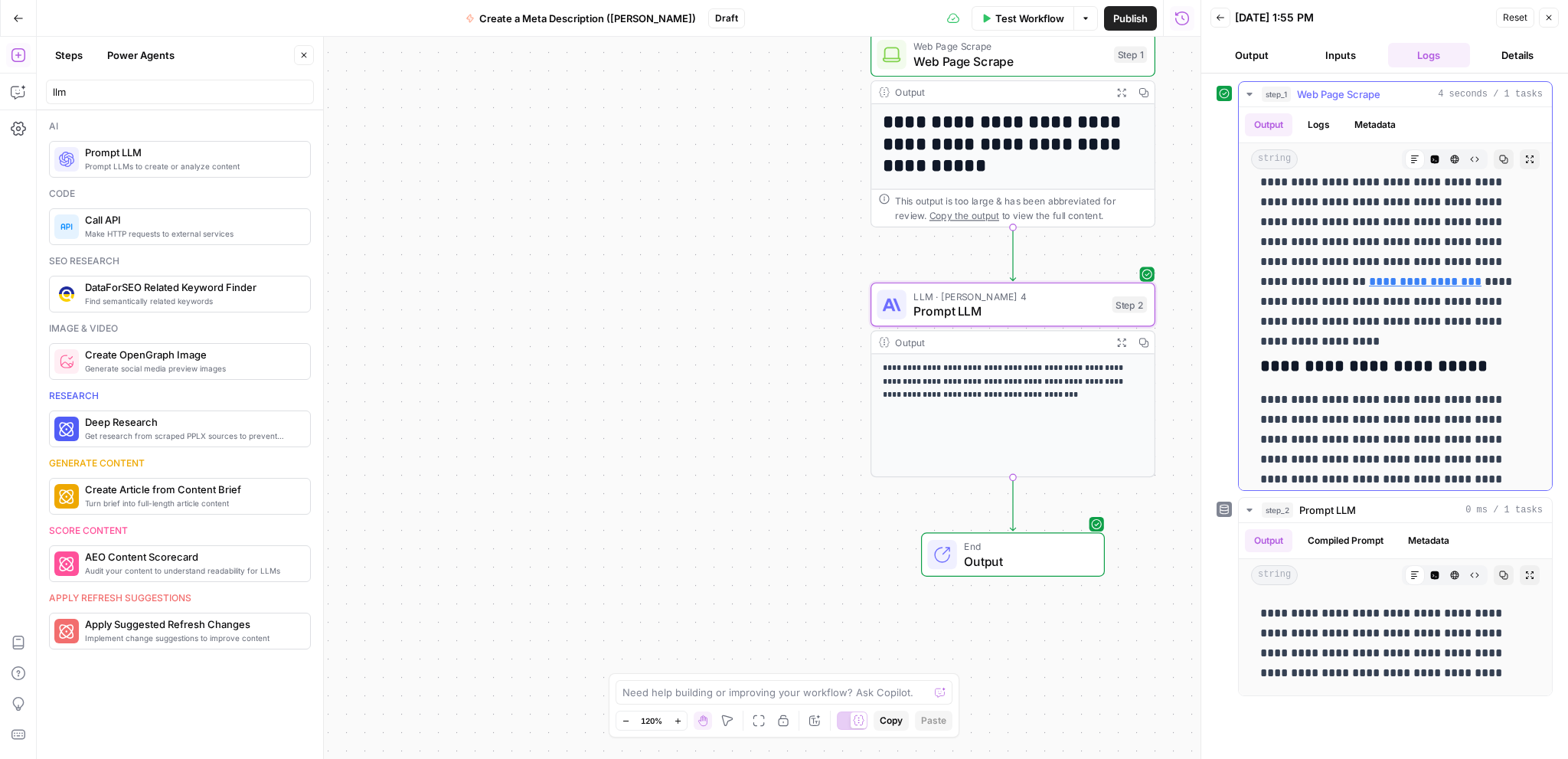
click at [1248, 93] on icon "button" at bounding box center [1248, 94] width 5 height 3
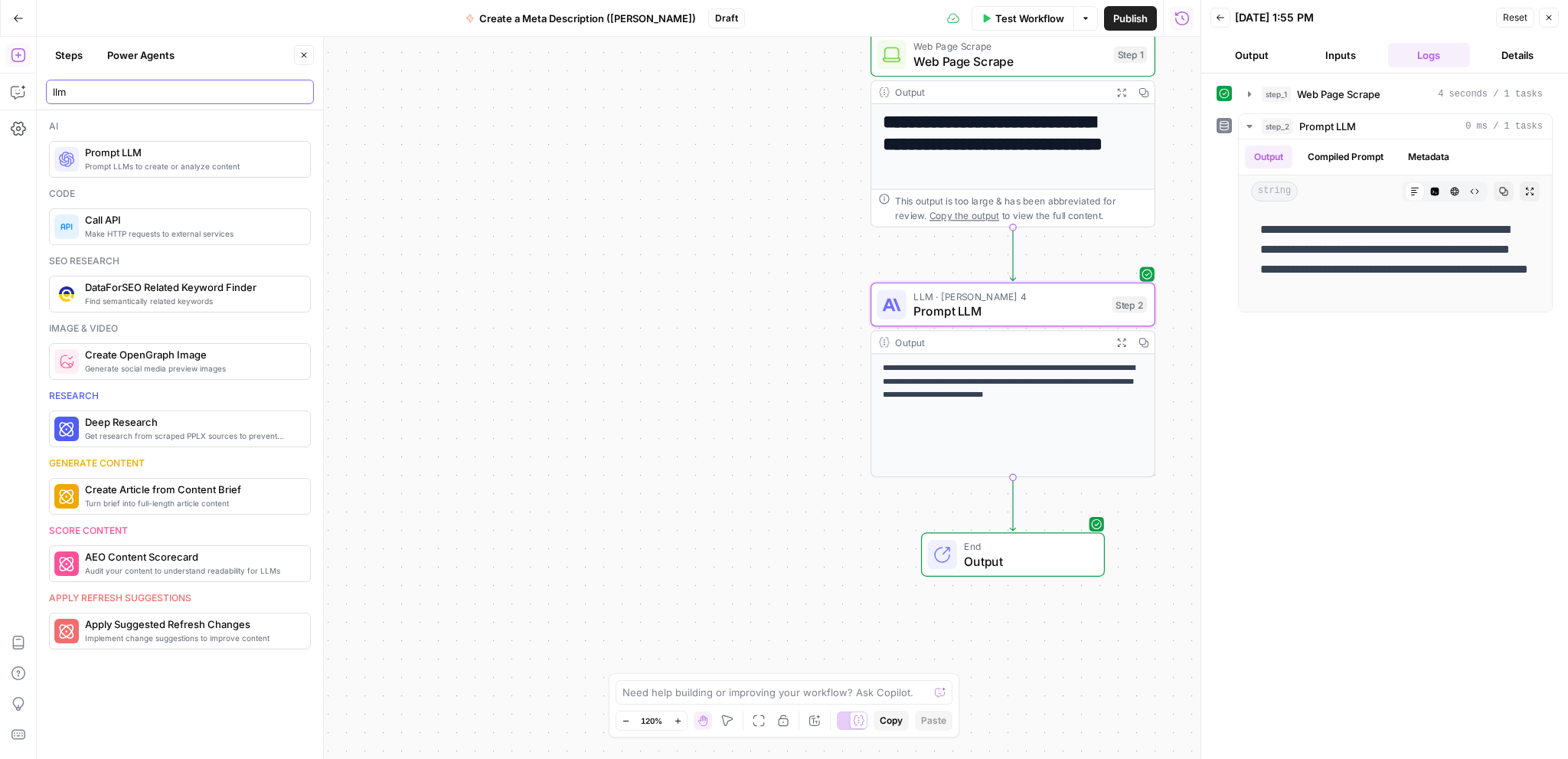
click at [129, 95] on input "llm" at bounding box center [180, 92] width 254 height 15
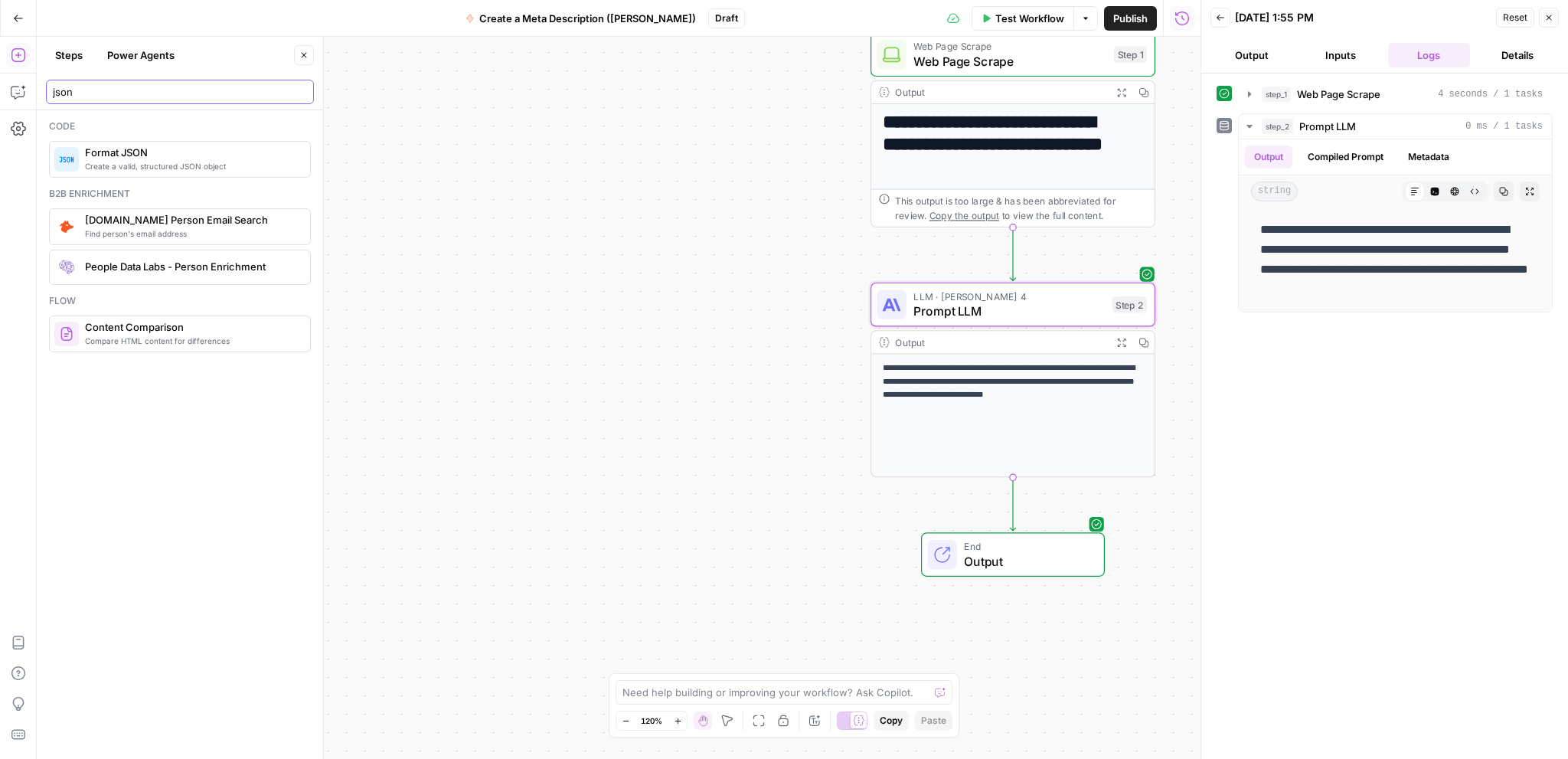
type input "json"
click at [147, 160] on span "Create a valid, structured JSON object" at bounding box center [191, 166] width 213 height 12
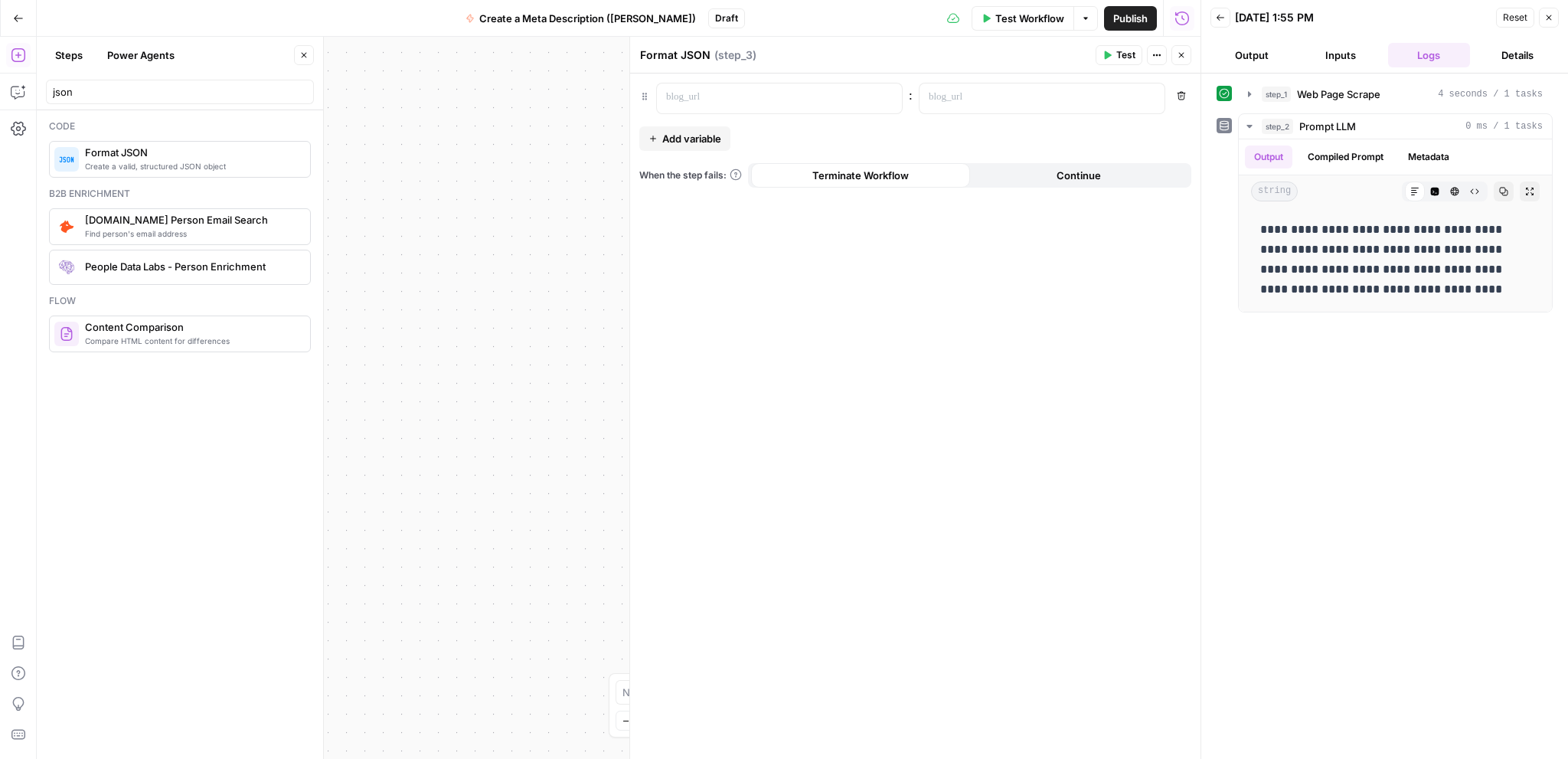
click at [1184, 60] on button "Close" at bounding box center [1181, 56] width 20 height 20
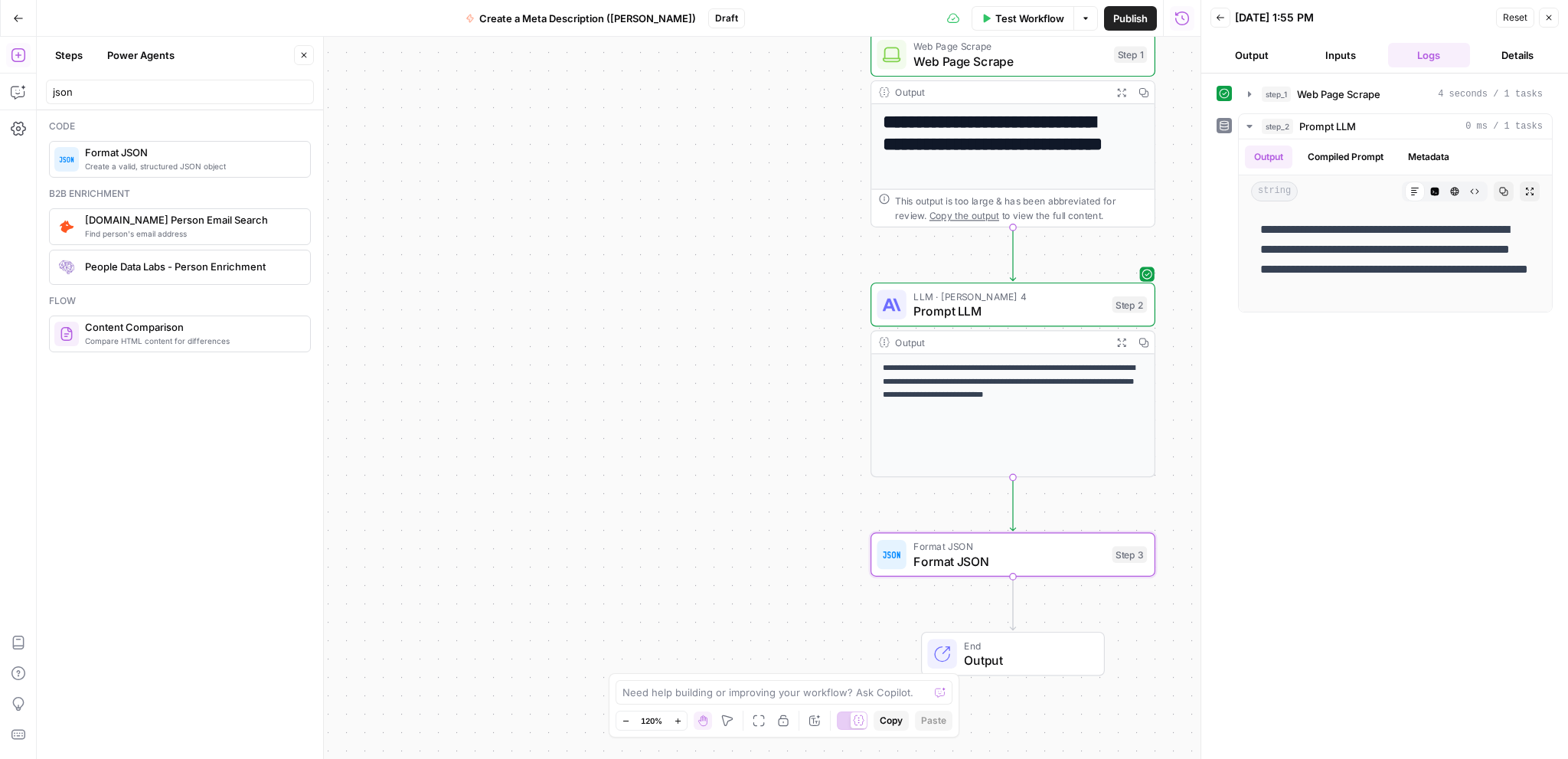
click at [1016, 563] on span "Format JSON" at bounding box center [1008, 561] width 191 height 18
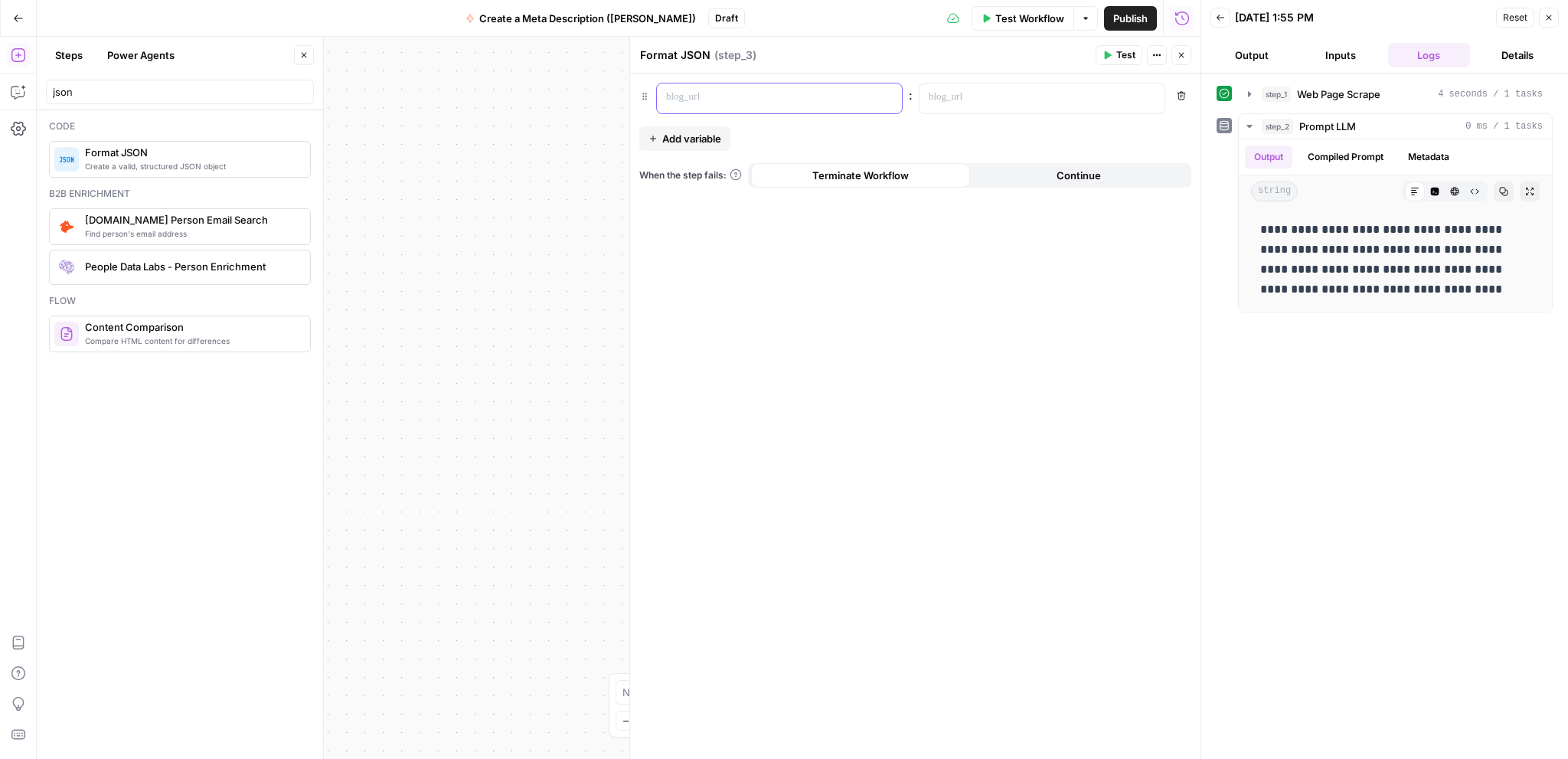
click at [707, 103] on p at bounding box center [767, 97] width 202 height 15
click at [1003, 108] on div at bounding box center [1030, 99] width 220 height 30
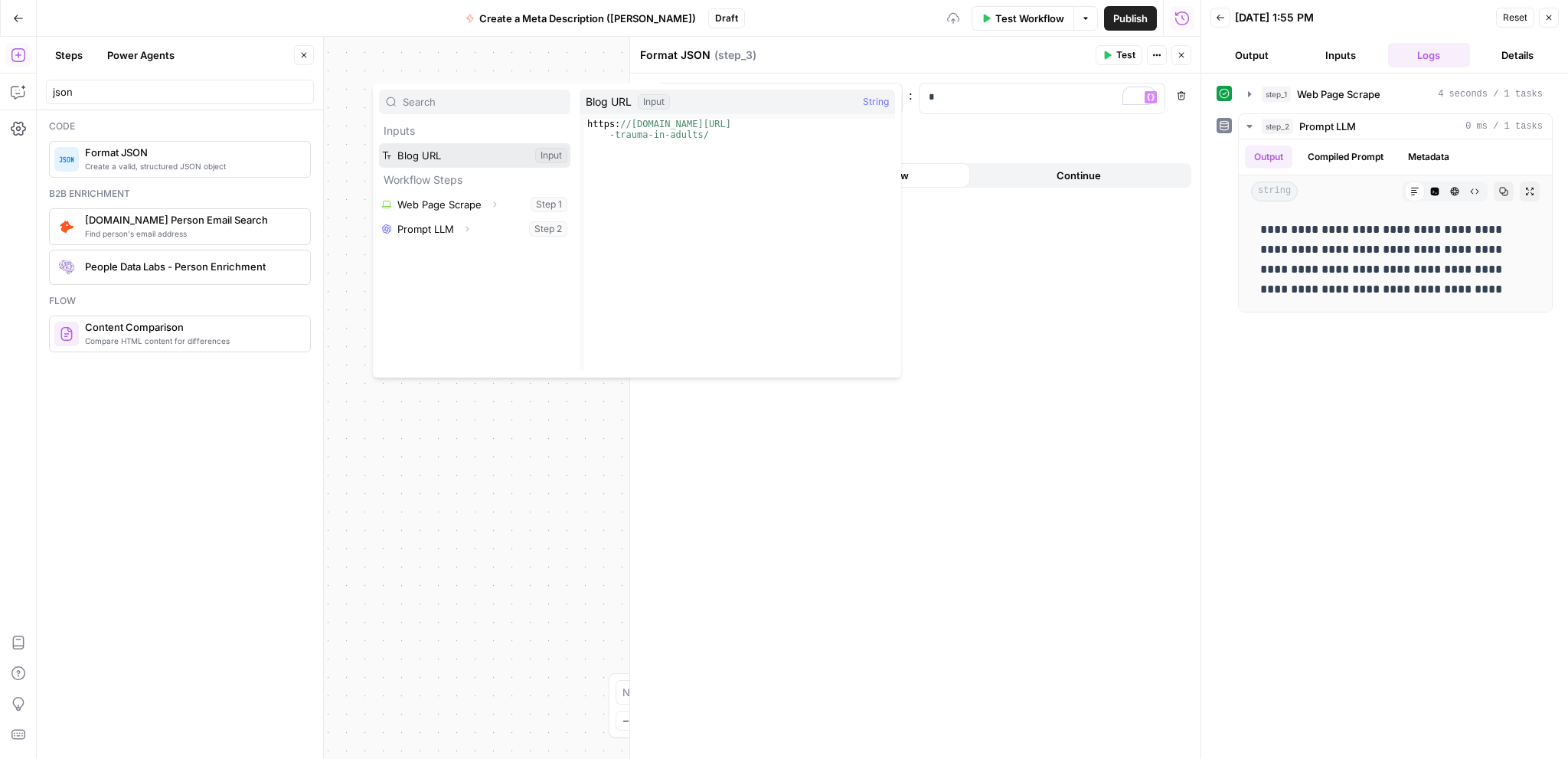
click at [449, 157] on button "Select variable Blog URL" at bounding box center [474, 156] width 191 height 25
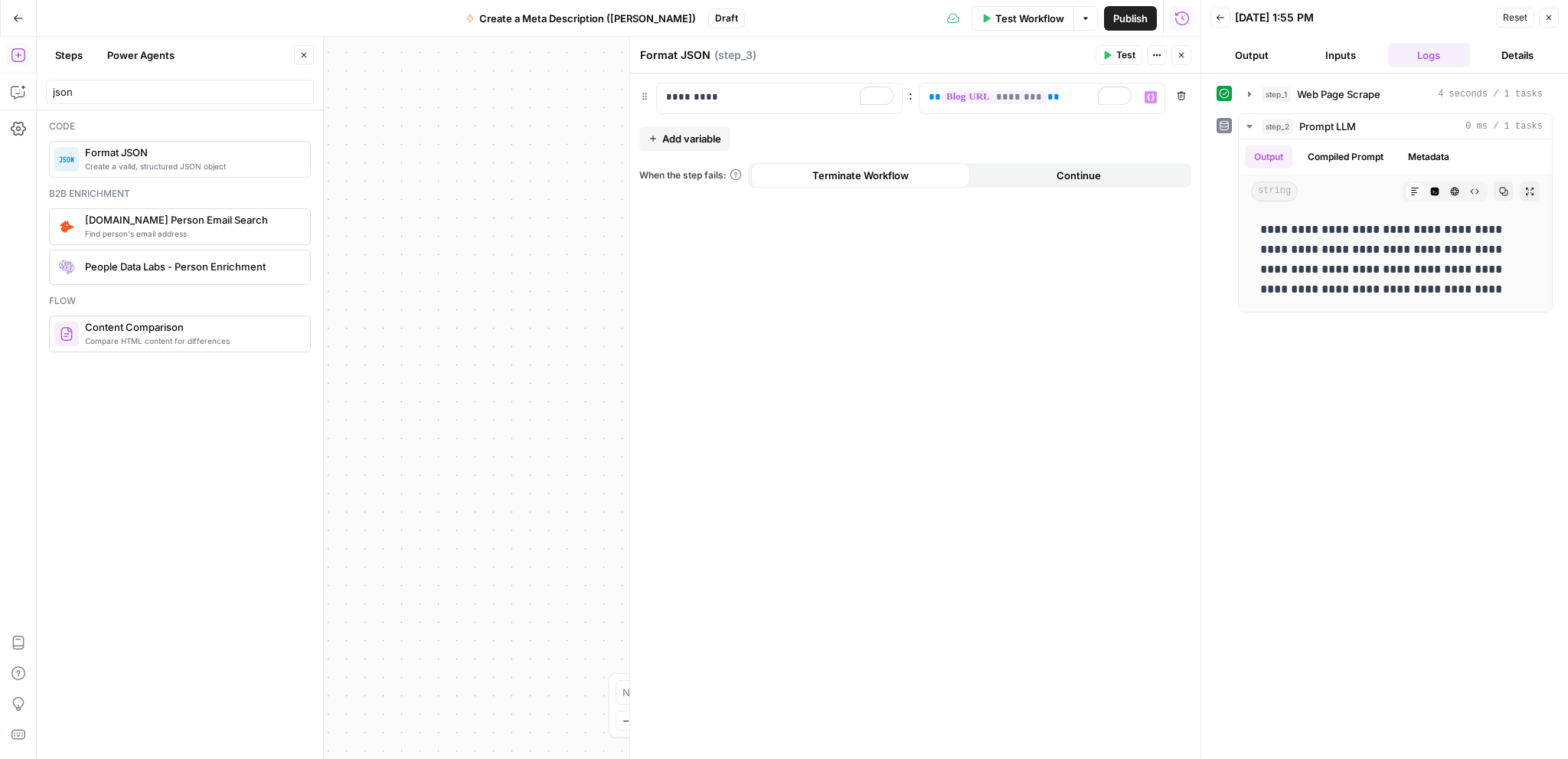
click at [702, 140] on span "Add variable" at bounding box center [691, 138] width 59 height 15
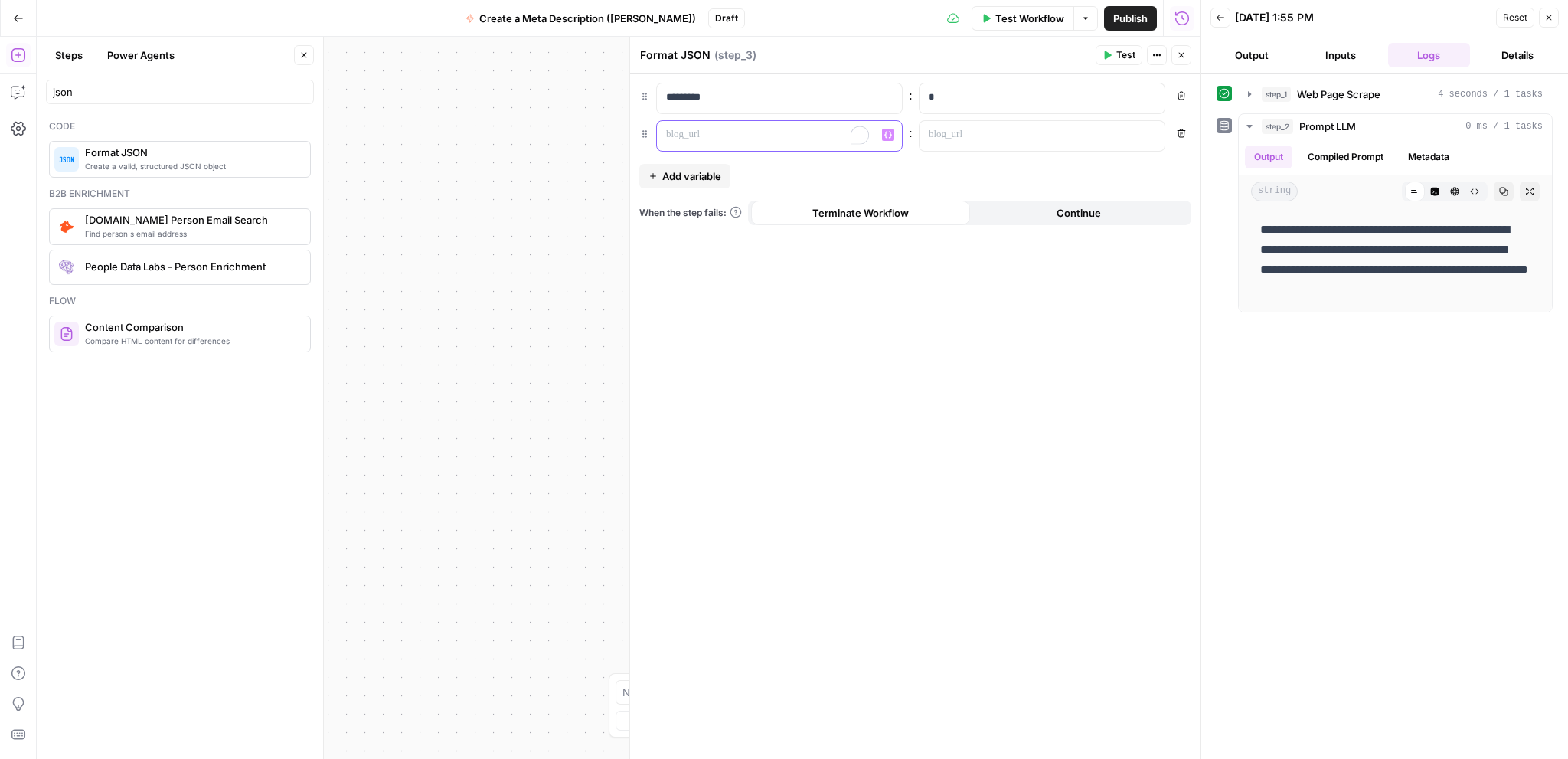
click at [716, 132] on p "To enrich screen reader interactions, please activate Accessibility in Grammarl…" at bounding box center [767, 134] width 202 height 15
click at [1041, 134] on p at bounding box center [1030, 134] width 202 height 15
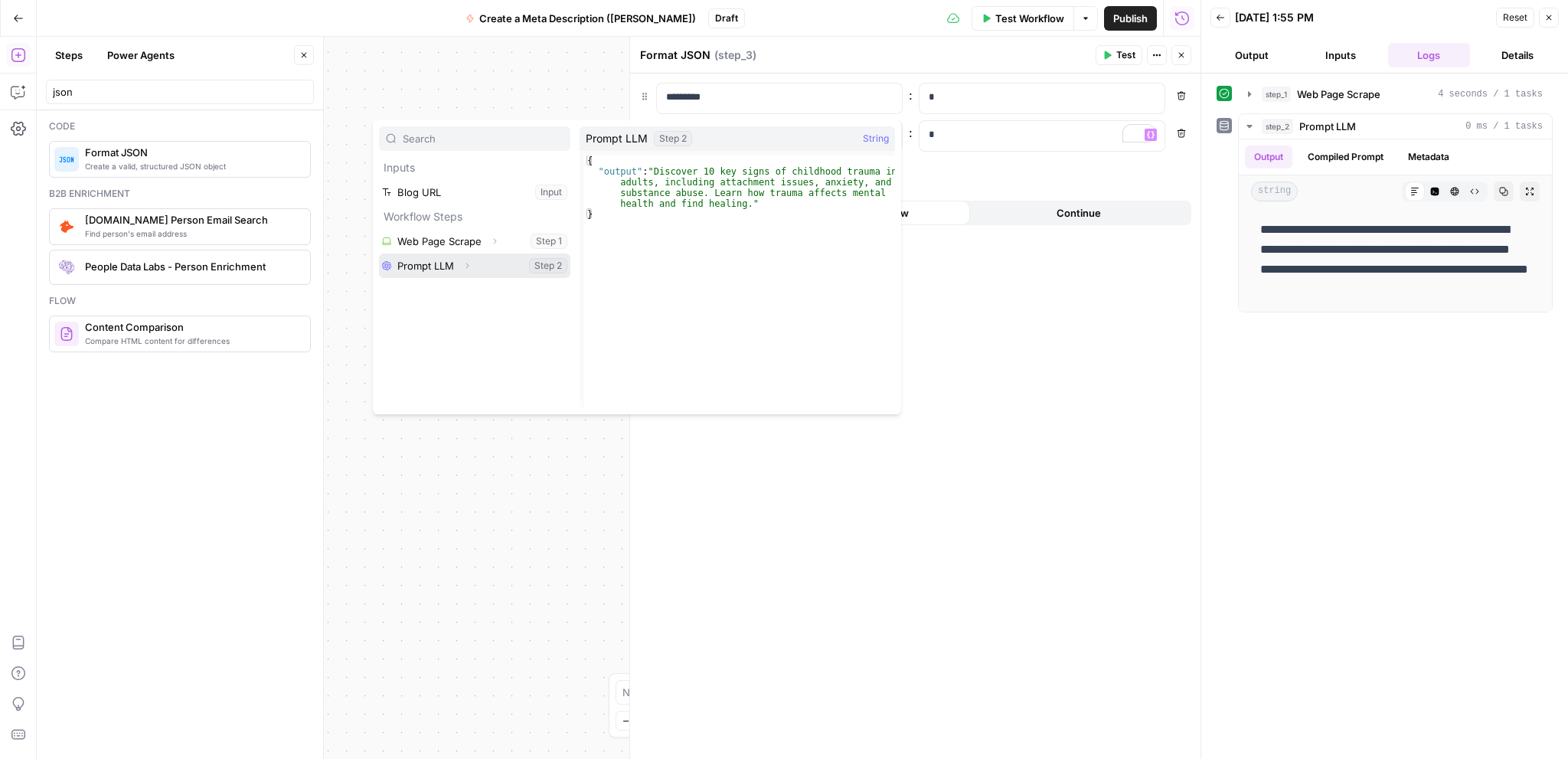
click at [450, 259] on button "Select variable Prompt LLM" at bounding box center [474, 266] width 191 height 25
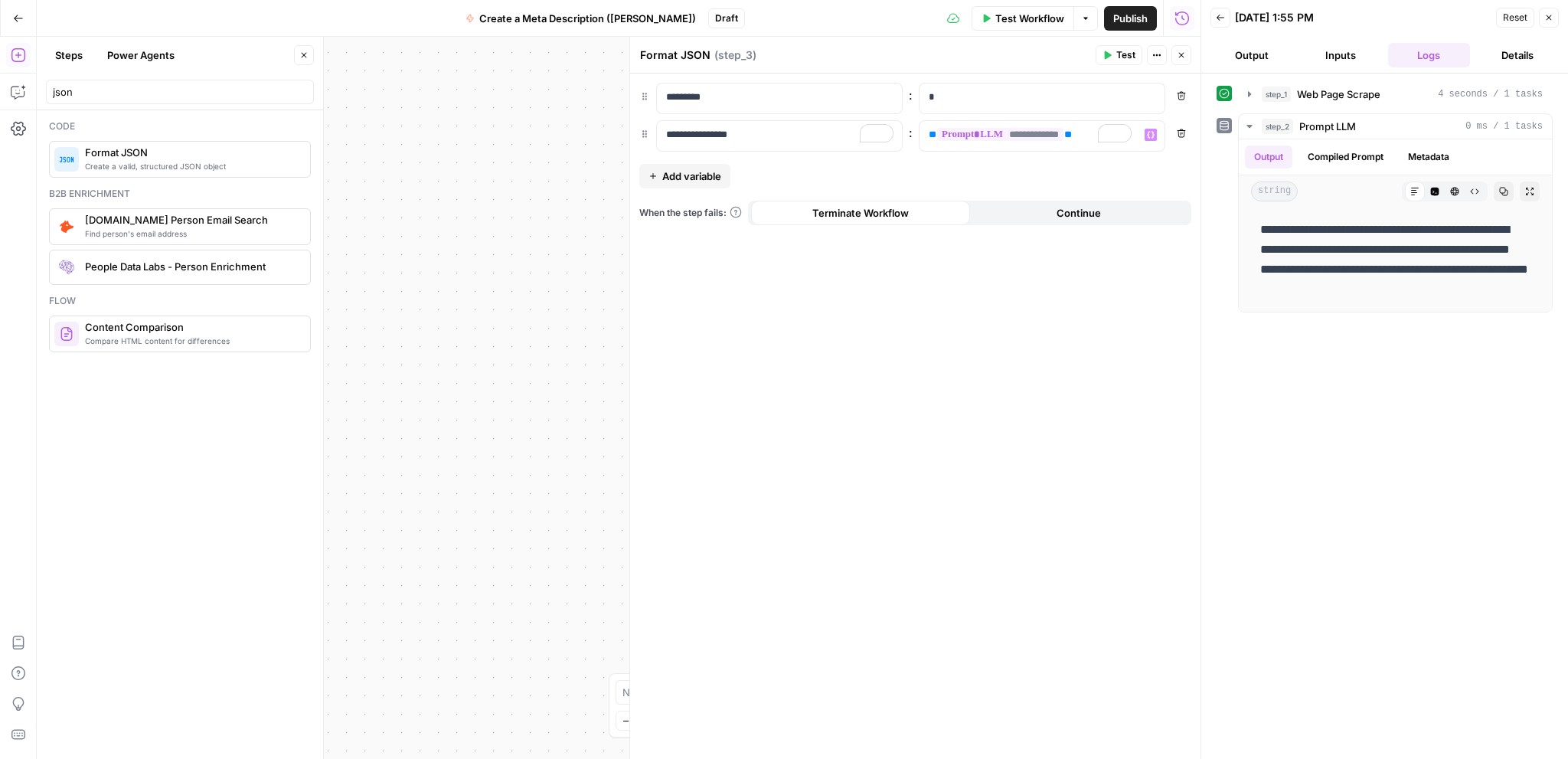
click at [1552, 17] on span "Close" at bounding box center [1552, 17] width 1 height 1
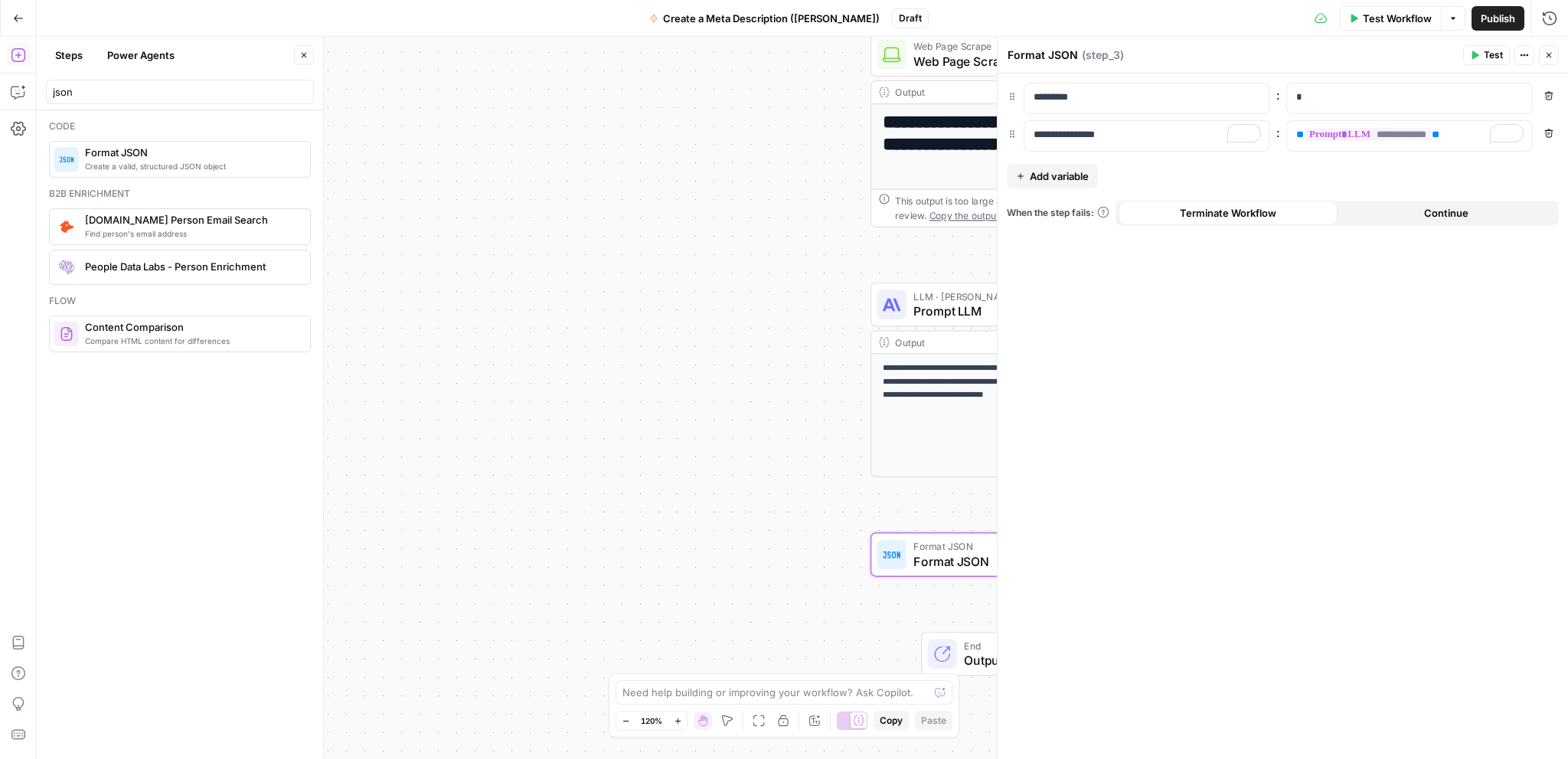
click at [1387, 15] on span "Test Workflow" at bounding box center [1397, 18] width 69 height 15
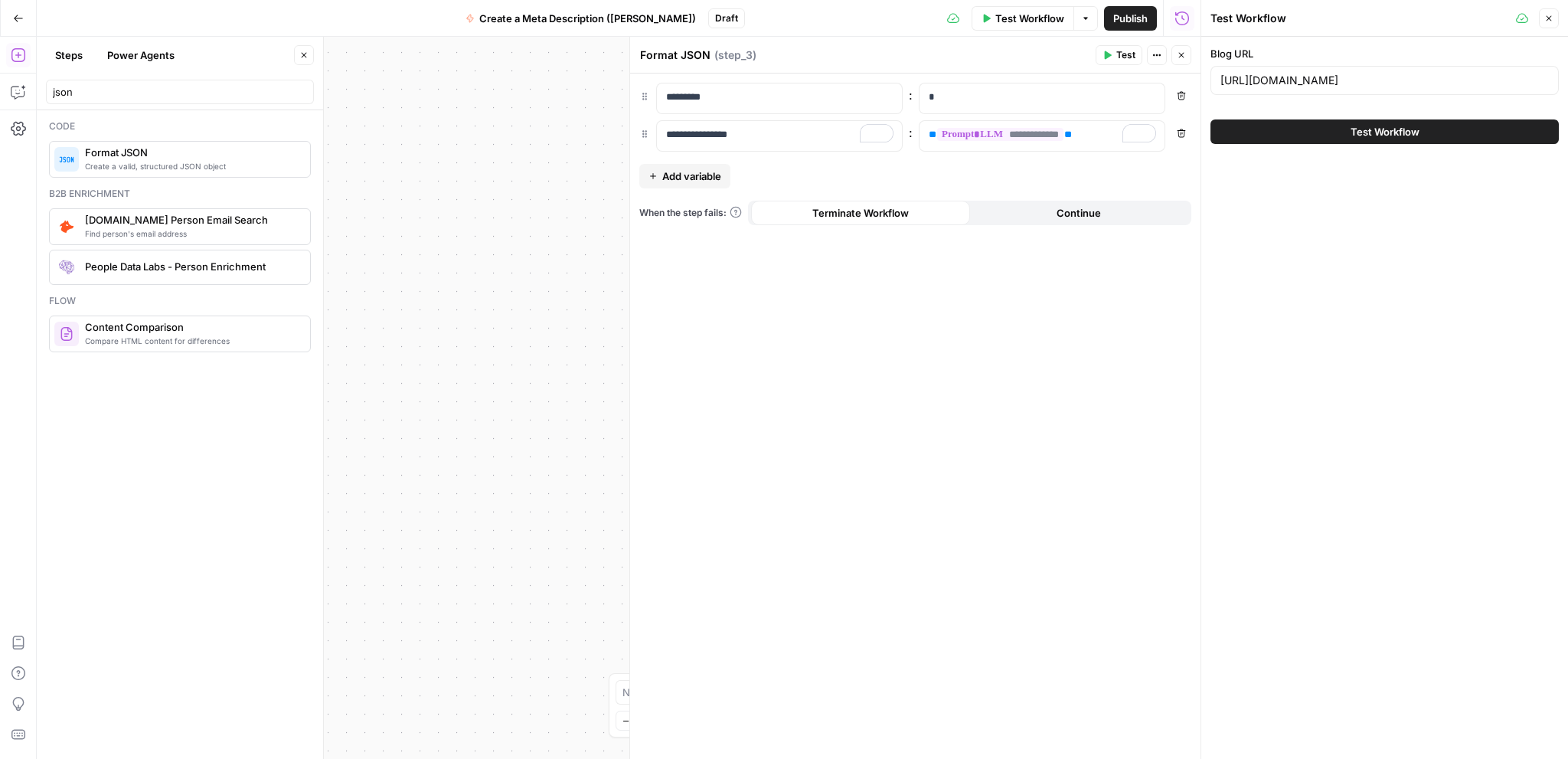
click at [1354, 131] on span "Test Workflow" at bounding box center [1384, 132] width 69 height 15
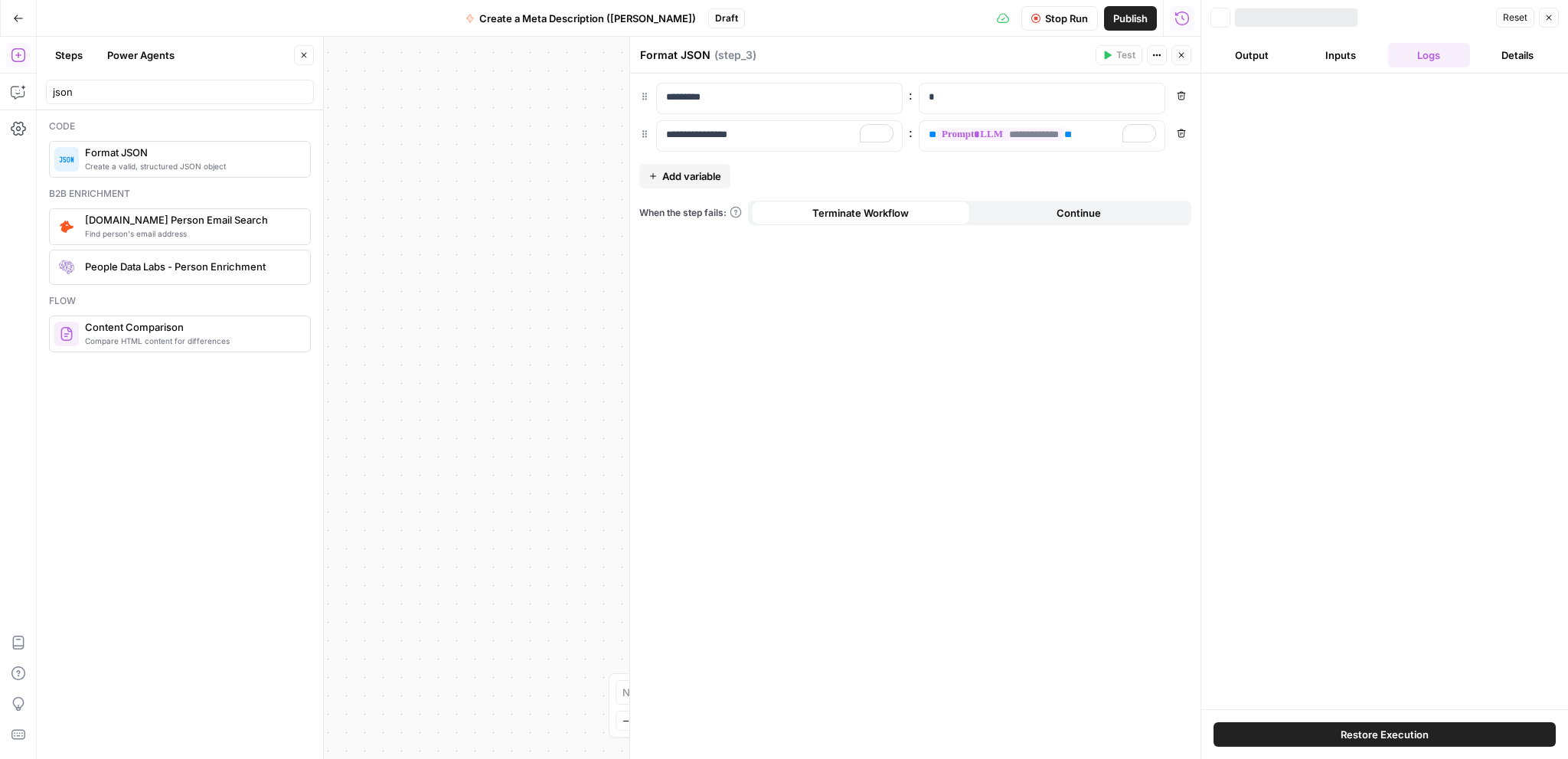
click at [1184, 56] on icon "button" at bounding box center [1180, 55] width 9 height 9
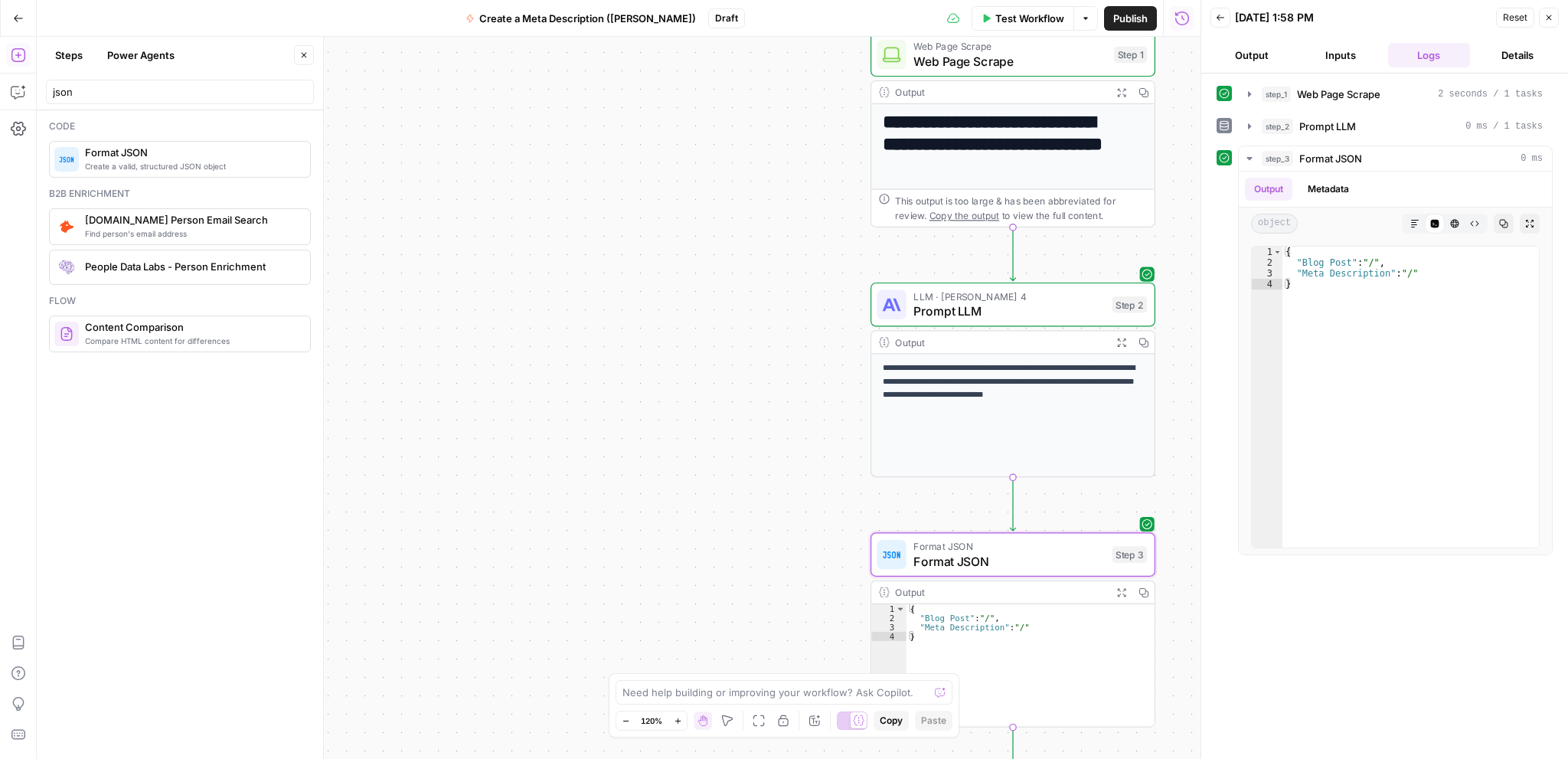
click at [995, 21] on span "Test Workflow" at bounding box center [1029, 18] width 69 height 15
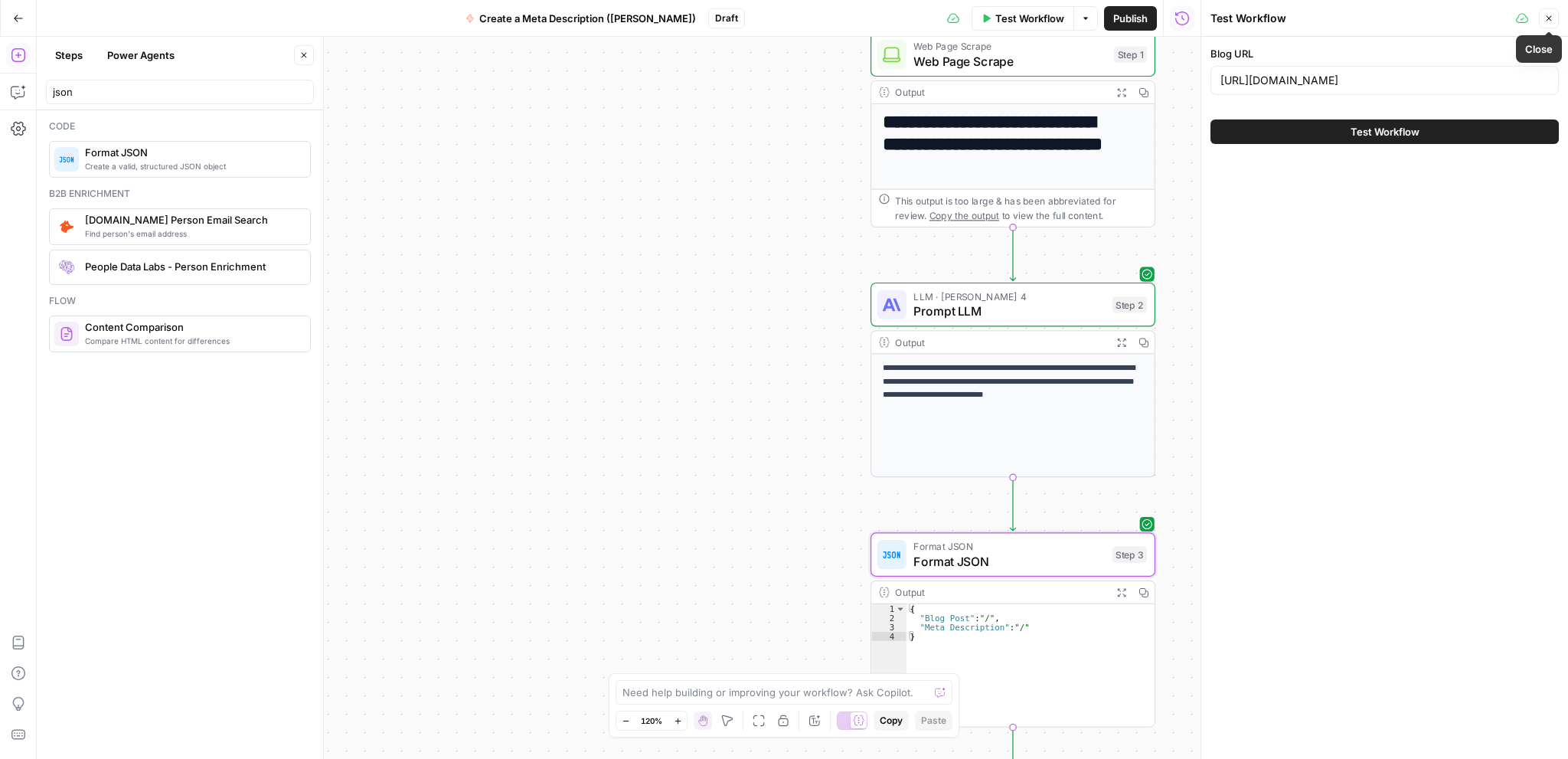
click at [1543, 22] on button "Close" at bounding box center [1548, 18] width 20 height 20
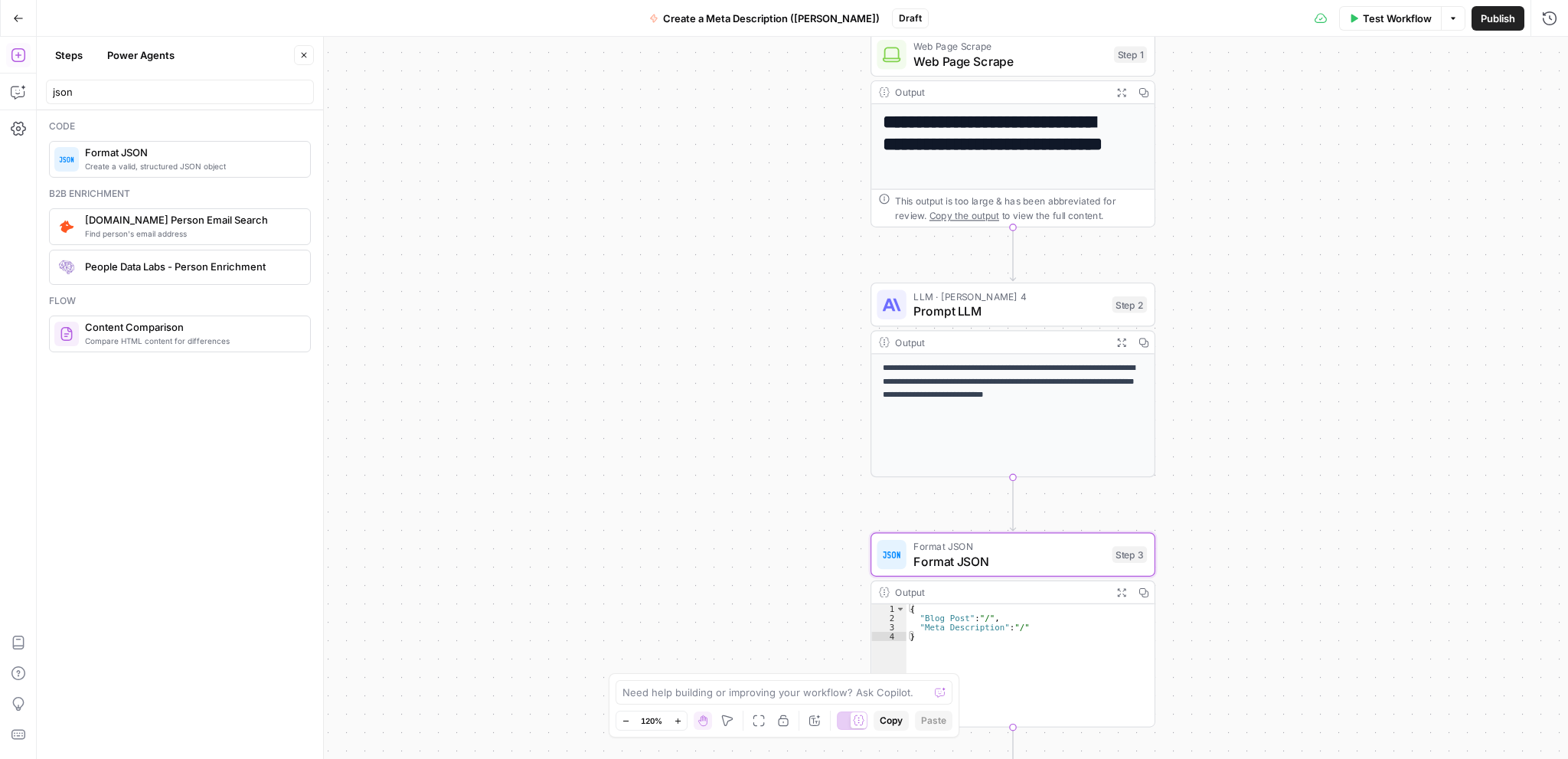
click at [1026, 563] on span "Format JSON" at bounding box center [1008, 561] width 191 height 18
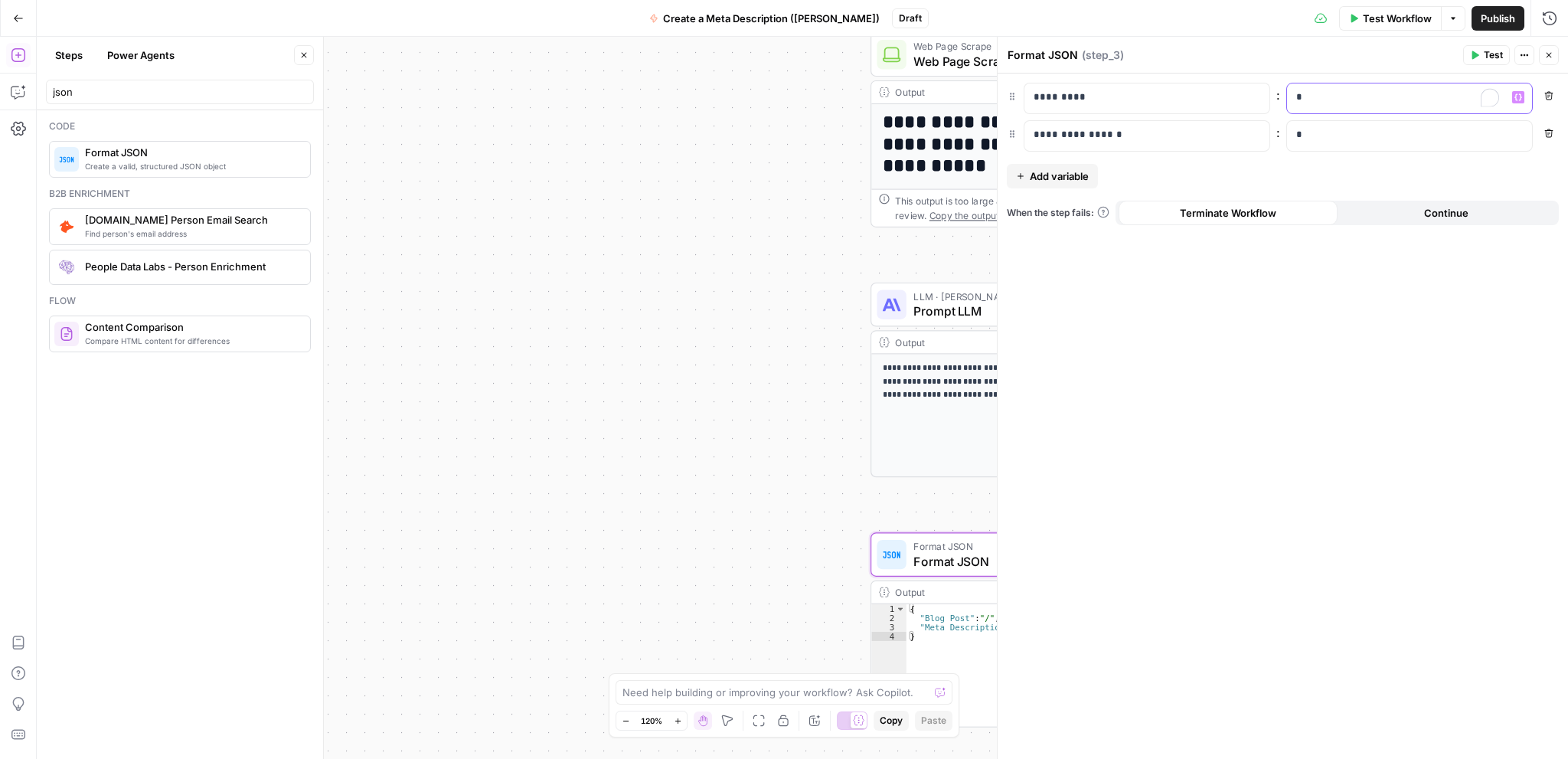
click at [1330, 94] on p "*" at bounding box center [1410, 97] width 227 height 15
click at [1518, 94] on icon "button" at bounding box center [1517, 97] width 7 height 7
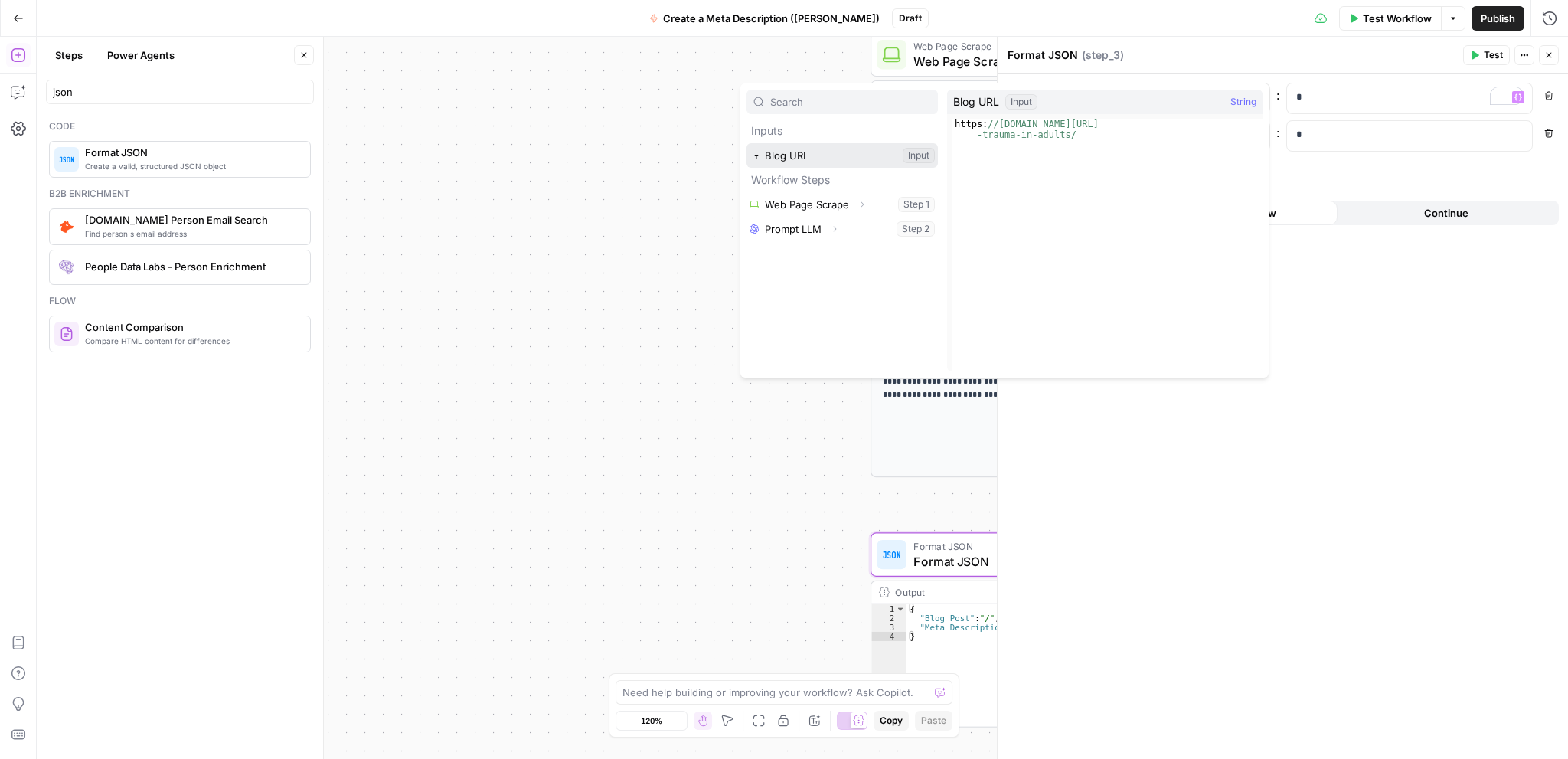
click at [813, 153] on button "Select variable Blog URL" at bounding box center [842, 156] width 191 height 25
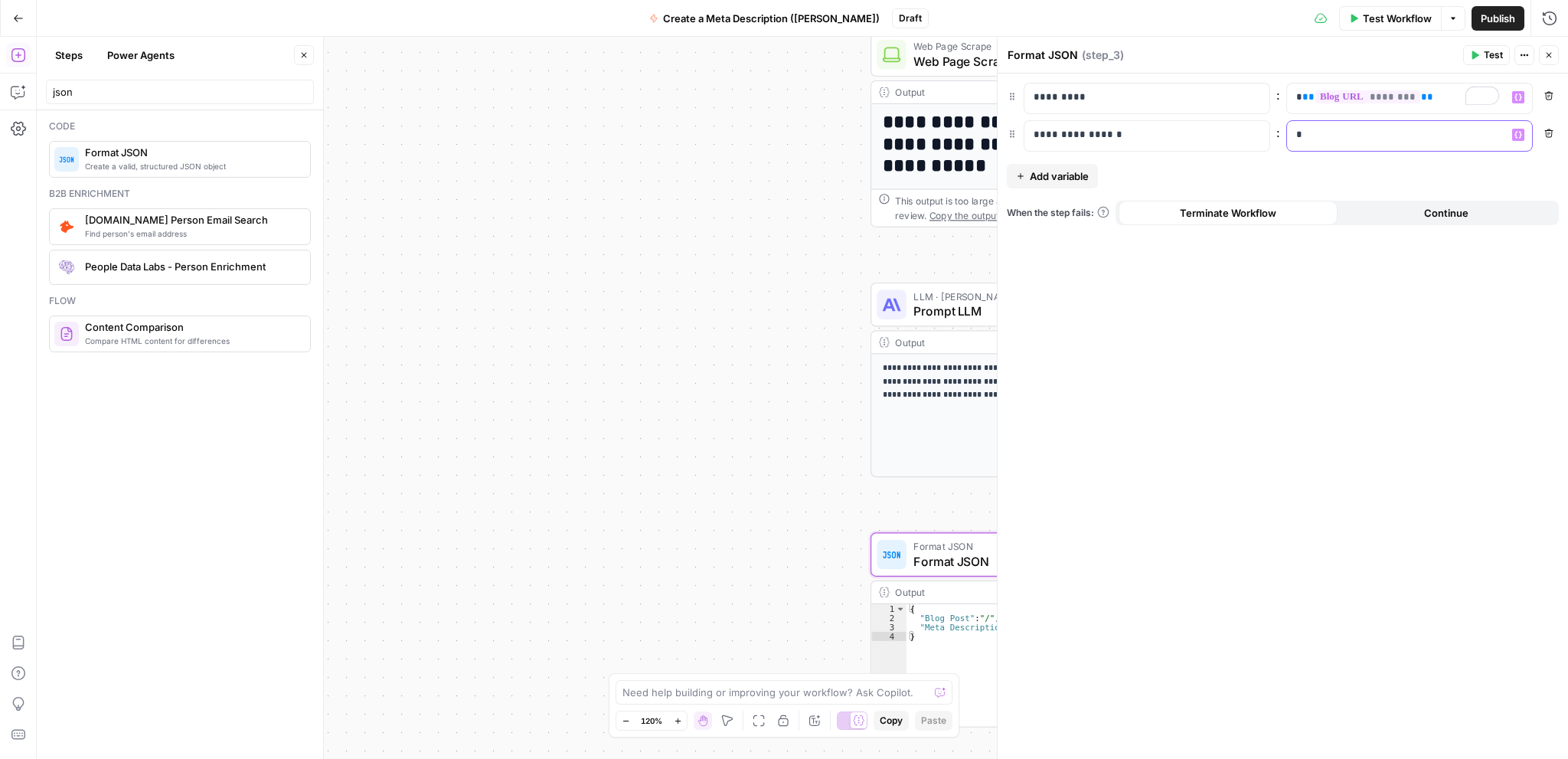
click at [1522, 133] on icon "button" at bounding box center [1517, 134] width 7 height 7
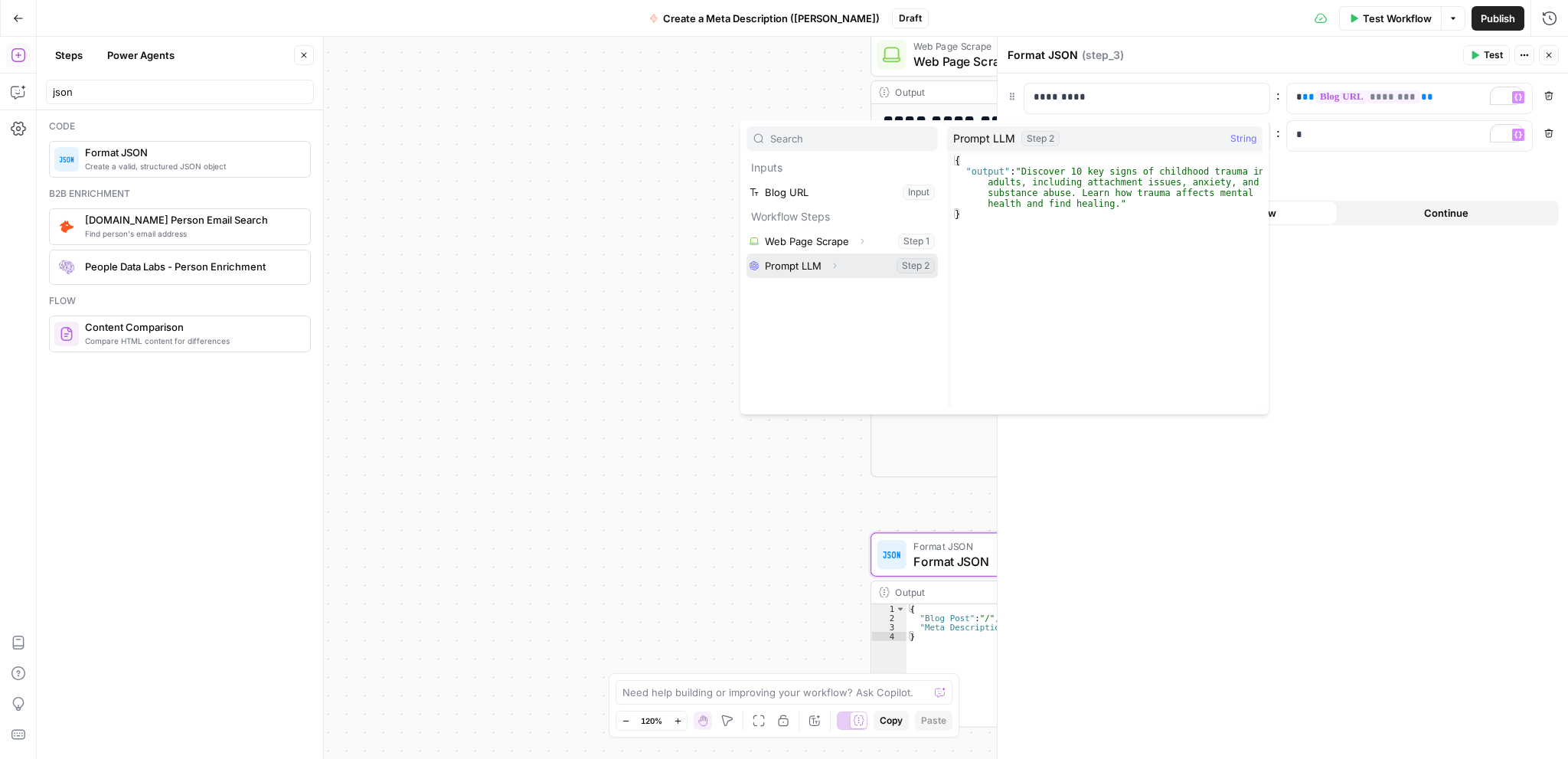
click at [787, 264] on button "Select variable Prompt LLM" at bounding box center [842, 266] width 191 height 25
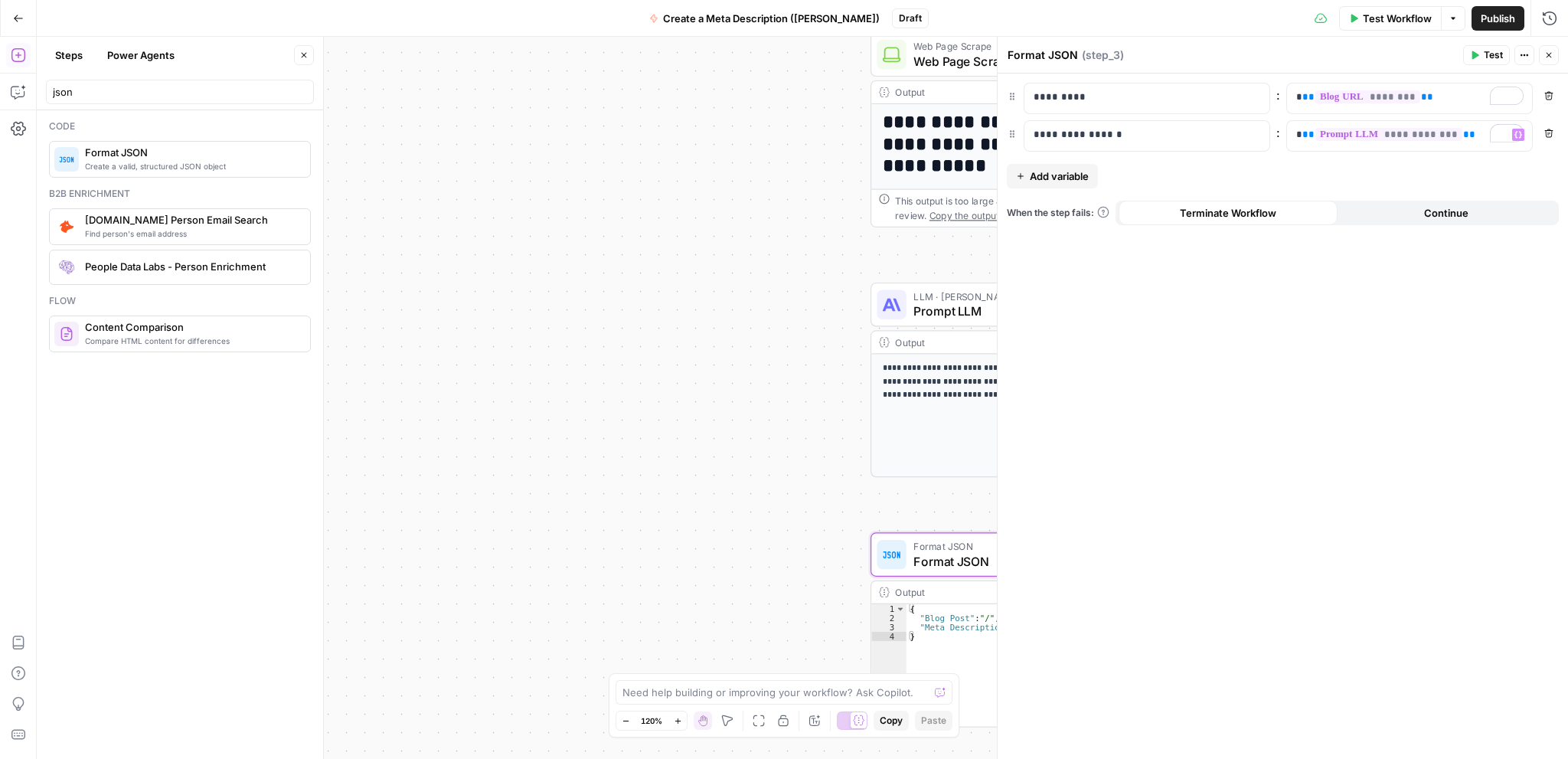
click at [1350, 323] on div "**********" at bounding box center [1282, 416] width 570 height 685
click at [1489, 57] on span "Test" at bounding box center [1493, 55] width 19 height 14
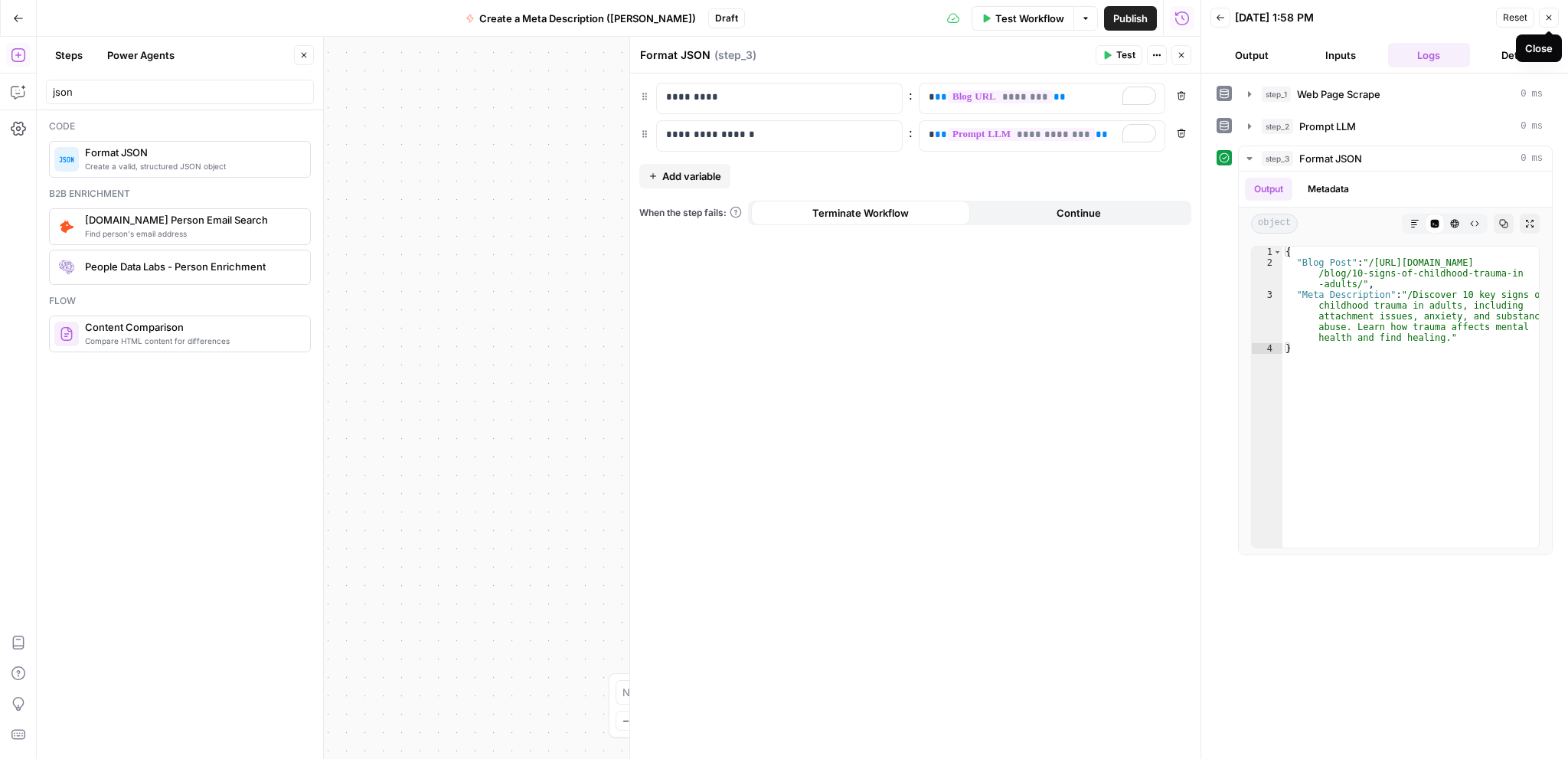
click at [1543, 23] on button "Close" at bounding box center [1548, 17] width 20 height 20
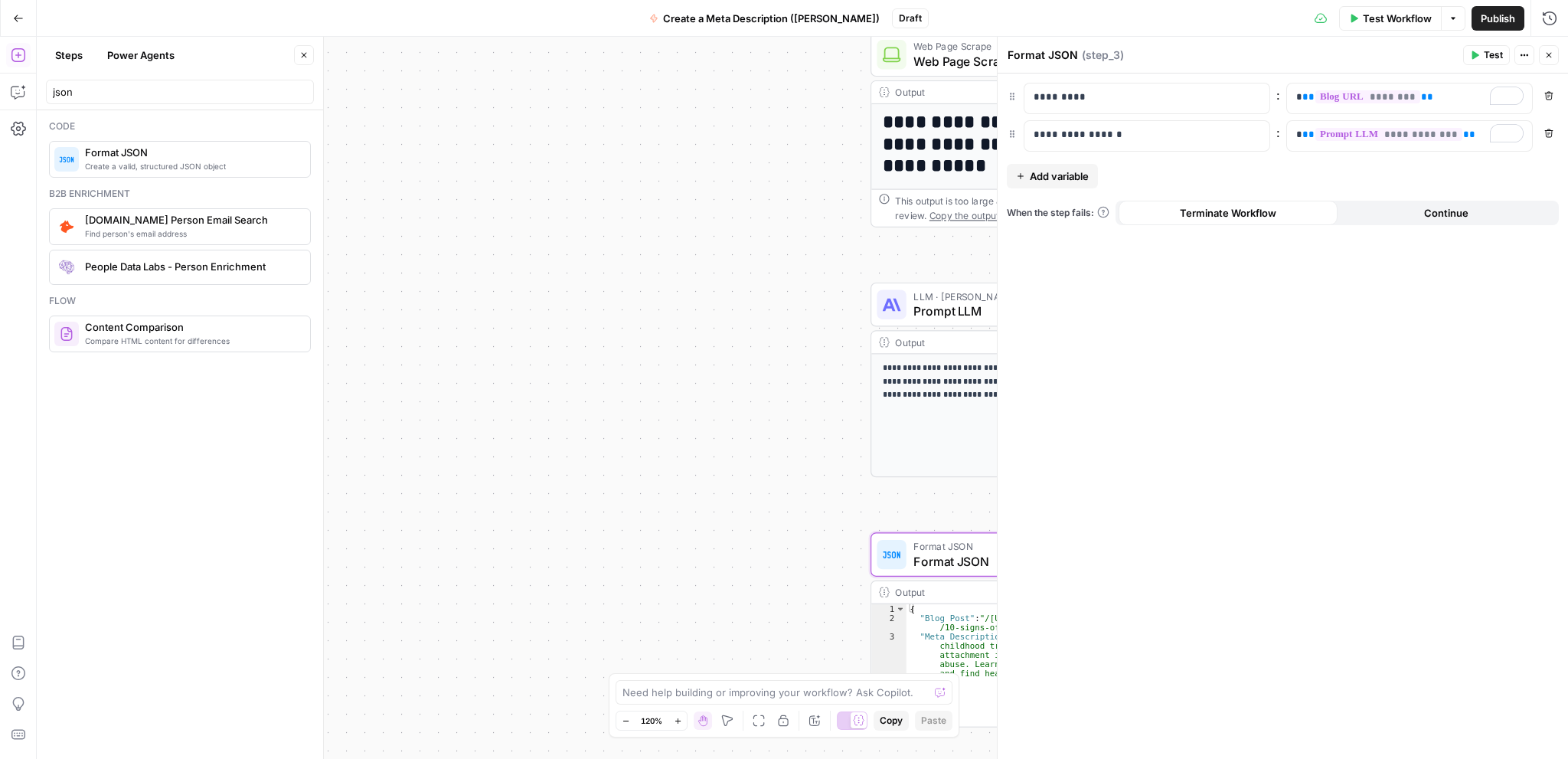
click at [1389, 17] on span "Test Workflow" at bounding box center [1397, 18] width 69 height 15
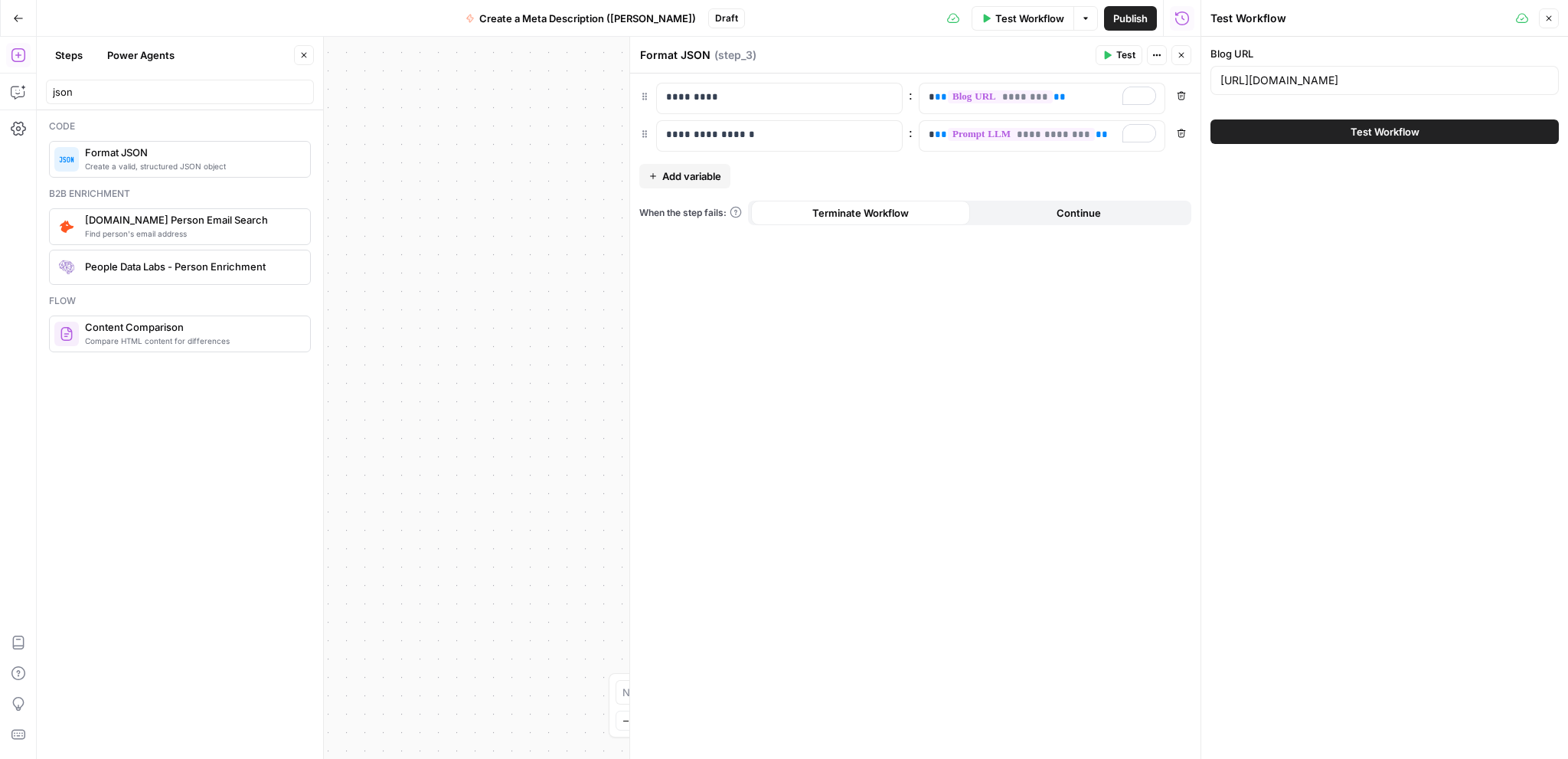
click at [1469, 129] on button "Test Workflow" at bounding box center [1384, 132] width 348 height 25
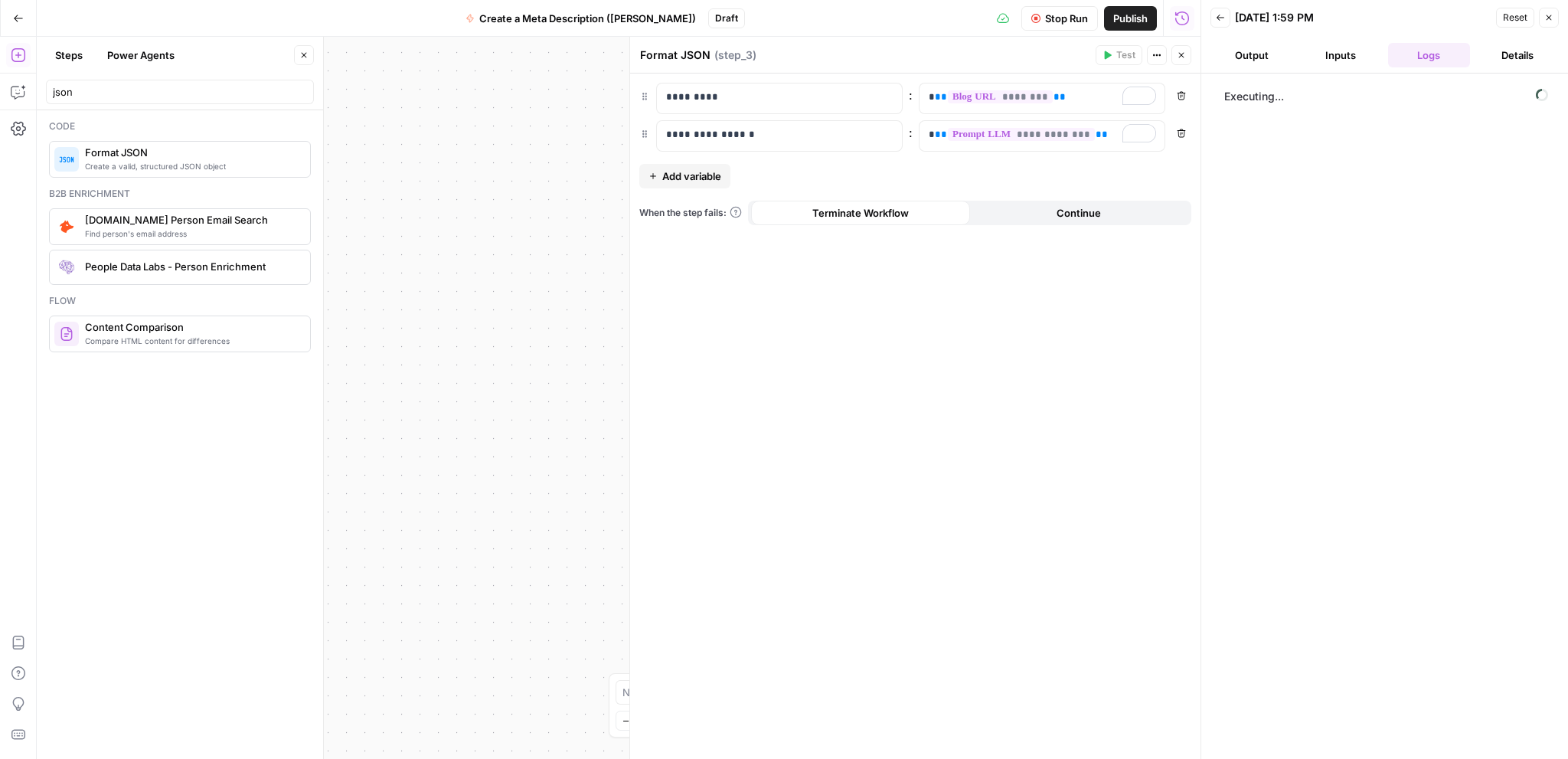
click at [1183, 48] on button "Close" at bounding box center [1181, 56] width 20 height 20
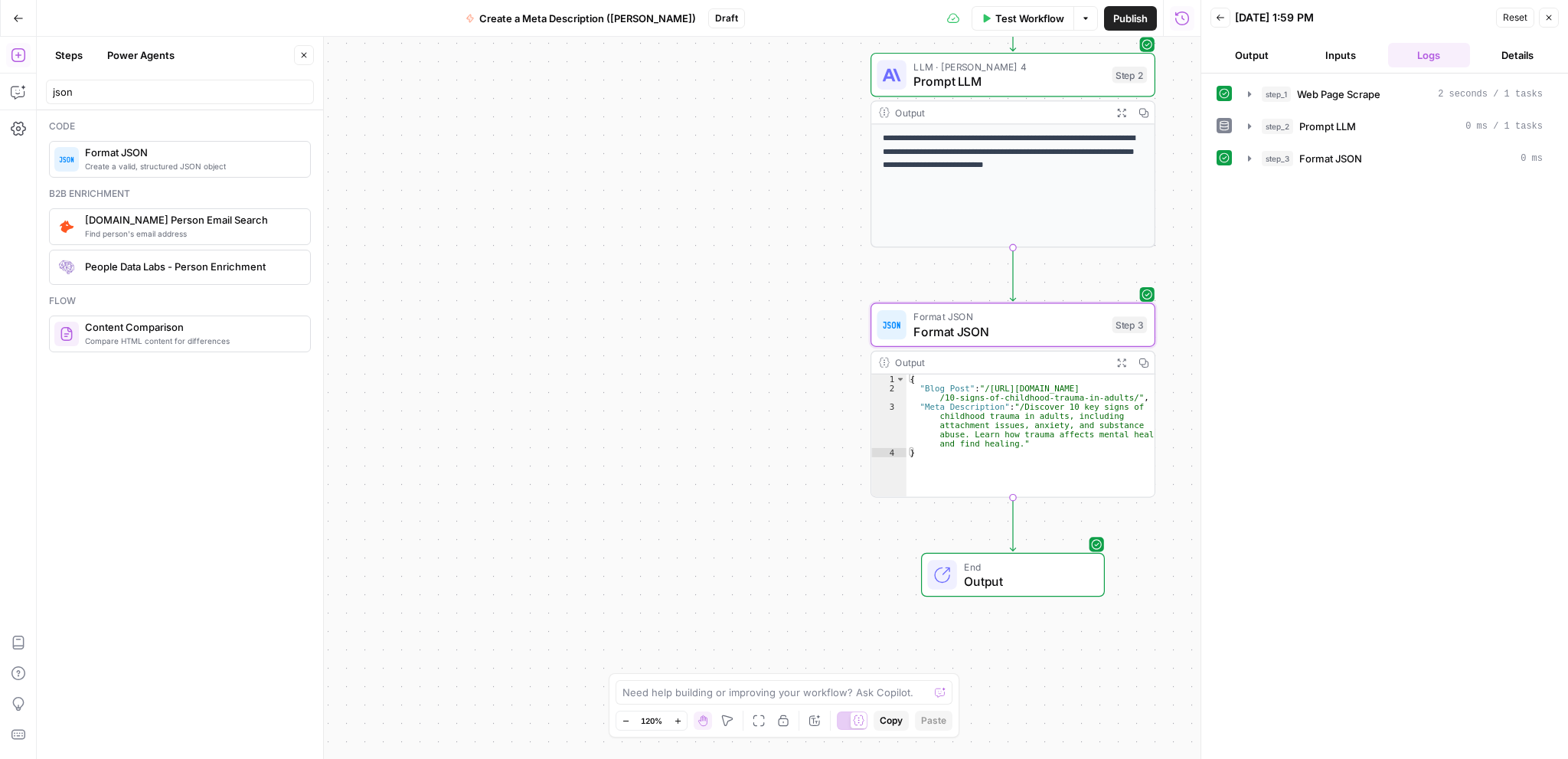
click at [1552, 17] on span "Close" at bounding box center [1552, 17] width 1 height 1
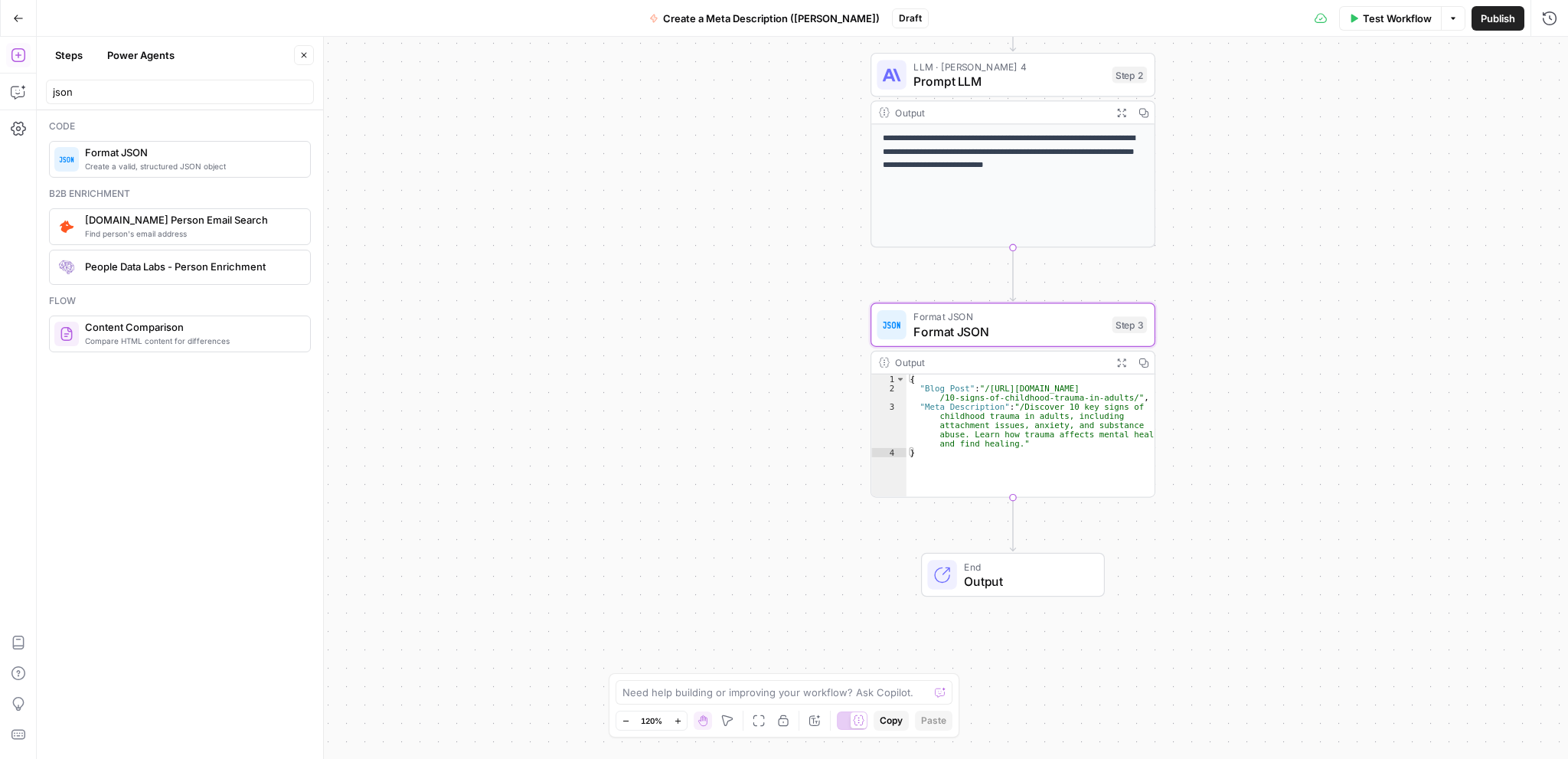
click at [1492, 27] on button "Publish" at bounding box center [1498, 18] width 53 height 25
click at [1270, 426] on div "**********" at bounding box center [802, 397] width 1531 height 722
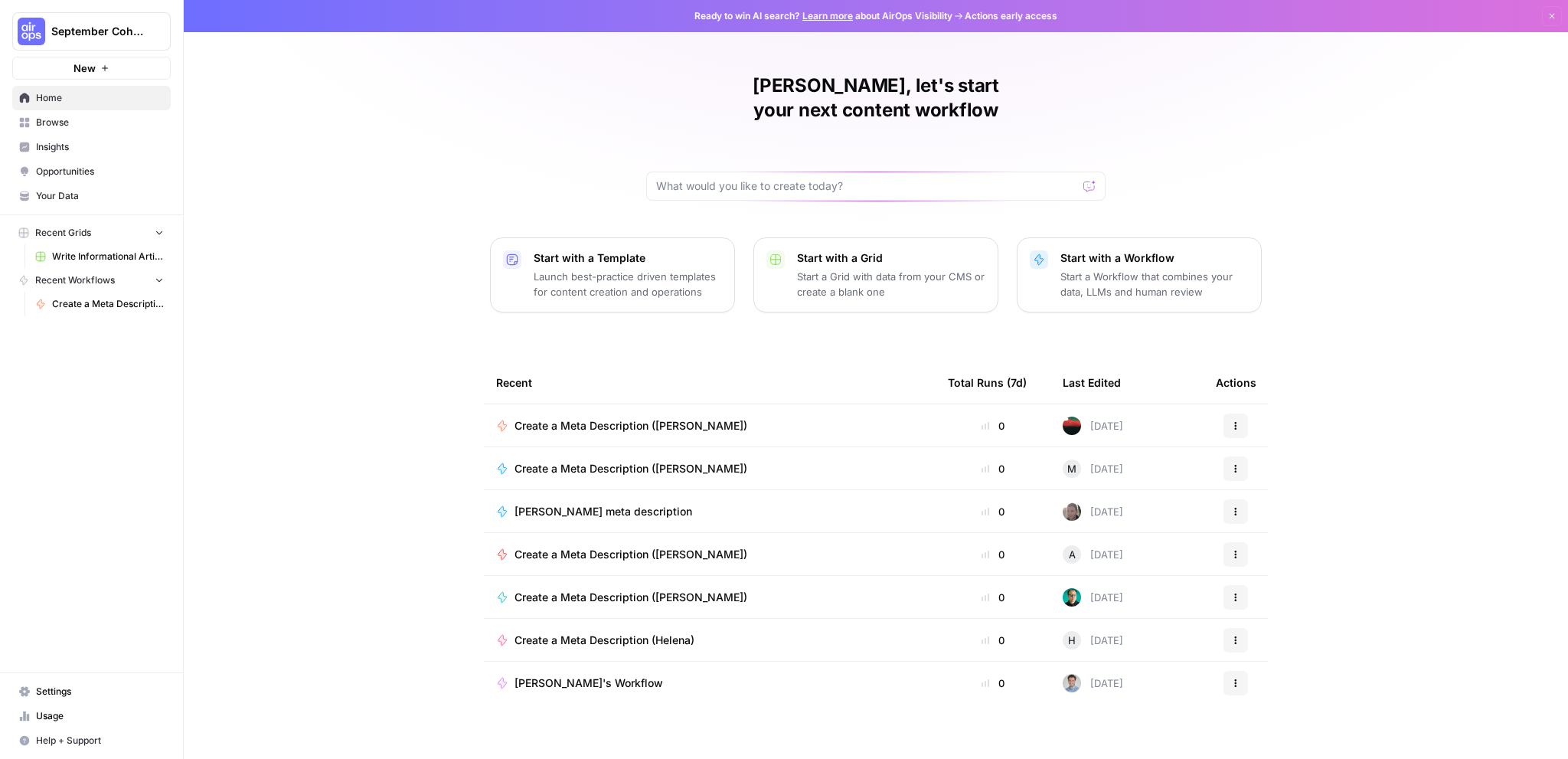
click at [98, 34] on span "September Cohort" at bounding box center [98, 31] width 93 height 15
click at [101, 27] on span "September Cohort" at bounding box center [98, 31] width 93 height 15
click at [67, 124] on span "Browse" at bounding box center [99, 123] width 128 height 14
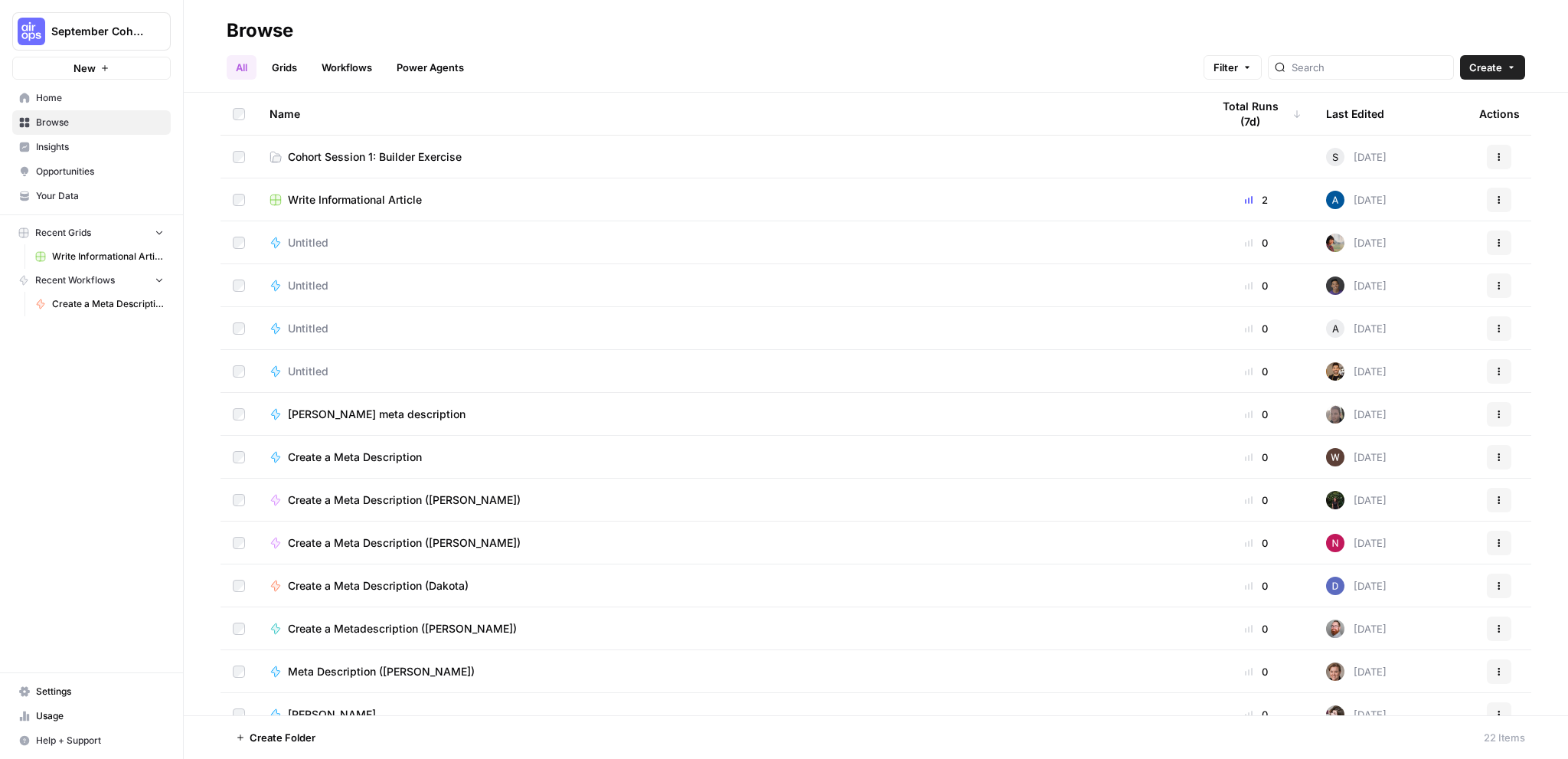
click at [70, 99] on span "Home" at bounding box center [99, 98] width 128 height 14
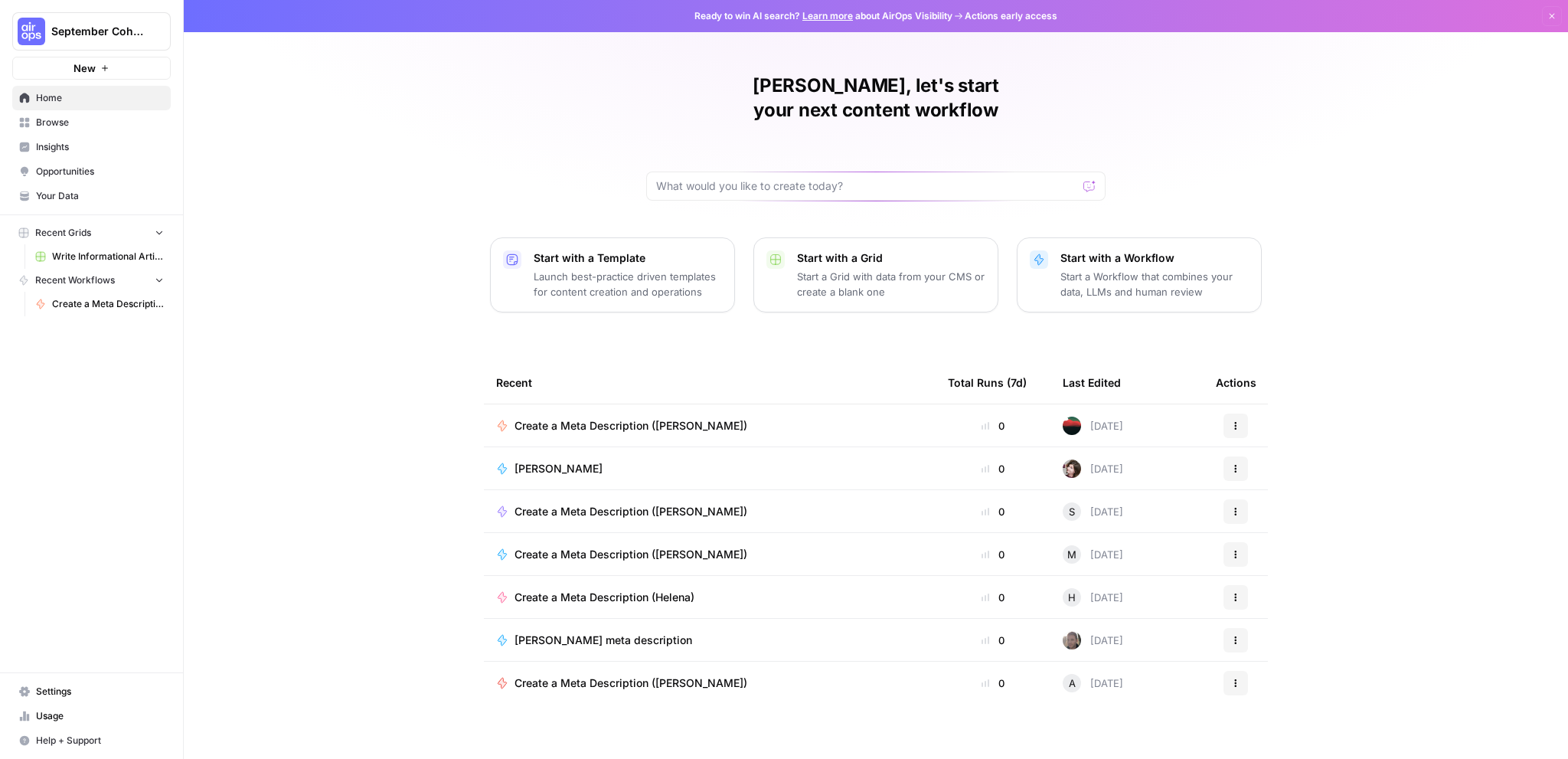
click at [80, 198] on span "Your Data" at bounding box center [99, 196] width 128 height 14
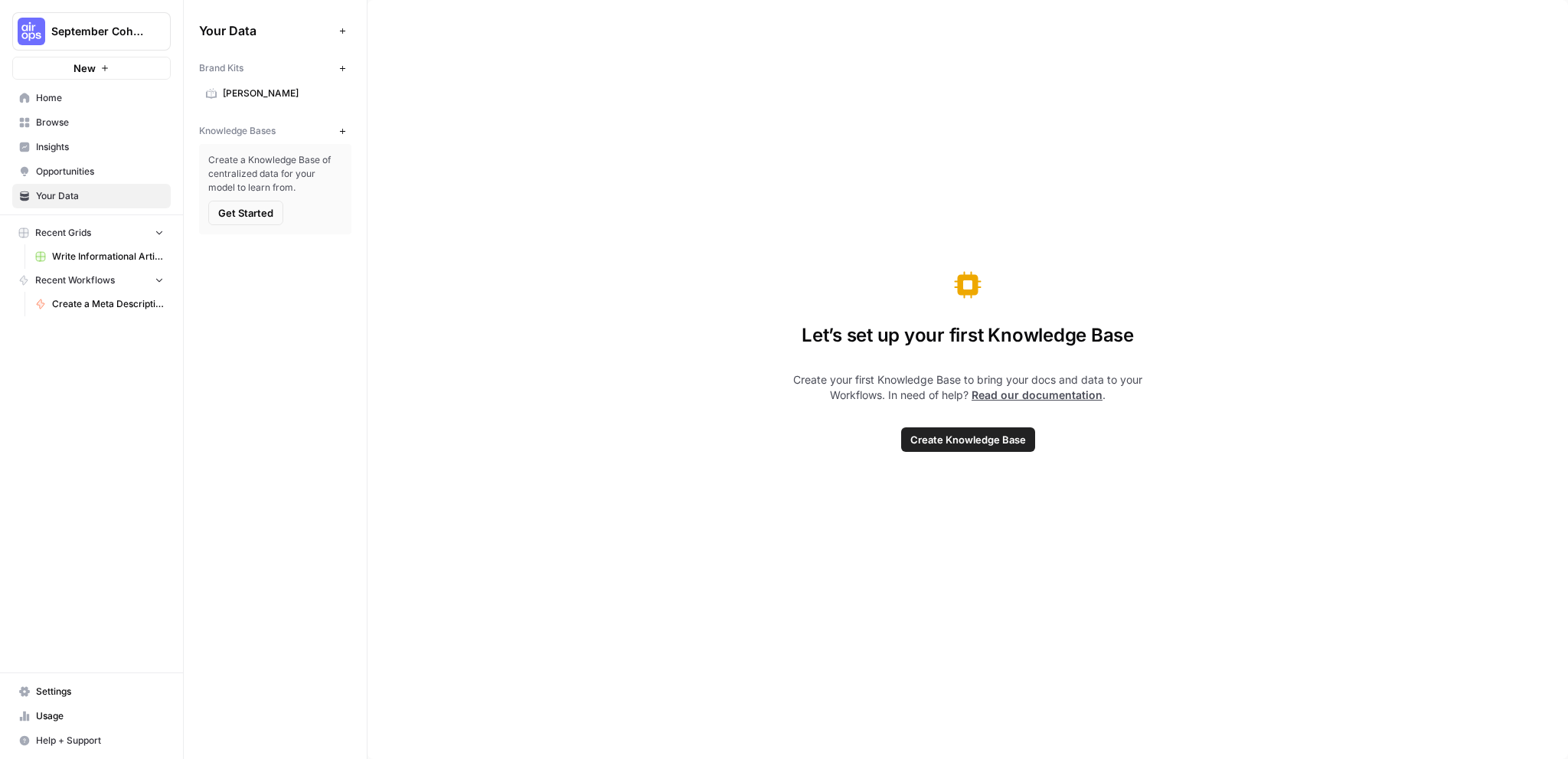
click at [86, 172] on span "Opportunities" at bounding box center [99, 172] width 128 height 14
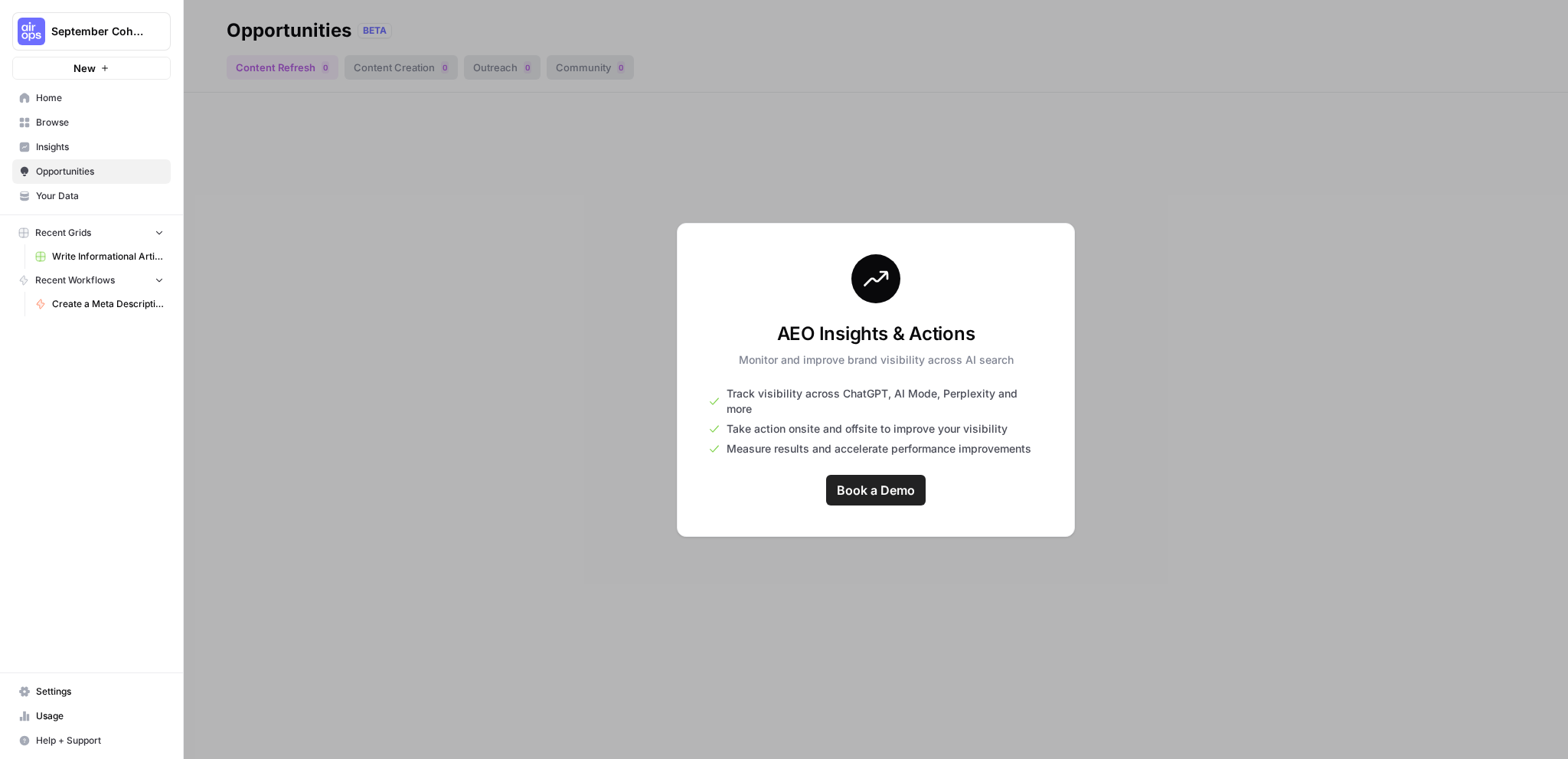
click at [90, 152] on span "Insights" at bounding box center [99, 147] width 128 height 14
click at [91, 128] on span "Browse" at bounding box center [99, 123] width 128 height 14
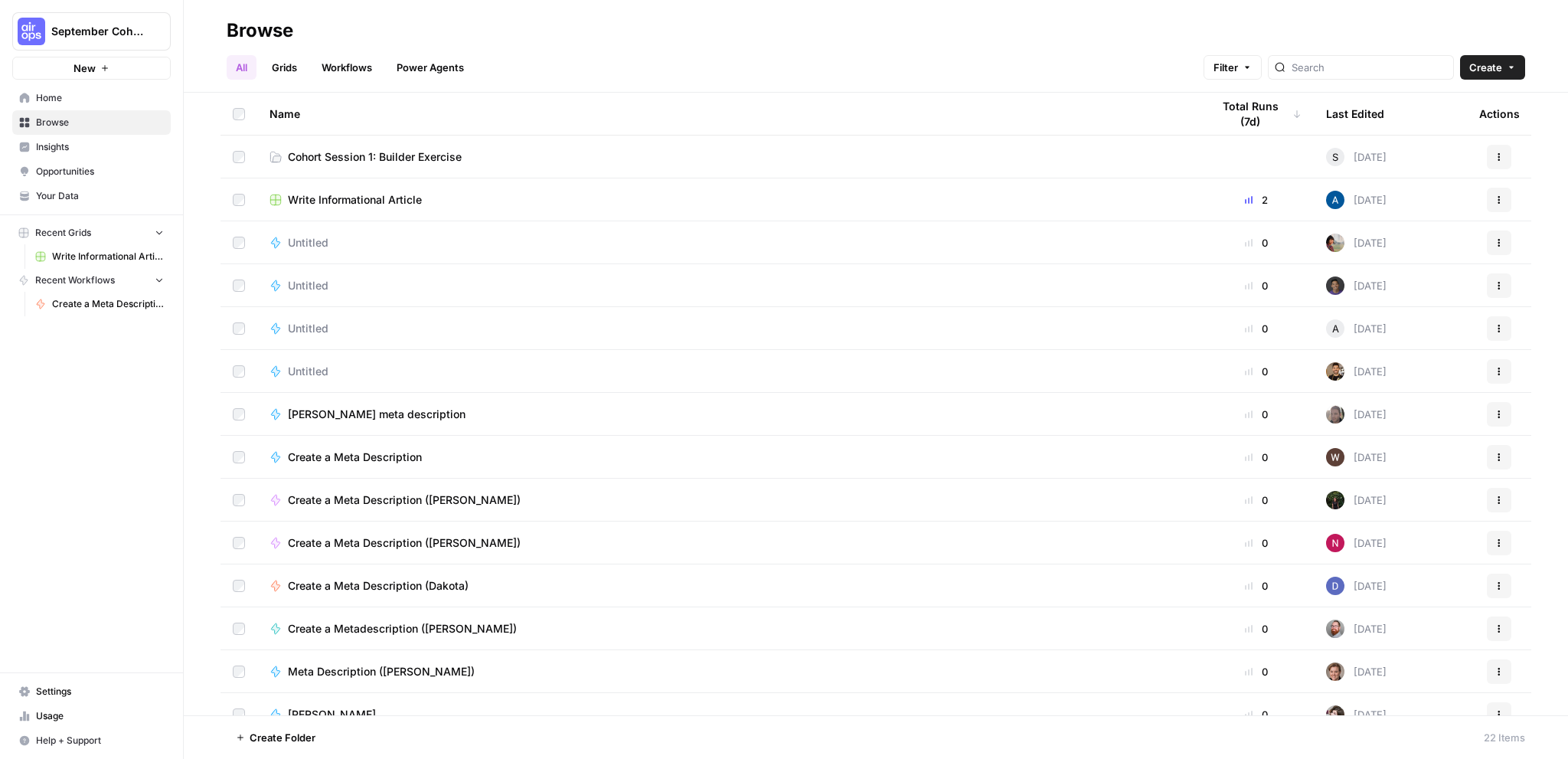
click at [97, 95] on span "Home" at bounding box center [99, 98] width 128 height 14
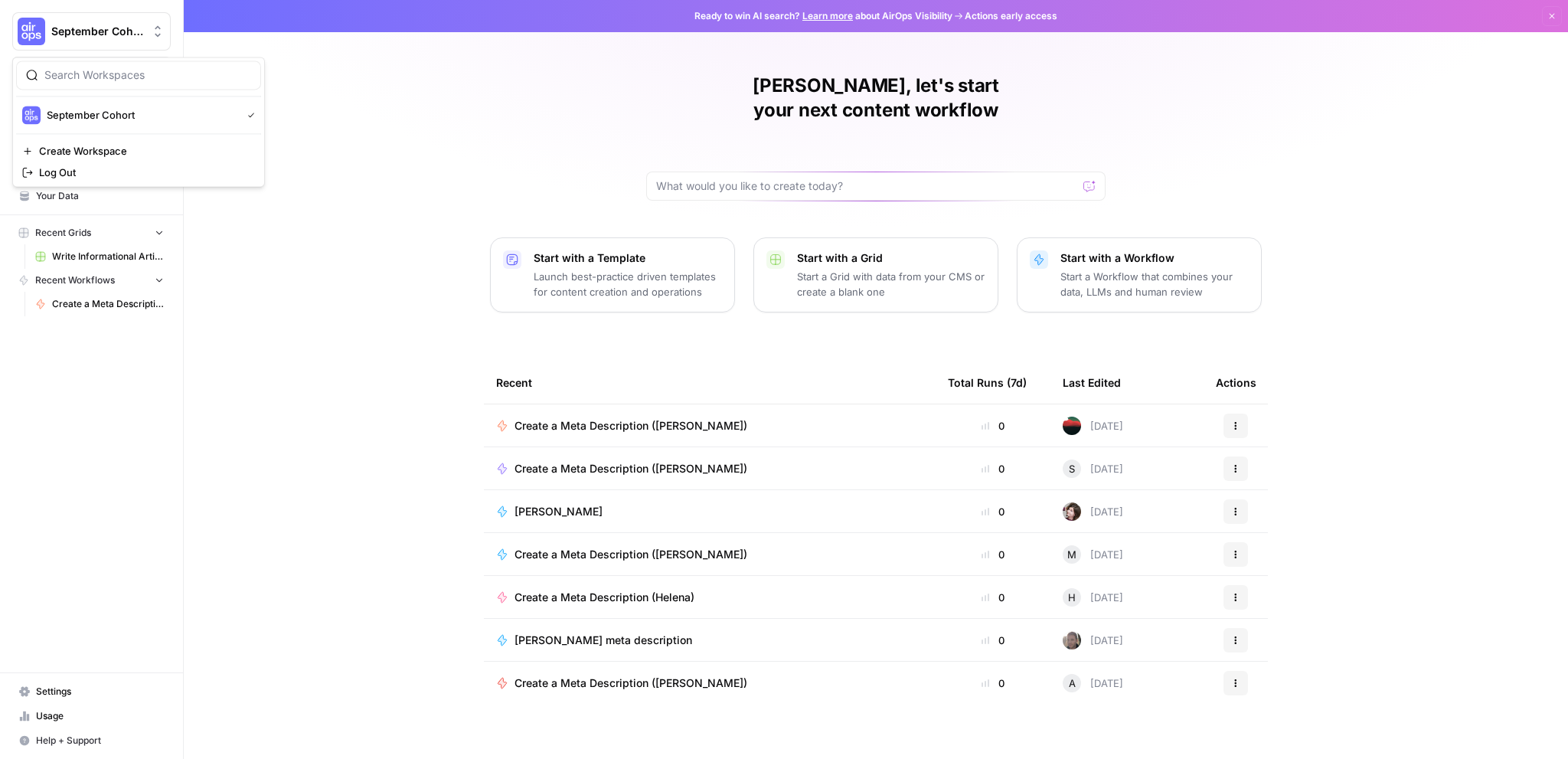
click at [132, 32] on span "September Cohort" at bounding box center [98, 31] width 93 height 15
click at [133, 106] on div "September Cohort" at bounding box center [138, 115] width 233 height 18
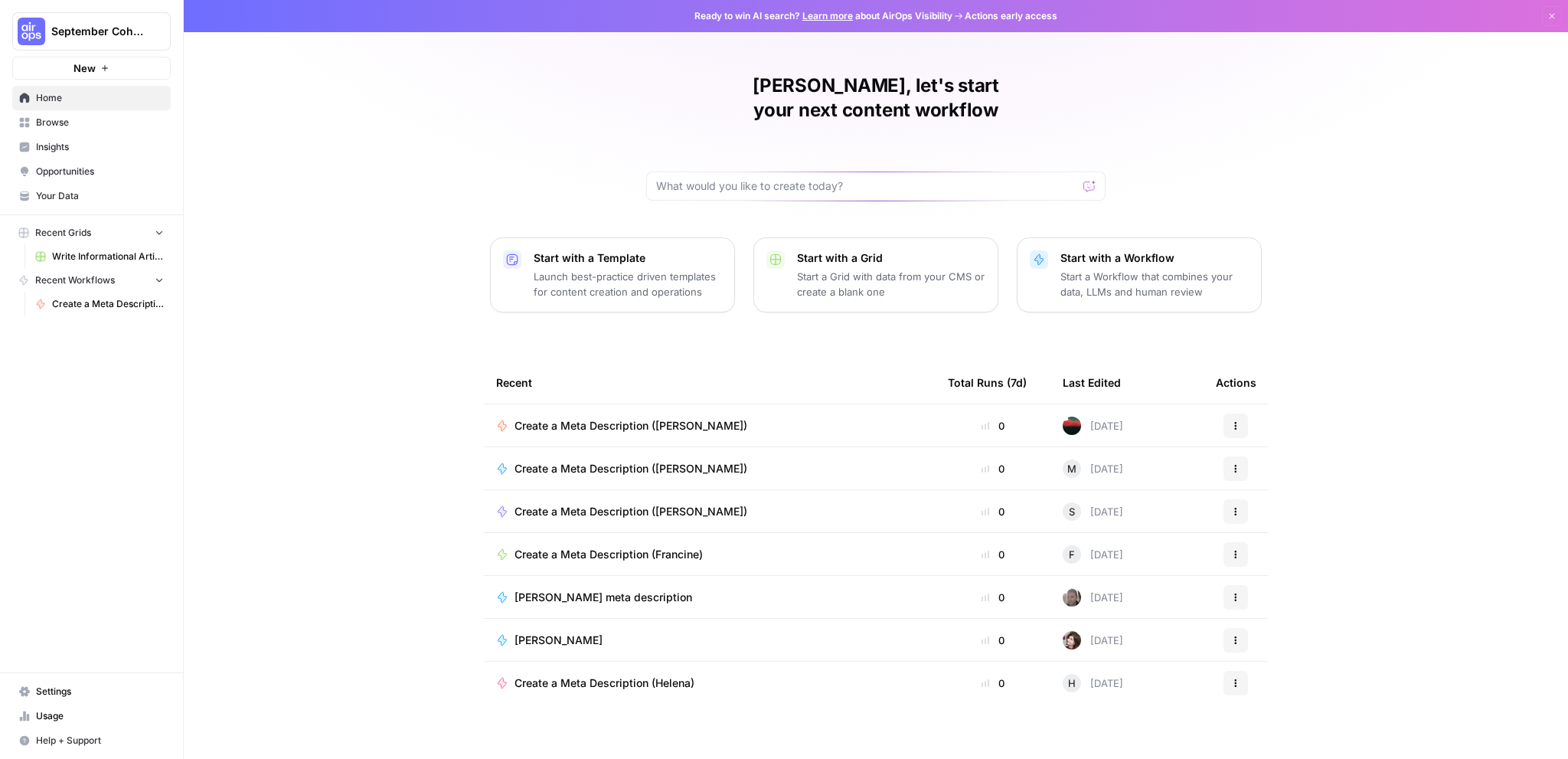
click at [76, 24] on span "September Cohort" at bounding box center [98, 31] width 93 height 15
drag, startPoint x: 358, startPoint y: 288, endPoint x: 267, endPoint y: 270, distance: 92.8
click at [358, 288] on div "Bobby, let's start your next content workflow Start with a Template Launch best…" at bounding box center [876, 380] width 1384 height 759
click at [73, 251] on span "Write Informational Article" at bounding box center [108, 256] width 112 height 14
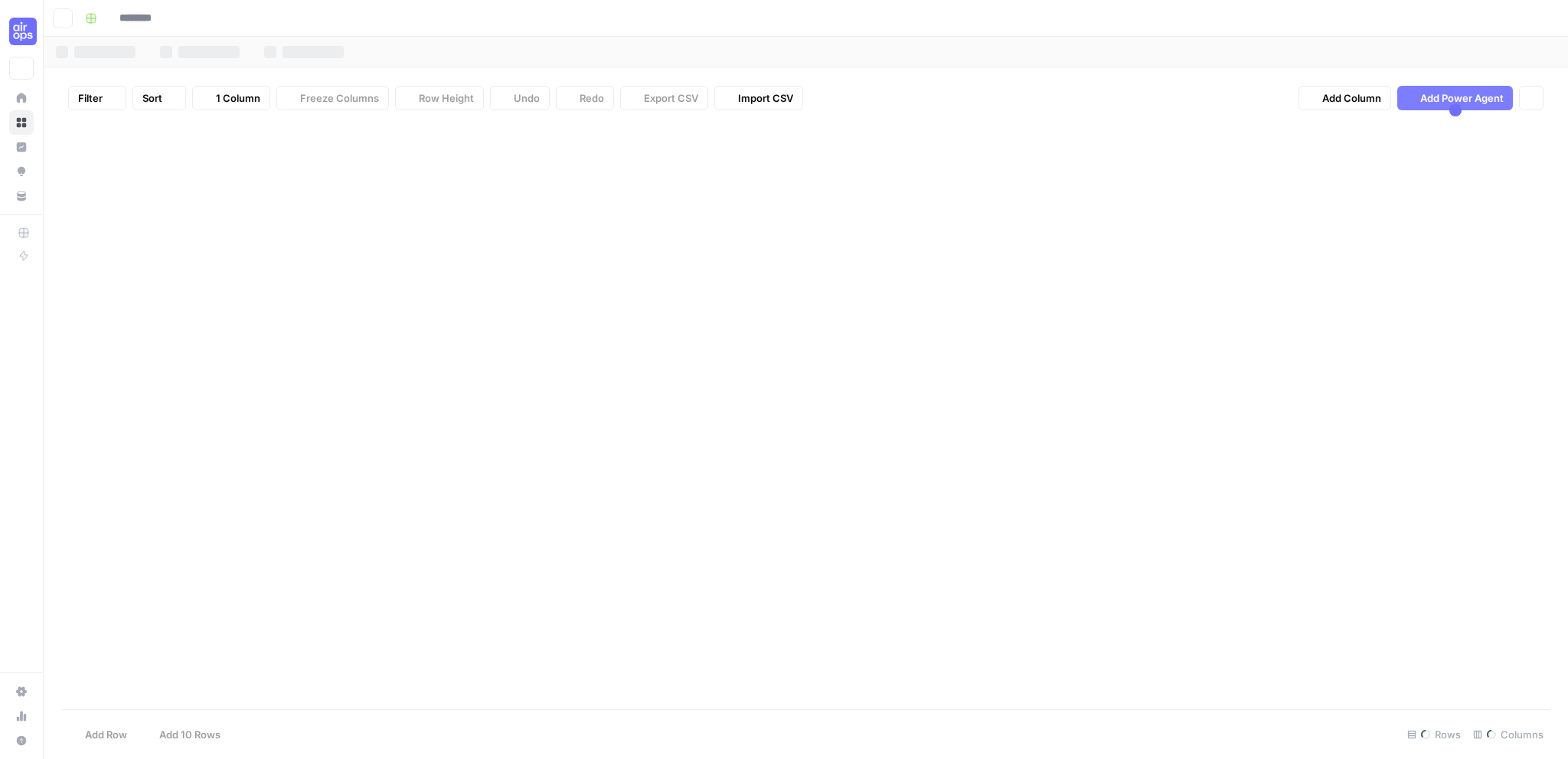
type input "**********"
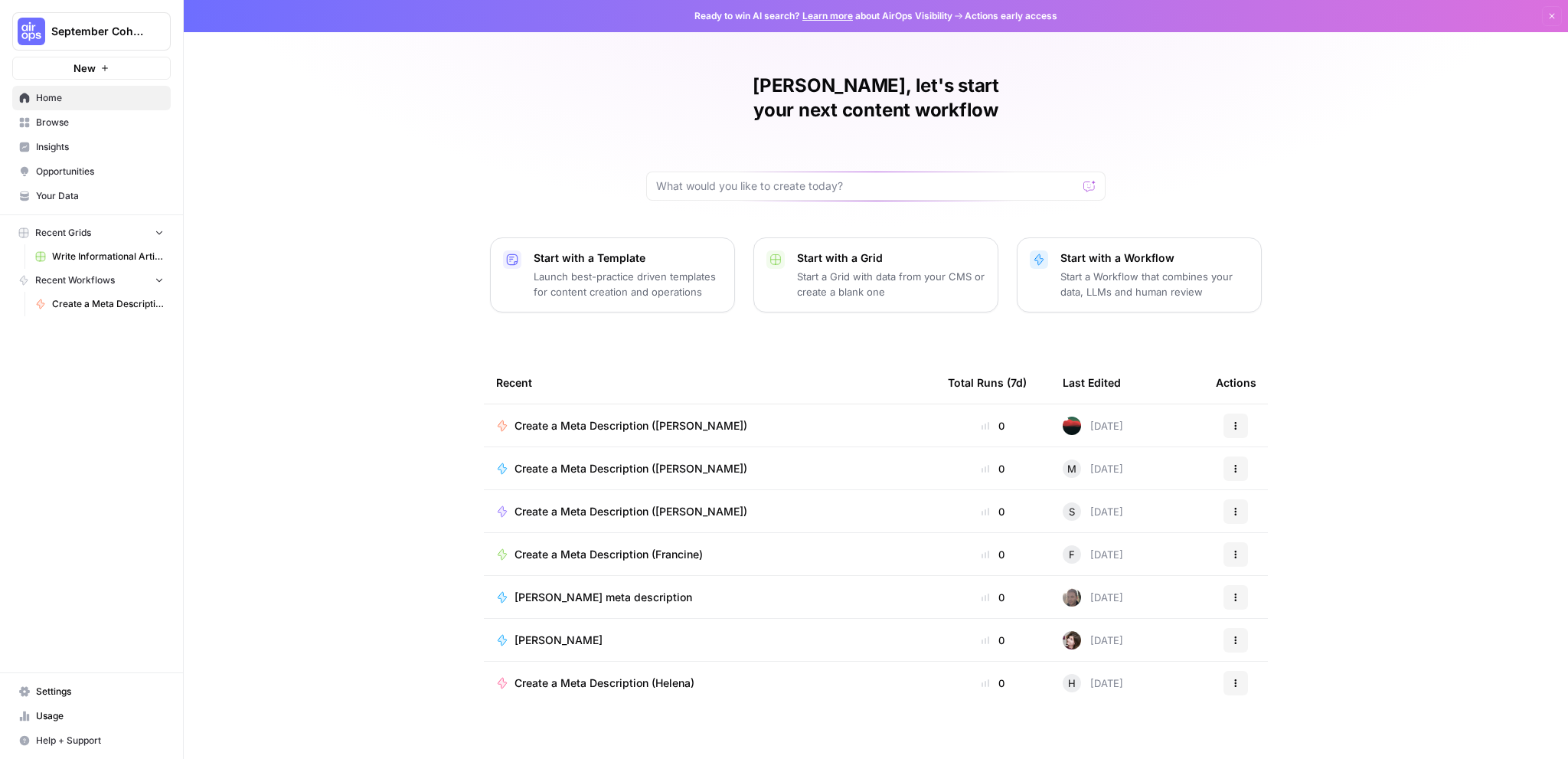
click at [87, 230] on span "Recent Grids" at bounding box center [63, 233] width 55 height 14
click at [76, 230] on span "Recent Grids" at bounding box center [63, 233] width 55 height 14
click at [93, 29] on span "September Cohort" at bounding box center [98, 31] width 93 height 15
click at [76, 172] on span "Opportunities" at bounding box center [99, 172] width 128 height 14
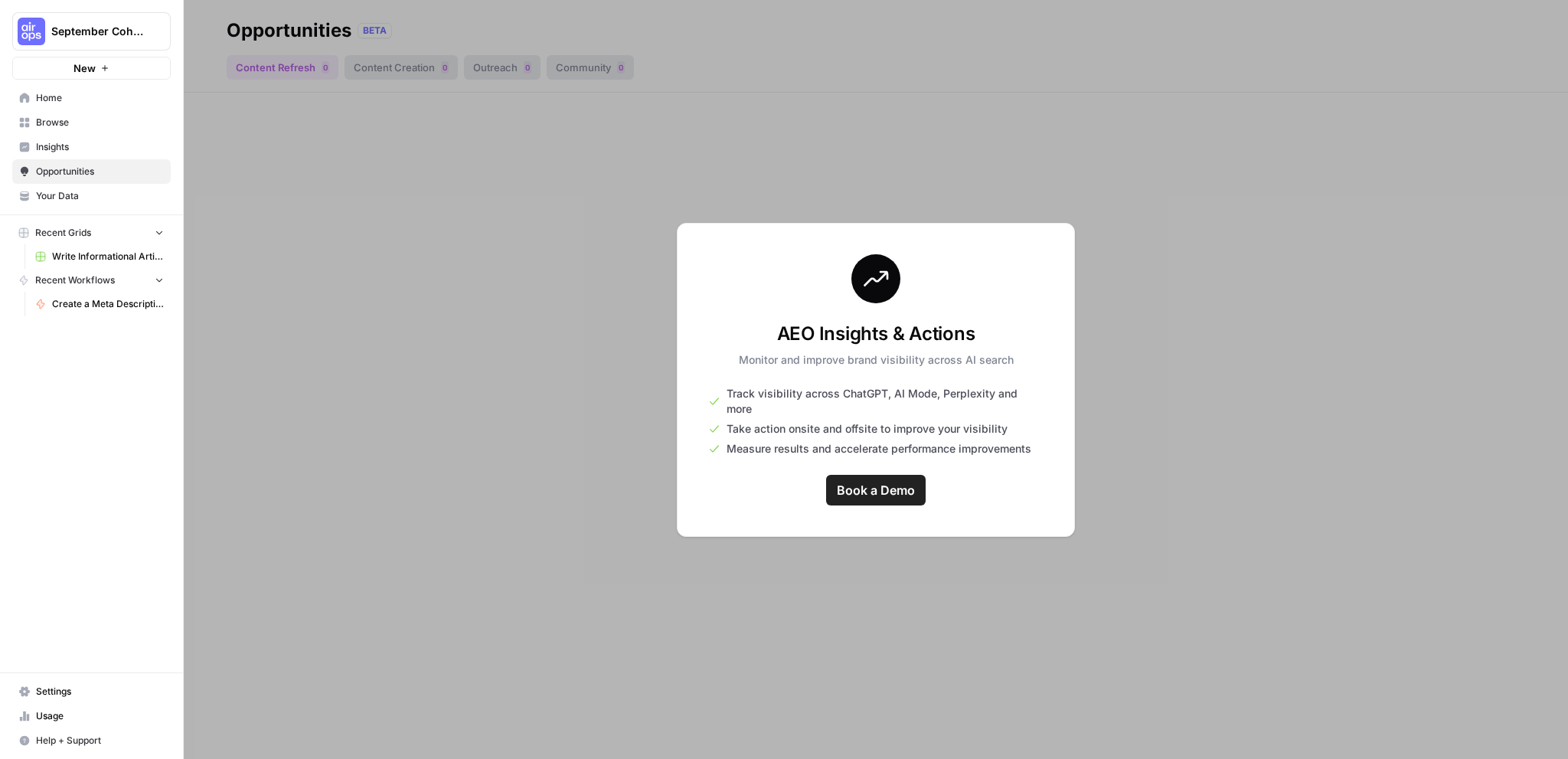
click at [75, 149] on span "Insights" at bounding box center [99, 147] width 128 height 14
click at [75, 122] on span "Browse" at bounding box center [99, 123] width 128 height 14
